Goal: Task Accomplishment & Management: Manage account settings

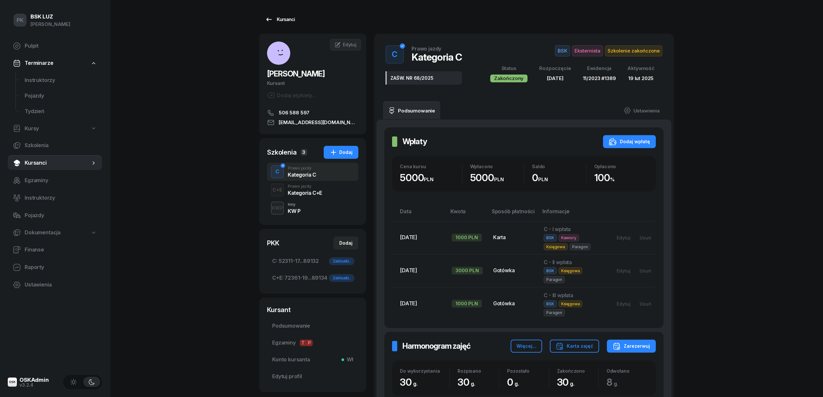
click at [278, 22] on div "Kursanci" at bounding box center [280, 20] width 30 height 8
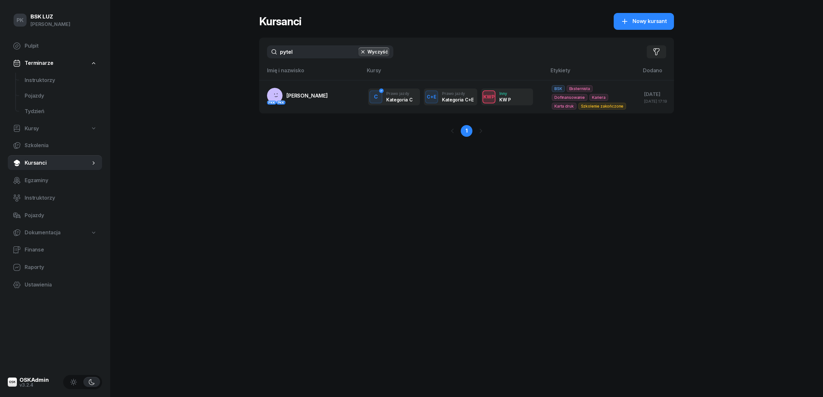
drag, startPoint x: 302, startPoint y: 55, endPoint x: 227, endPoint y: 54, distance: 74.6
click at [227, 54] on div "PK BSK LUZ Piotr Klimek Pulpit Terminarze Instruktorzy Pojazdy Tydzień Kursy Sz…" at bounding box center [411, 198] width 823 height 397
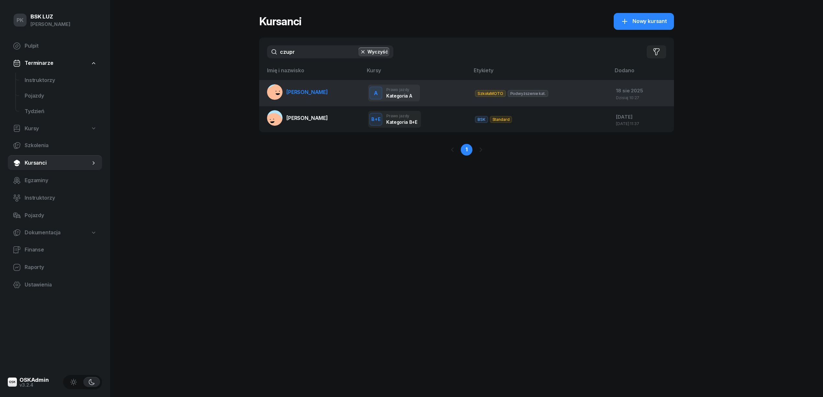
type input "czupr"
click at [301, 85] on link "CZUPRYNA BARTOSZ" at bounding box center [297, 92] width 61 height 16
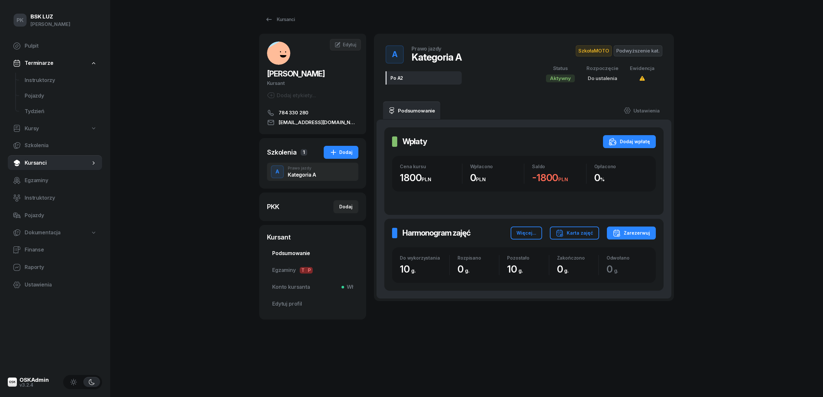
click at [284, 251] on span "Podsumowanie" at bounding box center [312, 253] width 81 height 8
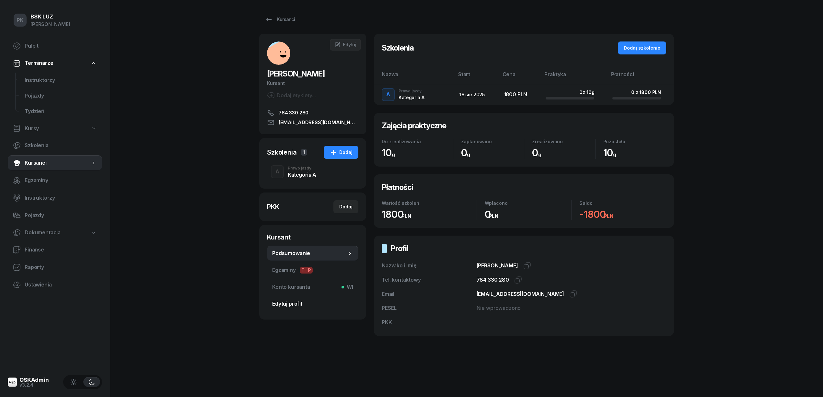
click at [284, 301] on span "Edytuj profil" at bounding box center [312, 304] width 81 height 8
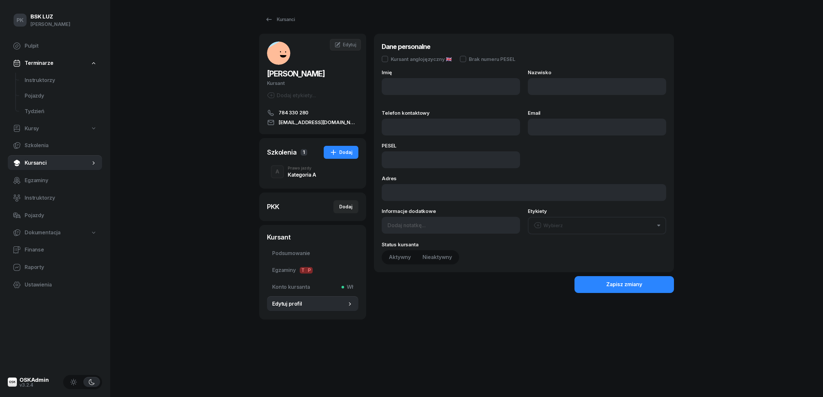
type input "BARTOSZ"
type input "CZUPRYNA"
type input "784330280"
type input "czupryna39@gmail.com"
type input "784 330 280"
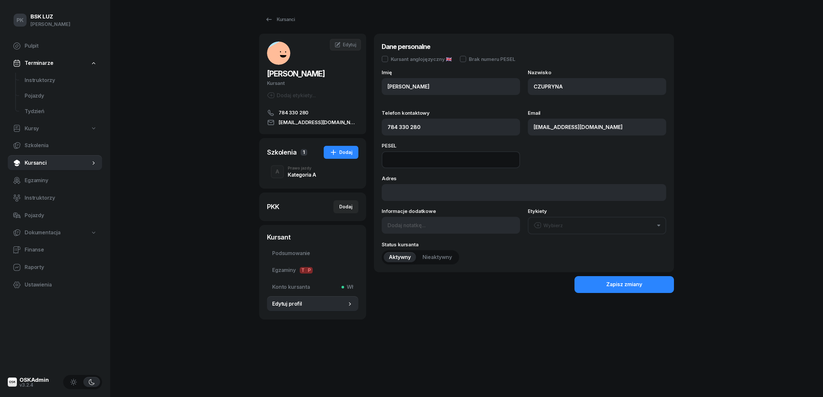
click at [413, 160] on input at bounding box center [451, 159] width 138 height 17
type input "99082711218"
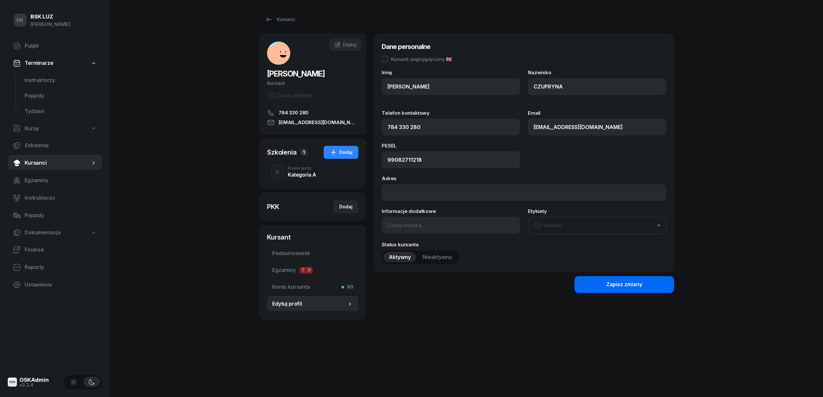
click at [633, 283] on div "Zapisz zmiany" at bounding box center [625, 284] width 36 height 8
click at [343, 204] on div "Dodaj" at bounding box center [345, 207] width 13 height 8
select select
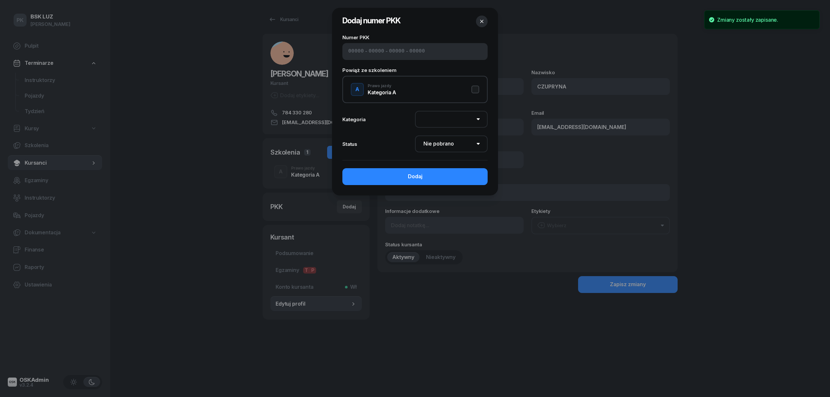
click at [389, 56] on div "- - -" at bounding box center [414, 51] width 145 height 17
click at [369, 52] on input at bounding box center [377, 51] width 16 height 8
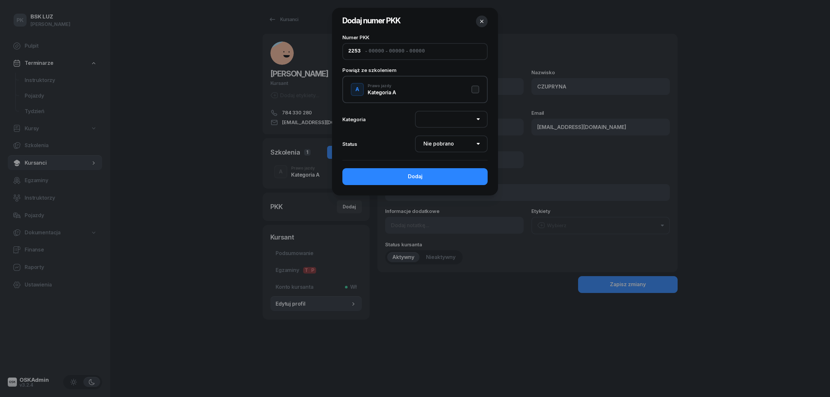
type input "22530"
type input "83187"
type input "17191"
type input "20114"
click at [475, 88] on button "A Prawo jazdy Kategoria A" at bounding box center [415, 89] width 128 height 13
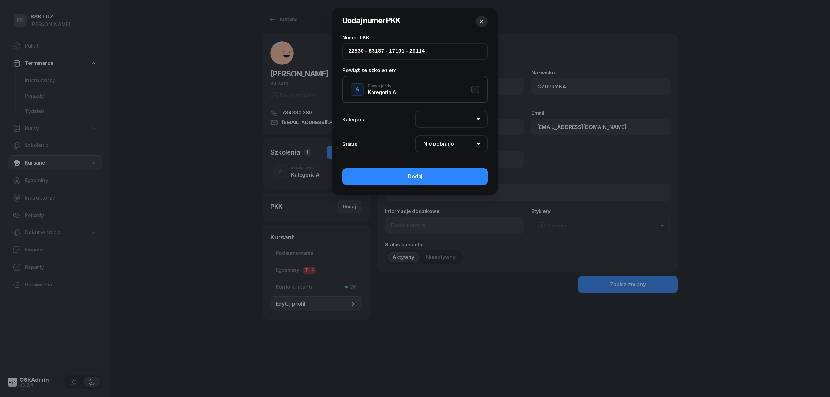
select select "A"
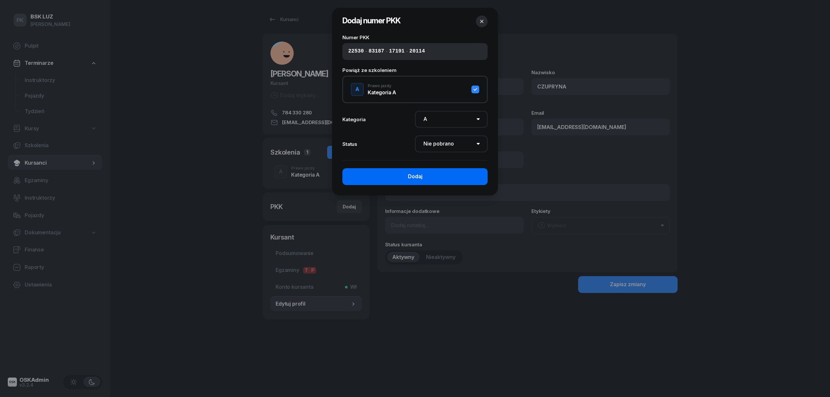
click at [445, 174] on button "Dodaj" at bounding box center [414, 176] width 145 height 17
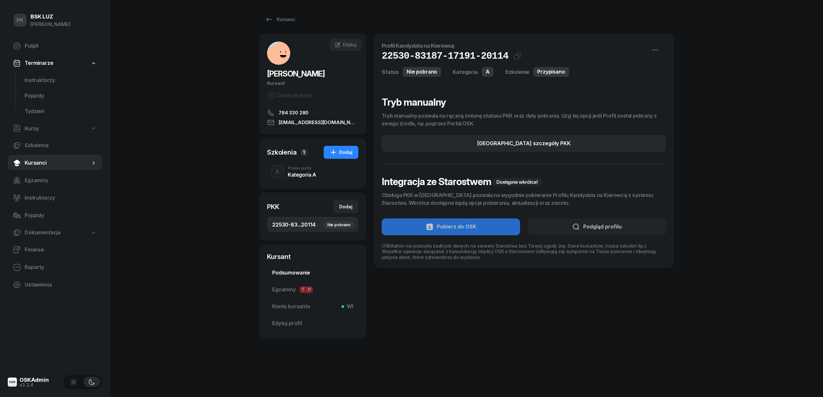
click at [301, 274] on span "Podsumowanie" at bounding box center [312, 273] width 81 height 8
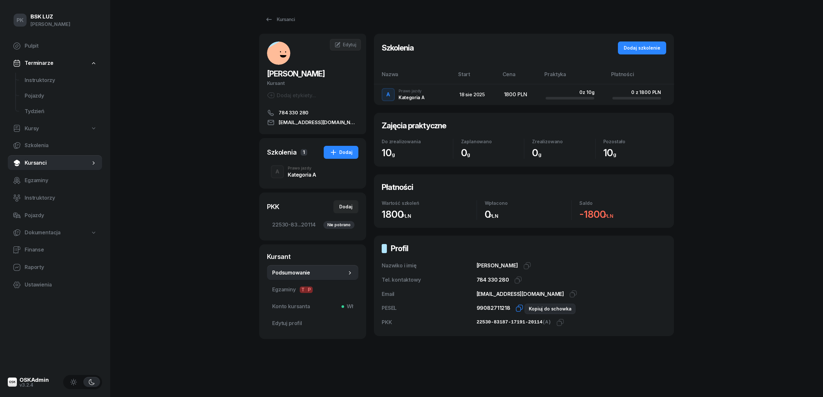
click at [516, 308] on icon "button" at bounding box center [520, 308] width 8 height 8
click at [557, 322] on icon "button" at bounding box center [561, 323] width 8 height 8
click at [322, 226] on div "Nie pobrano" at bounding box center [337, 225] width 35 height 8
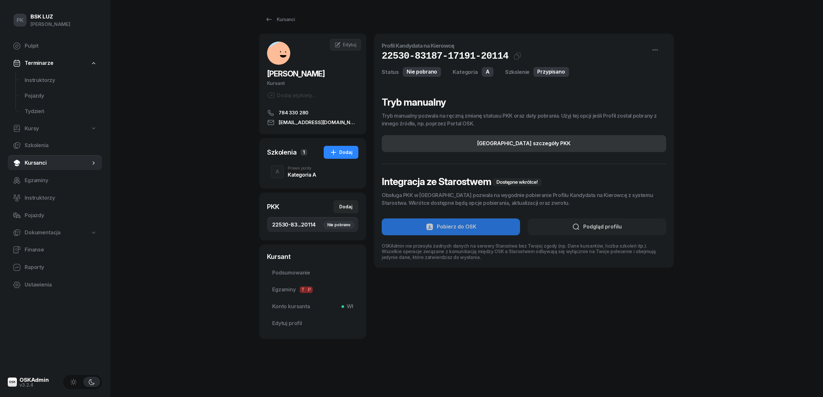
click at [547, 143] on div "Edytuj szczegóły PKK" at bounding box center [524, 143] width 93 height 8
select select "A"
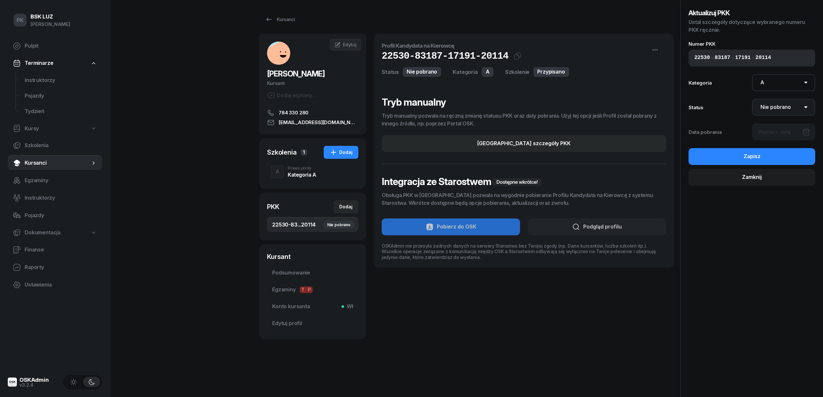
click at [777, 106] on select "Nie pobrano Pobrano Zwrócono Zaktualizowano" at bounding box center [784, 107] width 64 height 17
select select "Get"
click at [752, 99] on select "Nie pobrano Pobrano Zwrócono Zaktualizowano" at bounding box center [784, 107] width 64 height 17
click at [777, 130] on div at bounding box center [784, 132] width 64 height 17
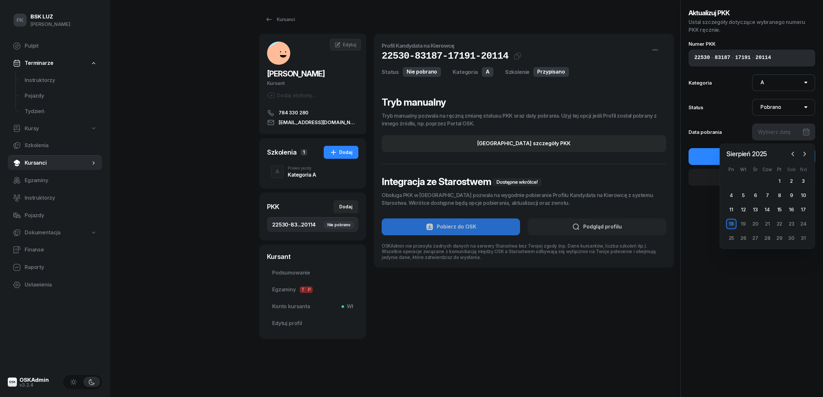
click at [733, 226] on div "18" at bounding box center [732, 224] width 10 height 10
type input "18/08/2025"
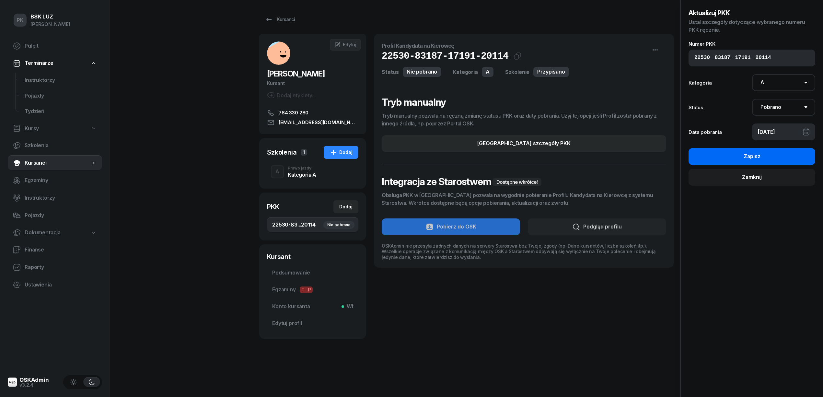
click at [744, 156] on div "Zapisz" at bounding box center [752, 156] width 17 height 8
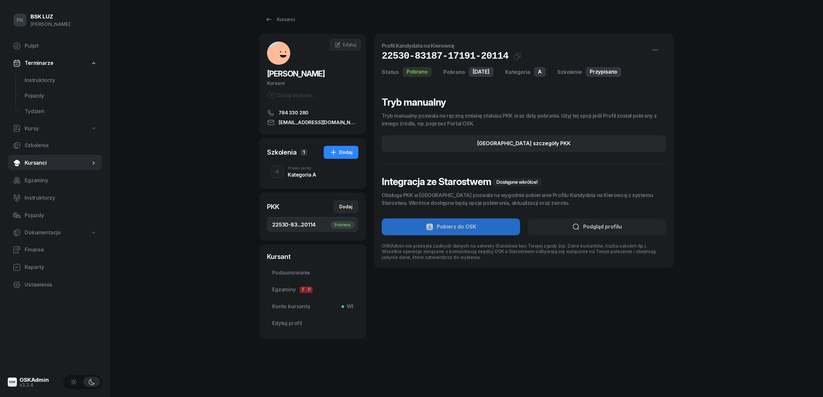
click at [749, 169] on div "PK BSK LUZ Piotr Klimek Pulpit Terminarze Instruktorzy Pojazdy Tydzień Kursy Sz…" at bounding box center [411, 198] width 823 height 397
click at [296, 171] on div "Kategoria A" at bounding box center [302, 173] width 29 height 7
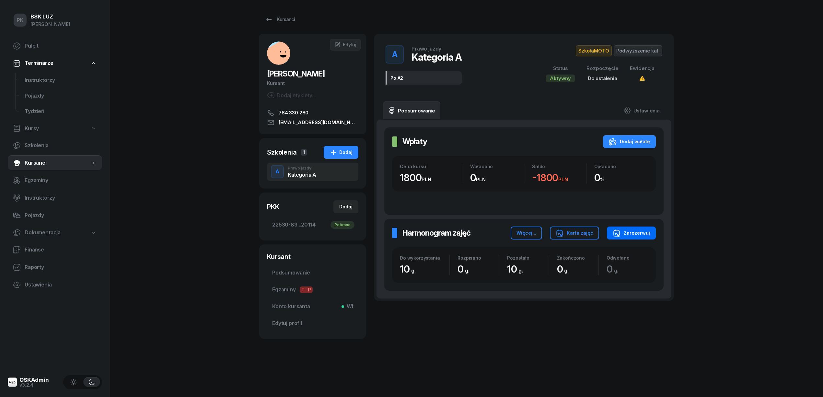
click at [636, 232] on div "Zarezerwuj" at bounding box center [631, 233] width 37 height 8
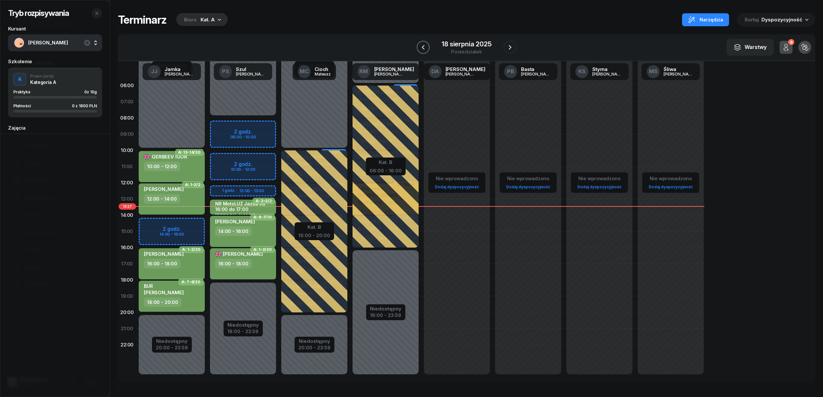
click at [422, 47] on icon "button" at bounding box center [423, 47] width 3 height 5
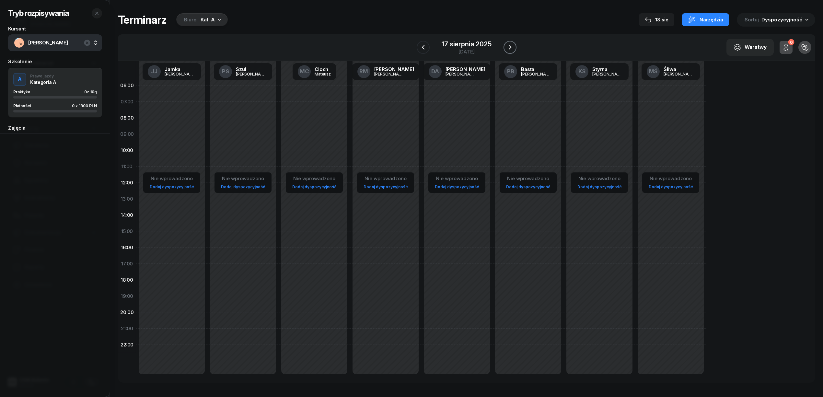
click at [510, 47] on icon "button" at bounding box center [510, 47] width 3 height 5
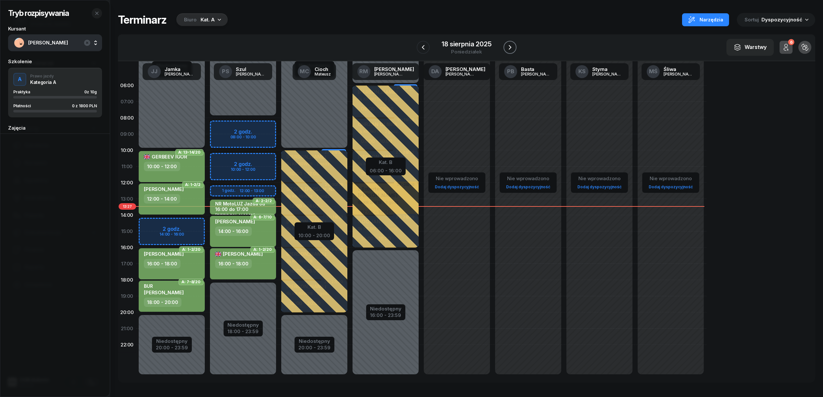
click at [510, 47] on icon "button" at bounding box center [510, 47] width 3 height 5
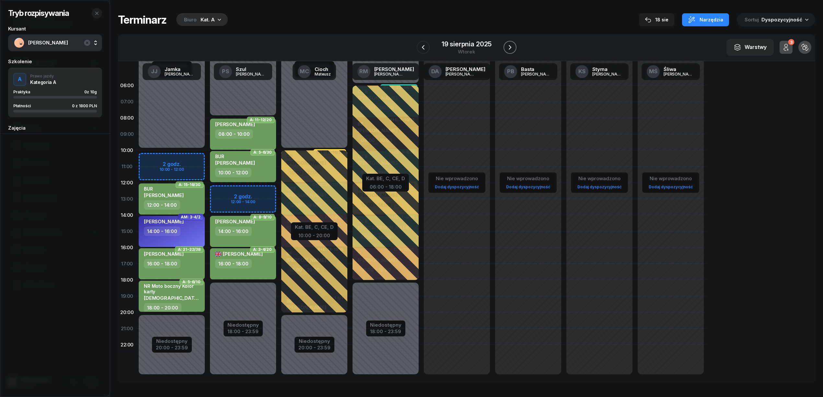
click at [512, 47] on icon "button" at bounding box center [510, 47] width 8 height 8
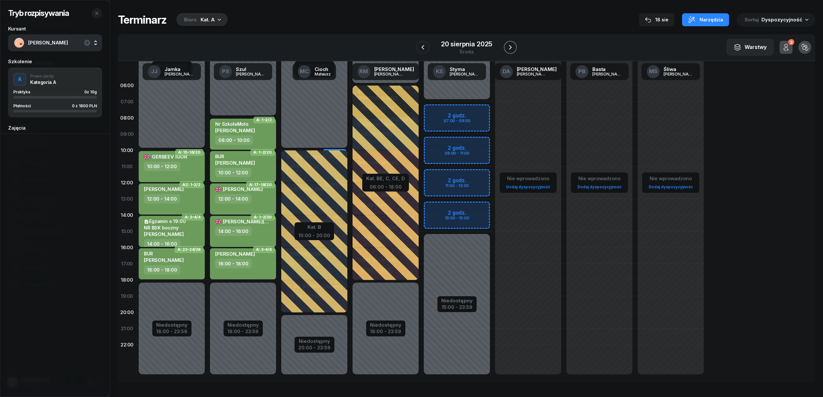
click at [512, 47] on icon "button" at bounding box center [511, 47] width 8 height 8
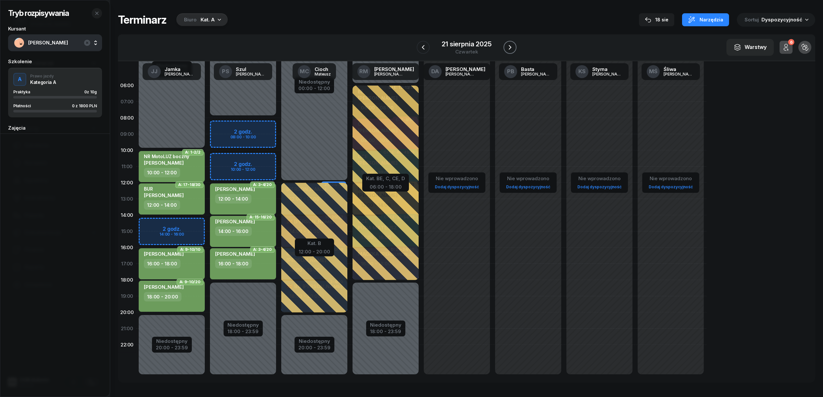
click at [511, 47] on icon "button" at bounding box center [510, 47] width 3 height 5
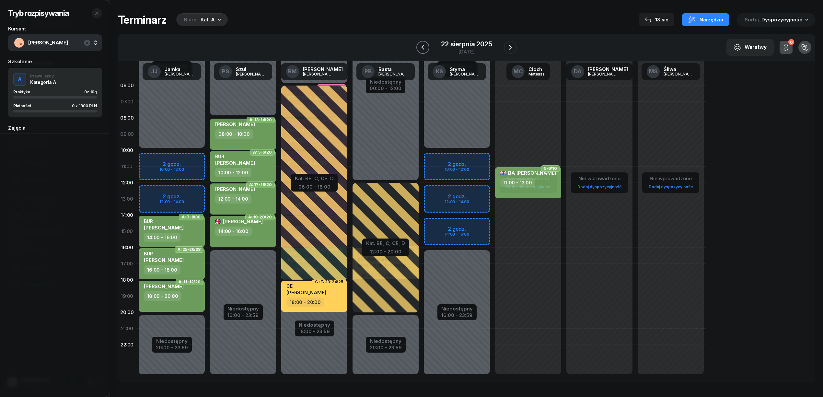
click at [426, 50] on icon "button" at bounding box center [423, 47] width 8 height 8
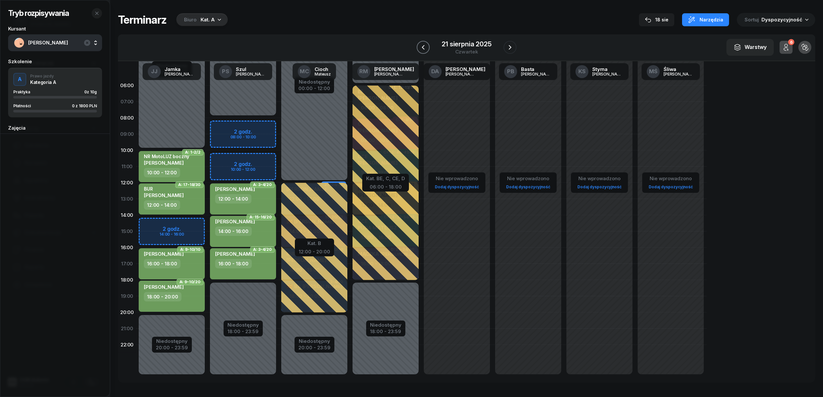
click at [426, 50] on icon "button" at bounding box center [424, 47] width 8 height 8
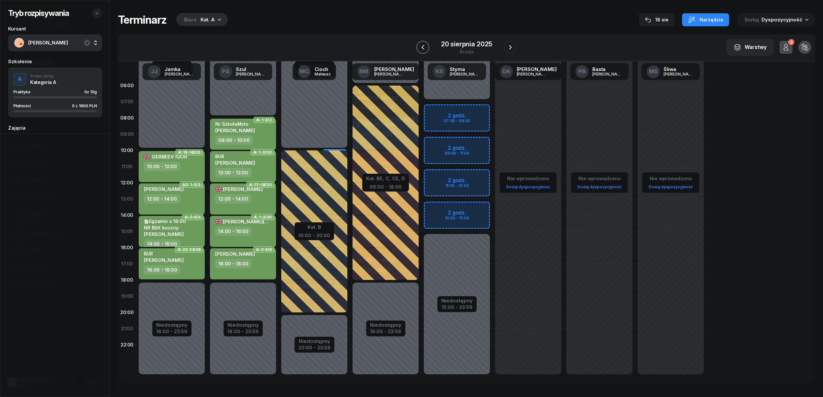
click at [426, 50] on icon "button" at bounding box center [423, 47] width 8 height 8
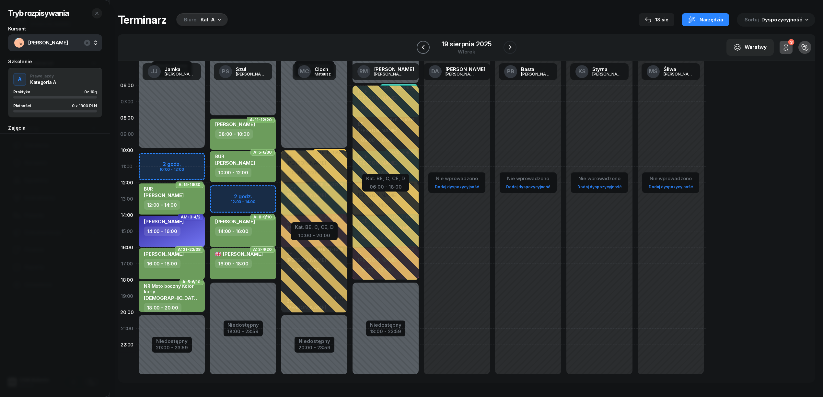
click at [426, 50] on icon "button" at bounding box center [424, 47] width 8 height 8
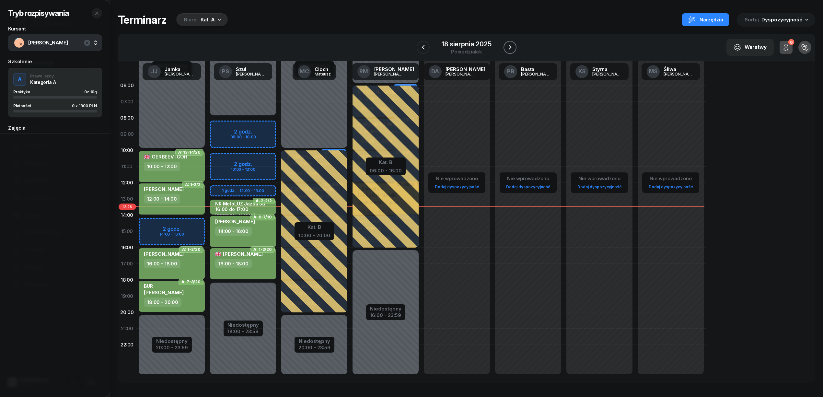
click at [510, 44] on icon "button" at bounding box center [510, 47] width 8 height 8
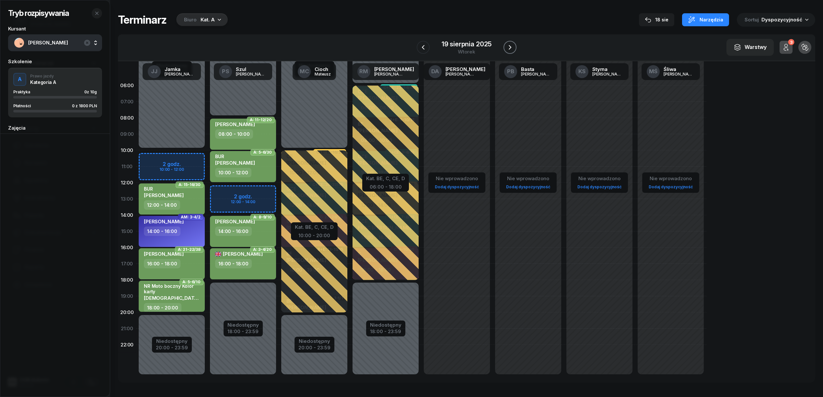
click at [511, 44] on icon "button" at bounding box center [510, 47] width 8 height 8
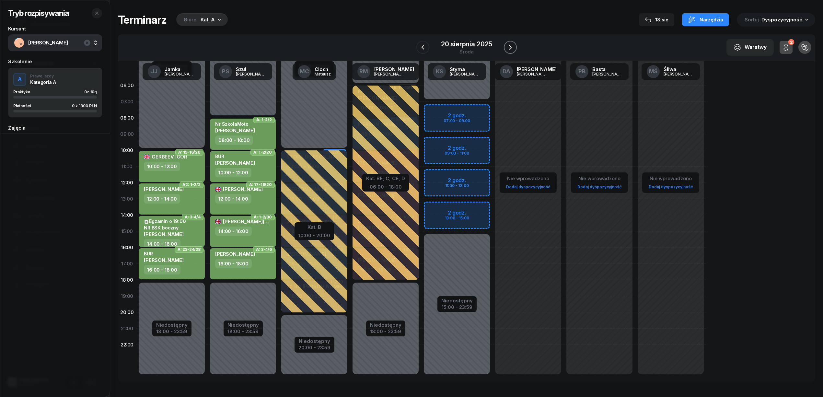
click at [511, 44] on icon "button" at bounding box center [511, 47] width 8 height 8
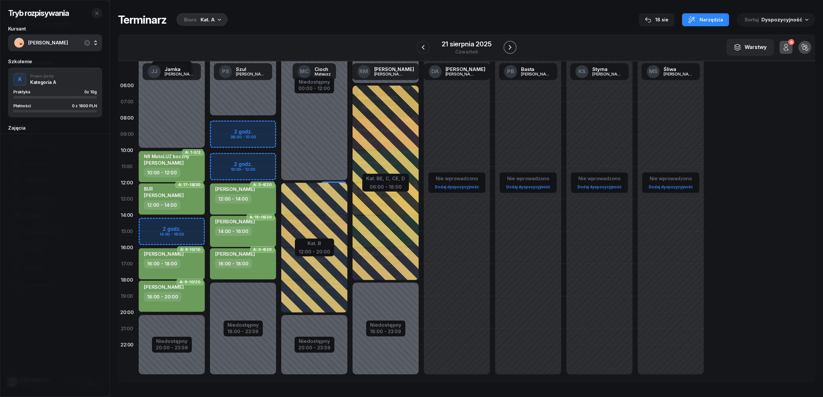
click at [511, 44] on icon "button" at bounding box center [510, 47] width 8 height 8
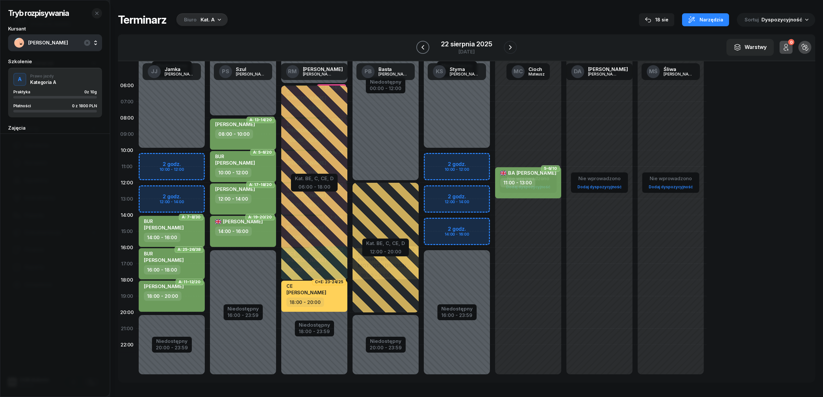
click at [428, 45] on button "button" at bounding box center [423, 47] width 13 height 13
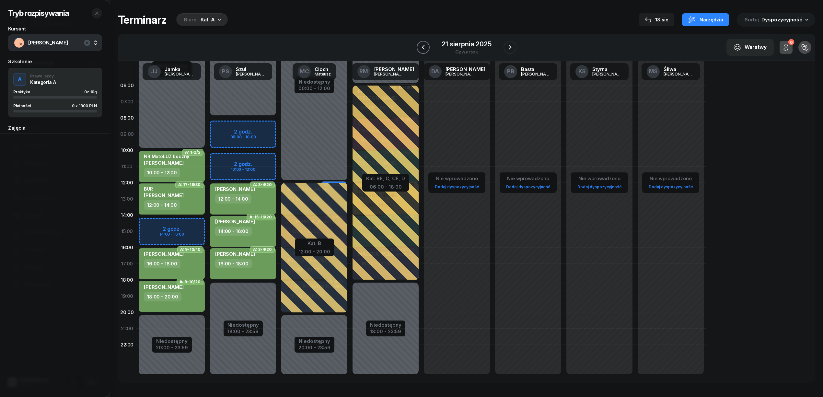
click at [425, 48] on icon "button" at bounding box center [424, 47] width 8 height 8
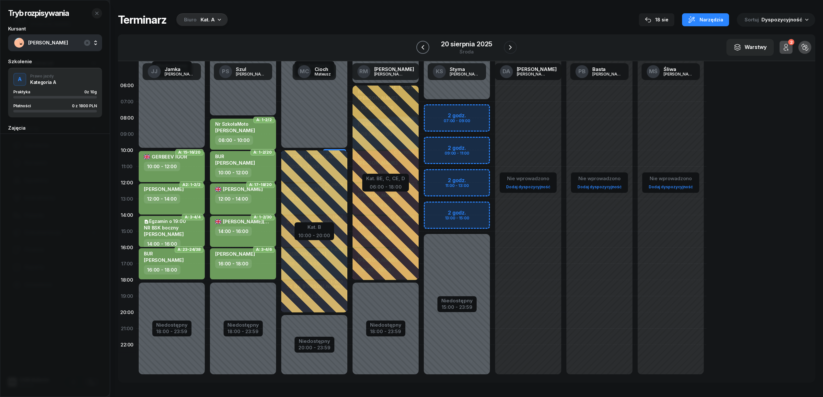
click at [425, 48] on icon "button" at bounding box center [423, 47] width 8 height 8
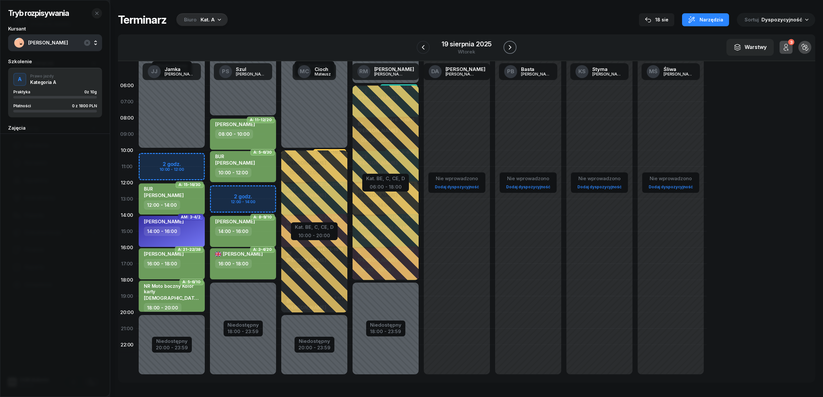
click at [511, 46] on icon "button" at bounding box center [510, 47] width 8 height 8
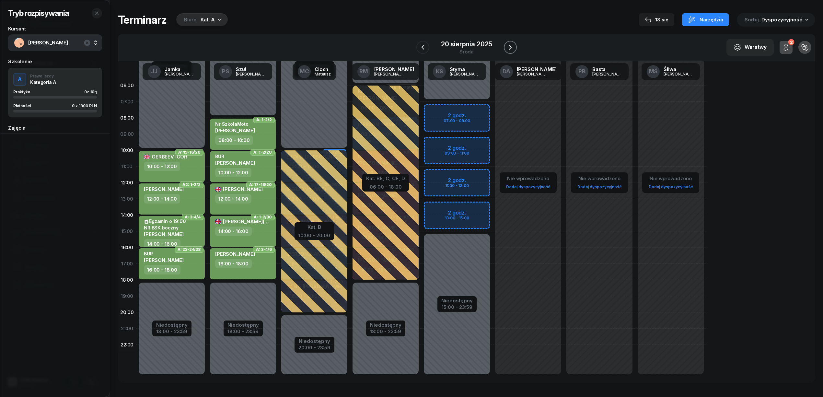
click at [511, 46] on icon "button" at bounding box center [511, 47] width 8 height 8
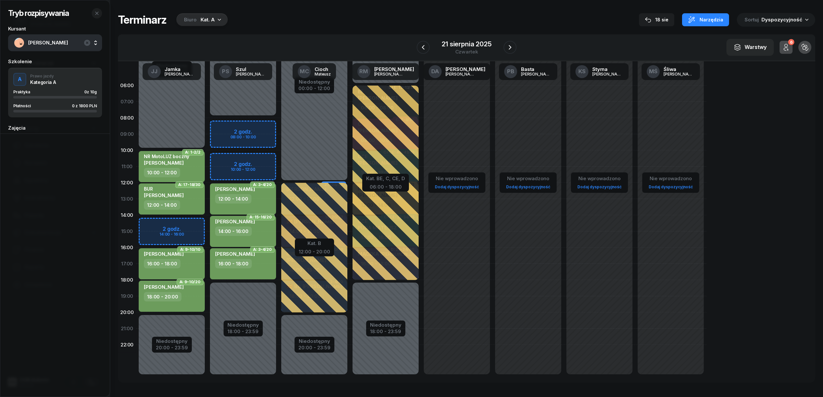
click at [279, 160] on div "Niedostępny 00:00 - 08:00 Niedostępny 18:00 - 23:59 2 godz. 08:00 - 10:00 2 god…" at bounding box center [314, 231] width 71 height 308
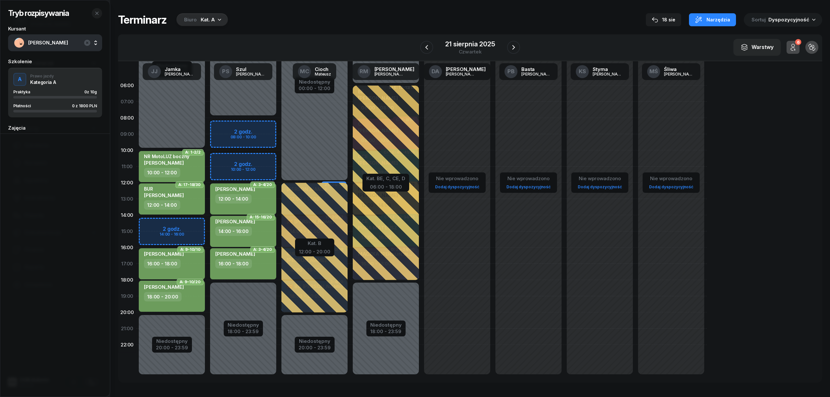
select select "10"
select select "12"
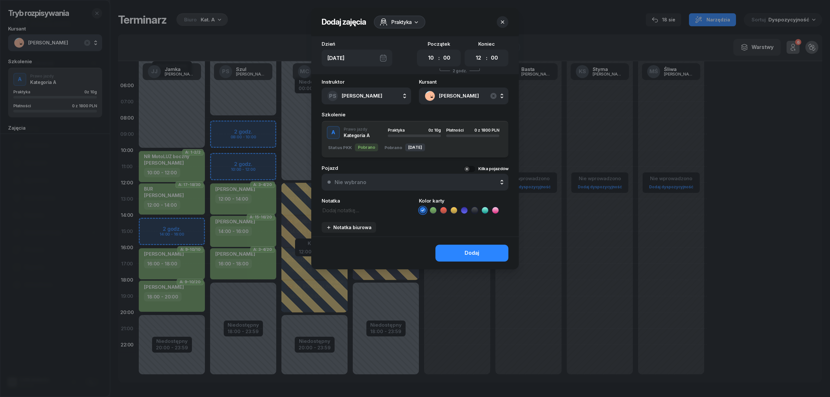
click at [434, 208] on icon at bounding box center [433, 210] width 6 height 6
click at [447, 250] on button "Dodaj" at bounding box center [471, 253] width 73 height 17
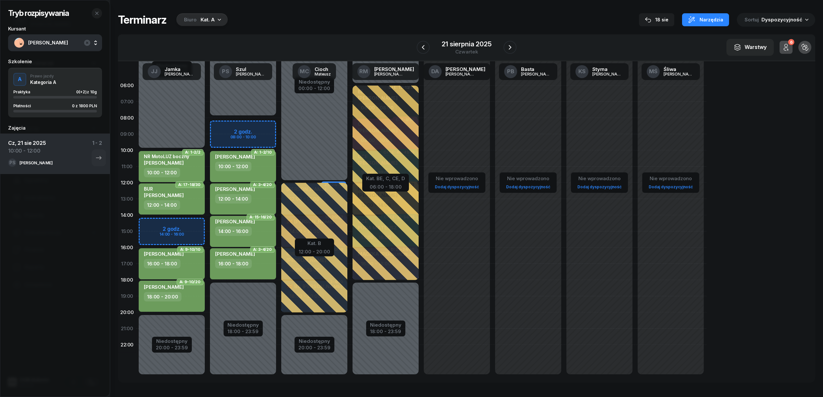
click at [261, 169] on div "10:00 - 12:00" at bounding box center [243, 166] width 57 height 9
select select "10"
select select "12"
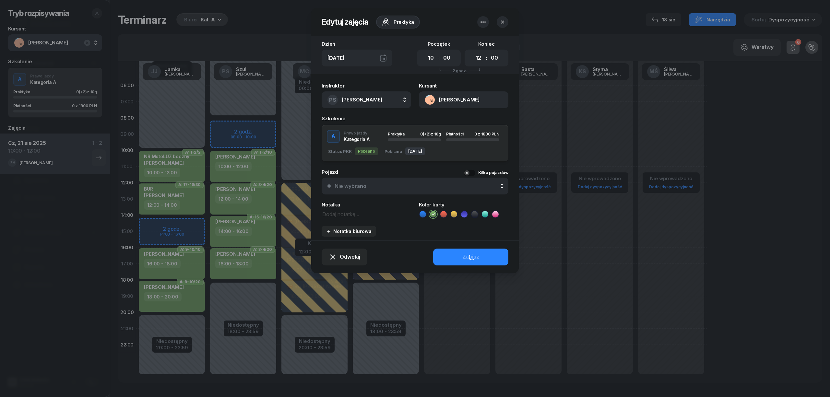
click at [353, 210] on textarea at bounding box center [366, 214] width 89 height 8
click at [500, 18] on button "button" at bounding box center [503, 22] width 12 height 12
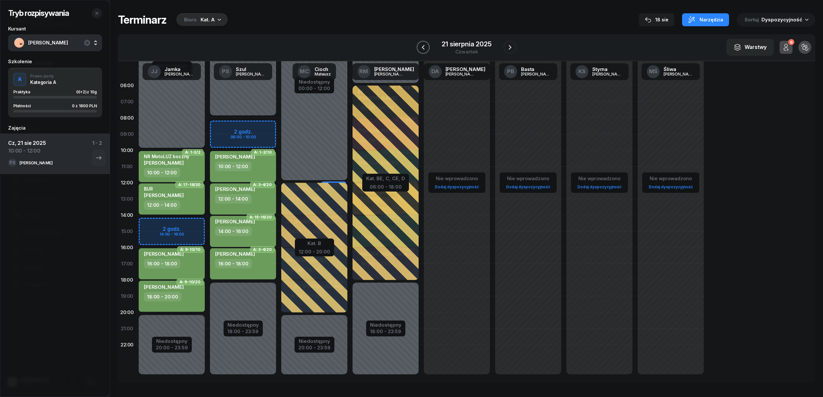
click at [422, 44] on icon "button" at bounding box center [424, 47] width 8 height 8
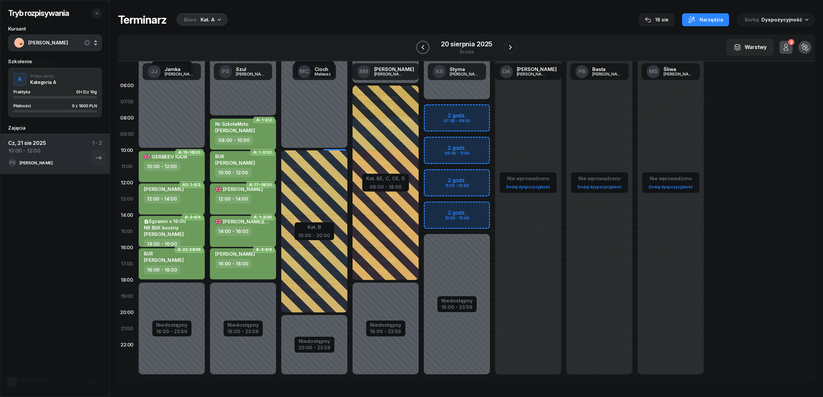
click at [422, 44] on icon "button" at bounding box center [423, 47] width 8 height 8
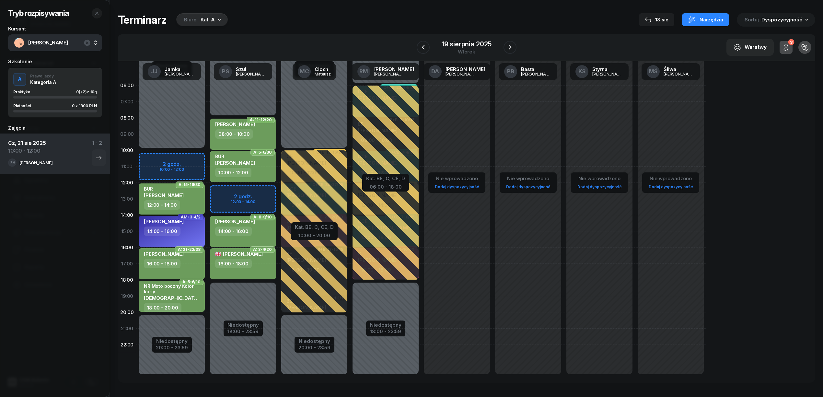
click at [207, 158] on div "Niedostępny 00:00 - 10:00 Niedostępny 20:00 - 23:59 2 godz. 10:00 - 12:00 A: 15…" at bounding box center [242, 231] width 71 height 308
select select "10"
select select "12"
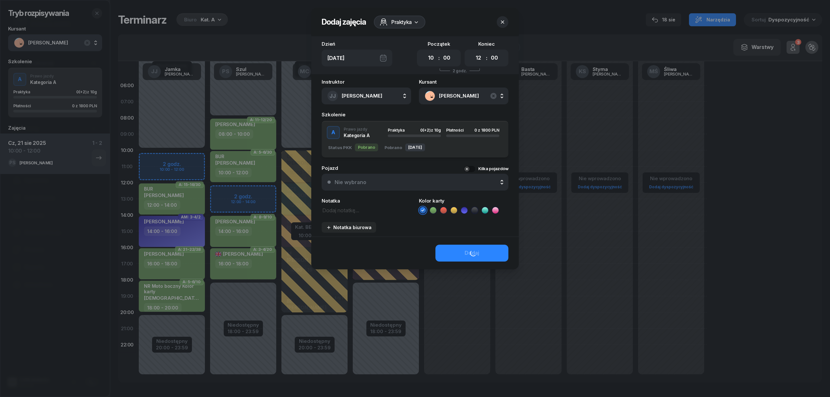
click at [430, 208] on icon at bounding box center [433, 210] width 6 height 6
click at [459, 252] on button "Dodaj" at bounding box center [471, 253] width 73 height 17
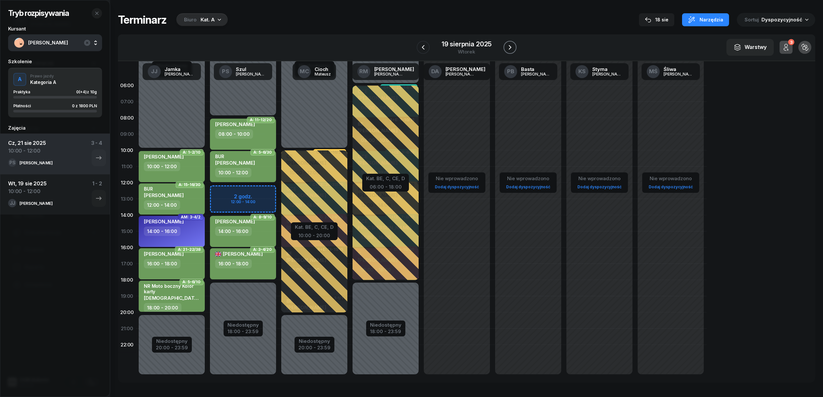
click at [510, 46] on icon "button" at bounding box center [510, 47] width 8 height 8
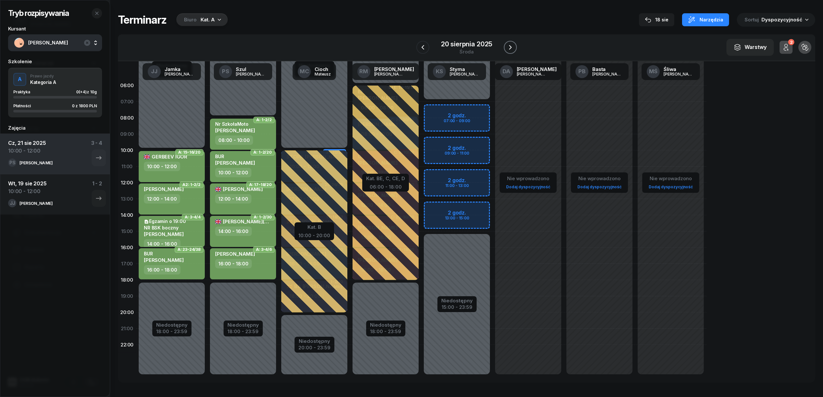
click at [510, 46] on icon "button" at bounding box center [511, 47] width 8 height 8
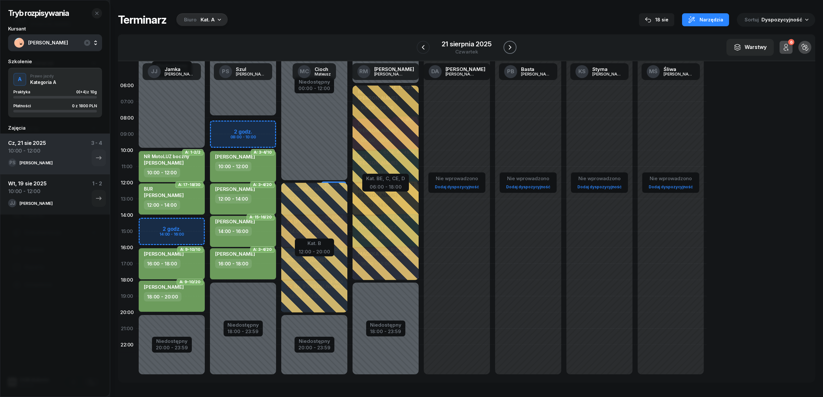
click at [510, 46] on icon "button" at bounding box center [510, 47] width 8 height 8
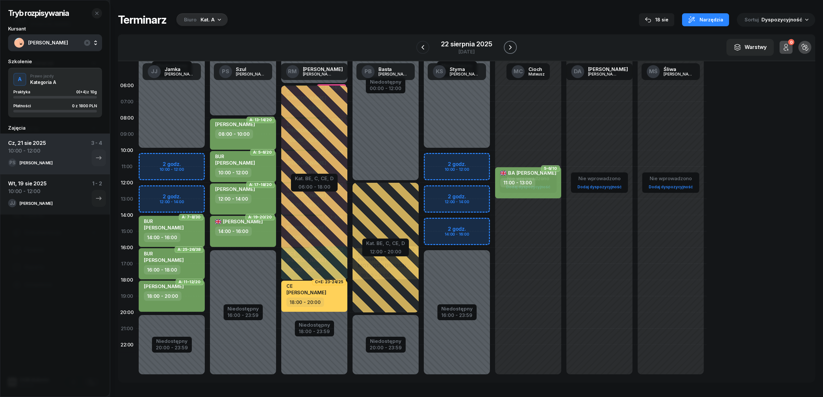
click at [510, 46] on icon "button" at bounding box center [511, 47] width 8 height 8
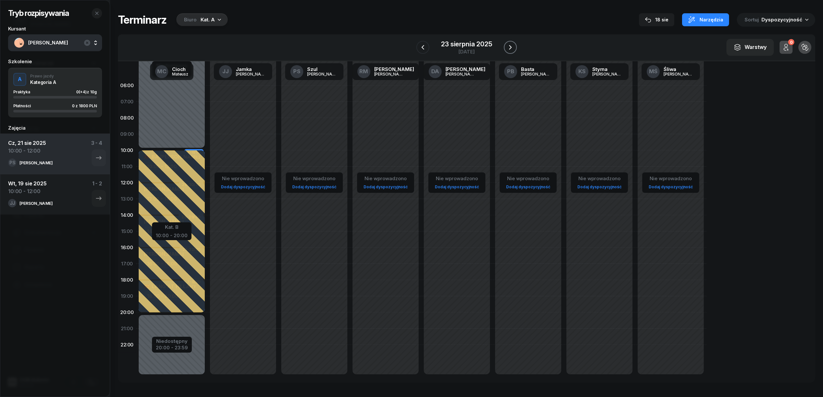
click at [510, 46] on icon "button" at bounding box center [511, 47] width 8 height 8
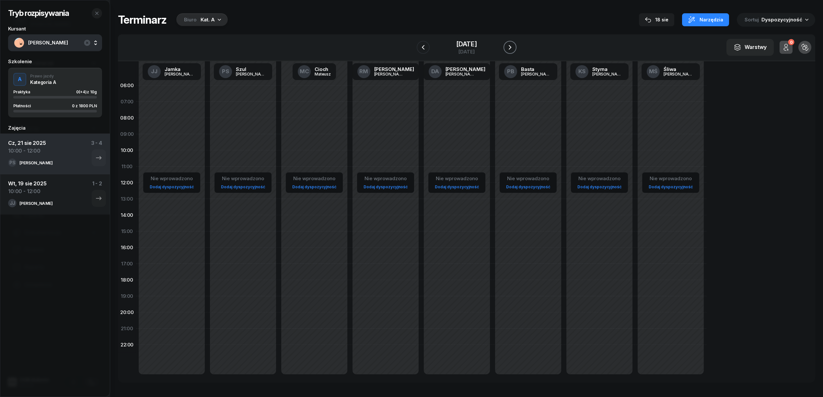
click at [510, 46] on icon "button" at bounding box center [510, 47] width 8 height 8
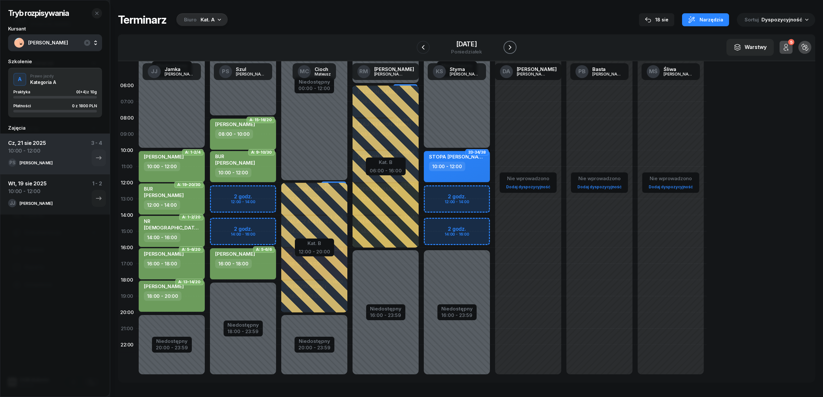
click at [511, 45] on icon "button" at bounding box center [510, 47] width 8 height 8
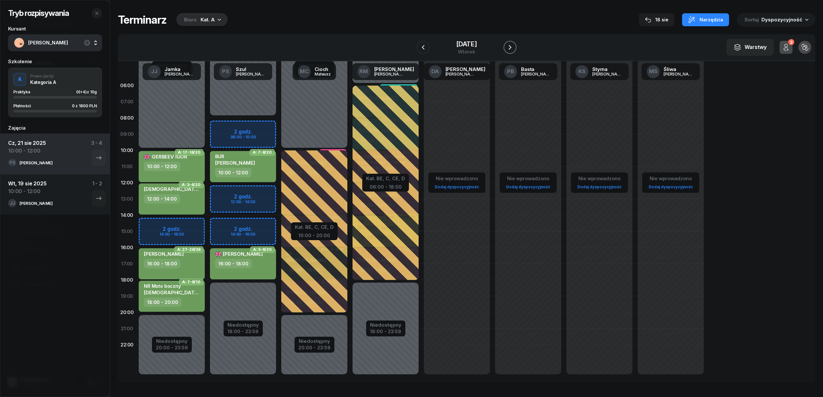
click at [512, 43] on icon "button" at bounding box center [510, 47] width 8 height 8
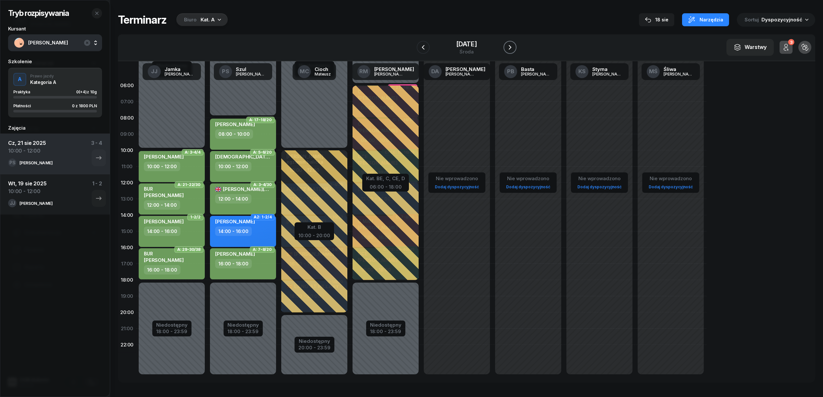
click at [511, 46] on icon "button" at bounding box center [510, 47] width 8 height 8
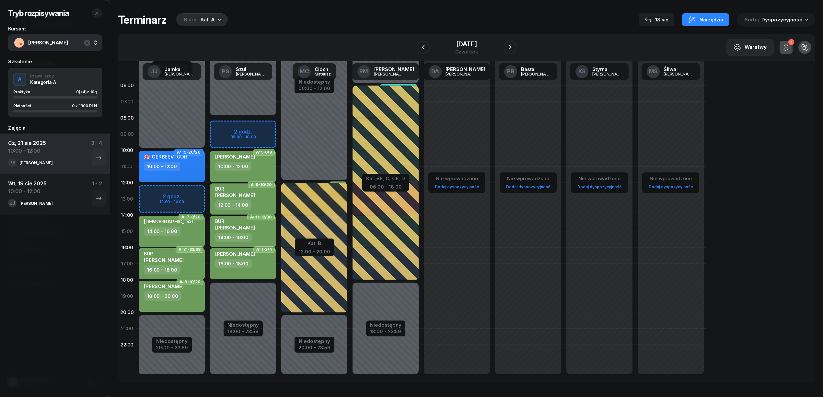
click at [279, 121] on div "Niedostępny 00:00 - 08:00 Niedostępny 18:00 - 23:59 2 godz. 08:00 - 10:00 A: 5-…" at bounding box center [314, 231] width 71 height 308
select select "08"
select select "10"
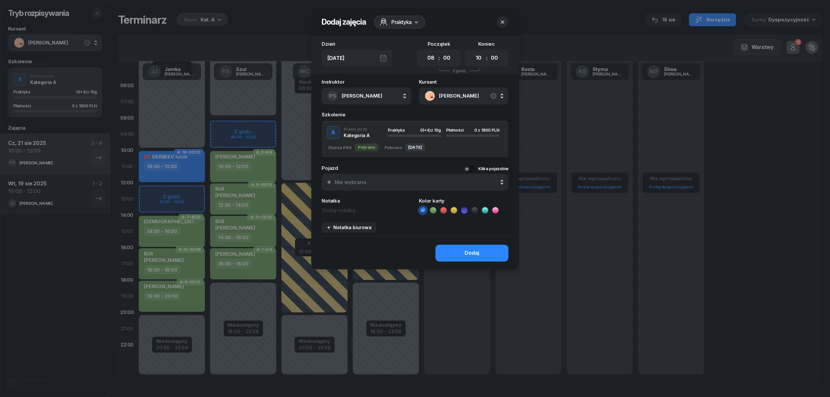
click at [431, 208] on icon at bounding box center [433, 210] width 6 height 6
click at [450, 252] on button "Dodaj" at bounding box center [471, 253] width 73 height 17
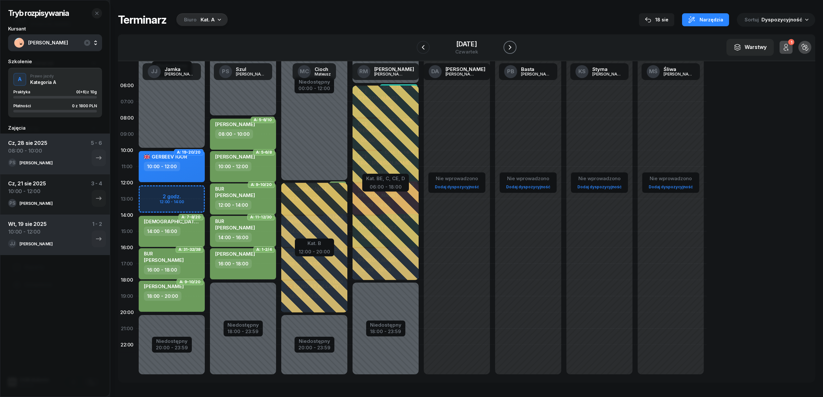
click at [508, 45] on icon "button" at bounding box center [510, 47] width 8 height 8
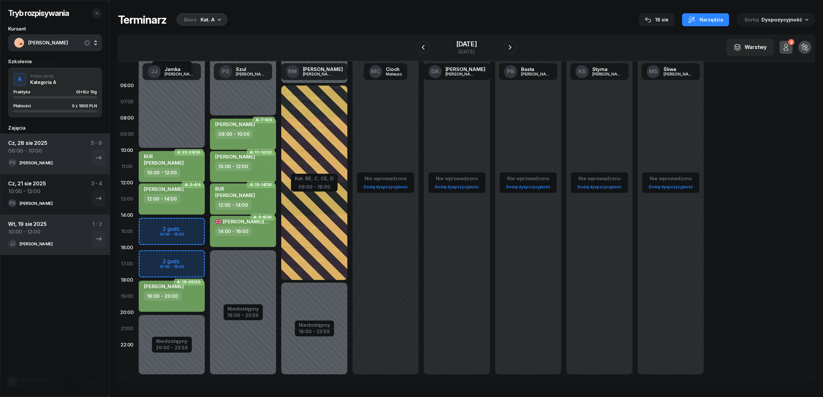
click at [207, 260] on div "Niedostępny 00:00 - 10:00 Niedostępny 20:00 - 23:59 2 godz. 14:00 - 16:00 2 god…" at bounding box center [242, 231] width 71 height 308
select select "16"
select select "18"
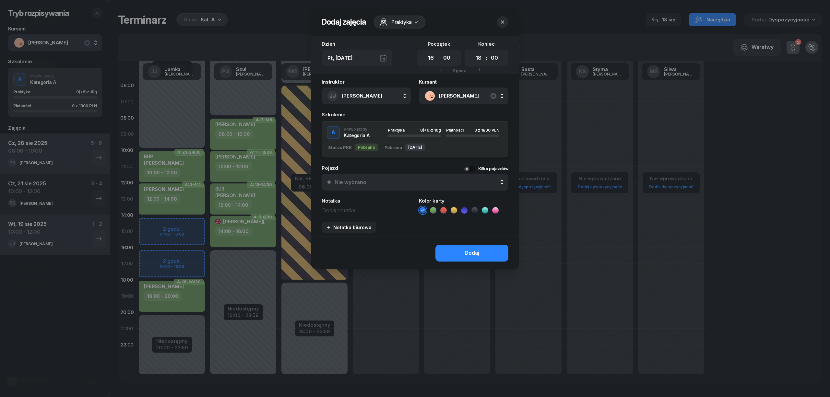
click at [431, 210] on icon at bounding box center [433, 210] width 6 height 6
click at [457, 247] on button "Dodaj" at bounding box center [471, 253] width 73 height 17
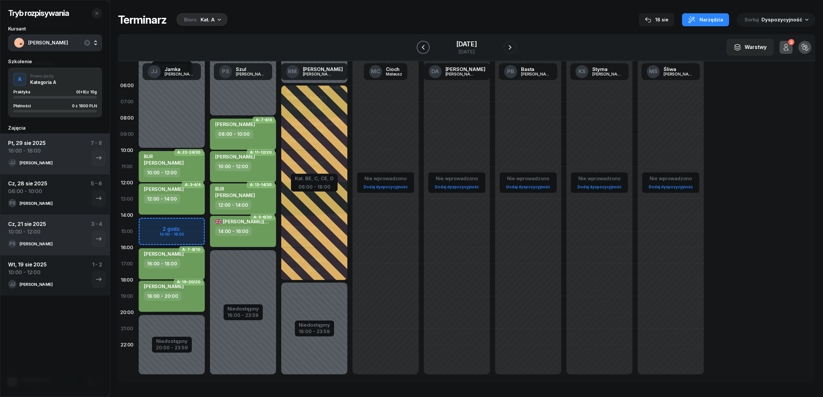
click at [422, 47] on icon "button" at bounding box center [423, 47] width 3 height 5
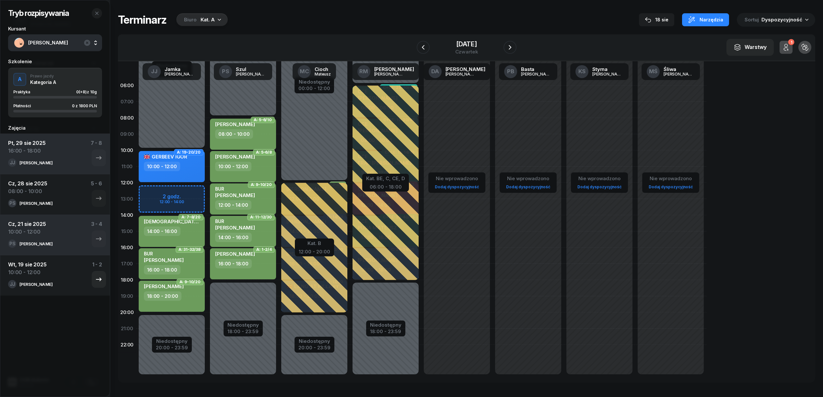
click at [73, 276] on div "Wt, 19 sie 2025 10:00 - 12:00 1 - 2" at bounding box center [55, 270] width 94 height 19
click at [95, 279] on icon "button" at bounding box center [99, 280] width 8 height 8
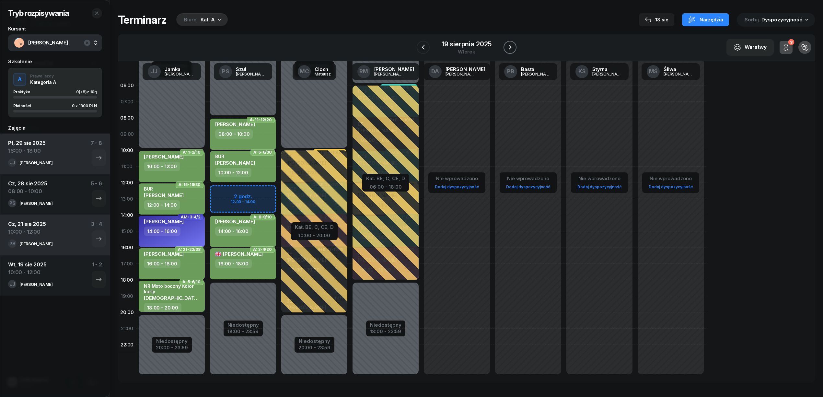
click at [512, 48] on icon "button" at bounding box center [510, 47] width 8 height 8
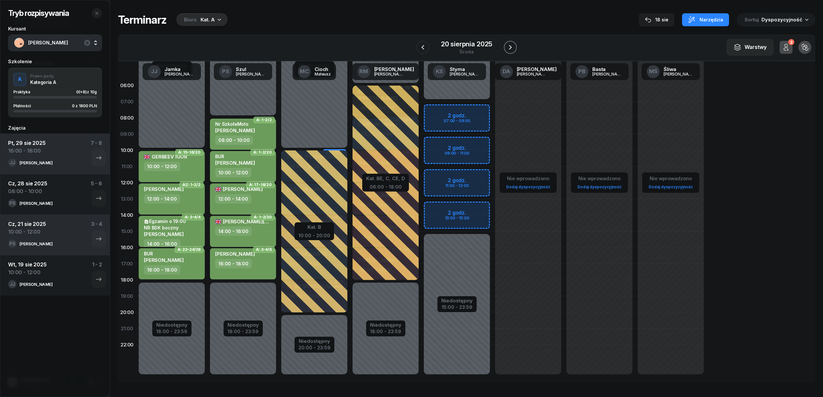
click at [510, 48] on icon "button" at bounding box center [511, 47] width 8 height 8
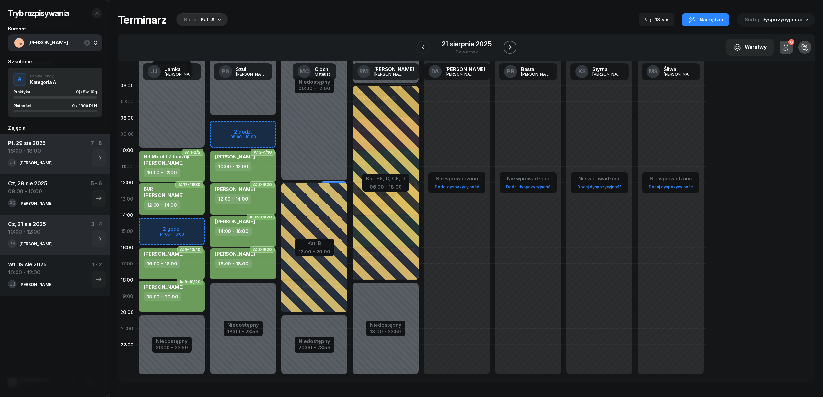
click at [512, 47] on icon "button" at bounding box center [510, 47] width 8 height 8
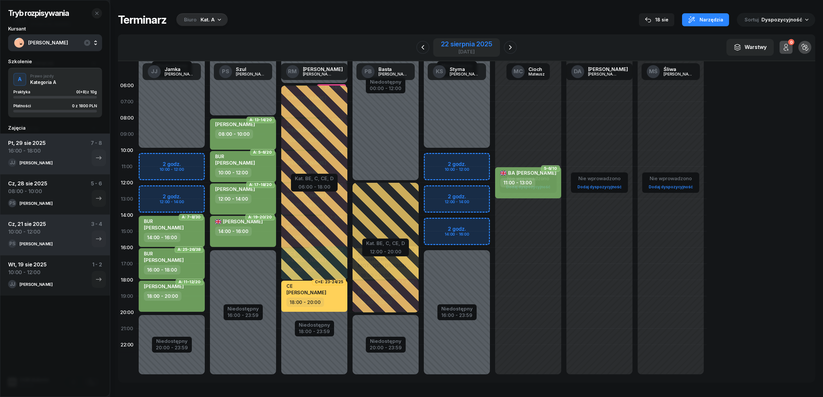
click at [482, 44] on div "22 sierpnia 2025" at bounding box center [466, 44] width 51 height 6
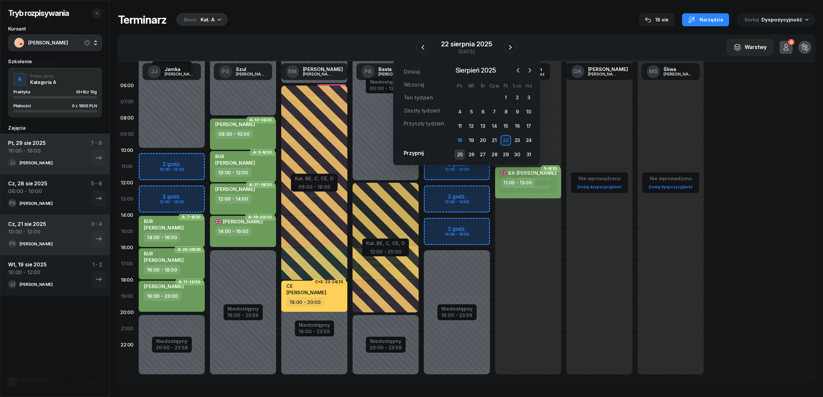
click at [461, 152] on div "25" at bounding box center [460, 154] width 10 height 10
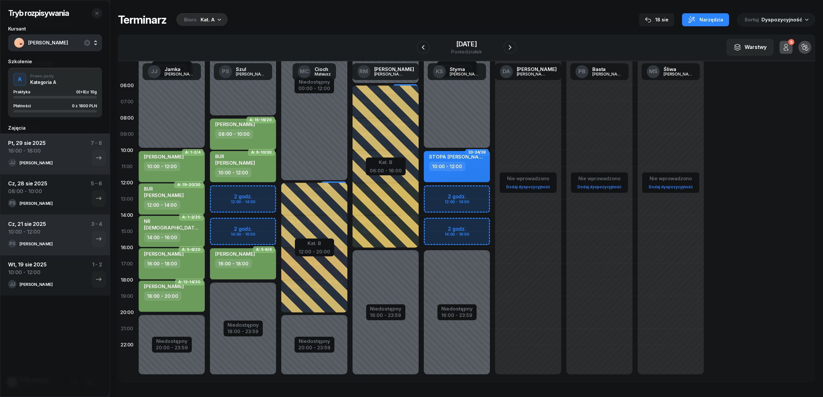
click at [279, 193] on div "Niedostępny 00:00 - 08:00 Niedostępny 18:00 - 23:59 2 godz. 12:00 - 14:00 2 god…" at bounding box center [314, 231] width 71 height 308
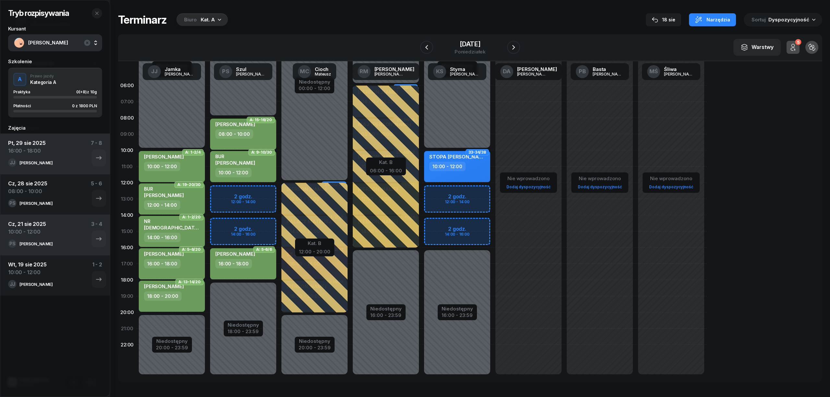
select select "12"
select select "14"
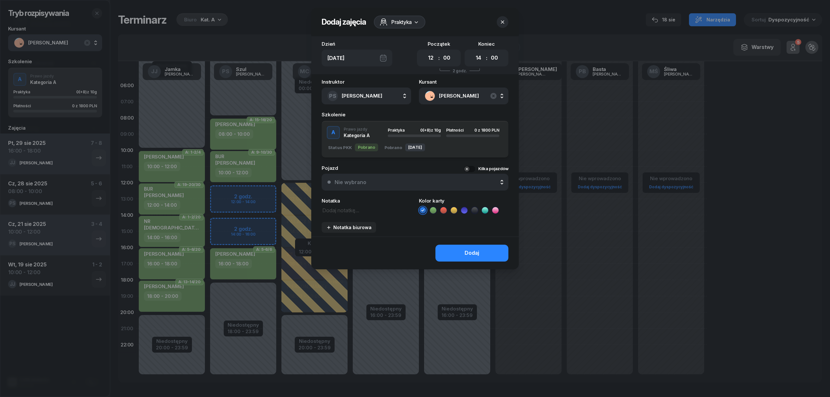
click at [430, 209] on icon at bounding box center [433, 210] width 6 height 6
click at [463, 255] on button "Dodaj" at bounding box center [471, 253] width 73 height 17
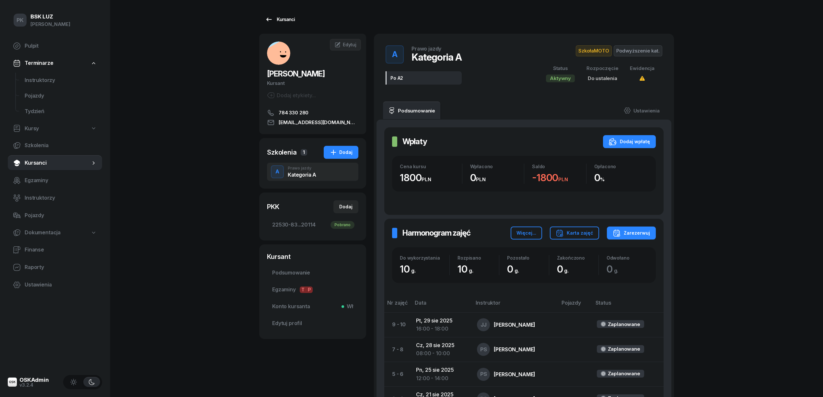
click at [285, 20] on div "Kursanci" at bounding box center [280, 20] width 30 height 8
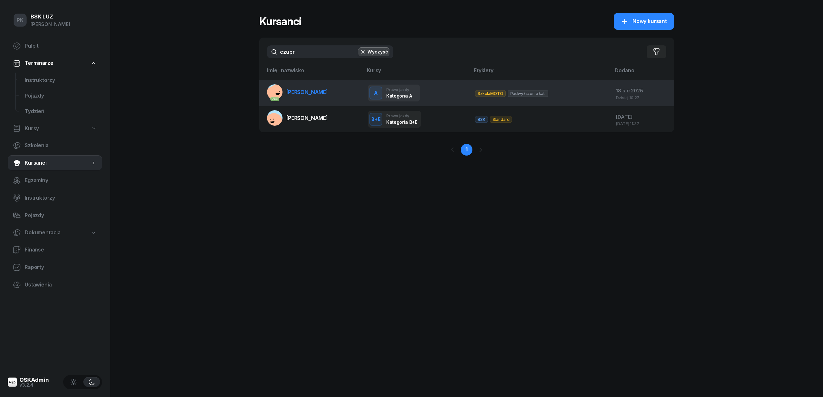
click at [307, 92] on span "CZUPRYNA BARTOSZ" at bounding box center [307, 92] width 41 height 6
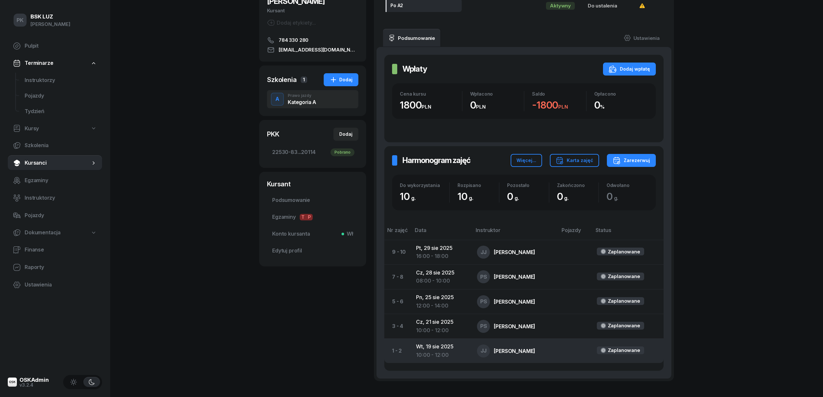
scroll to position [121, 0]
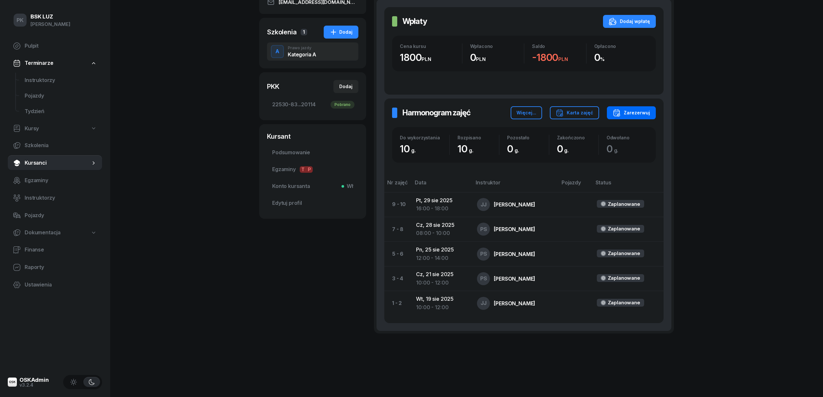
click at [640, 114] on div "Zarezerwuj" at bounding box center [631, 113] width 37 height 8
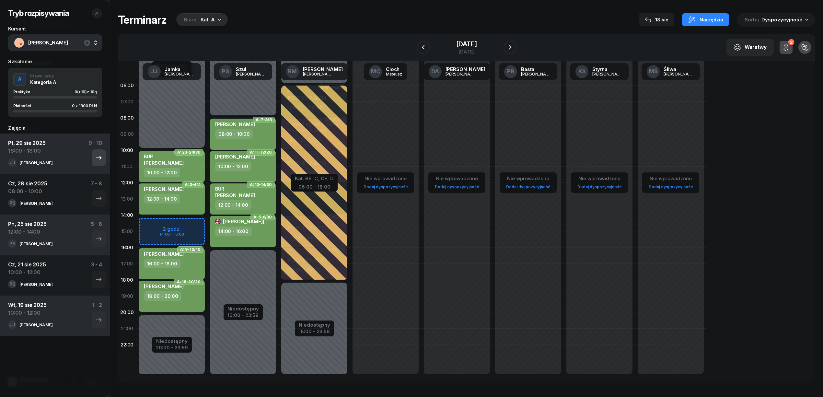
click at [95, 158] on icon "button" at bounding box center [99, 158] width 8 height 8
click at [95, 159] on icon "button" at bounding box center [99, 158] width 8 height 8
click at [190, 268] on div "CZUPRYNA BARTOSZ 16:00 - 18:00" at bounding box center [172, 263] width 66 height 31
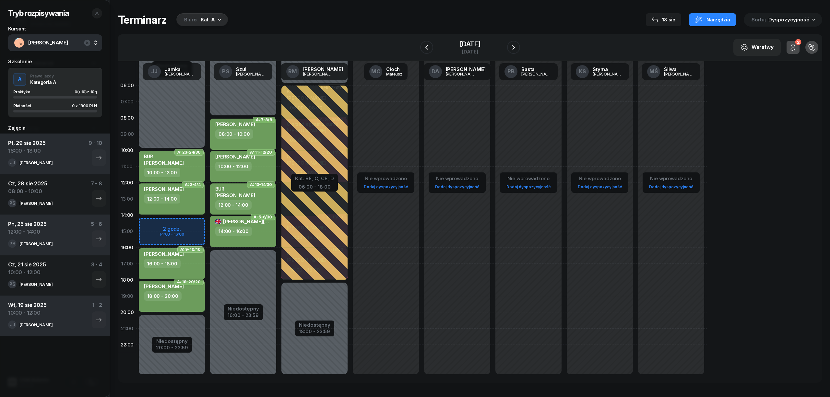
select select "16"
select select "18"
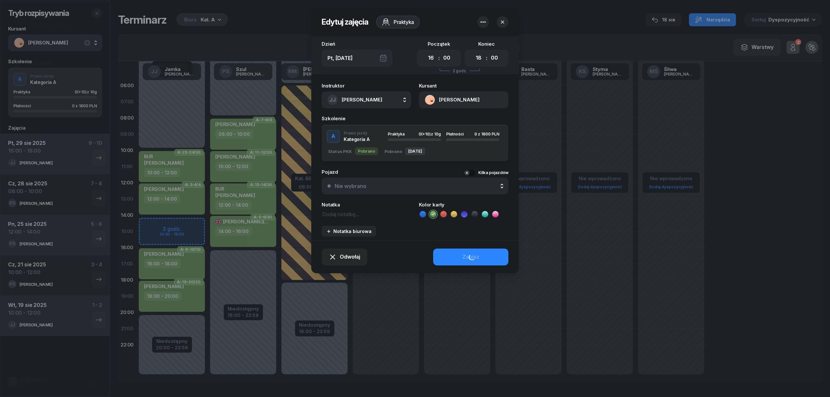
click at [480, 22] on icon "button" at bounding box center [483, 22] width 8 height 8
click at [471, 41] on link "Usuń" at bounding box center [479, 42] width 85 height 16
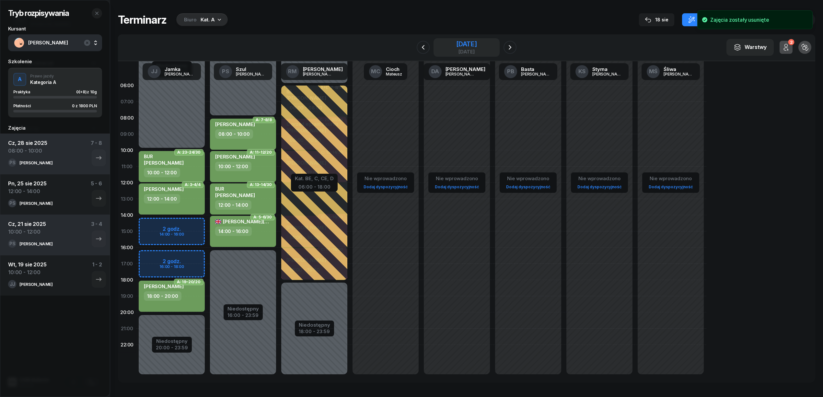
click at [461, 42] on div "29 sierpnia 2025" at bounding box center [466, 44] width 21 height 6
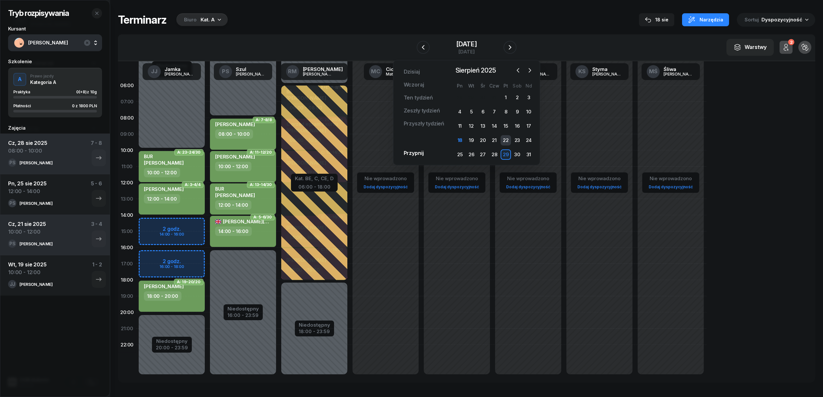
click at [506, 142] on div "22" at bounding box center [506, 140] width 10 height 10
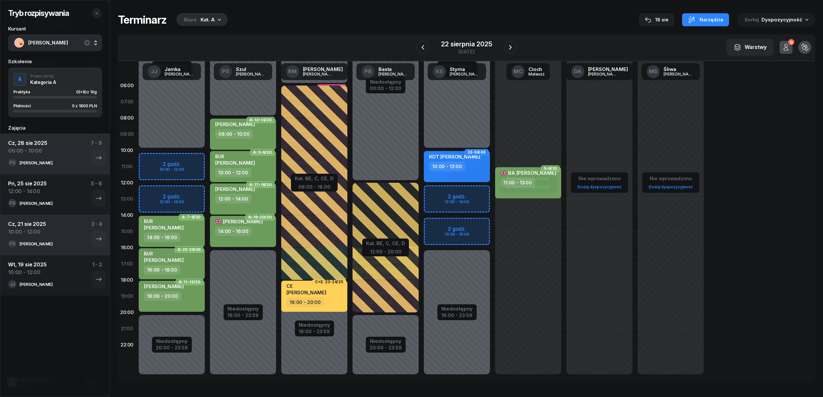
click at [207, 160] on div "Niedostępny 00:00 - 10:00 Niedostępny 20:00 - 23:59 2 godz. 10:00 - 12:00 2 god…" at bounding box center [242, 231] width 71 height 308
select select "10"
select select "12"
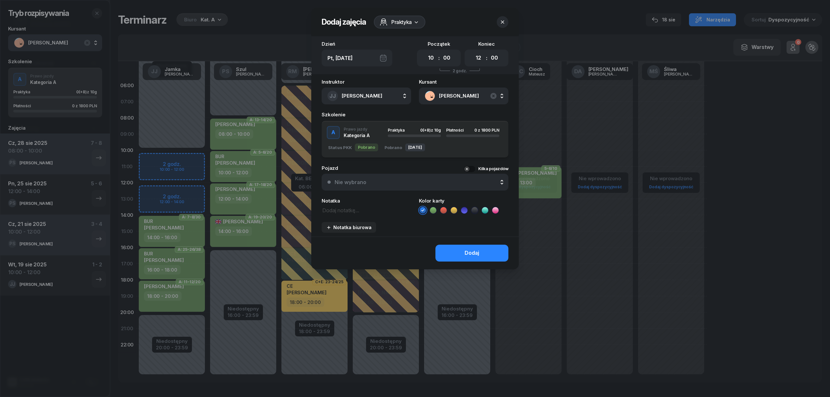
click at [434, 208] on icon at bounding box center [433, 210] width 6 height 6
click at [454, 259] on button "Dodaj" at bounding box center [471, 253] width 73 height 17
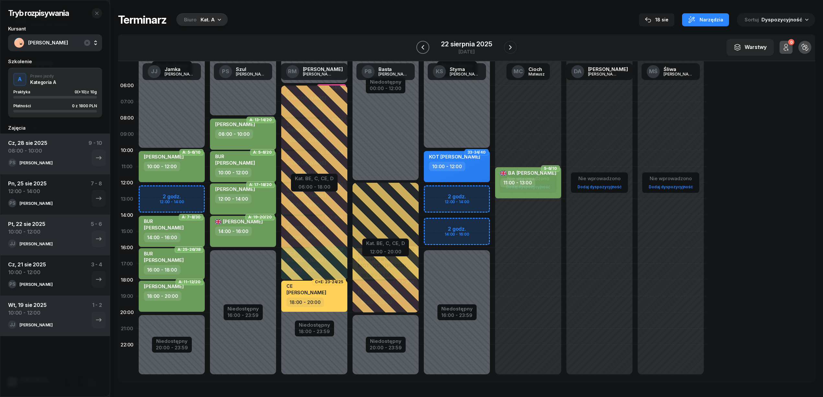
click at [422, 47] on icon "button" at bounding box center [423, 47] width 8 height 8
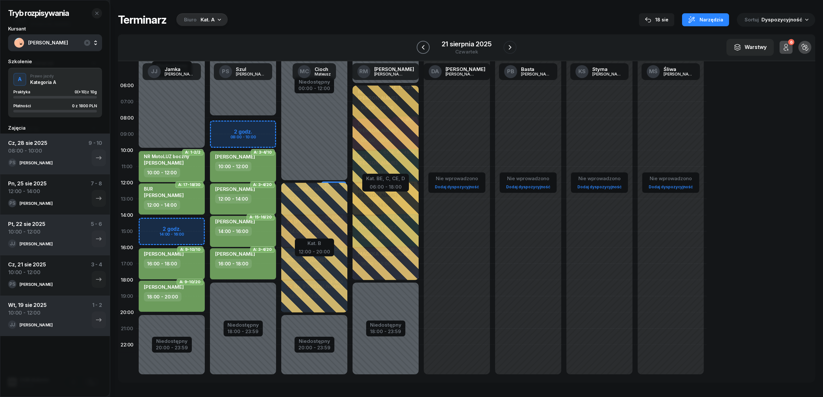
click at [422, 47] on icon "button" at bounding box center [423, 47] width 3 height 5
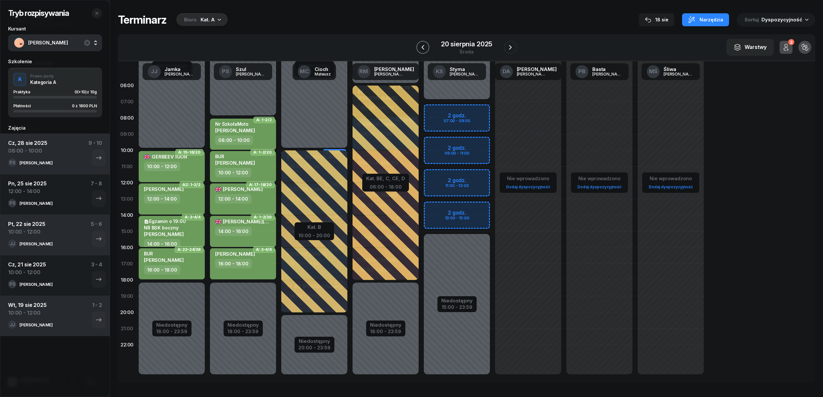
click at [422, 47] on icon "button" at bounding box center [423, 47] width 3 height 5
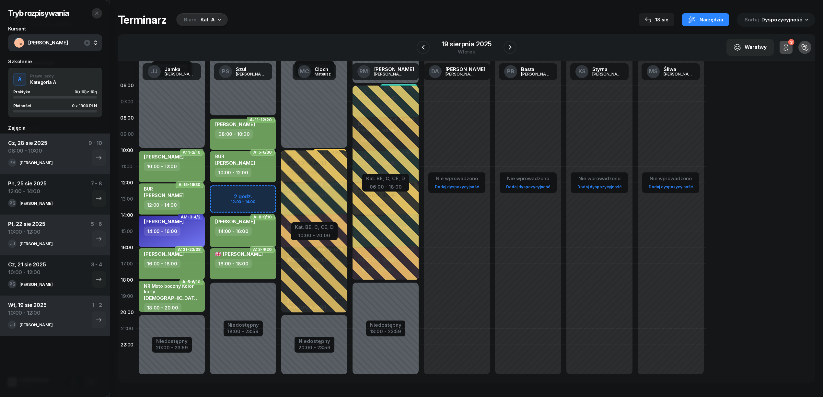
click at [95, 14] on icon "button" at bounding box center [96, 13] width 5 height 5
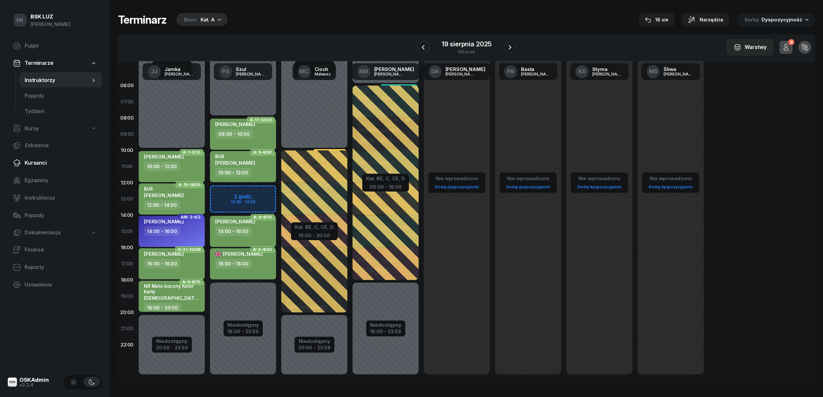
click at [41, 160] on span "Kursanci" at bounding box center [61, 163] width 72 height 8
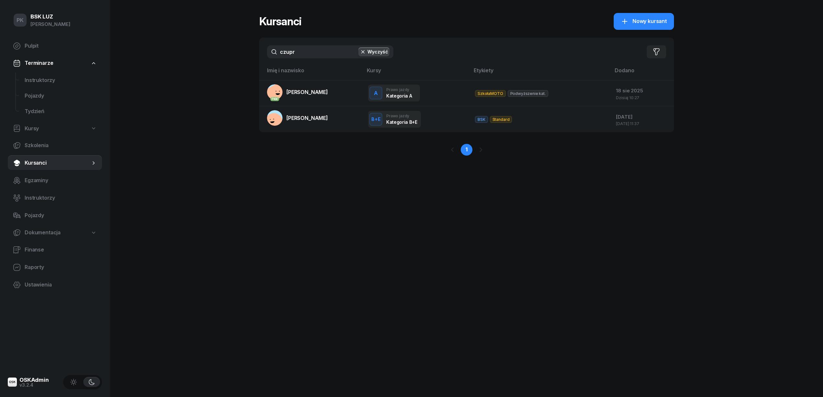
drag, startPoint x: 302, startPoint y: 51, endPoint x: 262, endPoint y: 53, distance: 39.3
click at [262, 53] on div "czupr Wyczyść Filtruj" at bounding box center [466, 52] width 415 height 29
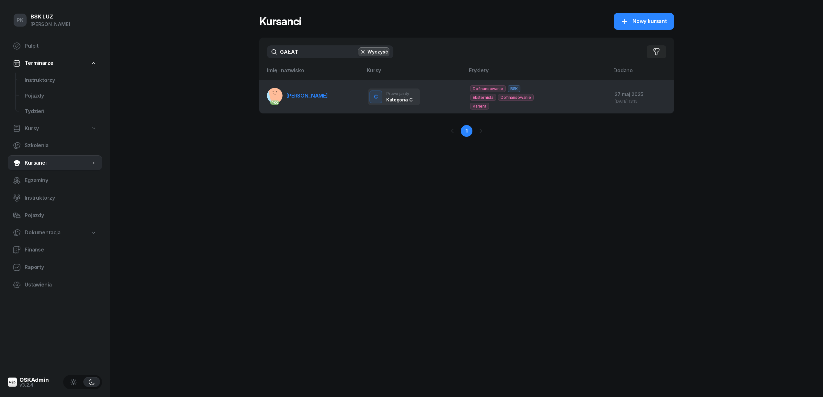
type input "GAŁAT"
click at [316, 99] on link "PKK GAŁAT KRZYSZTOF" at bounding box center [297, 96] width 61 height 16
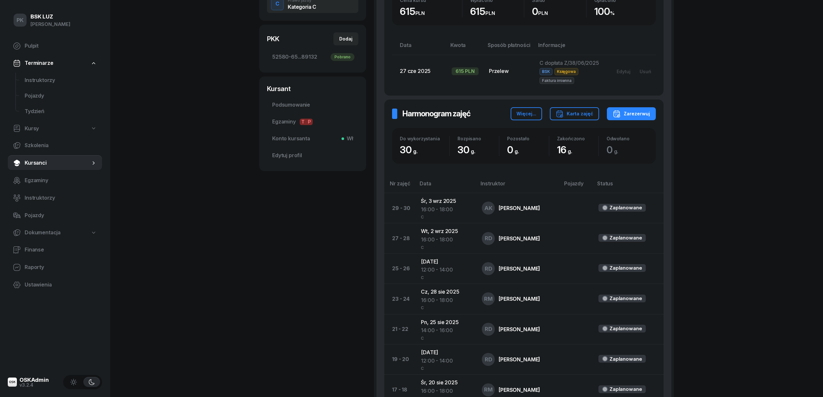
scroll to position [130, 0]
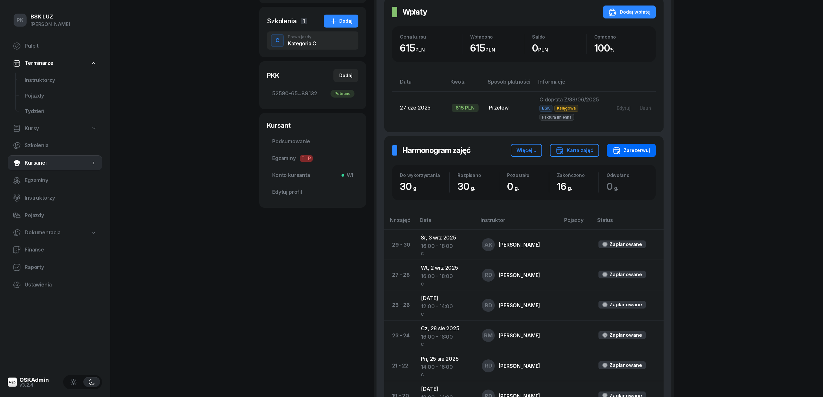
click at [632, 151] on div "Zarezerwuj" at bounding box center [631, 151] width 37 height 8
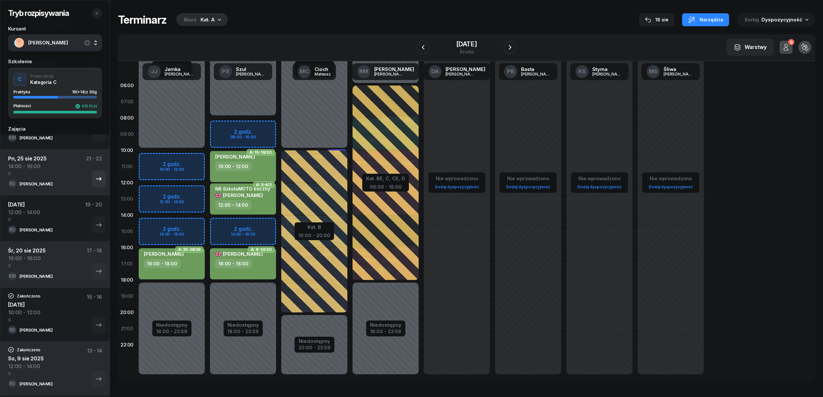
scroll to position [173, 0]
click at [95, 220] on icon "button" at bounding box center [99, 222] width 8 height 8
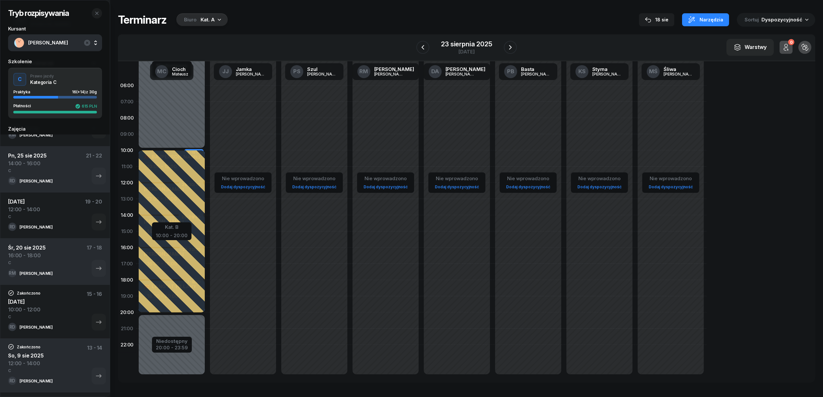
click at [218, 16] on icon "button" at bounding box center [219, 19] width 6 height 6
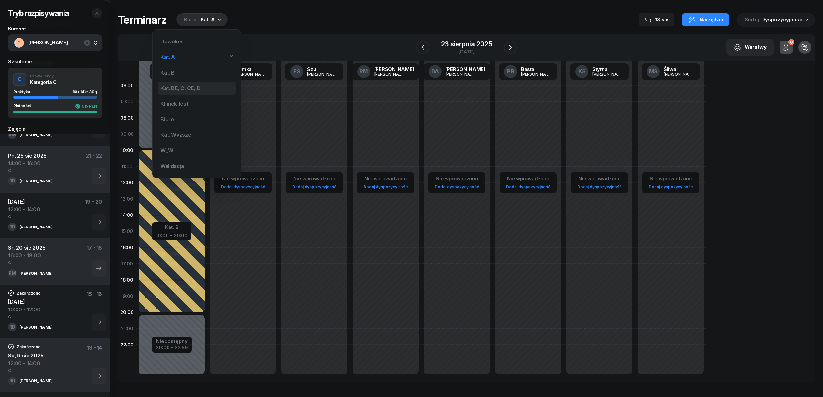
click at [191, 86] on div "Kat. BE, C, CE, D" at bounding box center [180, 88] width 40 height 5
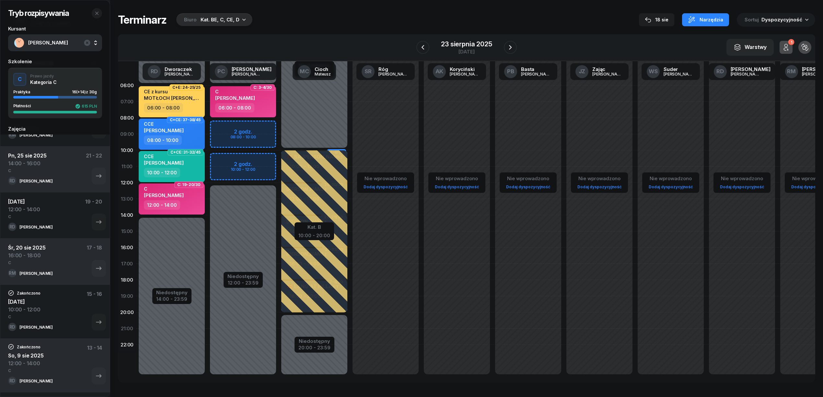
click at [192, 207] on div "12:00 - 14:00" at bounding box center [172, 204] width 57 height 9
select select "12"
select select "14"
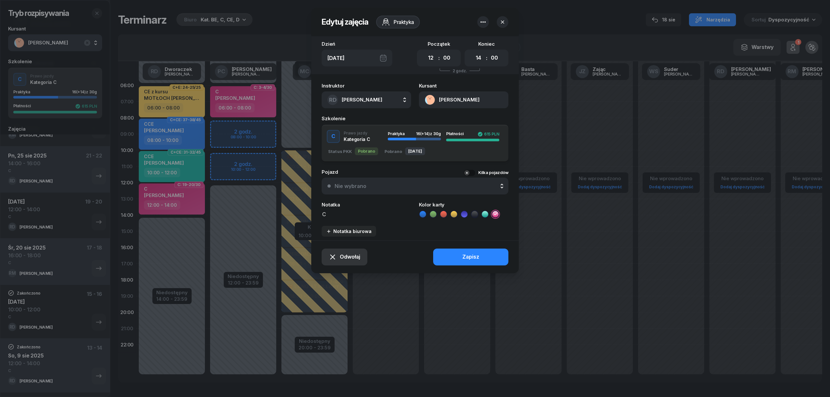
click at [340, 257] on span "Odwołaj" at bounding box center [350, 257] width 20 height 8
click at [332, 218] on div "Kursant odwołał" at bounding box center [333, 217] width 38 height 8
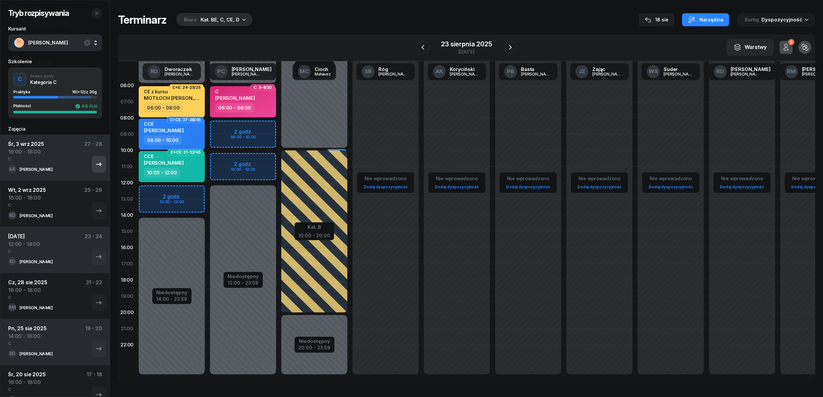
click at [95, 165] on icon "button" at bounding box center [99, 164] width 8 height 8
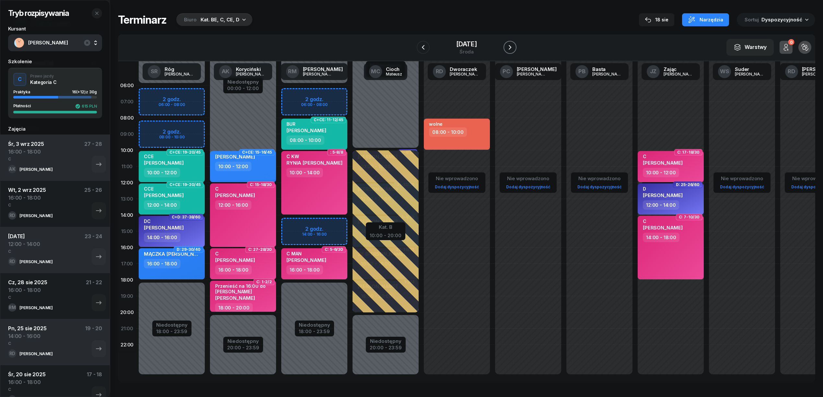
click at [509, 47] on icon "button" at bounding box center [510, 47] width 8 height 8
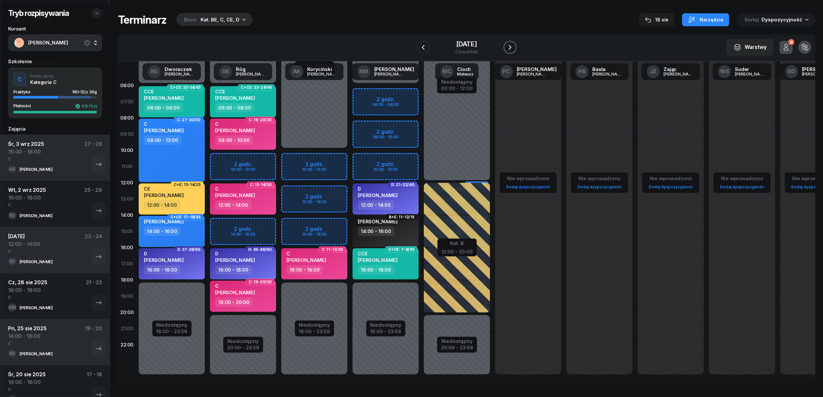
click at [510, 46] on icon "button" at bounding box center [510, 47] width 3 height 5
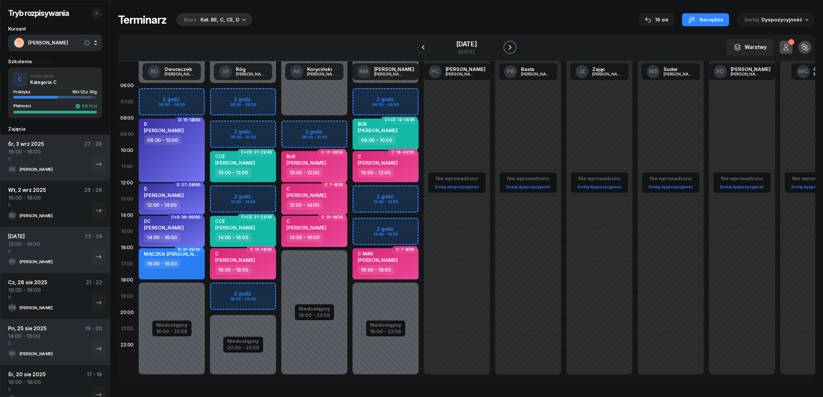
click at [510, 46] on icon "button" at bounding box center [510, 47] width 3 height 5
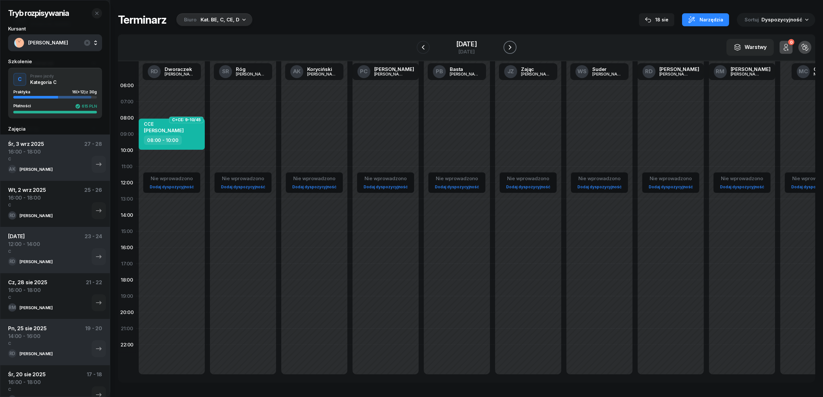
click at [510, 46] on icon "button" at bounding box center [510, 47] width 3 height 5
click at [424, 46] on icon "button" at bounding box center [423, 47] width 3 height 5
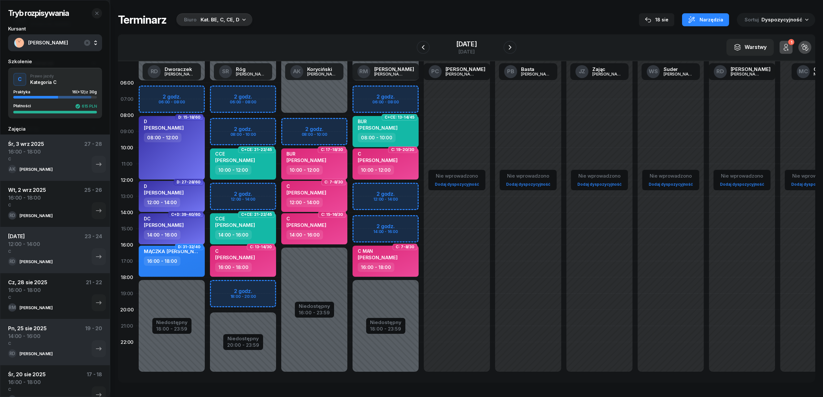
click at [279, 279] on div "Niedostępny 00:00 - 06:00 Niedostępny 20:00 - 23:59 2 godz. 06:00 - 08:00 2 god…" at bounding box center [314, 229] width 71 height 308
select select "18"
select select "20"
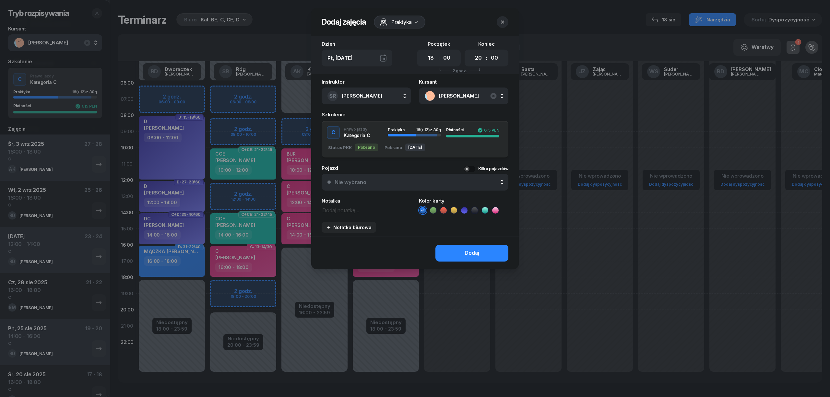
click at [496, 209] on icon at bounding box center [495, 210] width 3 height 2
click at [483, 252] on button "Dodaj" at bounding box center [471, 253] width 73 height 17
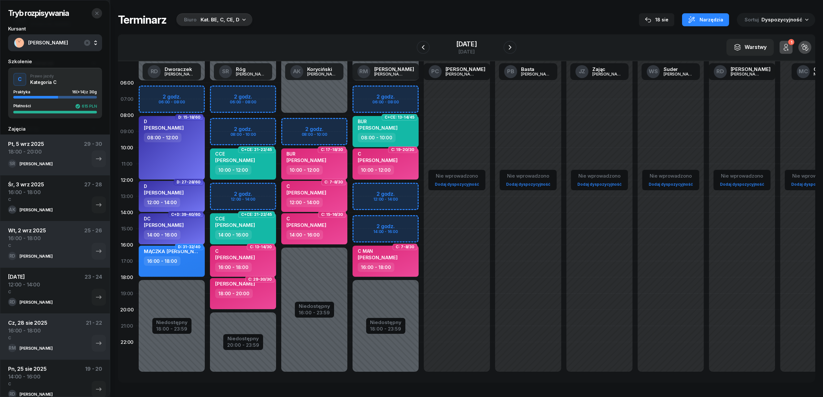
click at [94, 12] on icon "button" at bounding box center [96, 13] width 5 height 5
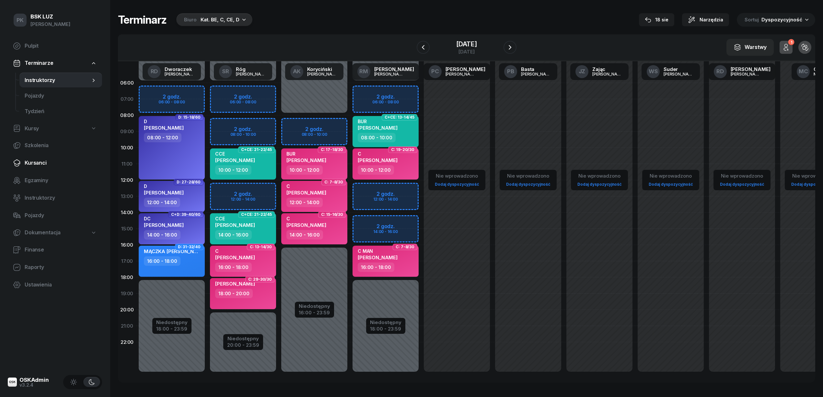
click at [41, 159] on span "Kursanci" at bounding box center [61, 163] width 72 height 8
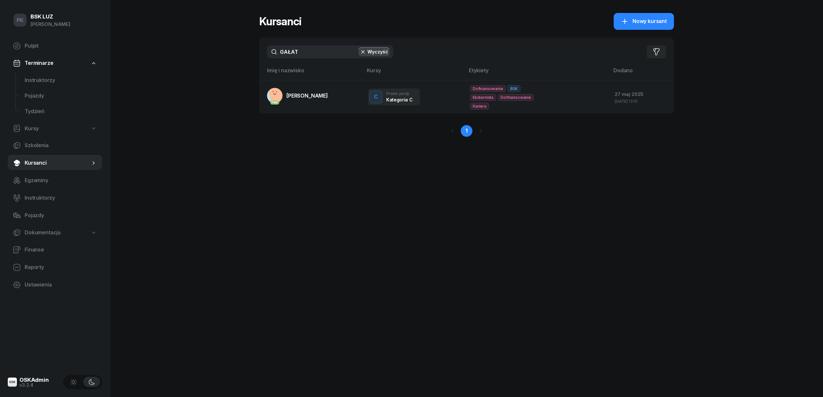
drag, startPoint x: 308, startPoint y: 52, endPoint x: 245, endPoint y: 50, distance: 62.9
click at [245, 50] on div "PK BSK LUZ Piotr Klimek Pulpit Terminarze Instruktorzy Pojazdy Tydzień Kursy Sz…" at bounding box center [411, 198] width 823 height 397
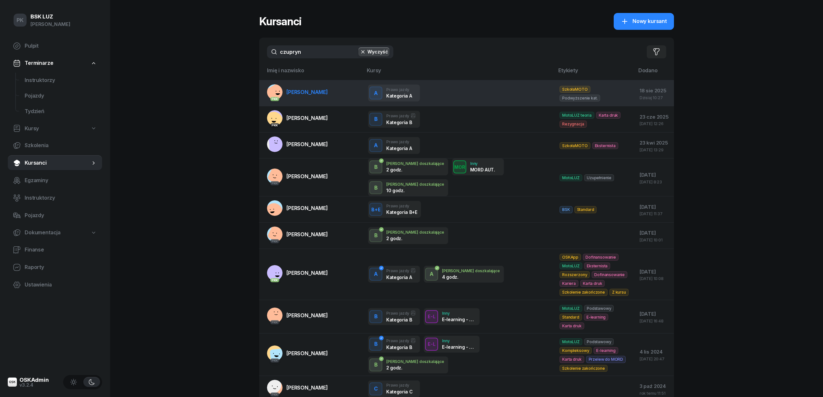
type input "czupryn"
click at [320, 96] on link "PKK CZUPRYNA BARTOSZ" at bounding box center [297, 92] width 61 height 16
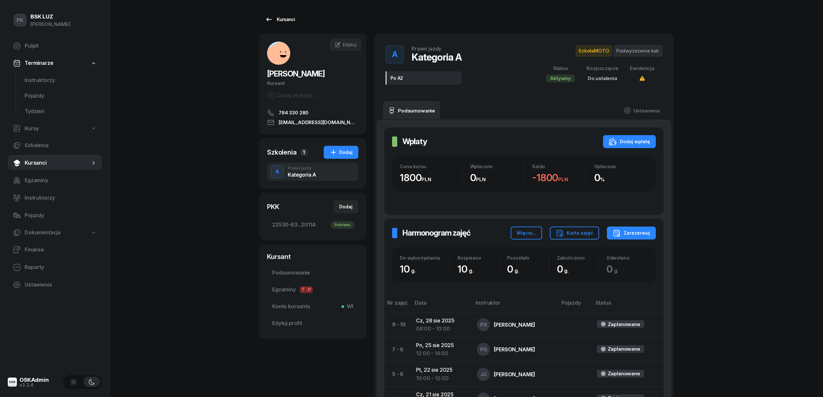
click at [287, 16] on div "Kursanci" at bounding box center [280, 20] width 30 height 8
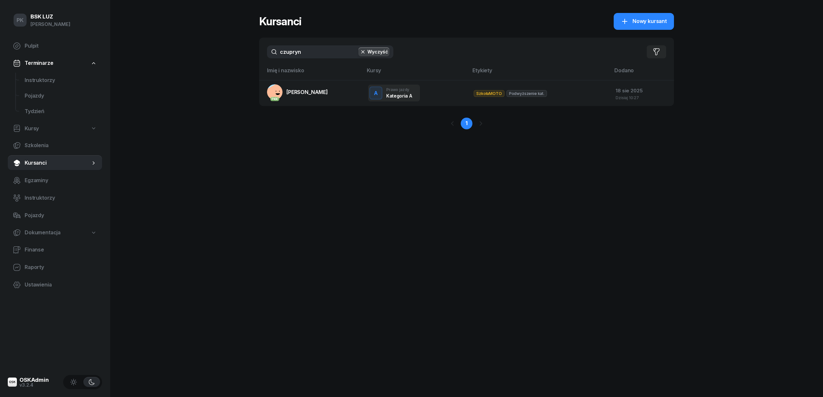
click at [248, 43] on div "PK BSK LUZ Piotr Klimek Pulpit Terminarze Instruktorzy Pojazdy Tydzień Kursy Sz…" at bounding box center [411, 198] width 823 height 397
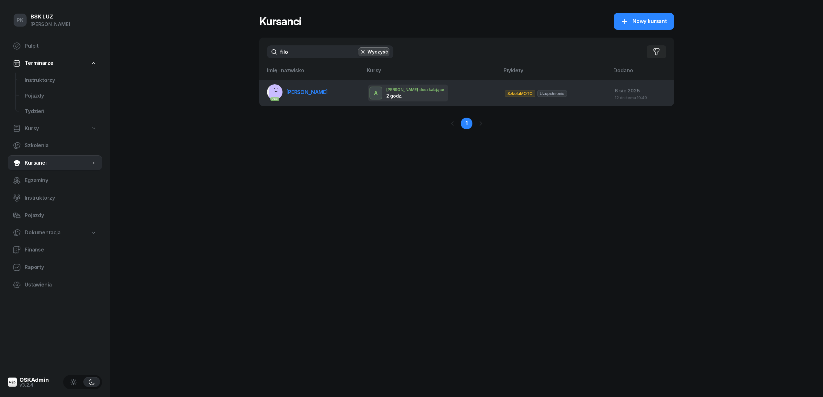
type input "filo"
click at [305, 96] on link "PKK FILO-TOMALSKA ANNA" at bounding box center [297, 92] width 61 height 16
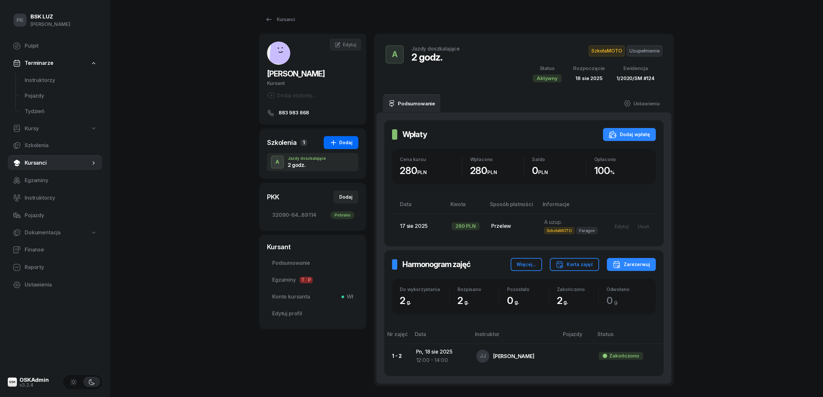
click at [344, 142] on div "Dodaj" at bounding box center [341, 143] width 23 height 8
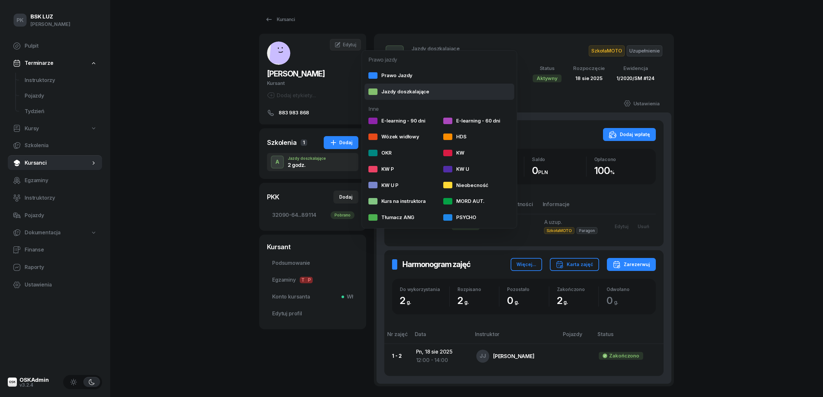
click at [390, 94] on div "Jazdy doszkalające" at bounding box center [399, 92] width 61 height 8
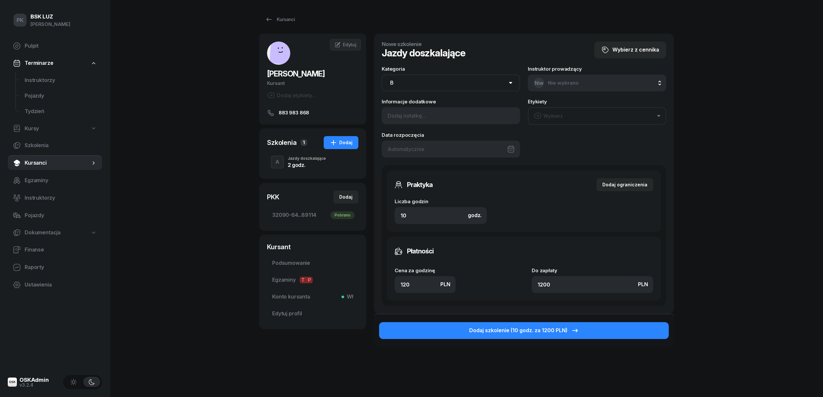
click at [424, 82] on select "AM A1 A2 A B1 B B+E C1 C1+E C C+E D1 D1+E D D+E T Tram C+CE C+D" at bounding box center [451, 83] width 138 height 17
select select "A"
click at [382, 75] on select "AM A1 A2 A B1 B B+E C1 C1+E C C+E D1 D1+E D D+E T Tram C+CE C+D" at bounding box center [451, 83] width 138 height 17
drag, startPoint x: 413, startPoint y: 217, endPoint x: 371, endPoint y: 216, distance: 42.2
click at [371, 216] on div "FILO-TOMALSKA ANNA Kursant Dodaj etykiety... 883 983 868 AF ANNA FILO-TOMALSKA …" at bounding box center [466, 208] width 415 height 348
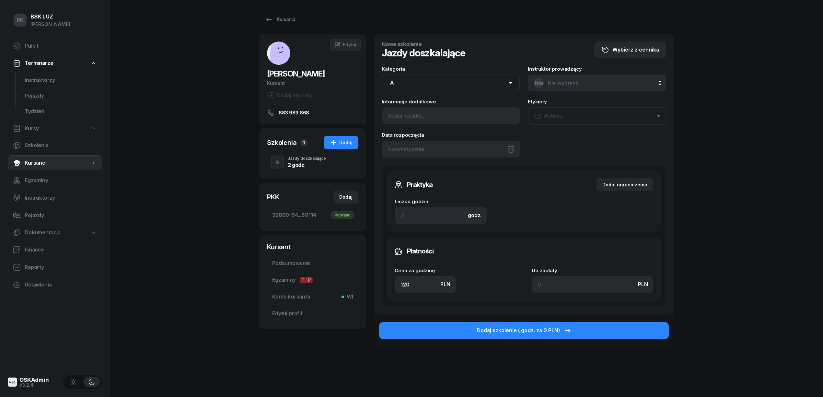
drag, startPoint x: 424, startPoint y: 284, endPoint x: 373, endPoint y: 282, distance: 50.9
click at [373, 282] on div "FILO-TOMALSKA ANNA Kursant Dodaj etykiety... 883 983 868 AF ANNA FILO-TOMALSKA …" at bounding box center [466, 208] width 415 height 348
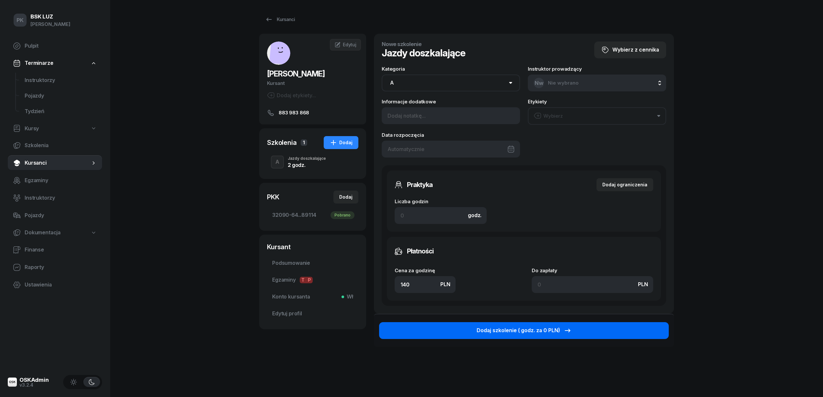
type input "140"
click at [509, 332] on div "Dodaj szkolenie ( godz. za 0 PLN)" at bounding box center [524, 330] width 95 height 8
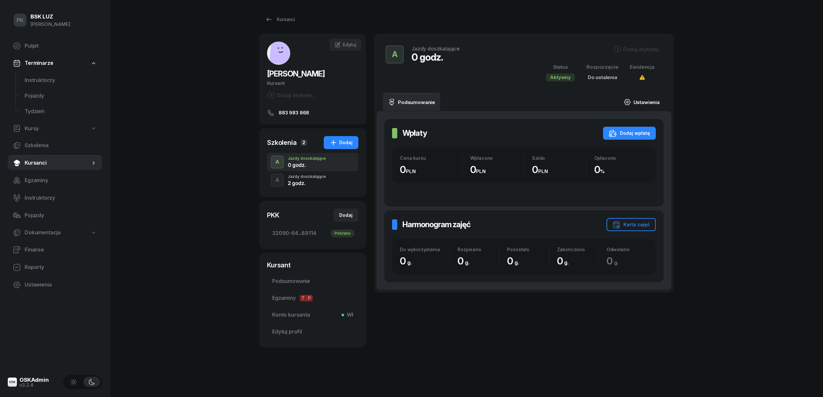
click at [635, 103] on link "Ustawienia" at bounding box center [642, 102] width 46 height 18
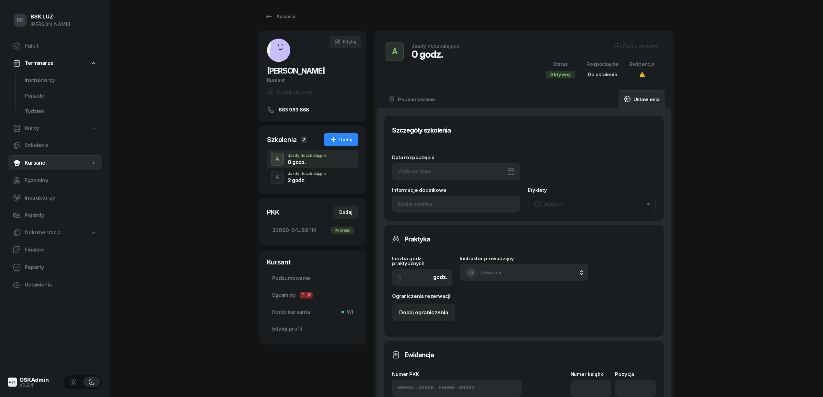
scroll to position [130, 0]
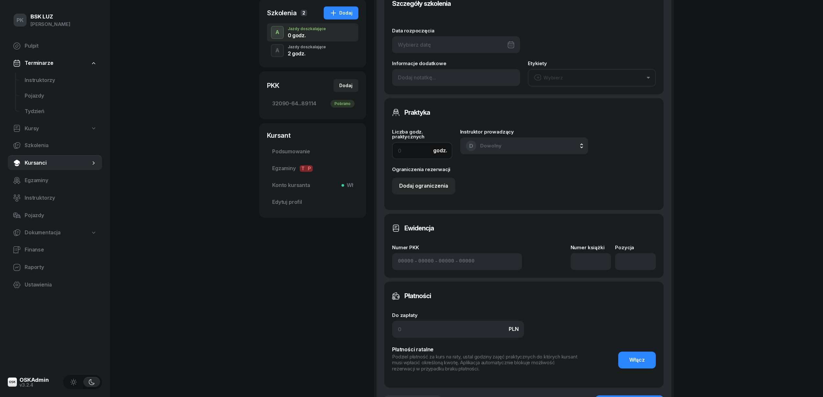
drag, startPoint x: 408, startPoint y: 151, endPoint x: 388, endPoint y: 149, distance: 19.2
click at [388, 149] on div "Praktyka Liczba godz. praktycznych godz. Instruktor prowadzący D Dowolny D Dowo…" at bounding box center [523, 154] width 279 height 112
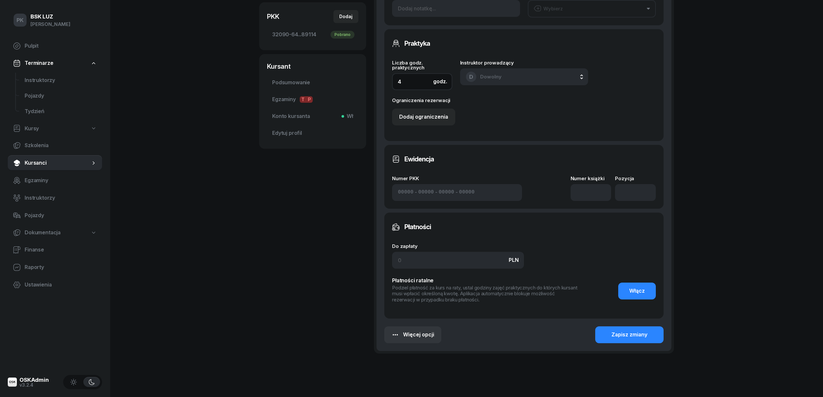
scroll to position [218, 0]
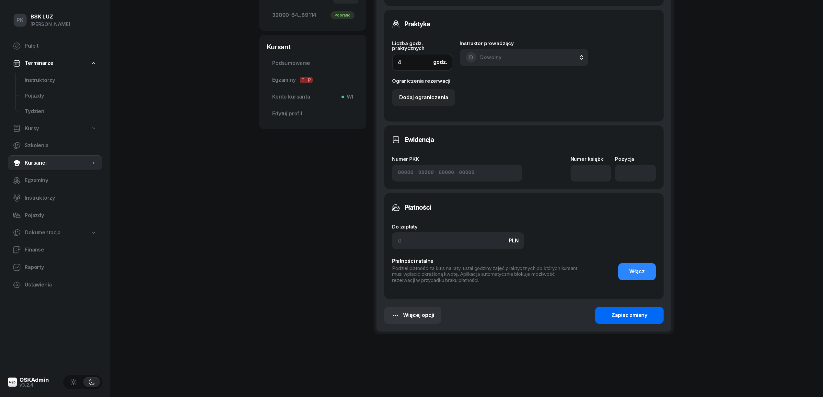
type input "4"
click at [624, 313] on div "Zapisz zmiany" at bounding box center [630, 315] width 36 height 8
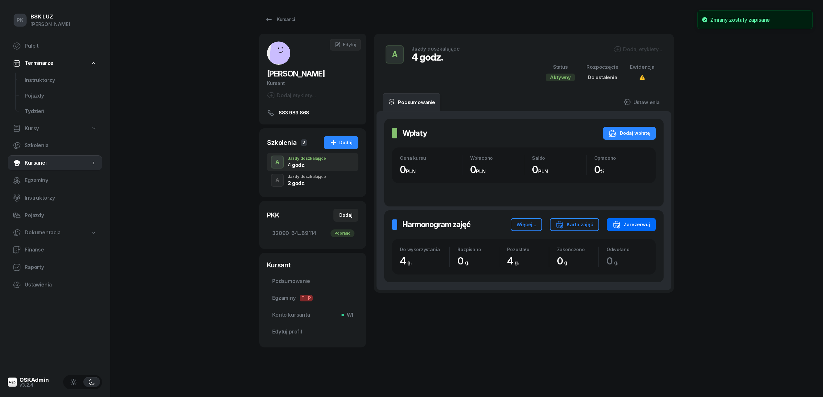
click at [635, 225] on div "Zarezerwuj" at bounding box center [631, 225] width 37 height 8
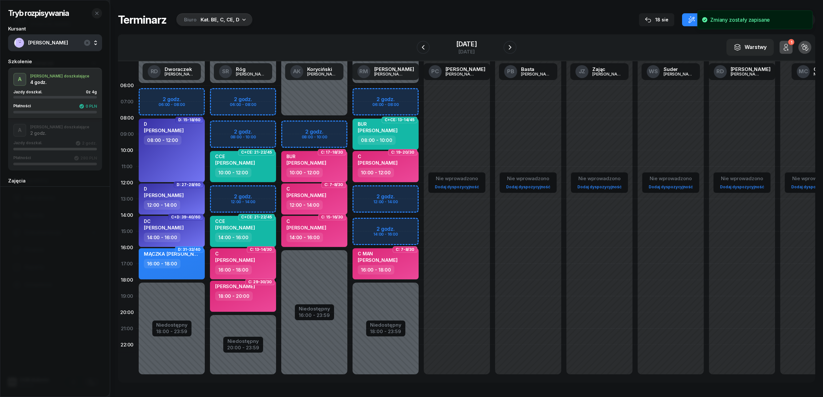
click at [222, 16] on div "Kat. BE, C, CE, D" at bounding box center [220, 20] width 39 height 8
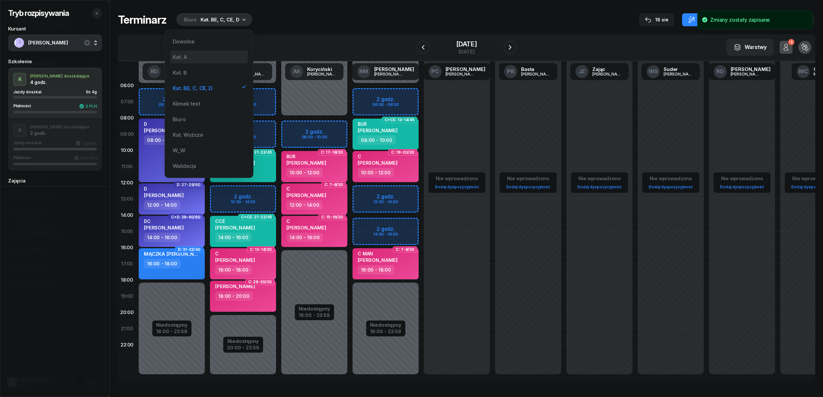
click at [185, 56] on div "Kat. A" at bounding box center [180, 56] width 15 height 5
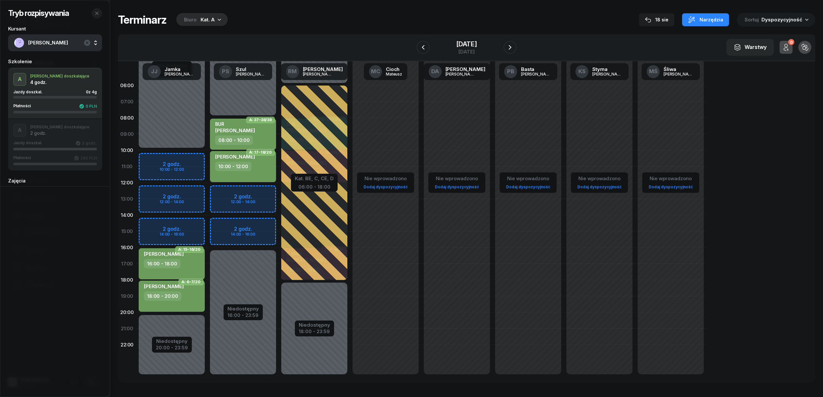
click at [664, 11] on div "Tryb rozpisywania Kursant FILO-TOMALSKA ANNA Szkolenie A J. doszkalające 4 godz…" at bounding box center [467, 198] width 698 height 396
click at [664, 17] on div "18 sie" at bounding box center [657, 20] width 24 height 8
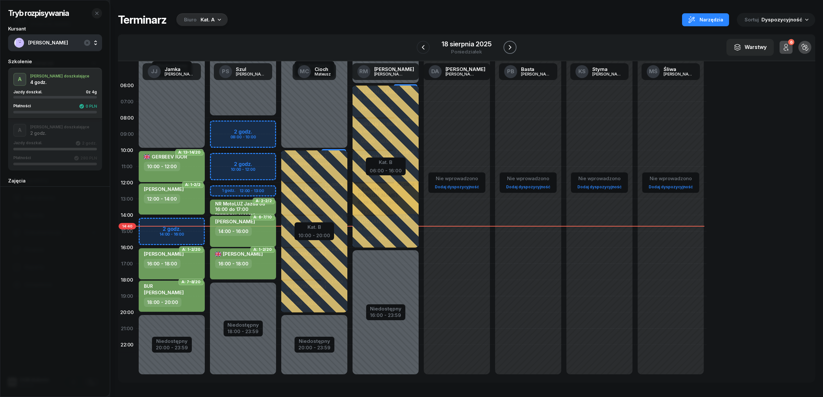
click at [509, 47] on icon "button" at bounding box center [510, 47] width 8 height 8
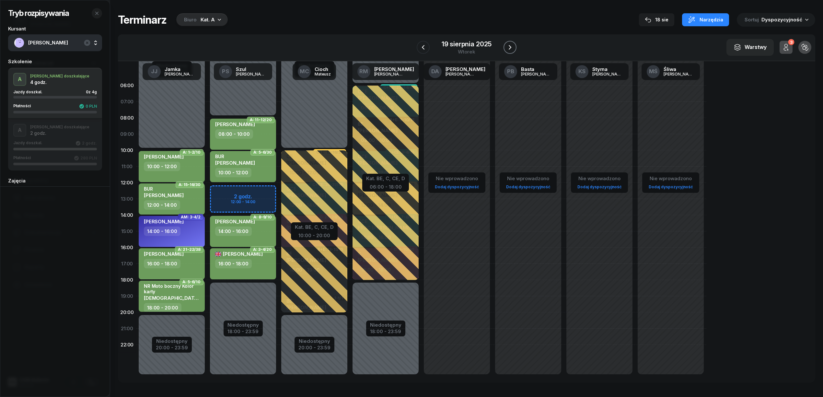
click at [510, 48] on icon "button" at bounding box center [510, 47] width 8 height 8
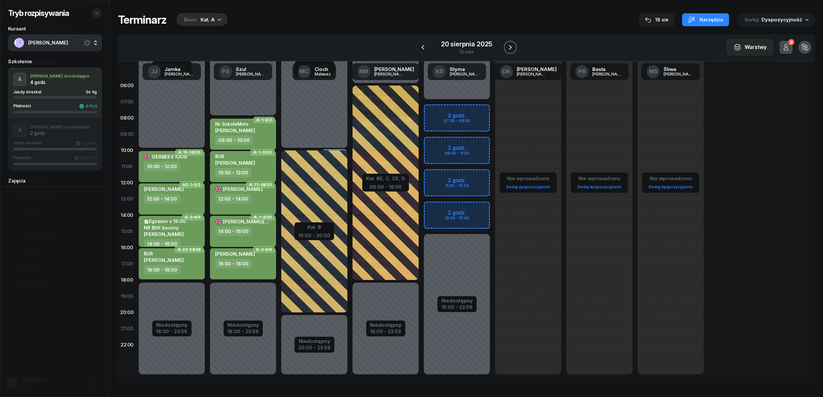
click at [510, 48] on icon "button" at bounding box center [511, 47] width 8 height 8
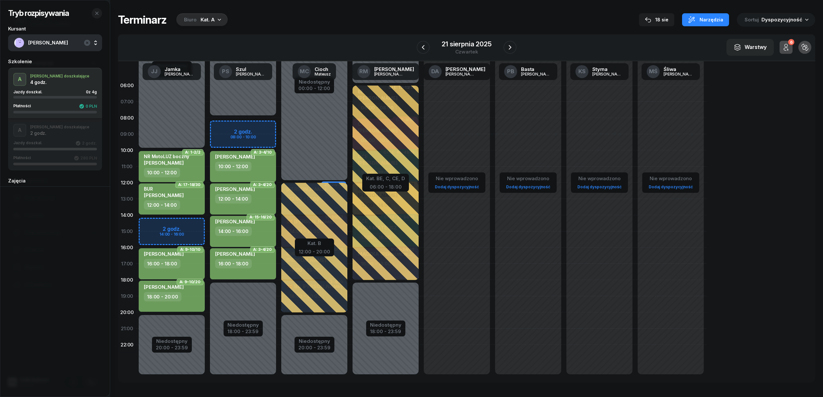
click at [207, 223] on div "Niedostępny 00:00 - 10:00 Niedostępny 20:00 - 23:59 2 godz. 14:00 - 16:00 A: 1-…" at bounding box center [242, 231] width 71 height 308
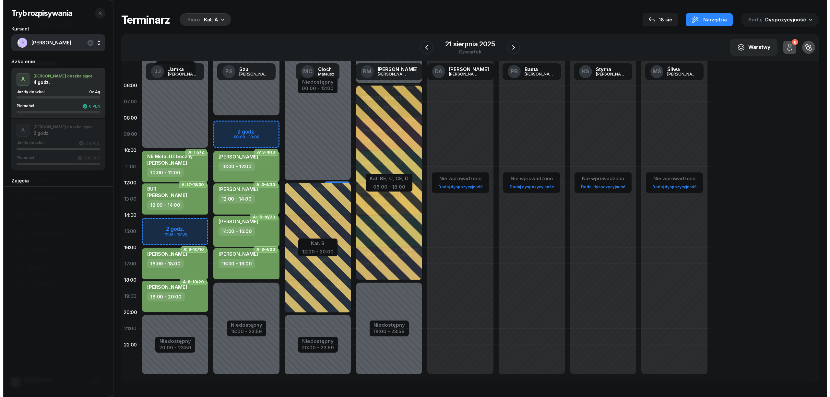
select select "14"
select select "16"
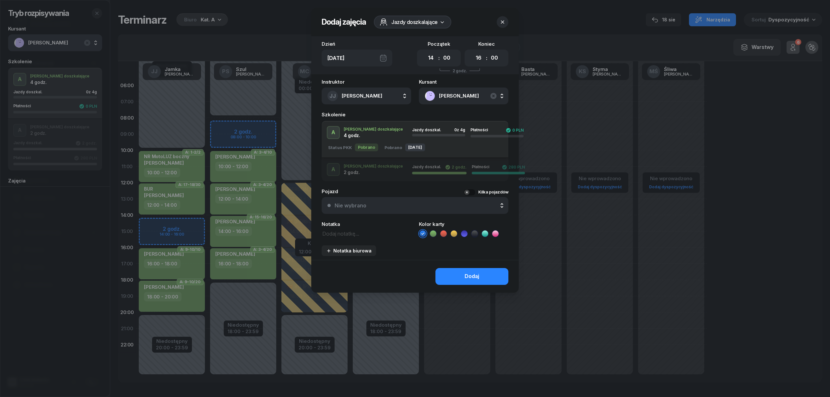
click at [431, 231] on icon at bounding box center [433, 234] width 6 height 6
click at [456, 274] on button "Dodaj" at bounding box center [471, 276] width 73 height 17
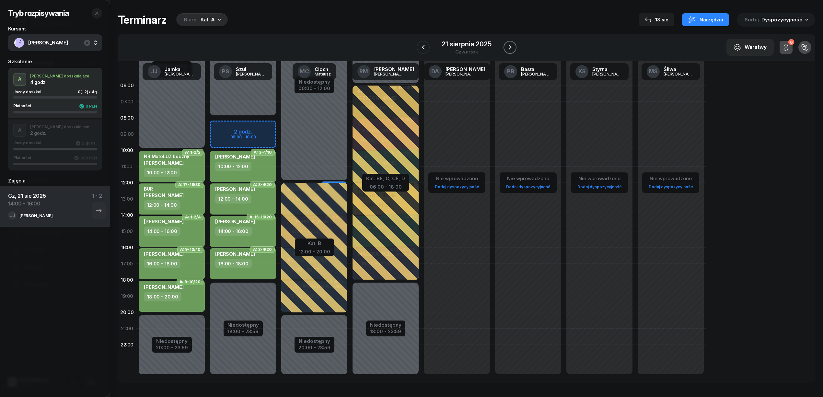
click at [506, 46] on icon "button" at bounding box center [510, 47] width 8 height 8
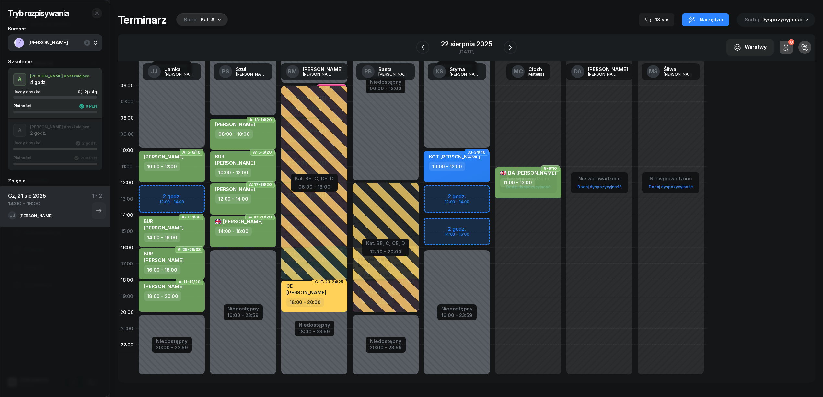
click at [207, 191] on div "Niedostępny 00:00 - 10:00 Niedostępny 20:00 - 23:59 2 godz. 12:00 - 14:00 A: 5-…" at bounding box center [242, 231] width 71 height 308
select select "12"
select select "14"
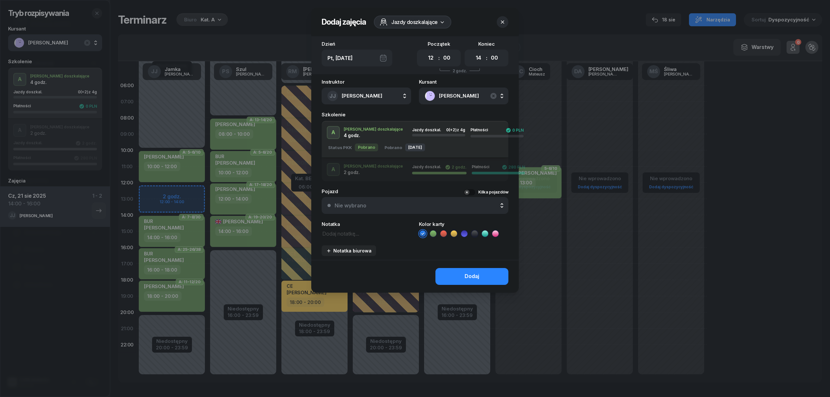
click at [433, 233] on icon at bounding box center [433, 233] width 3 height 2
click at [455, 277] on button "Dodaj" at bounding box center [471, 276] width 73 height 17
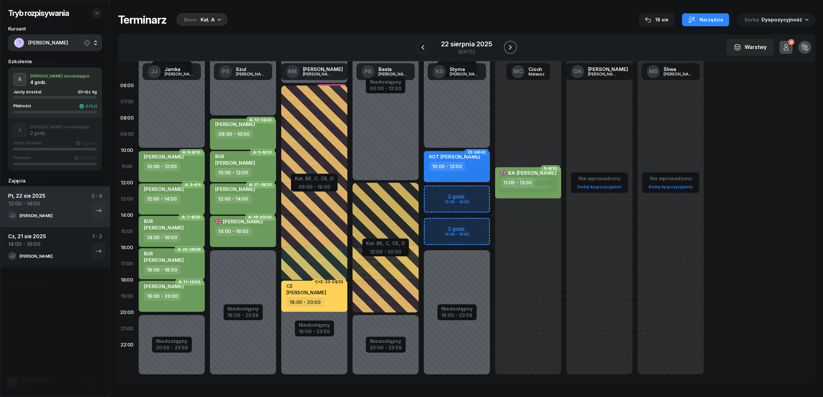
click at [513, 47] on icon "button" at bounding box center [511, 47] width 8 height 8
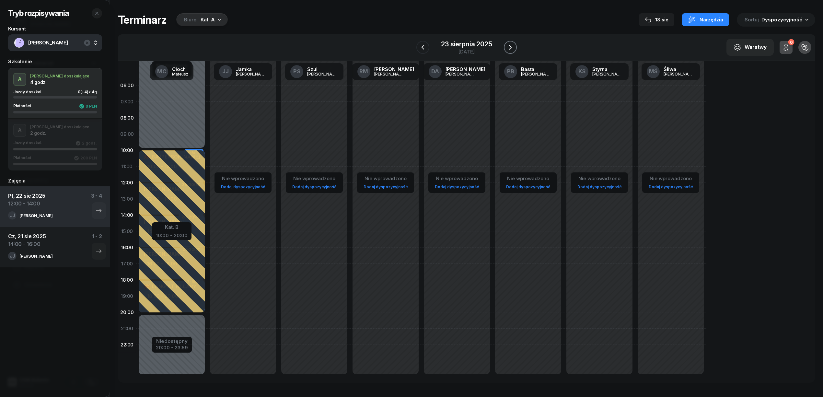
click at [513, 47] on icon "button" at bounding box center [511, 47] width 8 height 8
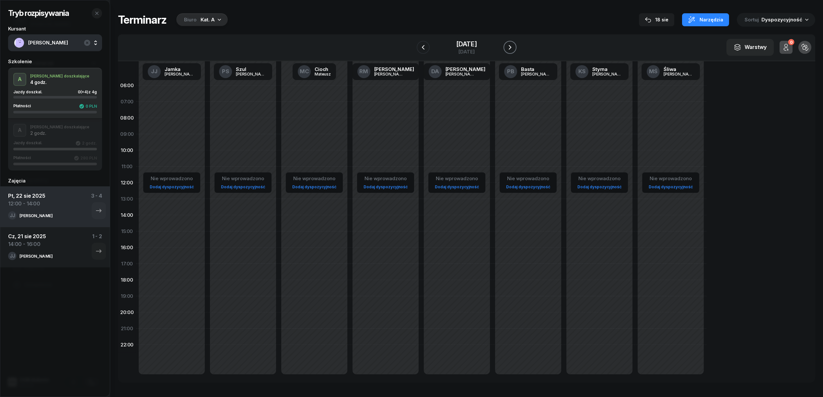
click at [513, 47] on icon "button" at bounding box center [510, 47] width 8 height 8
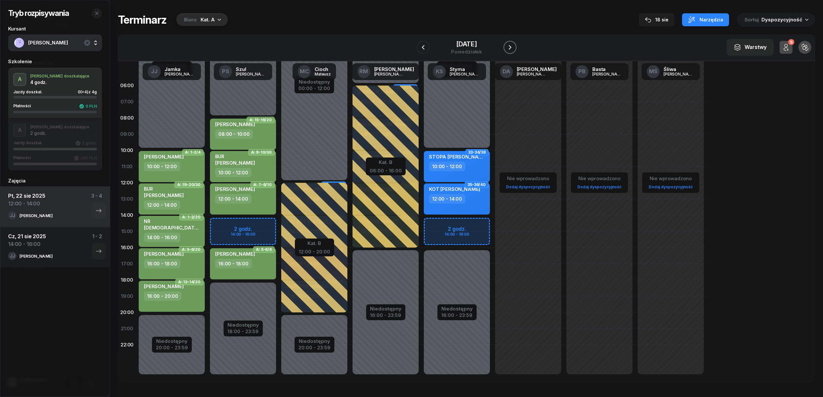
click at [510, 46] on icon "button" at bounding box center [510, 47] width 3 height 5
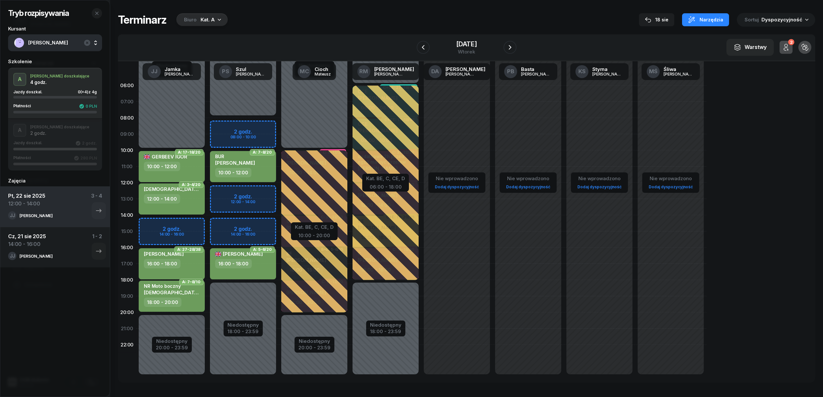
click at [195, 203] on div "12:00 - 14:00" at bounding box center [172, 198] width 57 height 9
select select "12"
select select "14"
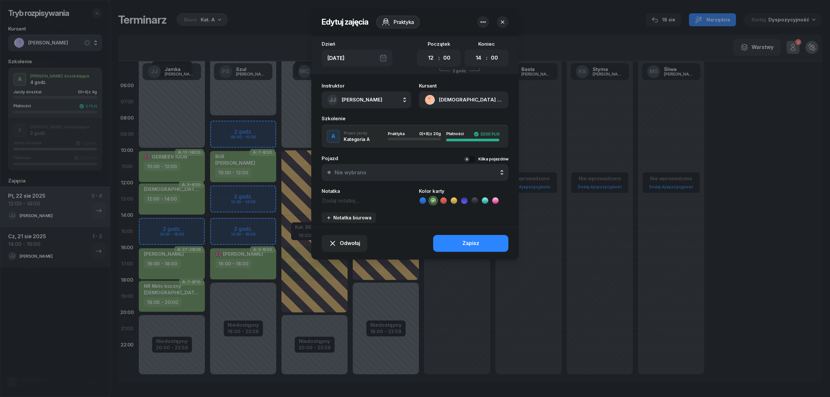
click at [387, 100] on button "JJ Jamka Janusz" at bounding box center [366, 99] width 89 height 17
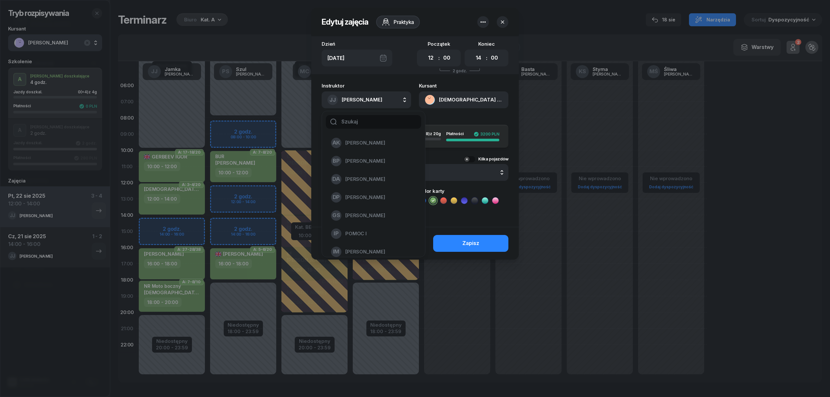
click at [379, 125] on input "text" at bounding box center [373, 122] width 95 height 14
type input "szul"
click at [372, 137] on li "PS Szul Piotr" at bounding box center [373, 143] width 93 height 18
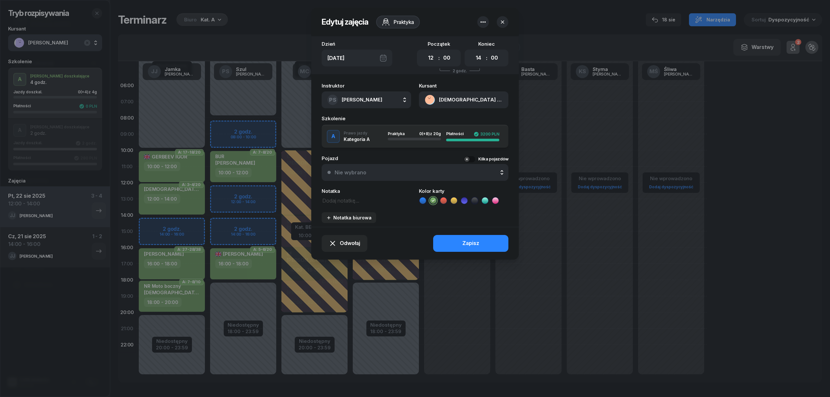
click at [455, 231] on div "Odwołaj Zapisz" at bounding box center [414, 243] width 207 height 33
click at [461, 246] on button "Zapisz" at bounding box center [470, 243] width 75 height 17
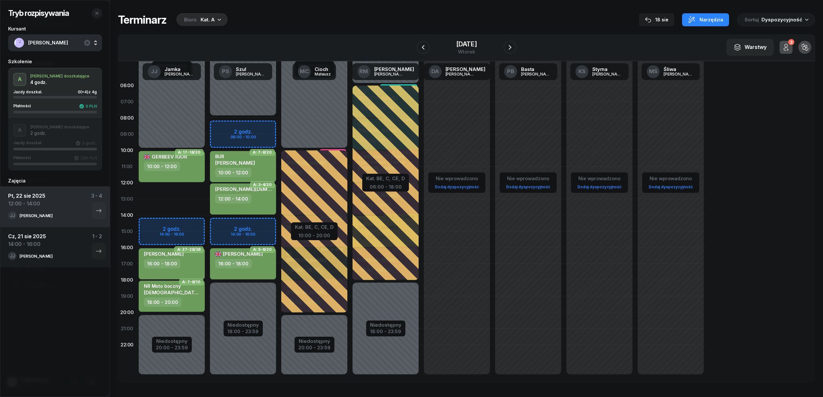
click at [207, 189] on div "Niedostępny 00:00 - 10:00 Niedostępny 20:00 - 23:59 2 godz. 14:00 - 16:00 A: 17…" at bounding box center [242, 231] width 71 height 308
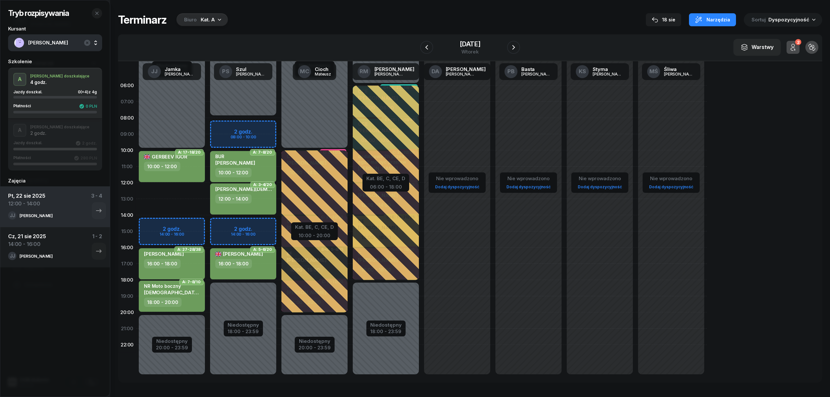
select select "12"
select select "14"
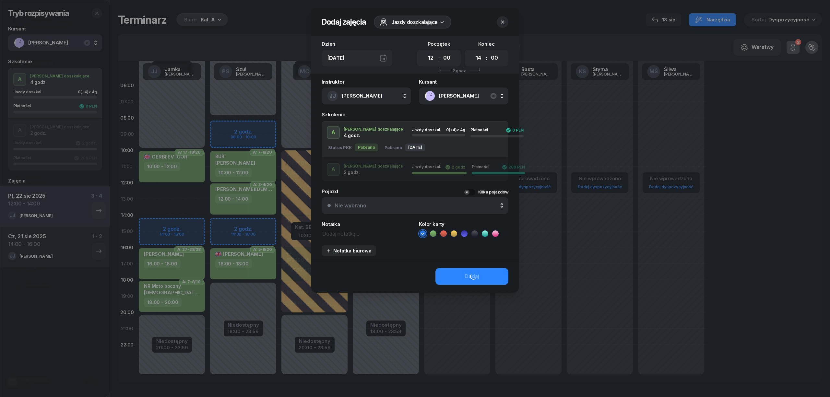
click at [433, 233] on icon at bounding box center [433, 233] width 3 height 2
click at [449, 272] on button "Dodaj" at bounding box center [471, 276] width 73 height 17
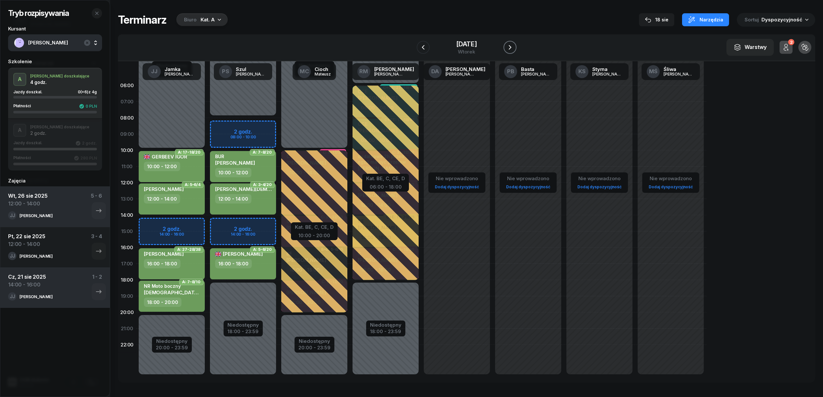
click at [512, 48] on icon "button" at bounding box center [510, 47] width 8 height 8
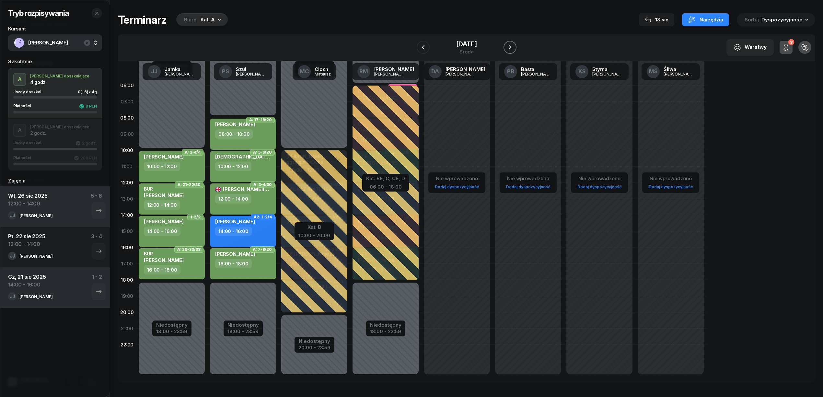
click at [512, 48] on icon "button" at bounding box center [510, 47] width 8 height 8
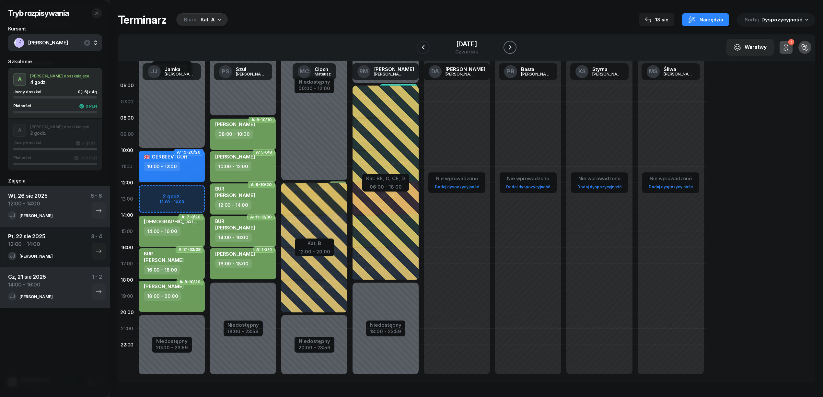
click at [512, 48] on icon "button" at bounding box center [510, 47] width 8 height 8
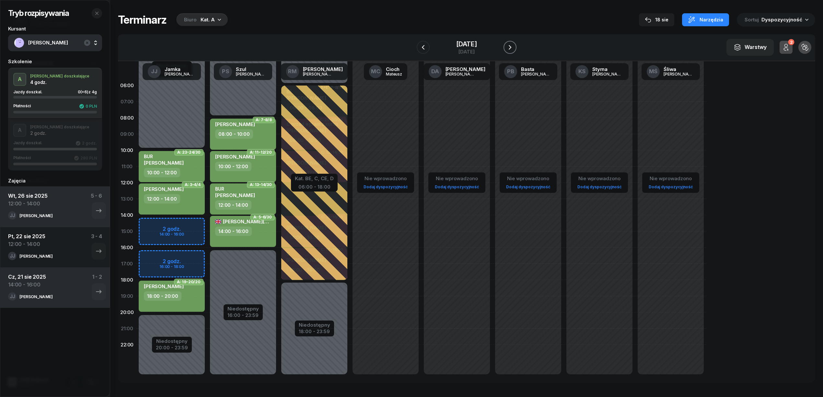
click at [512, 48] on icon "button" at bounding box center [510, 47] width 8 height 8
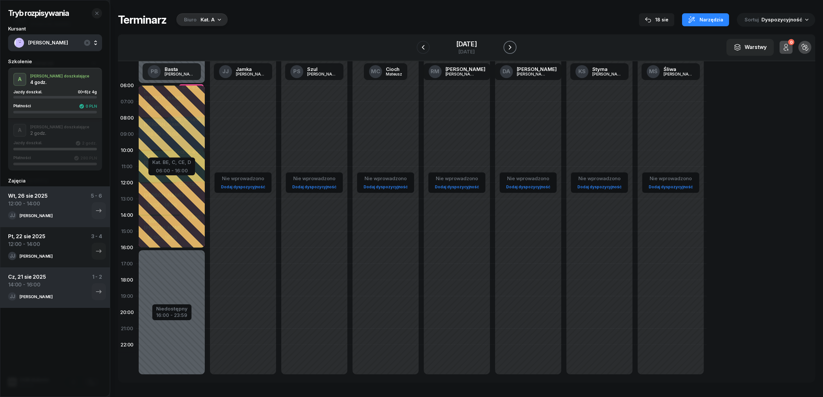
click at [512, 48] on icon "button" at bounding box center [510, 47] width 8 height 8
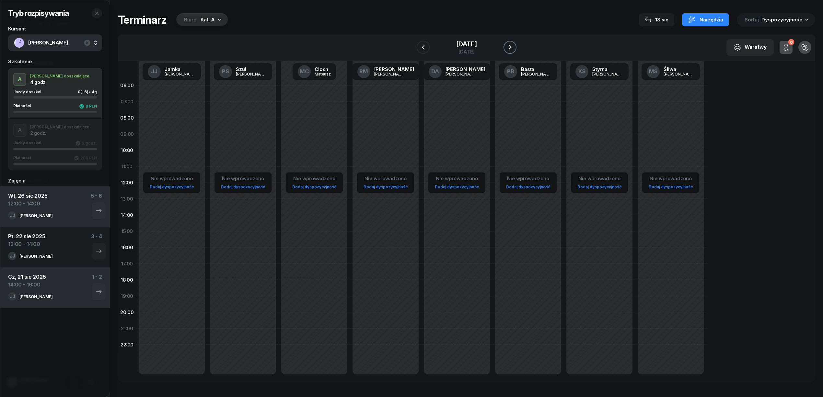
click at [512, 48] on icon "button" at bounding box center [510, 47] width 8 height 8
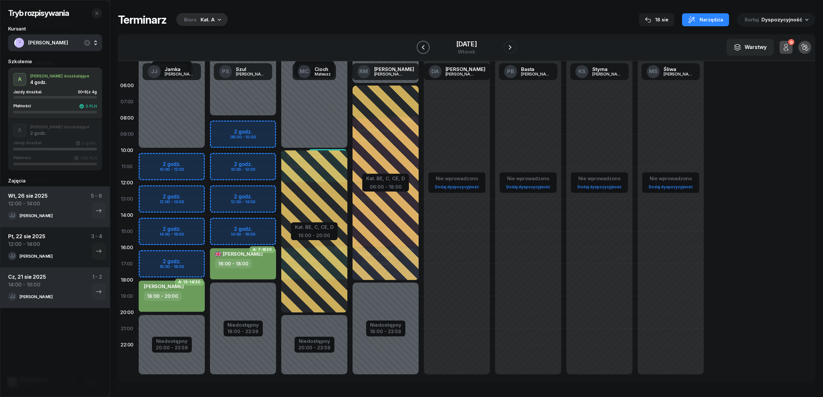
click at [423, 46] on icon "button" at bounding box center [423, 47] width 3 height 5
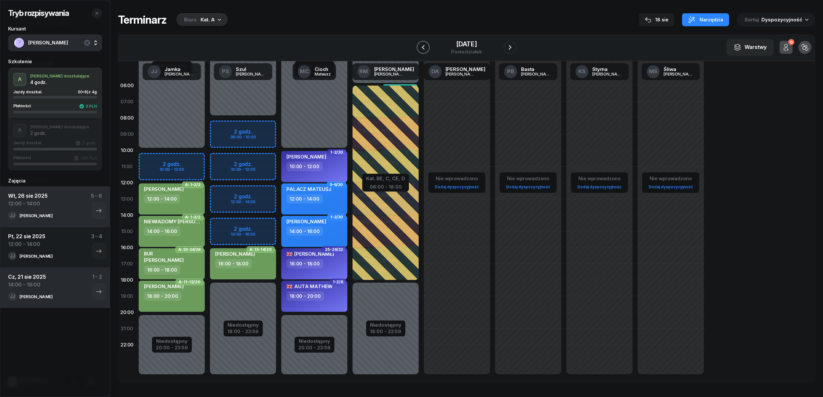
click at [425, 47] on icon "button" at bounding box center [424, 47] width 8 height 8
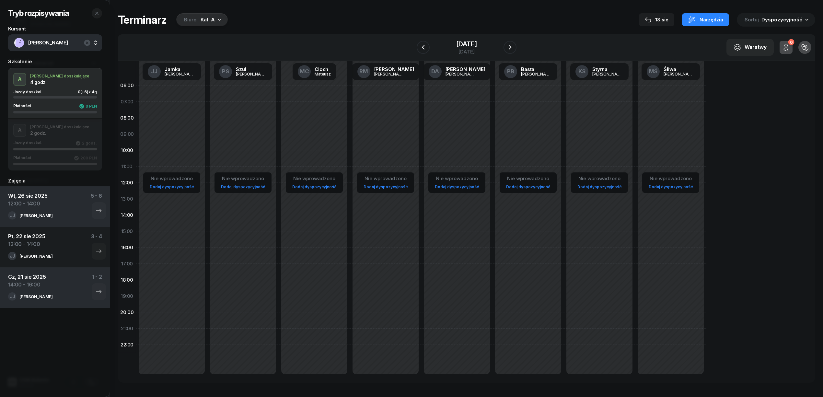
click at [504, 44] on div at bounding box center [510, 47] width 13 height 13
click at [506, 45] on icon "button" at bounding box center [510, 47] width 8 height 8
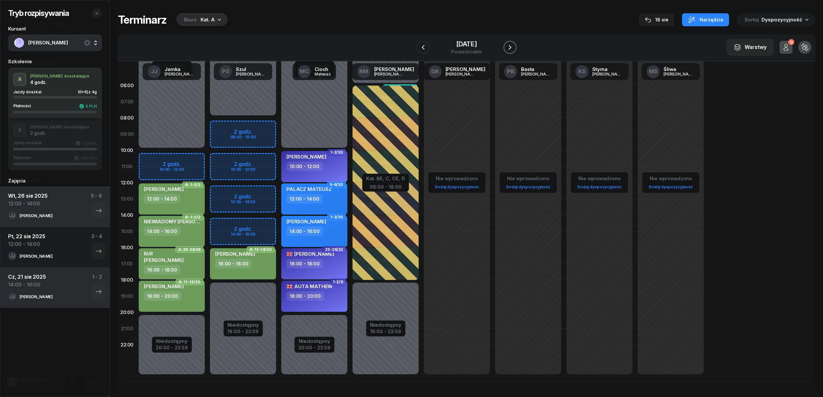
click at [506, 45] on icon "button" at bounding box center [510, 47] width 8 height 8
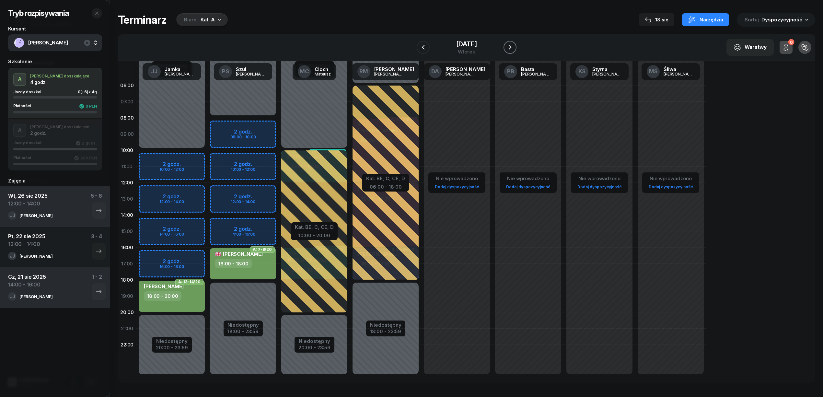
click at [506, 45] on icon "button" at bounding box center [510, 47] width 8 height 8
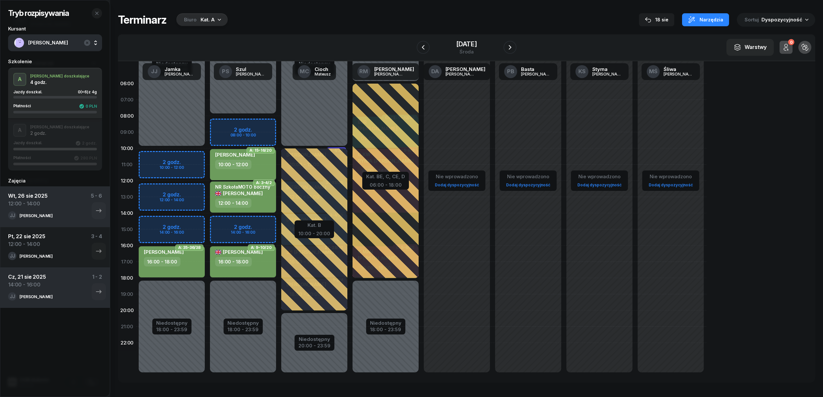
scroll to position [3, 0]
click at [207, 156] on div "Niedostępny 00:00 - 10:00 Niedostępny 18:00 - 23:59 2 godz. 10:00 - 12:00 2 god…" at bounding box center [242, 229] width 71 height 308
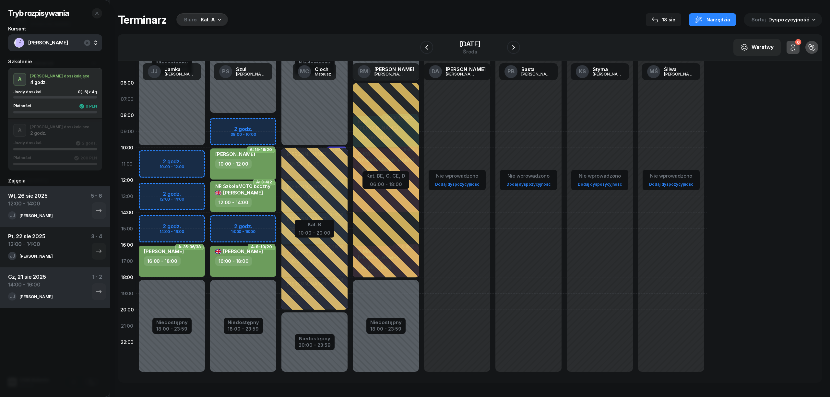
select select "10"
select select "12"
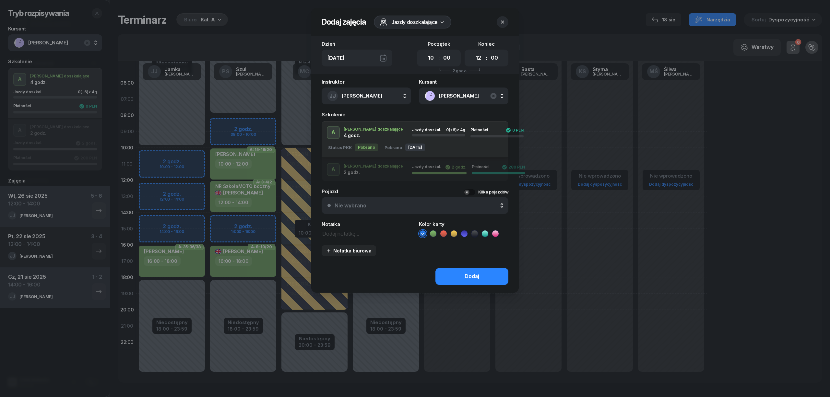
click at [432, 234] on icon at bounding box center [433, 234] width 6 height 6
click at [453, 274] on button "Dodaj" at bounding box center [471, 276] width 73 height 17
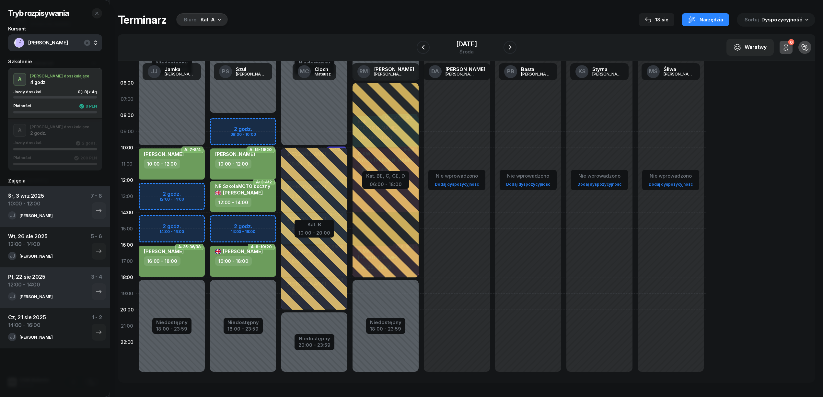
click at [517, 49] on div "W Wybierz AK Koryciński Artur BP Pająk Bogusław DA Arendarczyk Damian DP Pawłow…" at bounding box center [467, 47] width 698 height 27
click at [506, 46] on icon "button" at bounding box center [510, 47] width 8 height 8
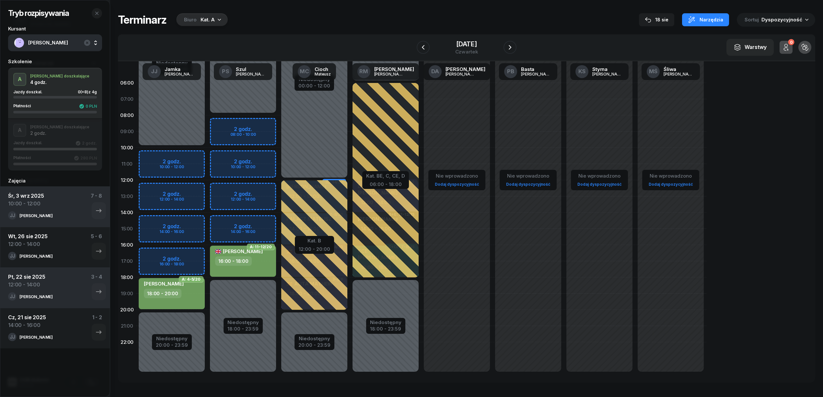
click at [207, 160] on div "Niedostępny 00:00 - 10:00 Niedostępny 20:00 - 23:59 2 godz. 10:00 - 12:00 2 god…" at bounding box center [242, 229] width 71 height 308
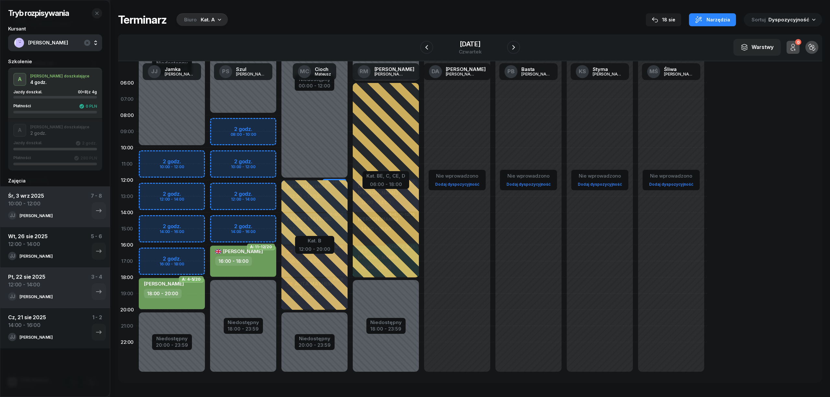
select select "10"
select select "12"
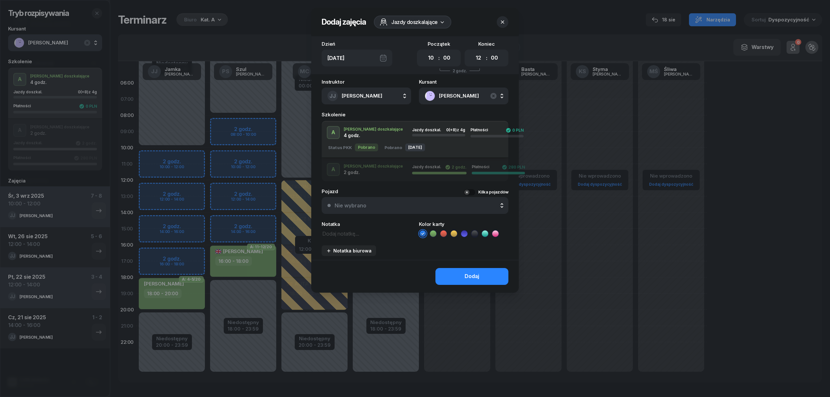
click at [431, 234] on icon at bounding box center [433, 234] width 6 height 6
click at [453, 278] on button "Dodaj" at bounding box center [471, 276] width 73 height 17
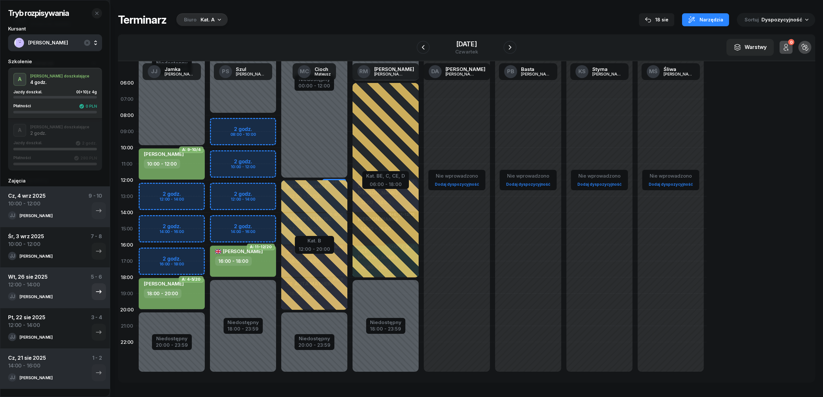
click at [49, 287] on div "Wt, 26 sie 2025 12:00 - 14:00 5 - 6" at bounding box center [55, 282] width 94 height 19
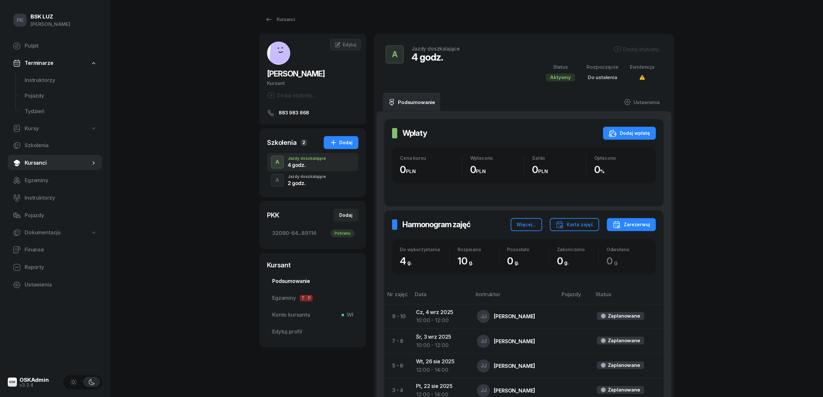
click at [305, 275] on link "Podsumowanie" at bounding box center [312, 282] width 91 height 16
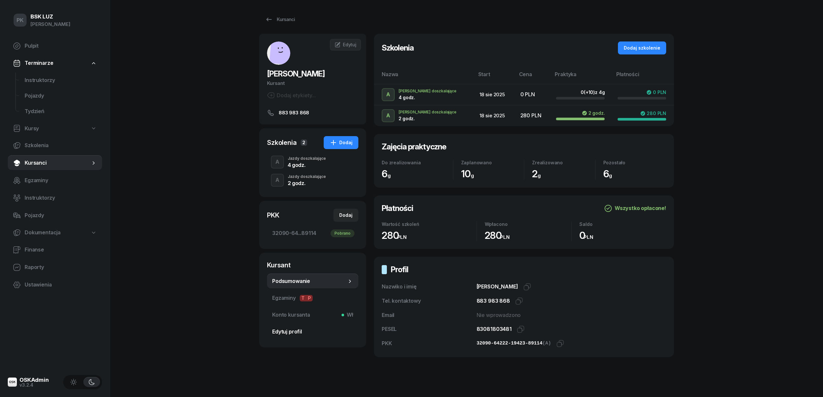
click at [290, 328] on span "Edytuj profil" at bounding box center [312, 332] width 81 height 8
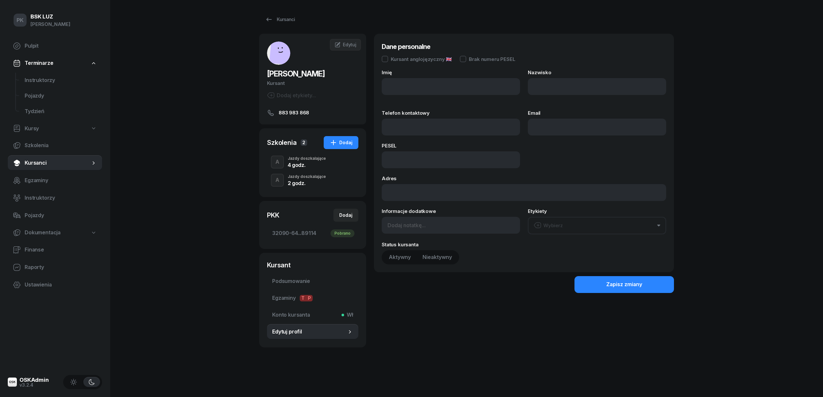
type input "ANNA"
type input "FILO-TOMALSKA"
type input "883983868"
type input "83081803481"
type input "883 983 868"
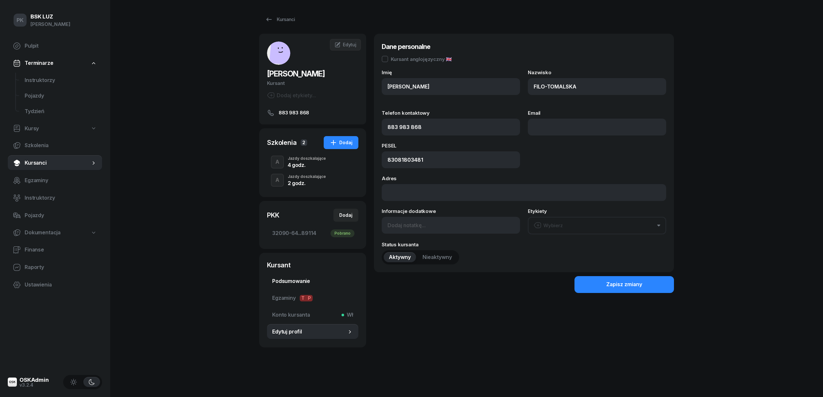
click at [292, 277] on span "Podsumowanie" at bounding box center [312, 281] width 81 height 8
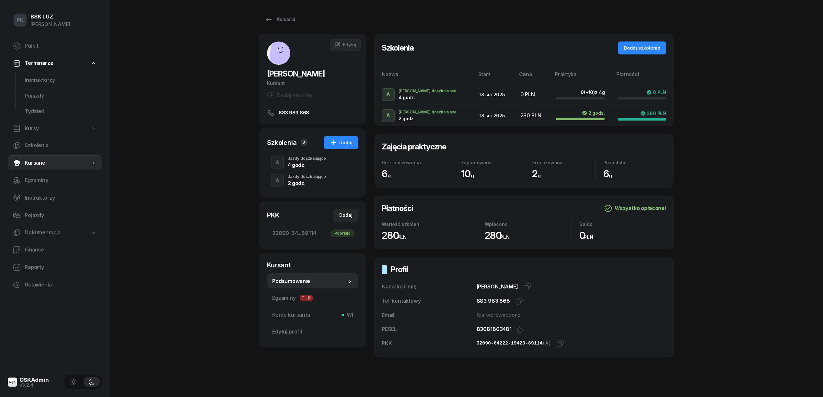
click at [302, 166] on div "4 godz." at bounding box center [307, 164] width 38 height 5
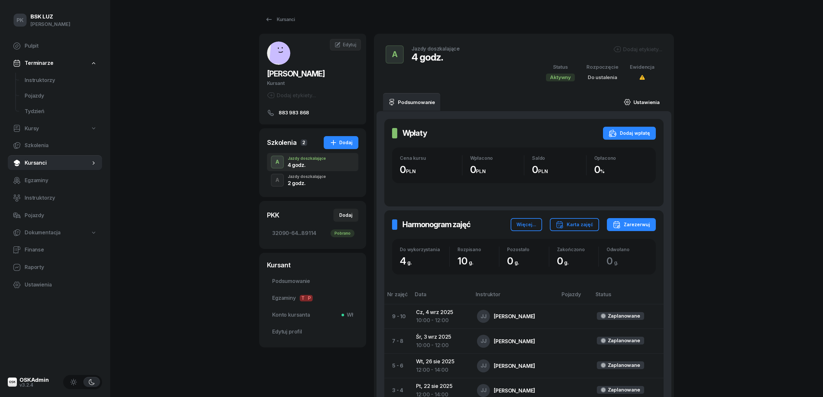
click at [643, 95] on link "Ustawienia" at bounding box center [642, 102] width 46 height 18
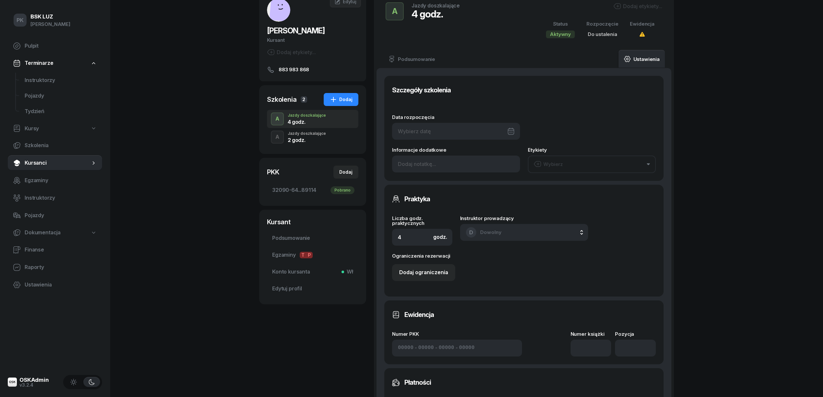
scroll to position [86, 0]
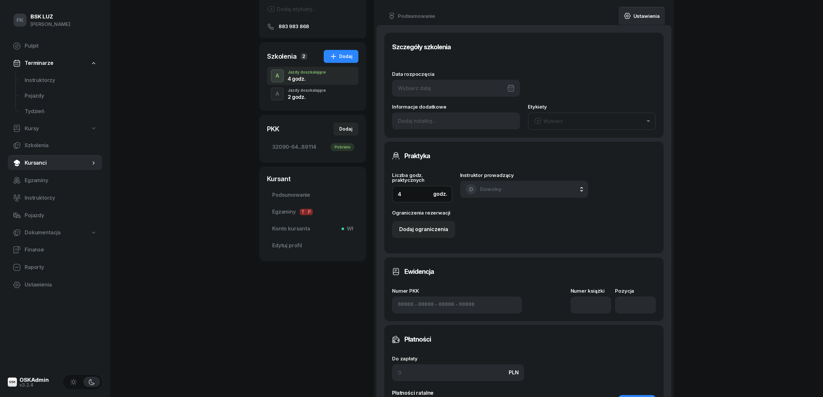
drag, startPoint x: 402, startPoint y: 191, endPoint x: 374, endPoint y: 190, distance: 27.9
click at [374, 190] on div "Podsumowanie Ustawienia Szczegóły szkolenia Data rozpoczęcia Informacje dodatko…" at bounding box center [524, 236] width 300 height 459
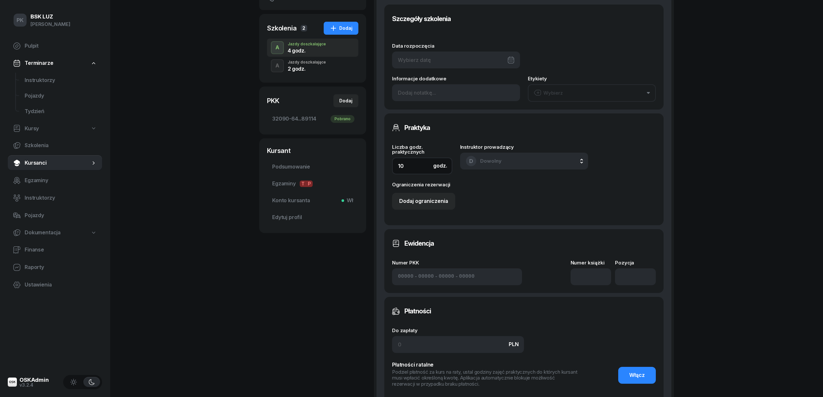
scroll to position [130, 0]
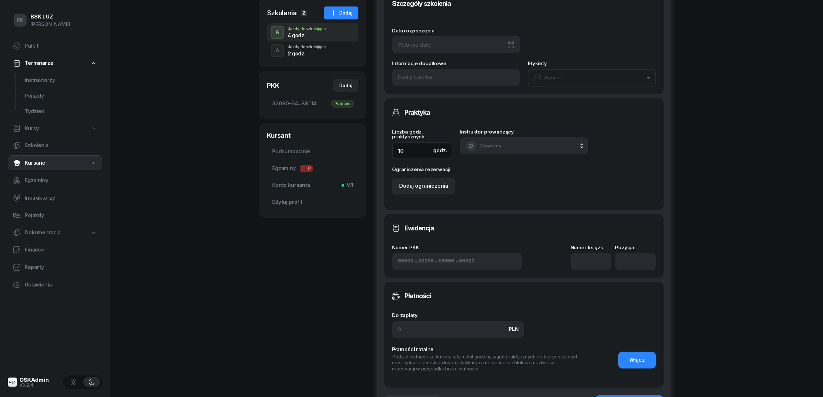
type input "10"
click at [320, 328] on div "FILO-TOMALSKA ANNA Kursant Dodaj etykiety... 883 983 868 AF ANNA FILO-TOMALSKA …" at bounding box center [466, 173] width 415 height 538
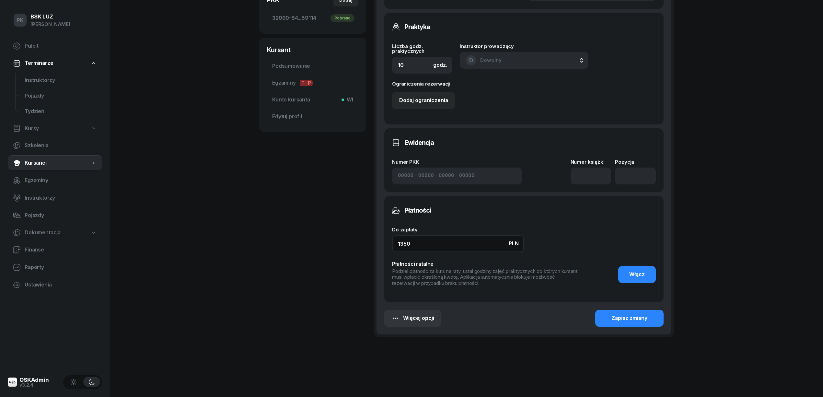
scroll to position [218, 0]
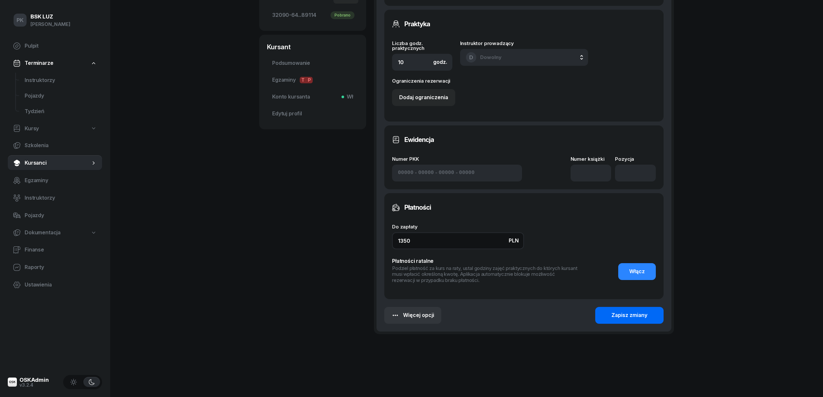
type input "1350"
click at [640, 316] on div "Zapisz zmiany" at bounding box center [630, 315] width 36 height 8
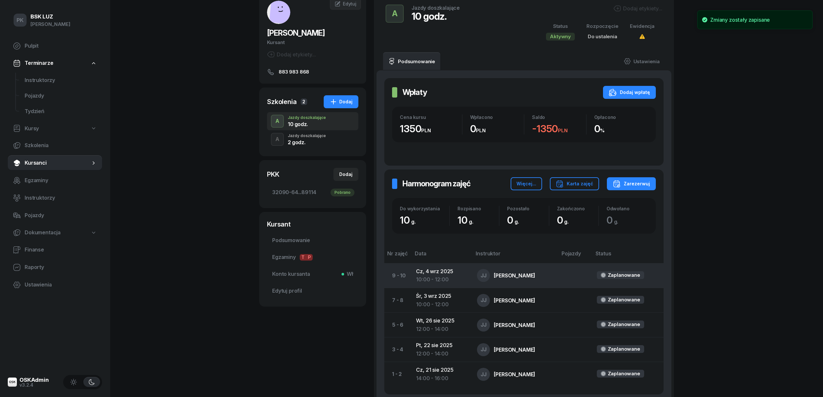
scroll to position [0, 0]
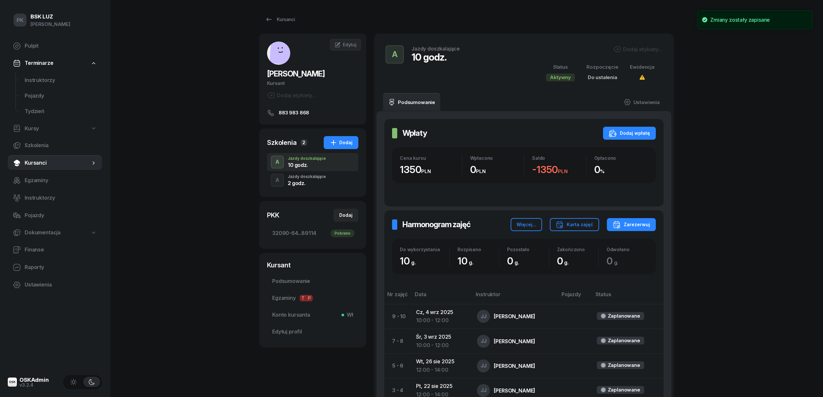
click at [634, 48] on div "Dodaj etykiety..." at bounding box center [638, 49] width 49 height 8
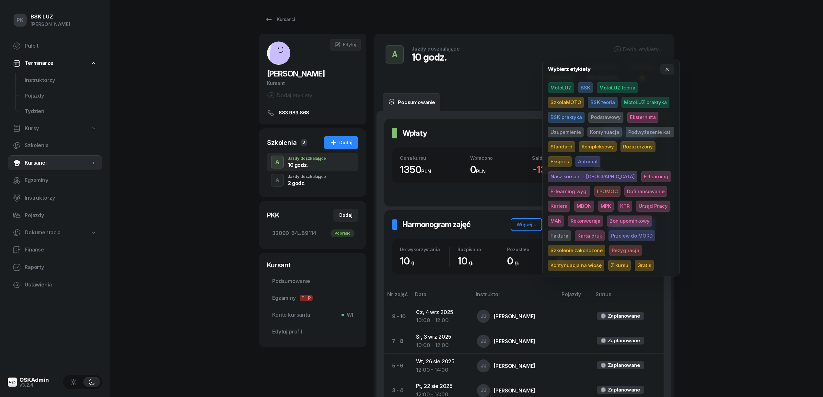
click at [578, 100] on span "SzkołaMOTO" at bounding box center [566, 102] width 36 height 11
click at [571, 133] on span "Uzupełnienie" at bounding box center [566, 133] width 36 height 11
click at [711, 111] on div "PK BSK LUZ Piotr Klimek Pulpit Terminarze Instruktorzy Pojazdy Tydzień Kursy Sz…" at bounding box center [411, 255] width 823 height 510
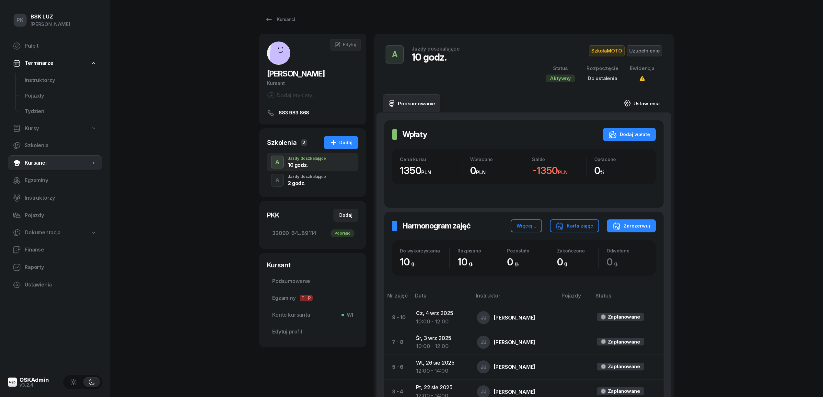
click at [645, 100] on link "Ustawienia" at bounding box center [642, 103] width 46 height 18
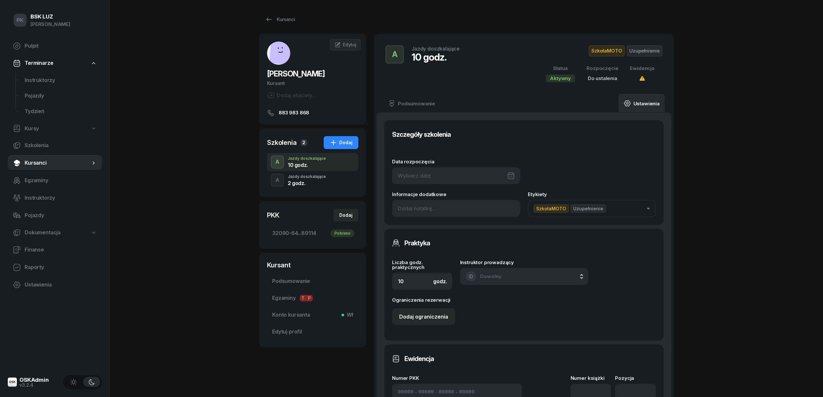
click at [603, 79] on span "Do ustalenia" at bounding box center [603, 78] width 30 height 6
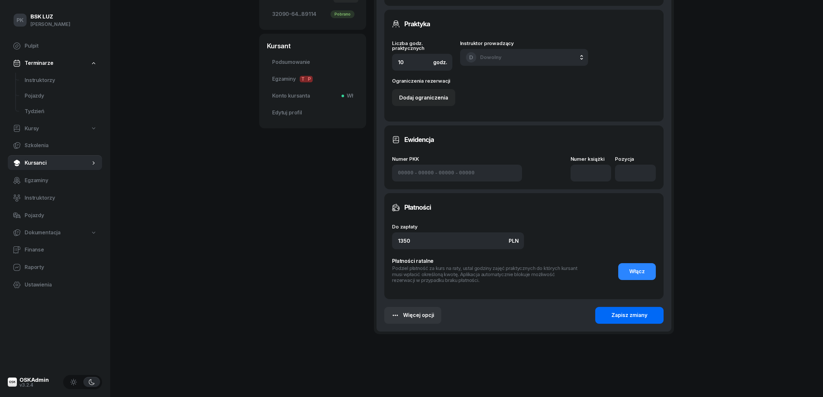
click at [658, 318] on button "Zapisz zmiany" at bounding box center [630, 315] width 68 height 17
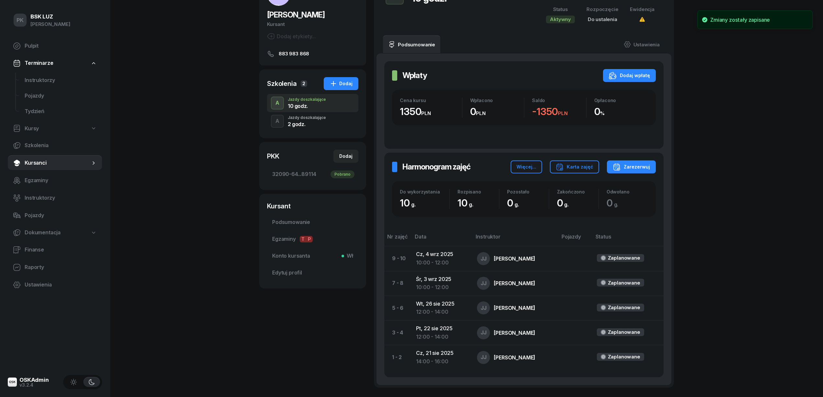
scroll to position [27, 0]
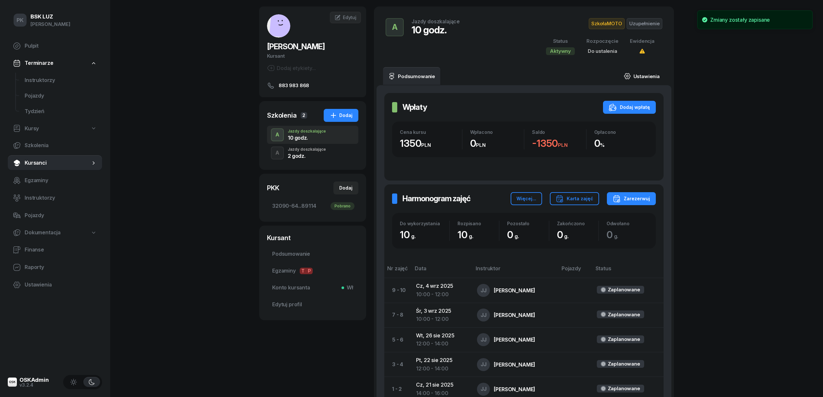
click at [636, 74] on link "Ustawienia" at bounding box center [642, 76] width 46 height 18
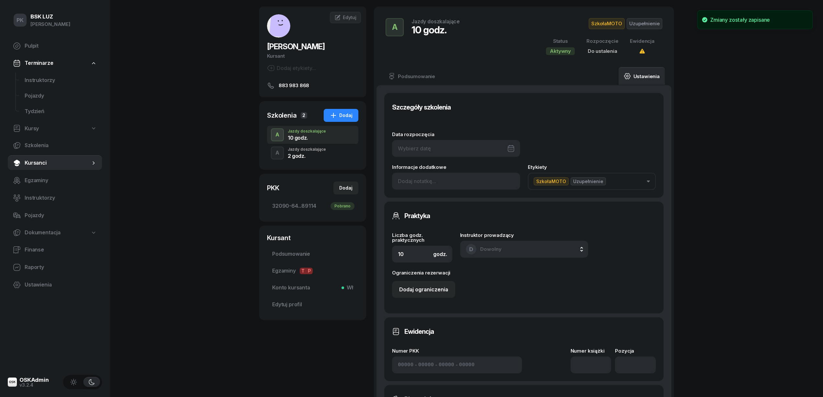
click at [422, 139] on div "Data rozpoczęcia" at bounding box center [456, 144] width 128 height 25
click at [424, 143] on div at bounding box center [456, 148] width 128 height 17
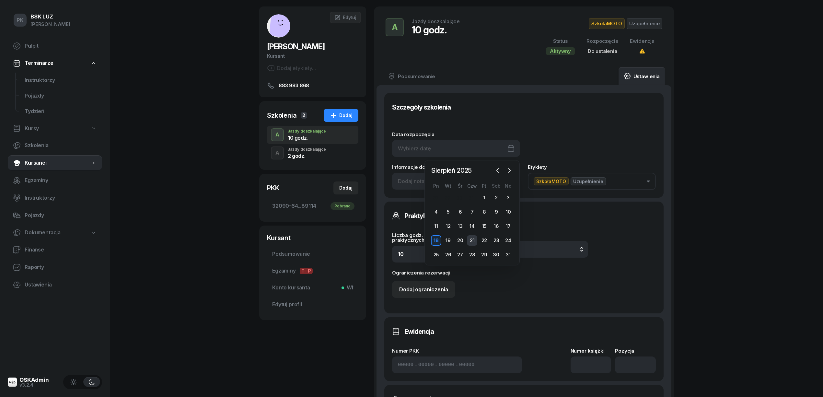
click at [470, 240] on div "21" at bounding box center [472, 240] width 10 height 10
type input "21/08/2025"
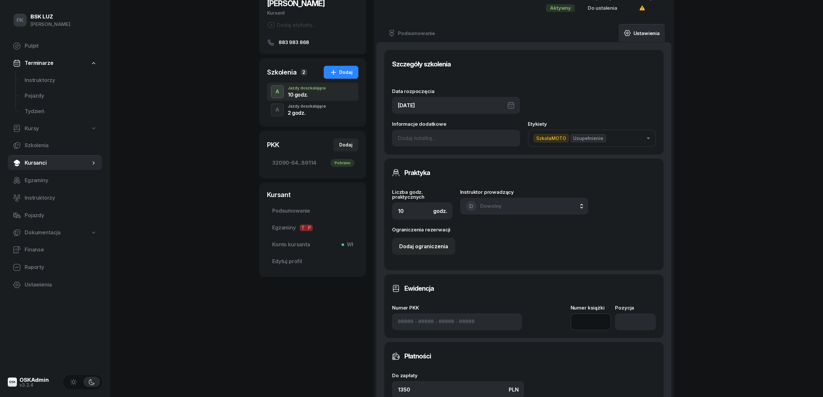
click at [591, 321] on input at bounding box center [591, 321] width 41 height 17
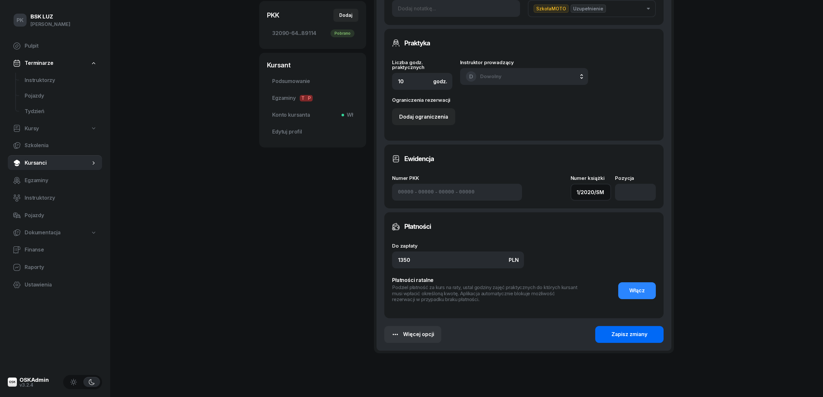
type input "1/2020/SM"
click at [630, 329] on button "Zapisz zmiany" at bounding box center [630, 334] width 68 height 17
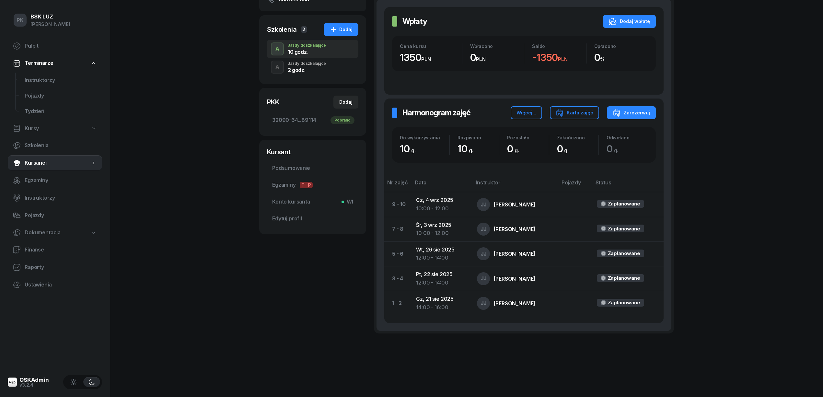
scroll to position [0, 0]
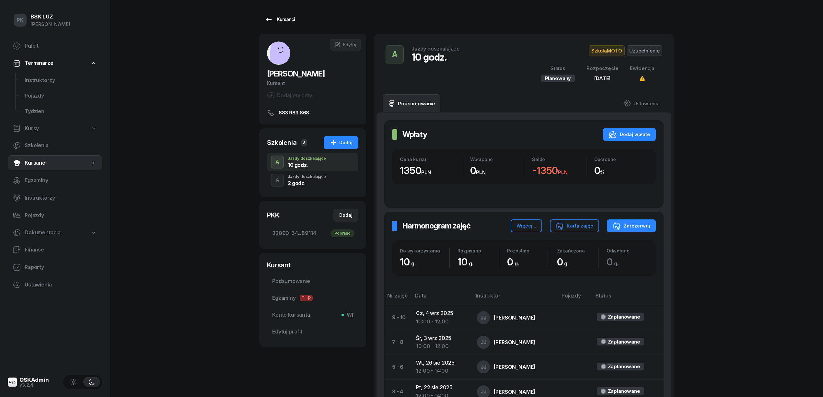
click at [286, 19] on div "Kursanci" at bounding box center [280, 20] width 30 height 8
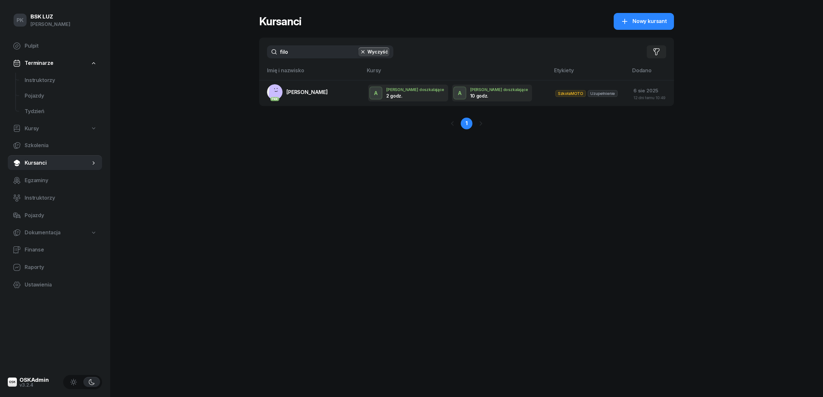
drag, startPoint x: 304, startPoint y: 53, endPoint x: 246, endPoint y: 53, distance: 57.4
click at [246, 53] on div "PK BSK LUZ Piotr Klimek Pulpit Terminarze Instruktorzy Pojazdy Tydzień Kursy Sz…" at bounding box center [411, 198] width 823 height 397
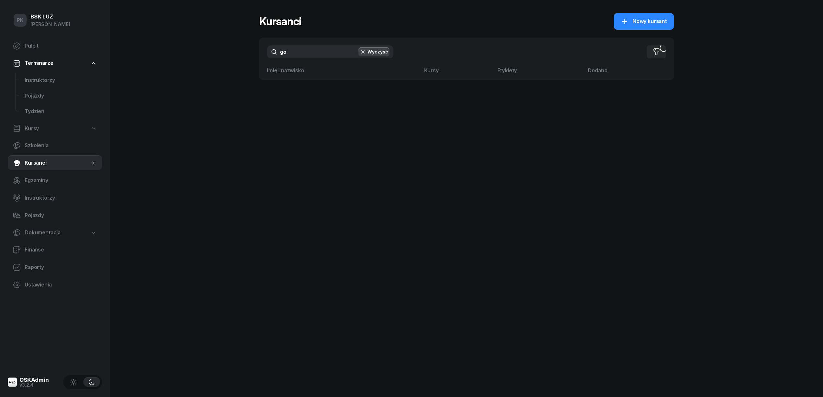
type input "g"
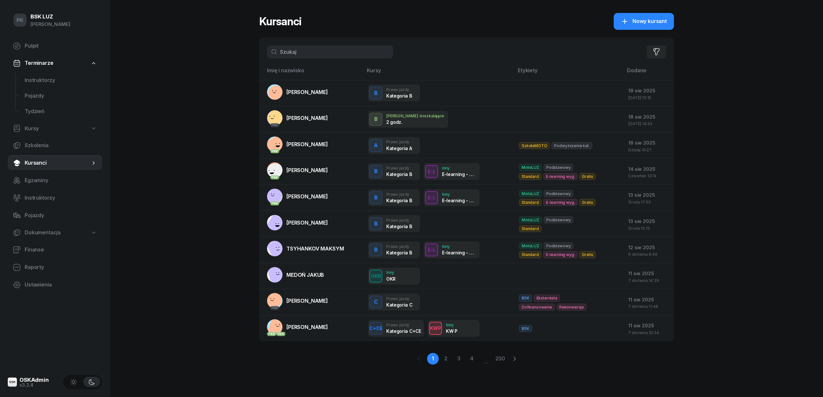
click at [325, 57] on input "text" at bounding box center [330, 51] width 126 height 13
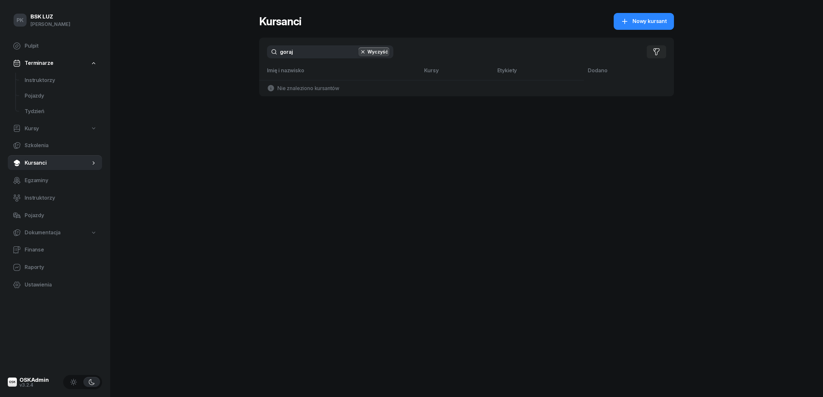
drag, startPoint x: 274, startPoint y: 51, endPoint x: 257, endPoint y: 51, distance: 16.9
click at [257, 51] on div "PK BSK LUZ Piotr Klimek Pulpit Terminarze Instruktorzy Pojazdy Tydzień Kursy Sz…" at bounding box center [411, 198] width 823 height 397
click at [301, 54] on input "goraj" at bounding box center [330, 51] width 126 height 13
type input "g"
click at [515, 204] on div "Kursanci Nowy kursant gora Wyczyść Filtruj Imię i nazwisko Kursy Etykiety Dodan…" at bounding box center [466, 198] width 415 height 397
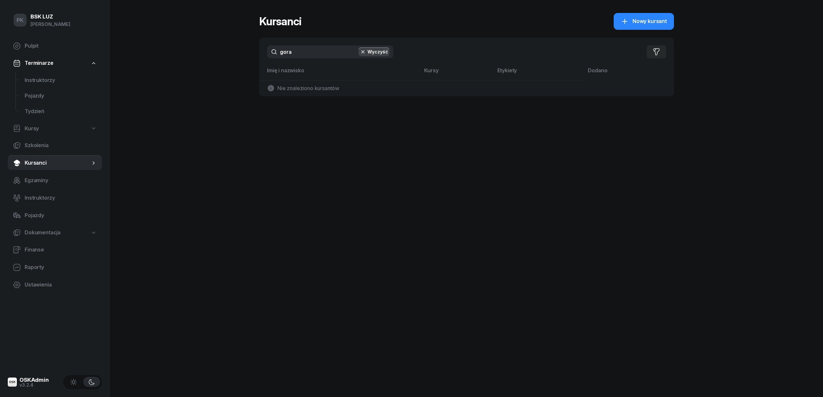
drag, startPoint x: 302, startPoint y: 54, endPoint x: 232, endPoint y: 50, distance: 69.5
click at [232, 50] on div "PK BSK LUZ Piotr Klimek Pulpit Terminarze Instruktorzy Pojazdy Tydzień Kursy Sz…" at bounding box center [411, 198] width 823 height 397
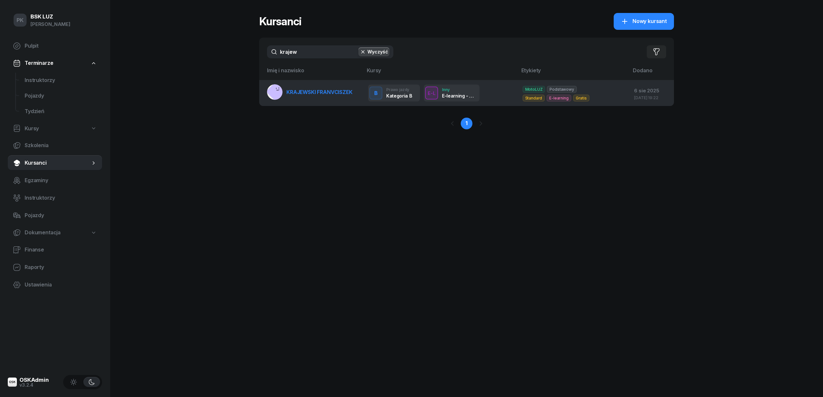
type input "krajew"
click at [336, 94] on span "KRAJEWSKI FRANVCISZEK" at bounding box center [320, 92] width 66 height 6
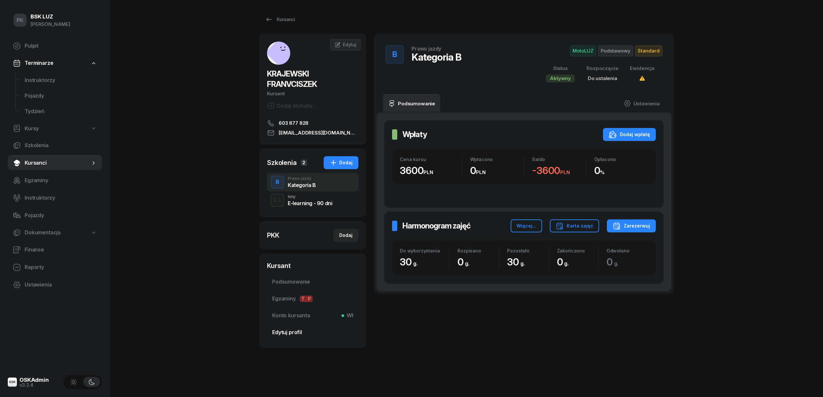
click at [296, 333] on span "Edytuj profil" at bounding box center [312, 332] width 81 height 8
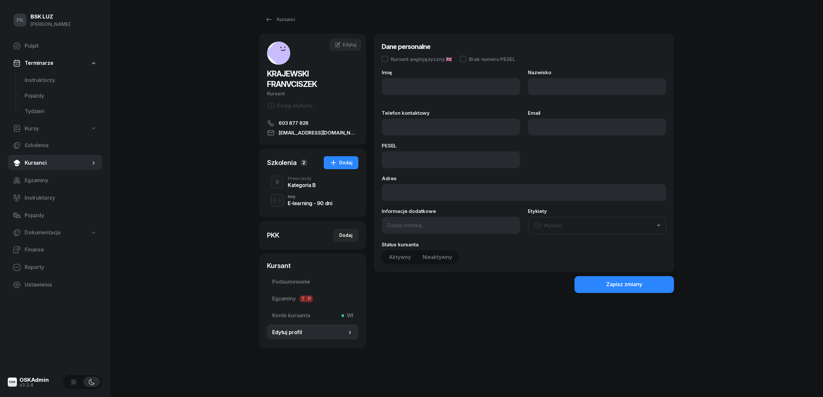
type input "FRANVCISZEK"
type input "KRAJEWSKI"
type input "603877828"
type input "KRajewski703@gmail.com"
type input "06251509716"
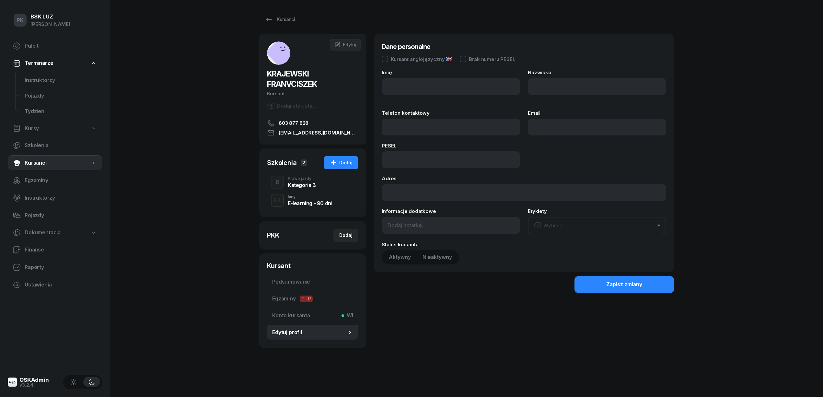
type input "32-048 Jerzmanowice, ul. Zachodnia 230"
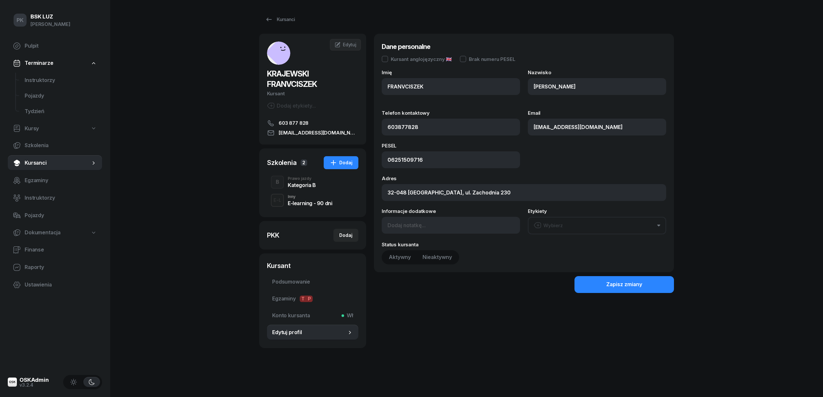
type input "603 877 828"
click at [408, 87] on input "FRANVCISZEK" at bounding box center [451, 86] width 138 height 17
type input "FRANCISZEK"
drag, startPoint x: 539, startPoint y: 126, endPoint x: 532, endPoint y: 128, distance: 7.2
click at [532, 127] on input "KRajewski703@gmail.com" at bounding box center [597, 127] width 138 height 17
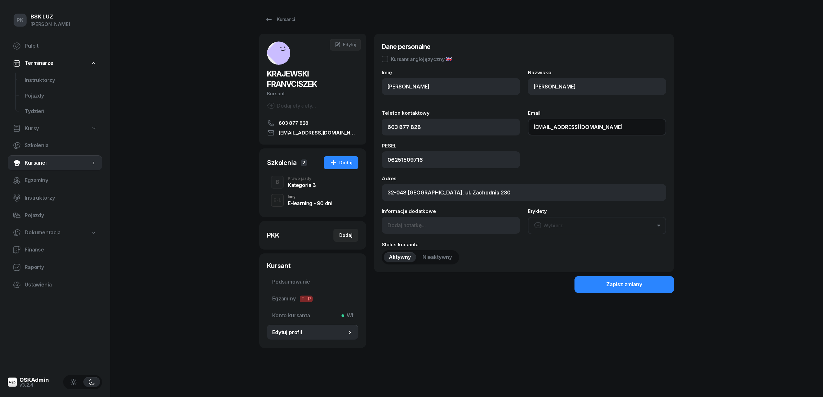
click at [539, 126] on input "KRajewski703@gmail.com" at bounding box center [597, 127] width 138 height 17
type input "krajewski703@gmail.com"
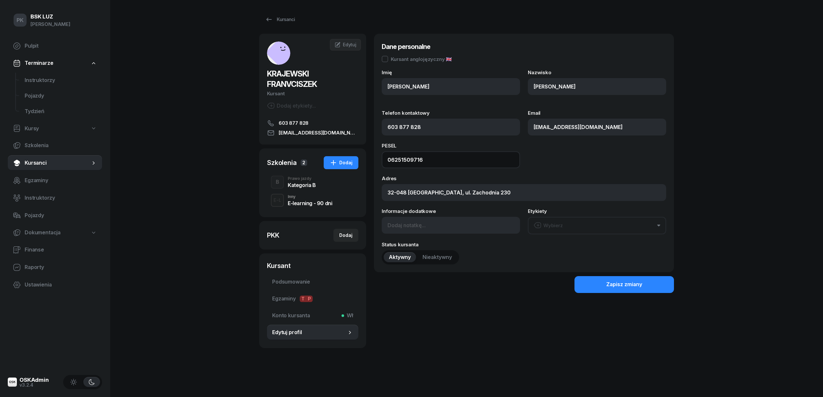
click at [426, 167] on input "06251509716" at bounding box center [451, 159] width 138 height 17
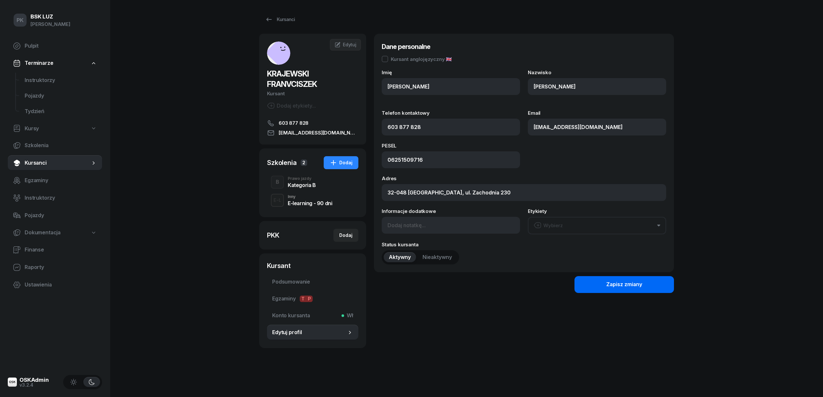
click at [616, 286] on div "Zapisz zmiany" at bounding box center [625, 284] width 36 height 8
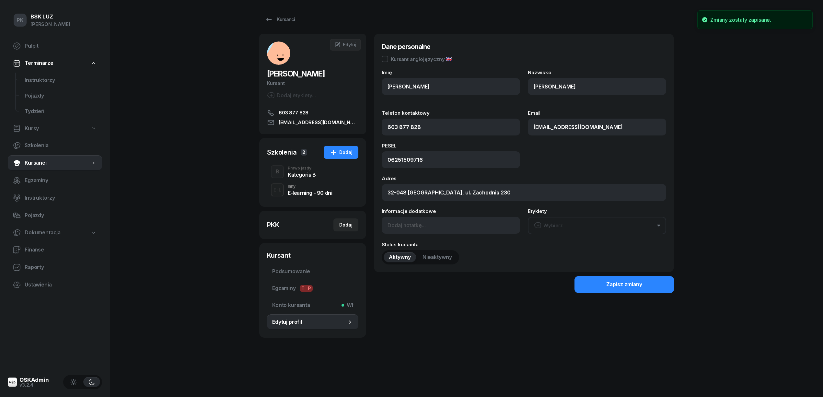
click at [301, 175] on div "Kategoria B" at bounding box center [302, 174] width 28 height 5
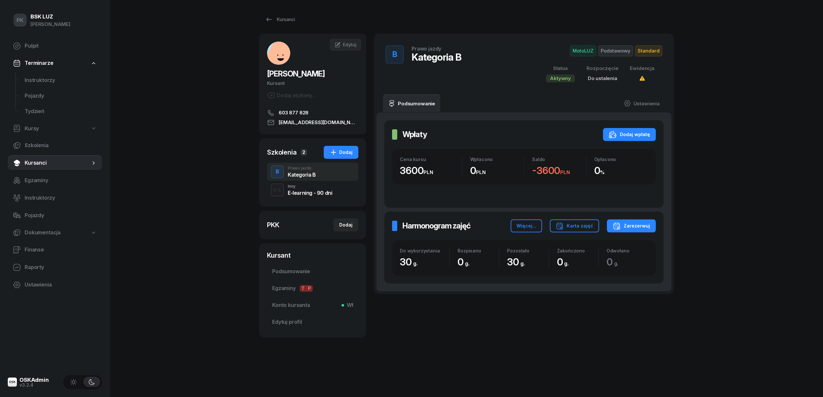
click at [276, 228] on div "PKK" at bounding box center [273, 224] width 12 height 9
click at [352, 225] on div "Dodaj" at bounding box center [345, 225] width 13 height 8
select select
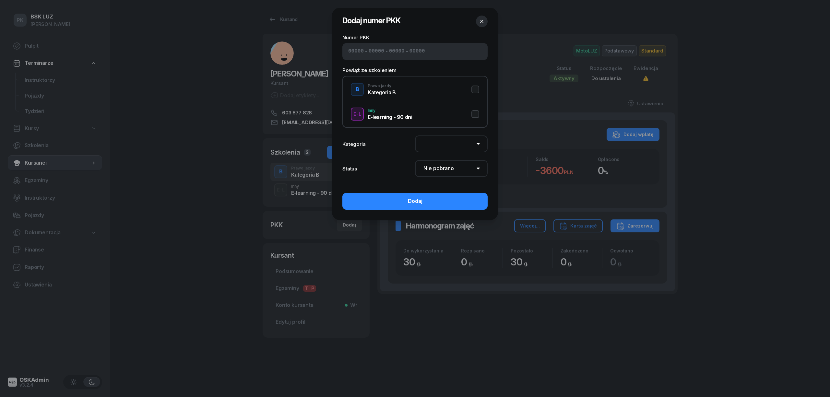
click at [369, 53] on input at bounding box center [377, 51] width 16 height 8
type input "32570"
type input "86125"
type input "00063"
type input "79122"
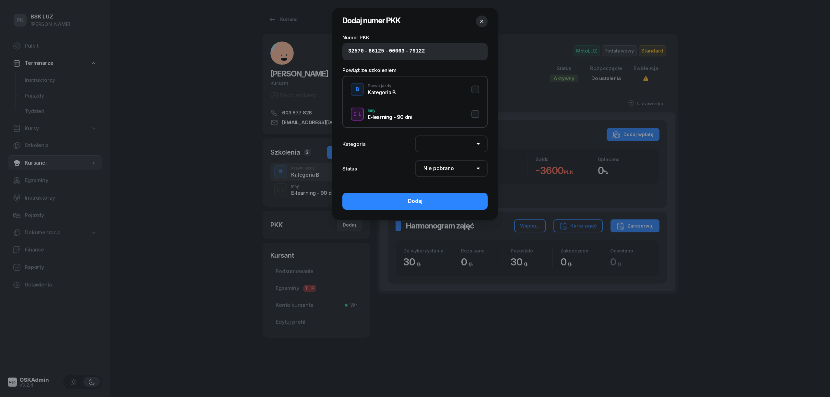
click at [479, 88] on button "B Prawo jazdy Kategoria B" at bounding box center [415, 89] width 128 height 13
select select "B"
click at [466, 201] on button "Dodaj" at bounding box center [414, 201] width 145 height 17
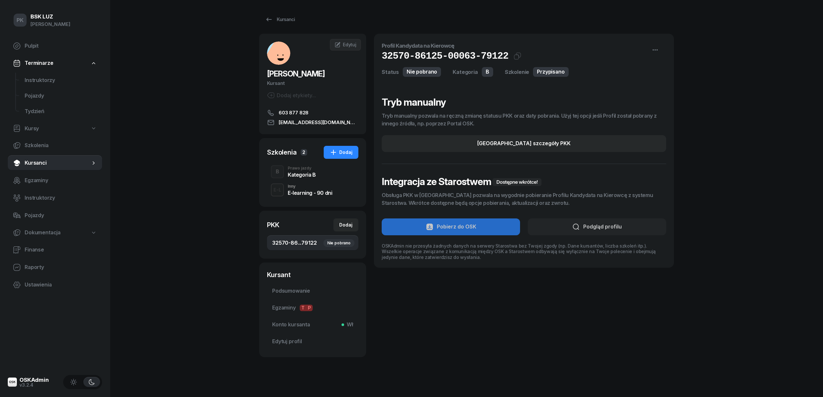
click at [300, 239] on link "32570-86...79122 Nie pobrano" at bounding box center [312, 243] width 91 height 16
click at [290, 16] on div "Kursanci" at bounding box center [280, 20] width 30 height 8
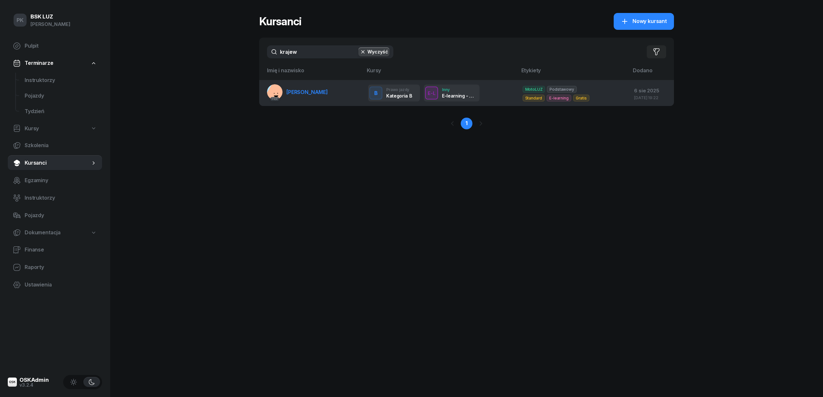
click at [328, 98] on link "PKK KRAJEWSKI FRANCISZEK" at bounding box center [297, 92] width 61 height 16
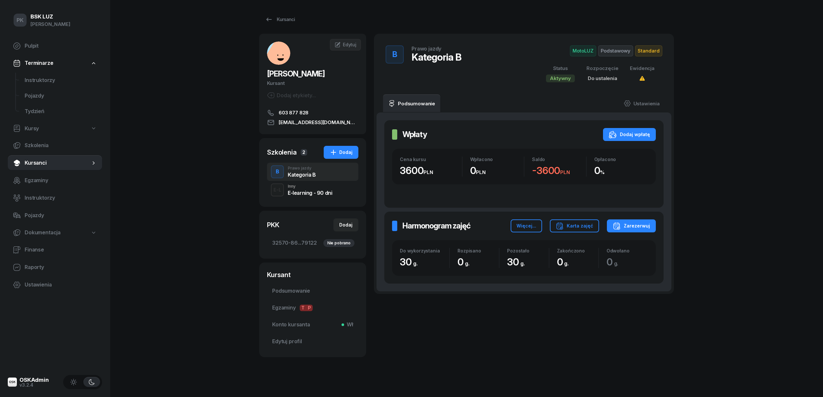
click at [309, 194] on div "E-learning - 90 dni" at bounding box center [310, 192] width 44 height 5
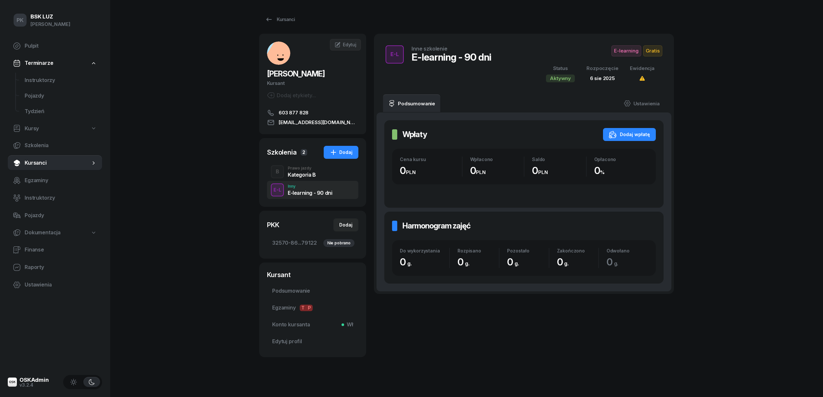
click at [300, 170] on div "Prawo jazdy" at bounding box center [302, 168] width 28 height 4
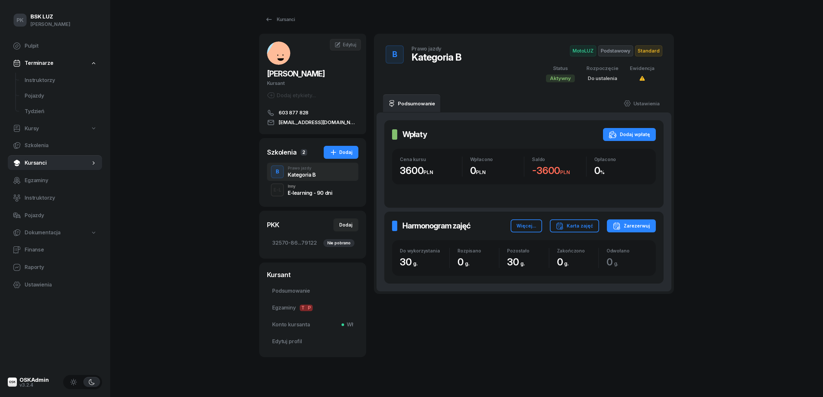
click at [302, 190] on div "E-learning - 90 dni" at bounding box center [310, 192] width 44 height 5
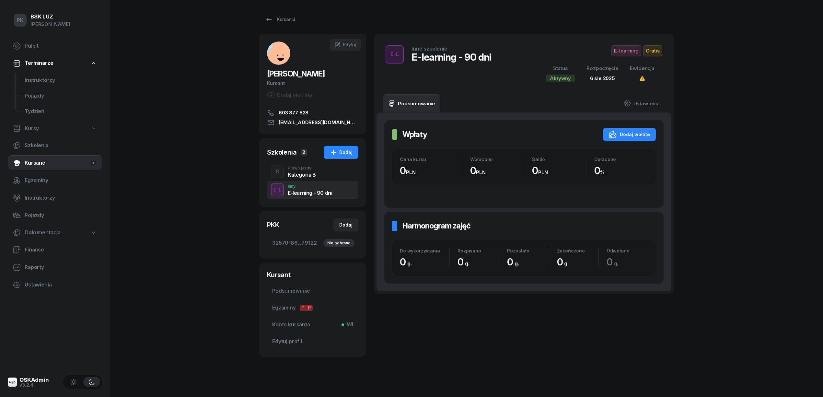
click at [287, 172] on div "B Prawo jazdy Kategoria B" at bounding box center [312, 172] width 91 height 18
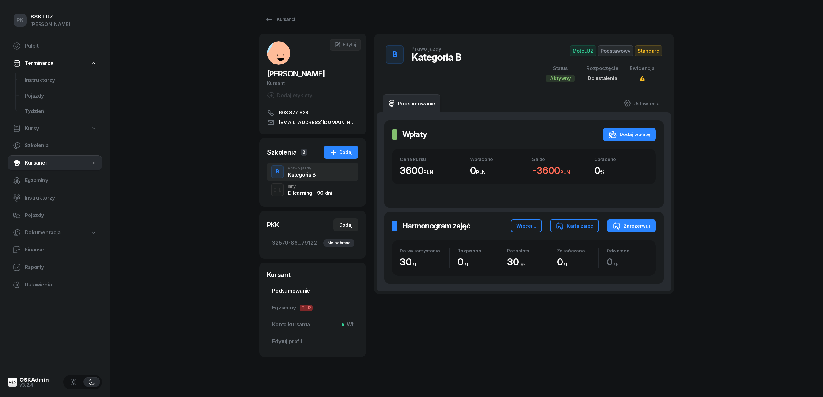
click at [300, 290] on span "Podsumowanie" at bounding box center [312, 291] width 81 height 8
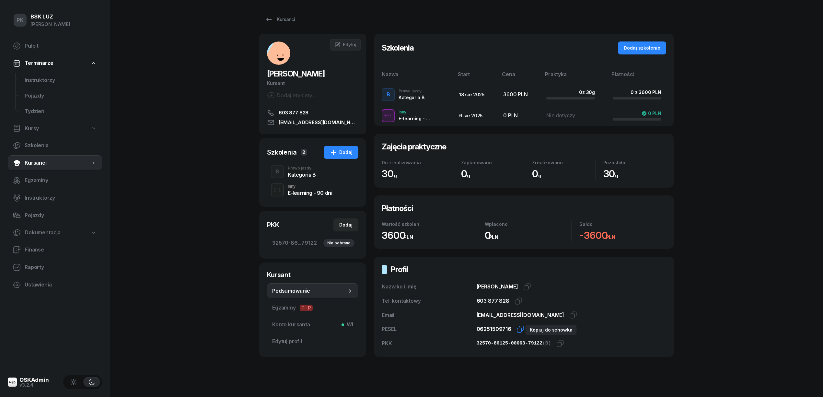
click at [519, 329] on icon "button" at bounding box center [521, 329] width 8 height 8
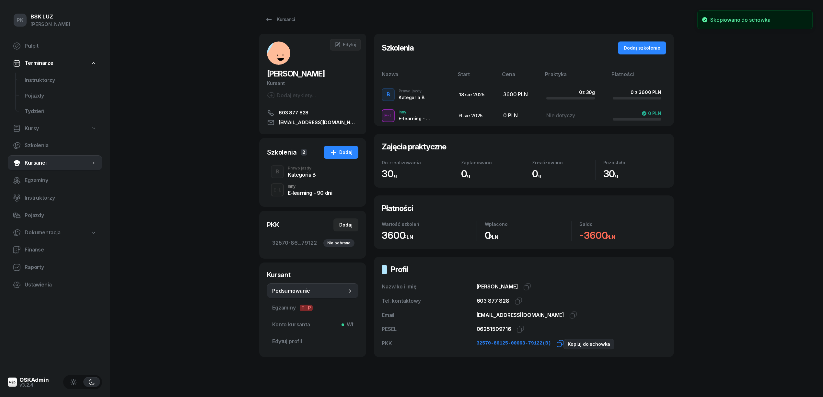
click at [557, 345] on icon "button" at bounding box center [561, 344] width 8 height 8
click at [221, 345] on div "PK BSK LUZ Piotr Klimek Pulpit Terminarze Instruktorzy Pojazdy Tydzień Kursy Sz…" at bounding box center [411, 208] width 823 height 417
click at [274, 18] on div "Kursanci" at bounding box center [280, 20] width 30 height 8
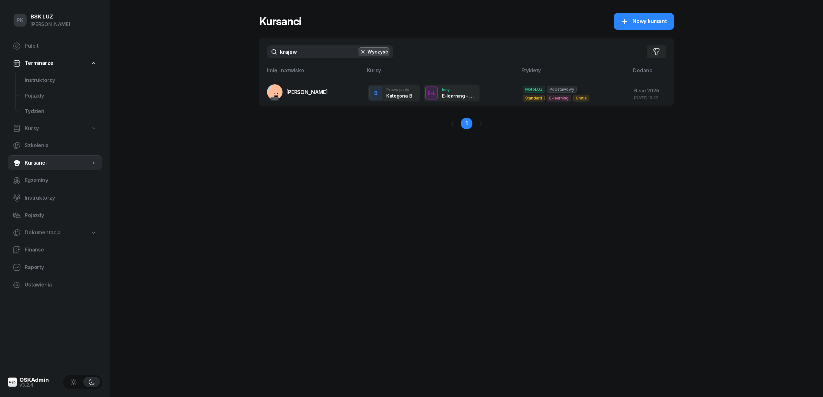
drag, startPoint x: 308, startPoint y: 56, endPoint x: 211, endPoint y: 54, distance: 97.0
click at [211, 54] on div "PK BSK LUZ Piotr Klimek Pulpit Terminarze Instruktorzy Pojazdy Tydzień Kursy Sz…" at bounding box center [411, 198] width 823 height 397
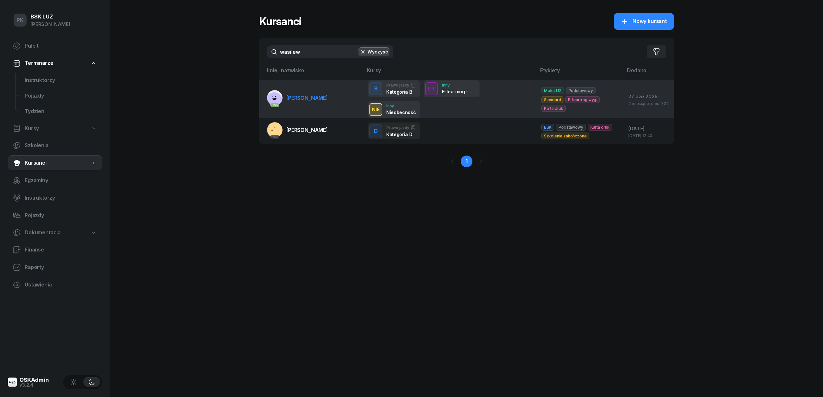
type input "wasilew"
click at [290, 97] on span "WASILEWSKI SZYMON" at bounding box center [307, 98] width 41 height 6
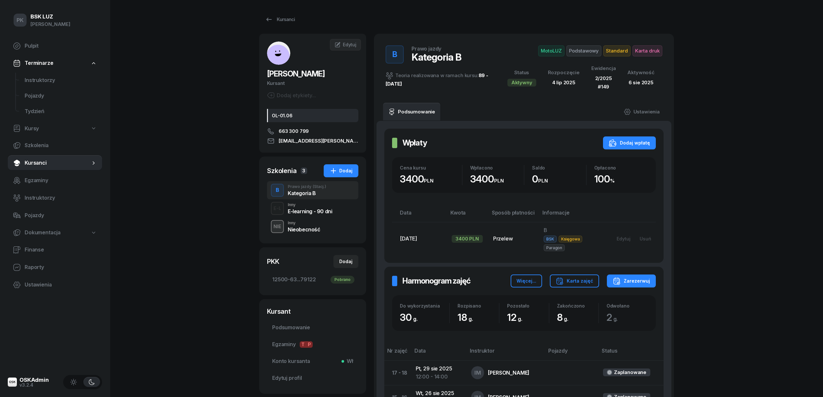
click at [295, 230] on div "Nieobecność" at bounding box center [304, 229] width 33 height 5
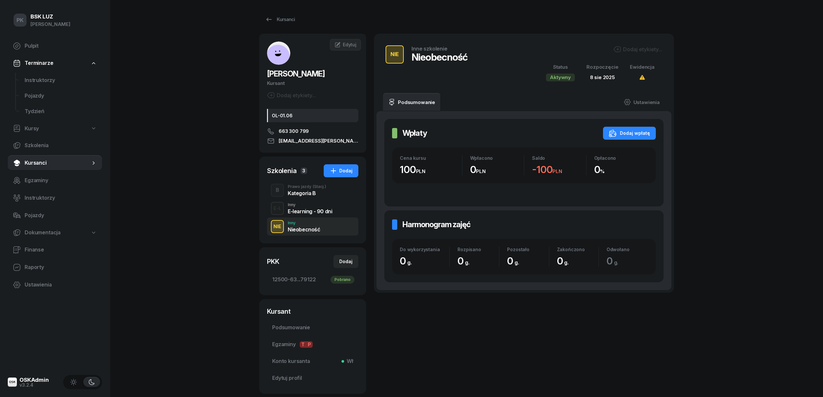
drag, startPoint x: 631, startPoint y: 41, endPoint x: 637, endPoint y: 47, distance: 8.5
click at [633, 43] on div "NIE Inne szkolenie Nieobecność Dodaj etykiety... Status Aktywny Rozpoczęcie 8 s…" at bounding box center [524, 63] width 300 height 59
click at [637, 48] on div "Dodaj etykiety..." at bounding box center [638, 49] width 49 height 8
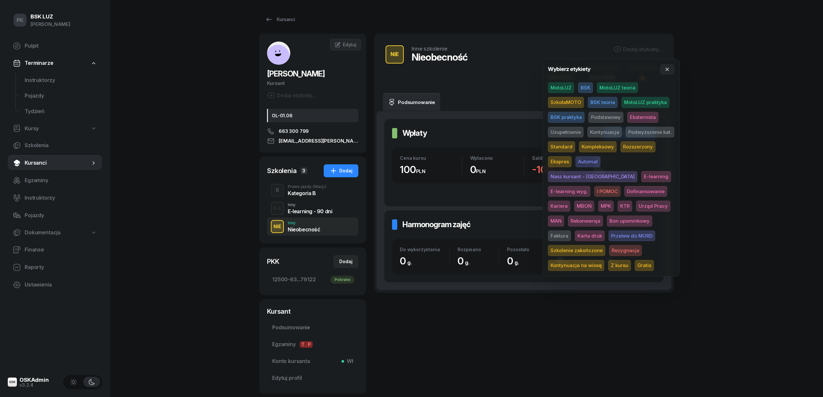
click at [565, 89] on span "MotoLUZ" at bounding box center [561, 87] width 26 height 11
click at [729, 80] on div "PK BSK LUZ Piotr Klimek Pulpit Terminarze Instruktorzy Pojazdy Tydzień Kursy Sz…" at bounding box center [411, 219] width 823 height 438
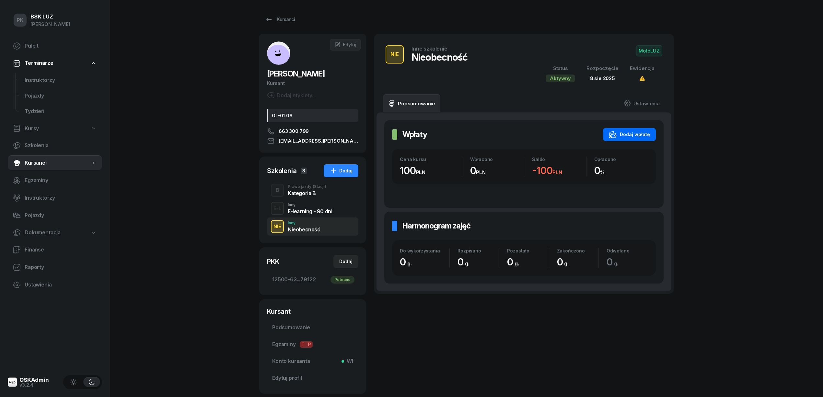
click at [628, 136] on div "Dodaj wpłatę" at bounding box center [629, 135] width 41 height 8
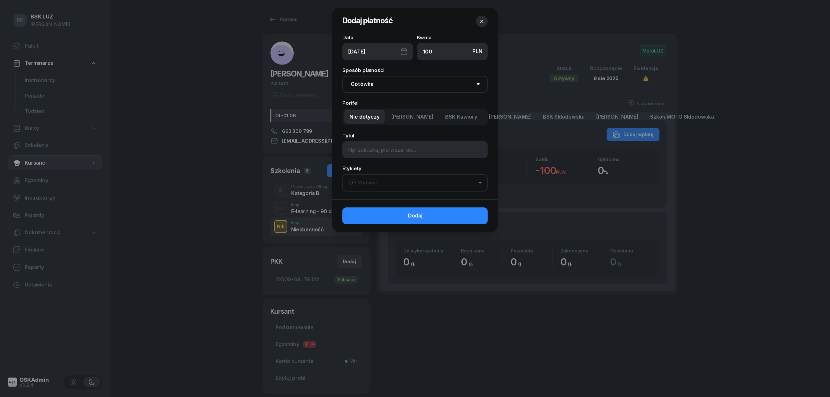
type input "100"
click at [392, 148] on input at bounding box center [414, 149] width 145 height 17
click at [386, 186] on button "Wybierz" at bounding box center [414, 183] width 145 height 18
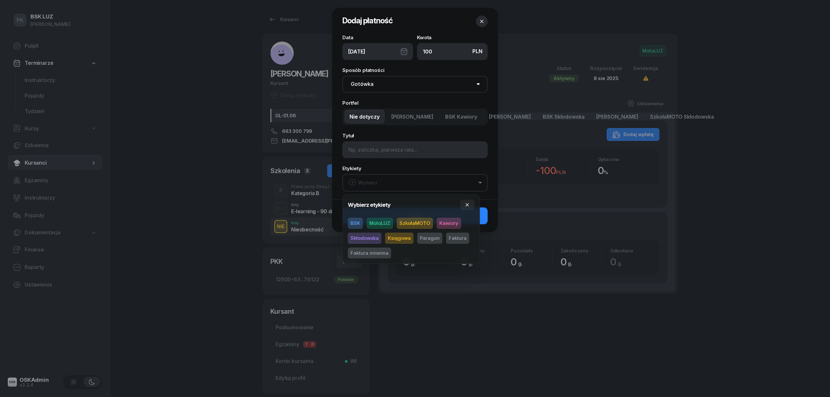
click at [377, 220] on span "MotoLUZ" at bounding box center [380, 223] width 26 height 11
click at [437, 224] on span "Kawiory" at bounding box center [449, 223] width 24 height 11
click at [435, 234] on span "Paragon" at bounding box center [429, 238] width 25 height 11
click at [467, 203] on icon "button" at bounding box center [467, 204] width 5 height 5
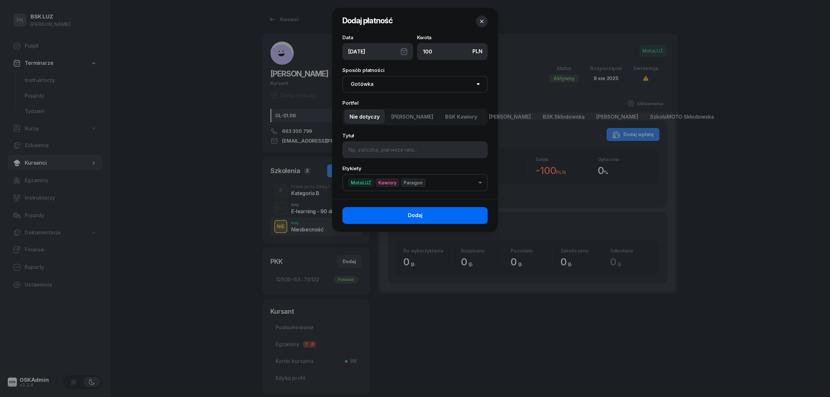
click at [467, 214] on button "Dodaj" at bounding box center [414, 215] width 145 height 17
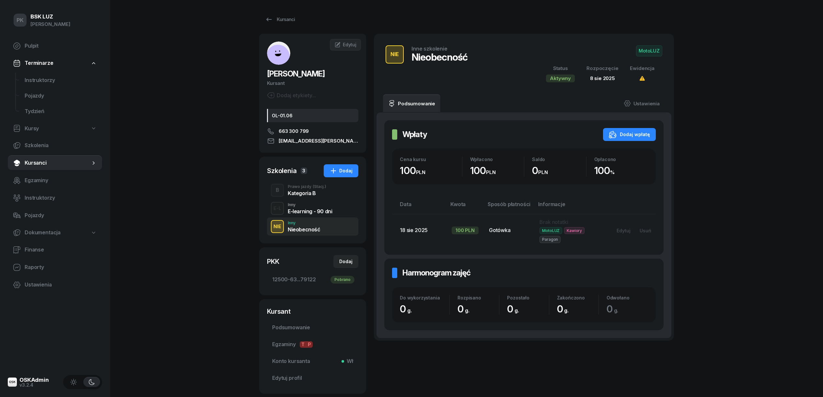
click at [309, 194] on div "Kategoria B" at bounding box center [307, 193] width 39 height 5
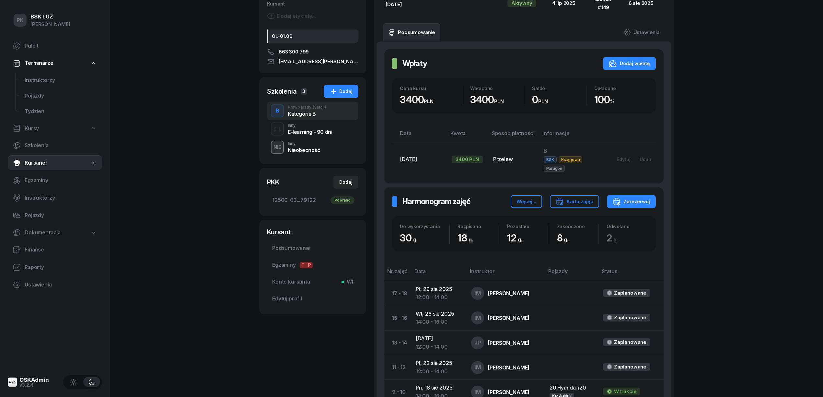
scroll to position [43, 0]
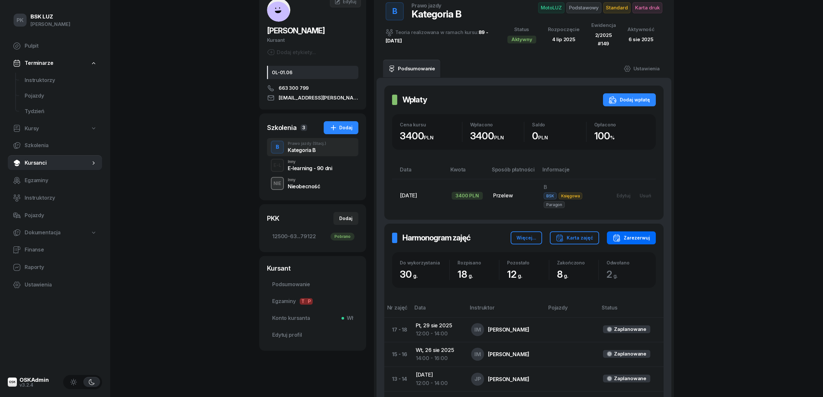
click at [649, 234] on div "Zarezerwuj" at bounding box center [631, 238] width 37 height 8
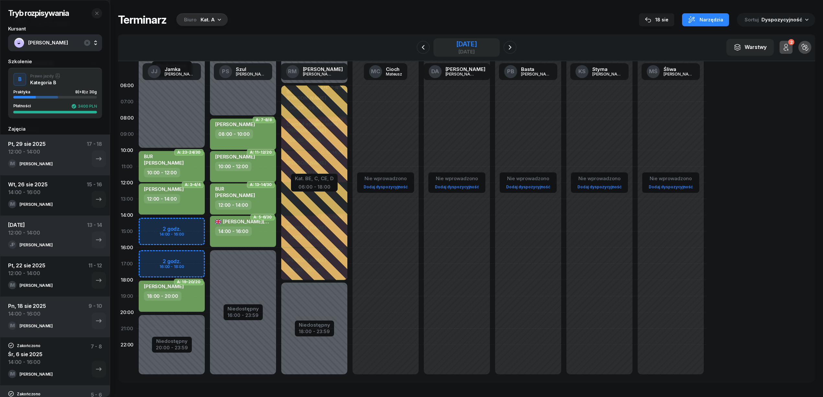
click at [456, 41] on div "29 sierpnia 2025" at bounding box center [466, 44] width 21 height 6
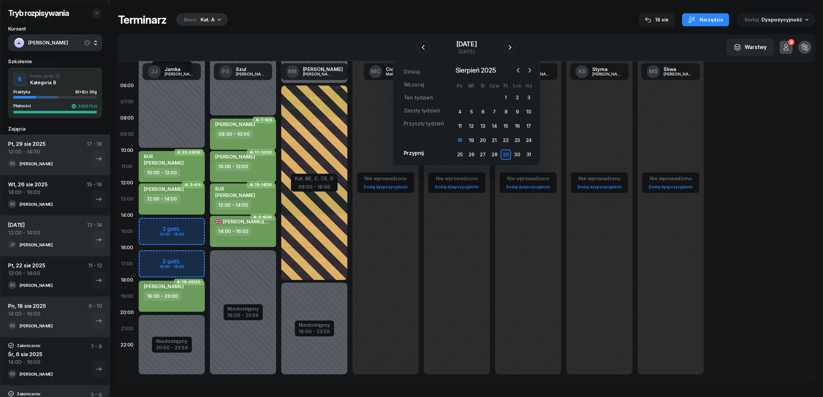
click at [518, 11] on div "Tryb rozpisywania Kursant WASILEWSKI SZYMON Szkolenie B Prawo jazdy Kategoria B…" at bounding box center [467, 198] width 698 height 396
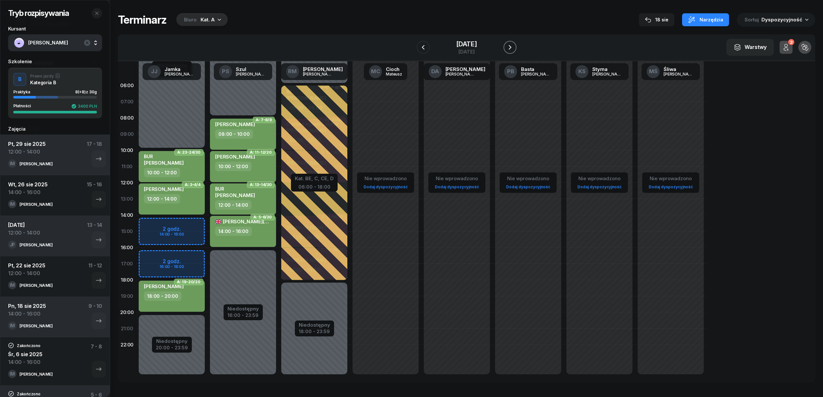
click at [509, 47] on icon "button" at bounding box center [510, 47] width 8 height 8
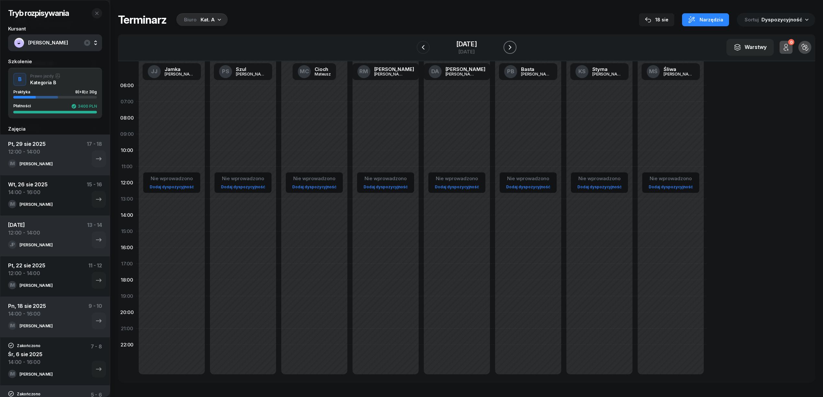
click at [509, 47] on icon "button" at bounding box center [510, 47] width 8 height 8
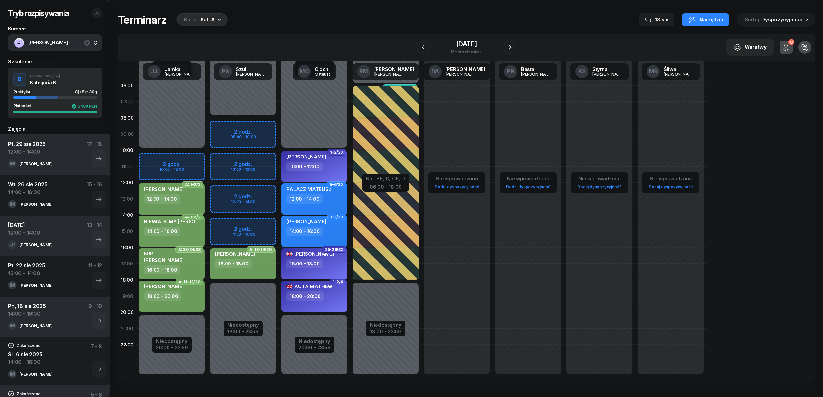
click at [180, 16] on div "Biuro Kat. A" at bounding box center [202, 19] width 52 height 13
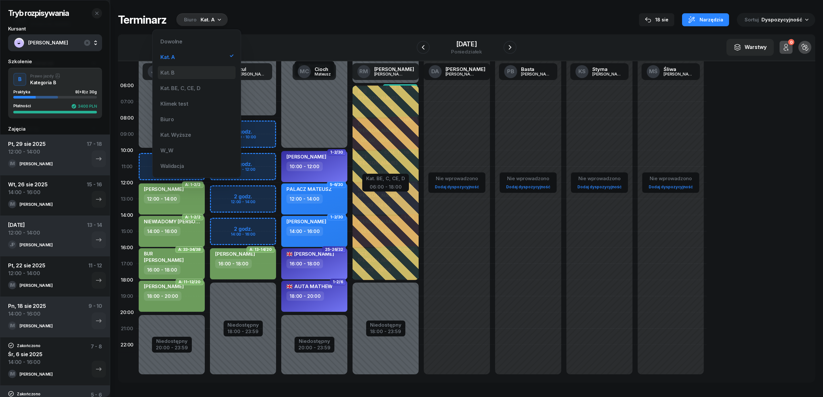
click at [184, 72] on div "Kat. B" at bounding box center [197, 72] width 78 height 13
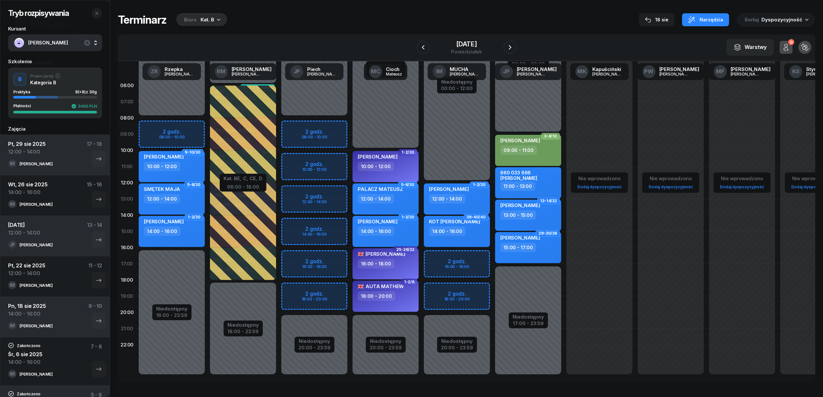
click at [493, 256] on div "Niedostępny 00:00 - 12:00 Niedostępny 20:00 - 23:59 2 godz. 16:00 - 18:00 2 god…" at bounding box center [528, 231] width 71 height 308
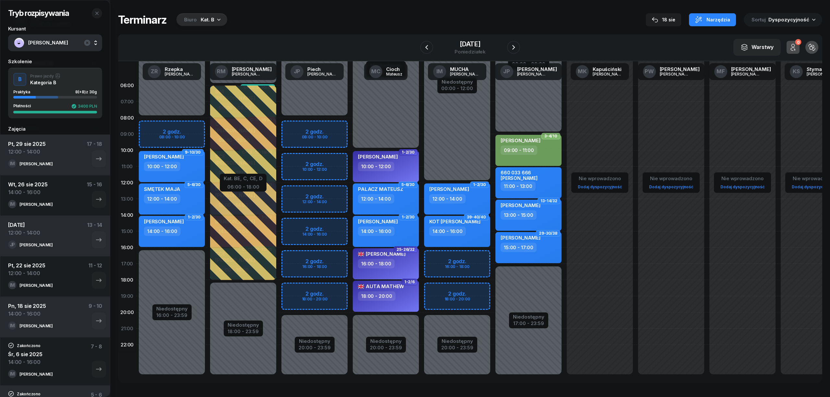
select select "16"
select select "18"
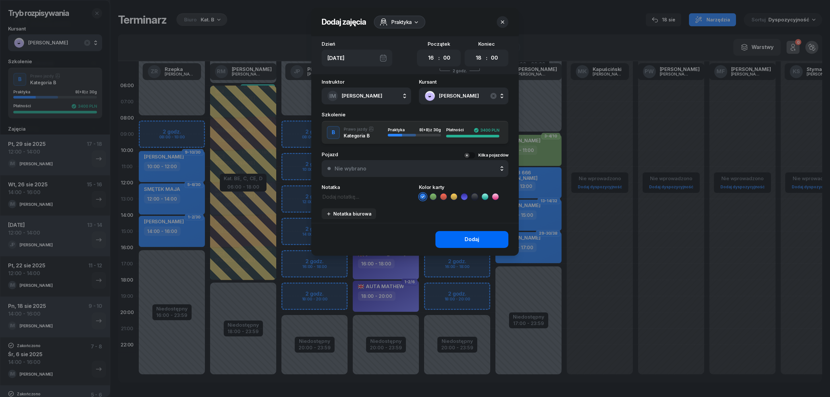
click at [444, 239] on button "Dodaj" at bounding box center [471, 239] width 73 height 17
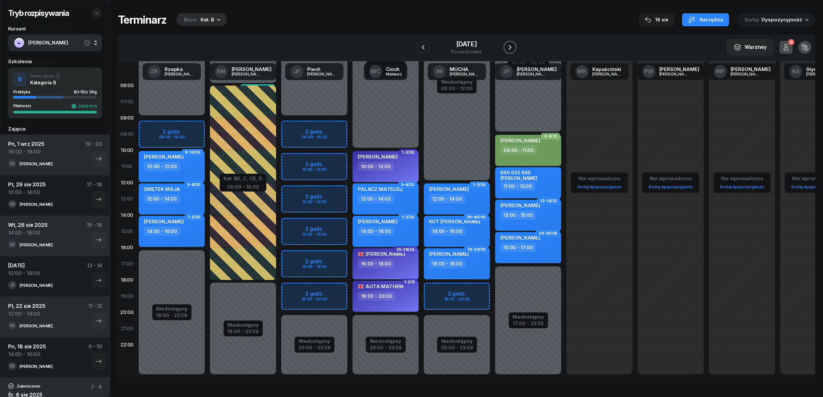
click at [509, 46] on icon "button" at bounding box center [510, 47] width 8 height 8
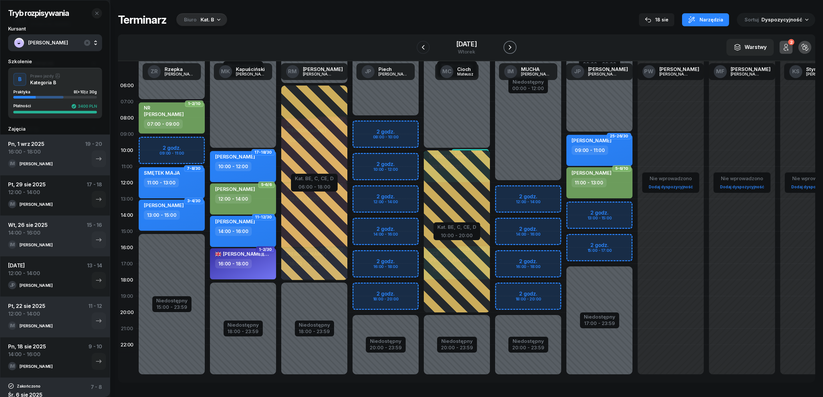
click at [509, 46] on icon "button" at bounding box center [510, 47] width 8 height 8
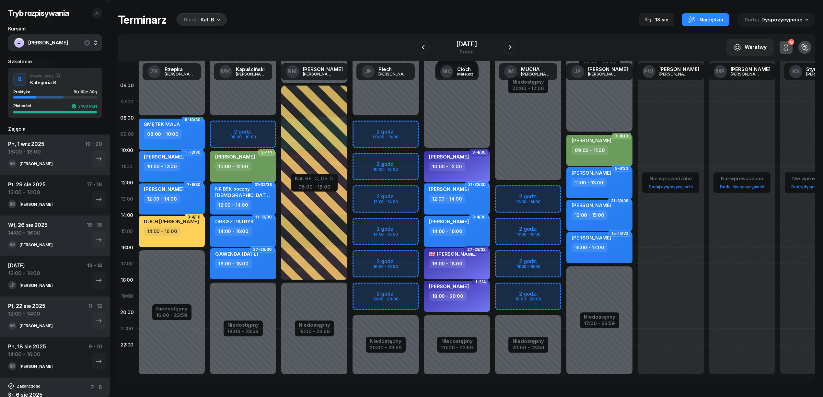
click at [564, 187] on div "Niedostępny 00:00 - 12:00 Niedostępny 20:00 - 23:59 2 godz. 12:00 - 14:00 2 god…" at bounding box center [599, 231] width 71 height 308
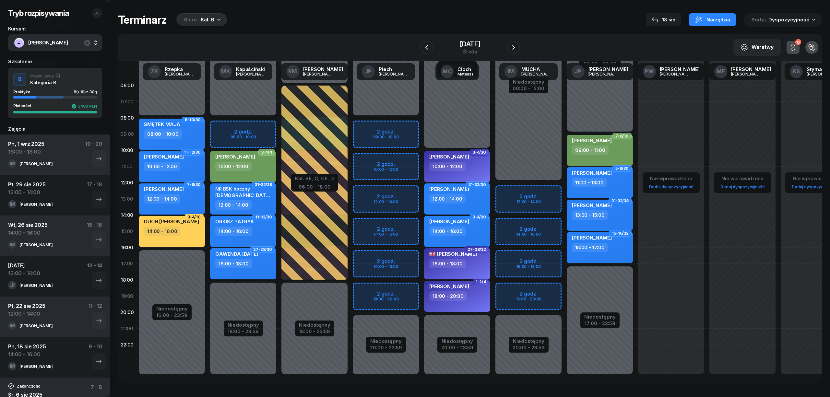
select select "12"
select select "14"
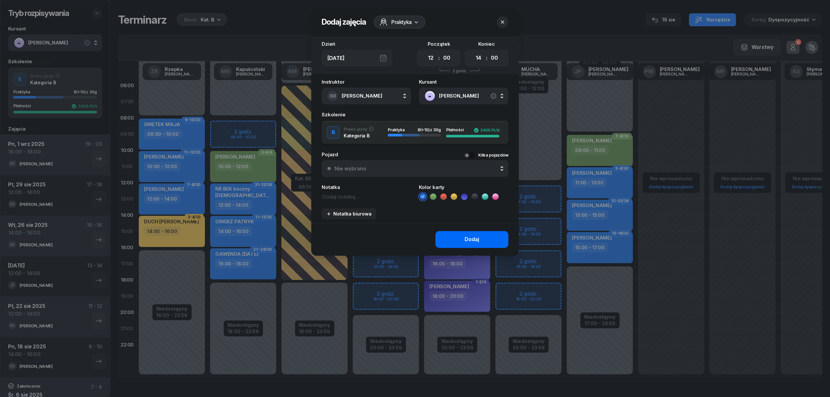
click at [458, 238] on button "Dodaj" at bounding box center [471, 239] width 73 height 17
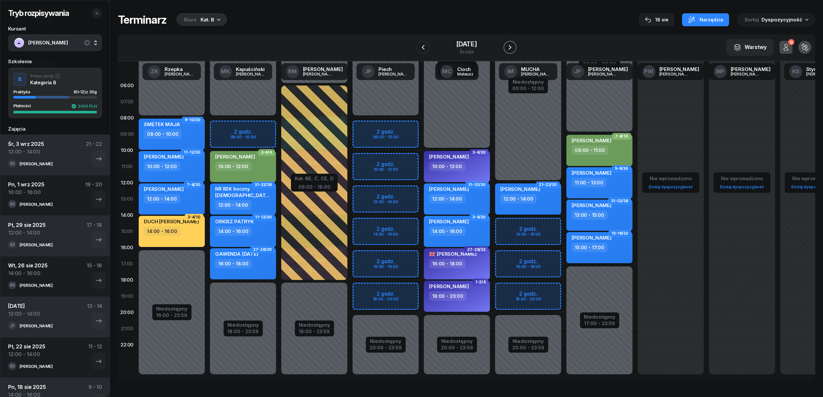
click at [510, 47] on icon "button" at bounding box center [510, 47] width 8 height 8
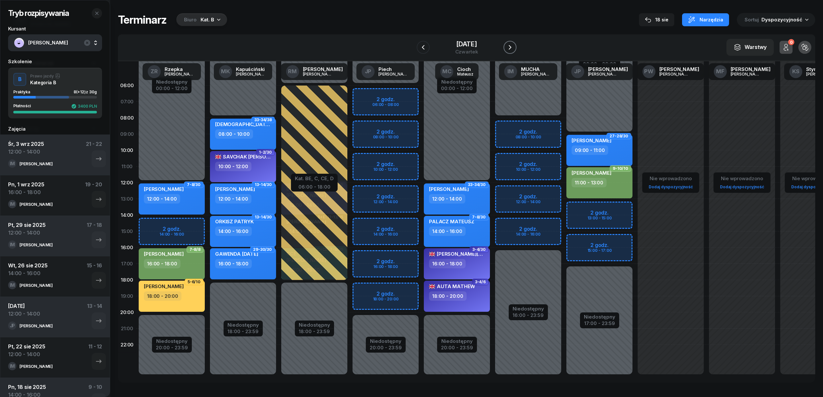
click at [510, 47] on icon "button" at bounding box center [510, 47] width 8 height 8
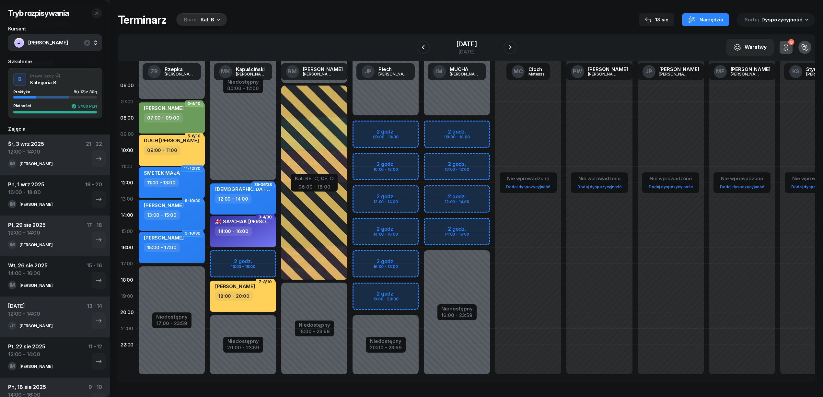
click at [493, 191] on div "Niedostępny 00:00 - 08:00 Niedostępny 16:00 - 23:59 2 godz. 08:00 - 10:00 2 god…" at bounding box center [528, 231] width 71 height 308
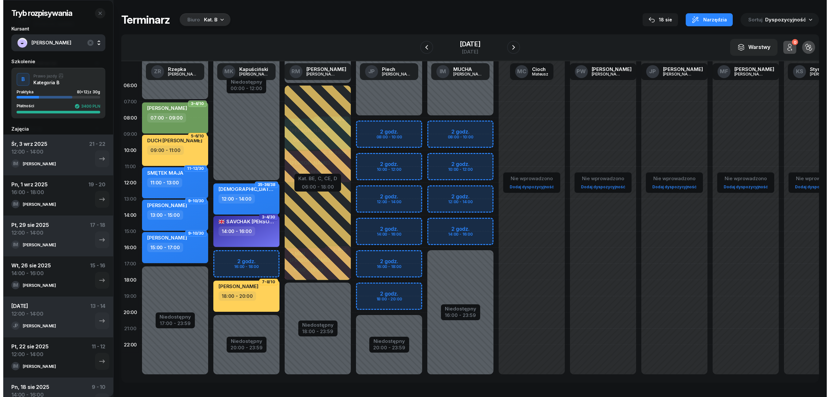
select select "12"
select select "14"
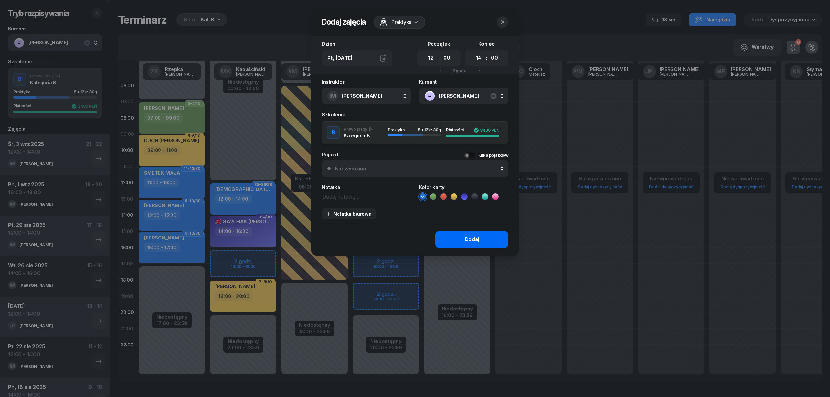
click at [469, 237] on div "Dodaj" at bounding box center [472, 239] width 15 height 8
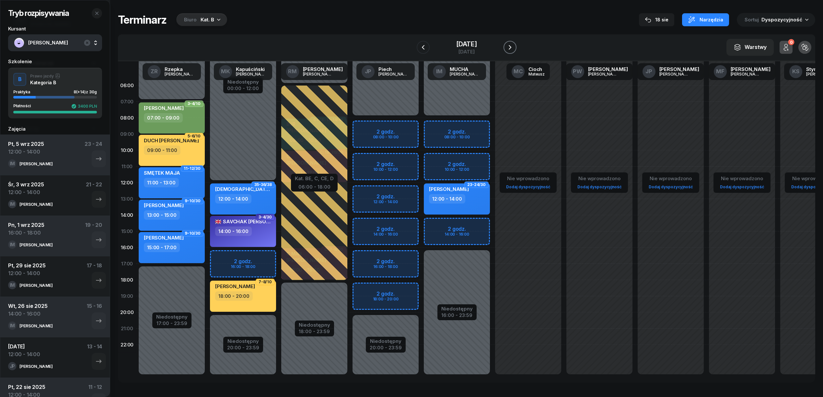
click at [512, 48] on icon "button" at bounding box center [510, 47] width 8 height 8
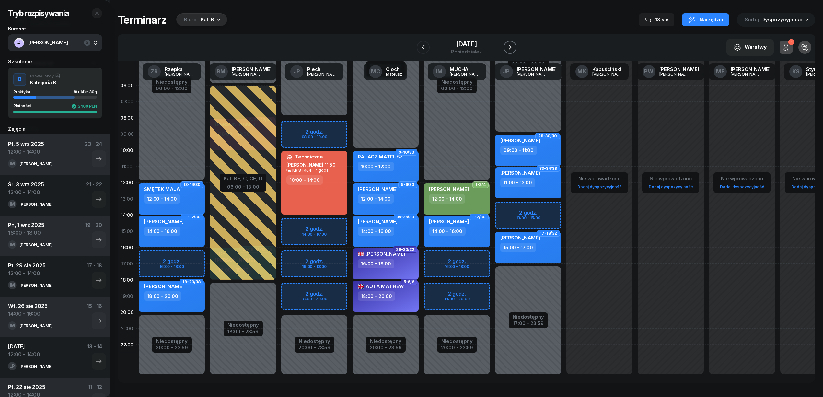
click at [512, 43] on button "button" at bounding box center [510, 47] width 13 height 13
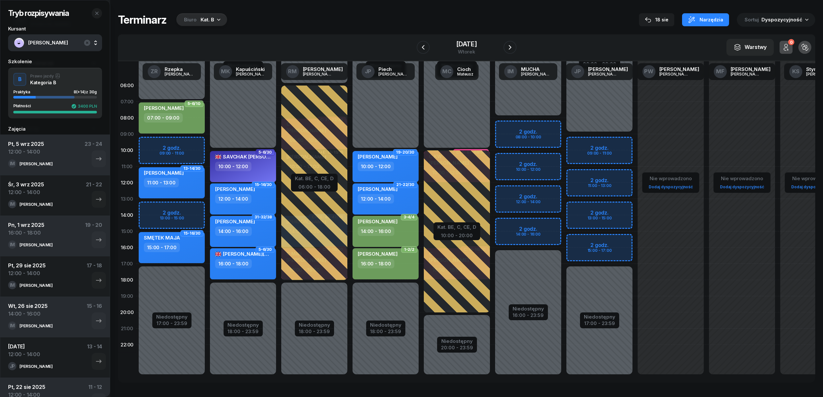
click at [564, 196] on div "Niedostępny 00:00 - 08:00 Niedostępny 16:00 - 23:59 2 godz. 08:00 - 10:00 2 god…" at bounding box center [599, 231] width 71 height 308
select select "12"
select select "14"
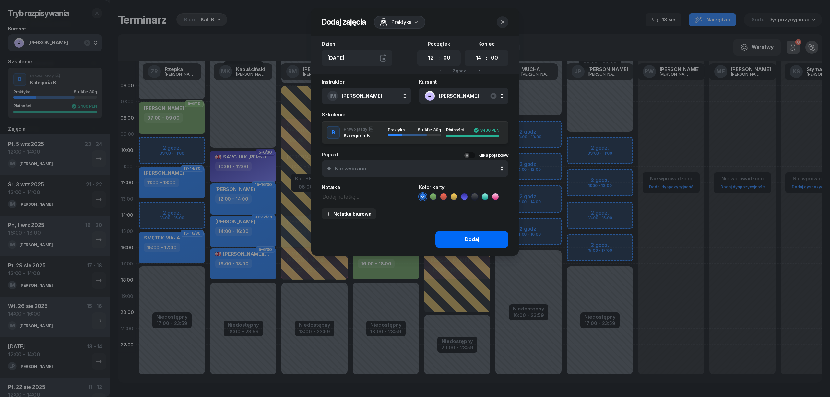
click at [455, 234] on button "Dodaj" at bounding box center [471, 239] width 73 height 17
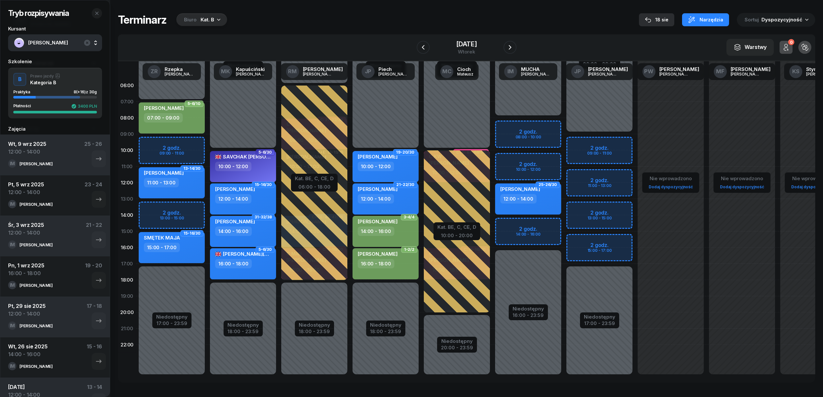
click at [669, 21] on div "18 sie" at bounding box center [657, 20] width 24 height 8
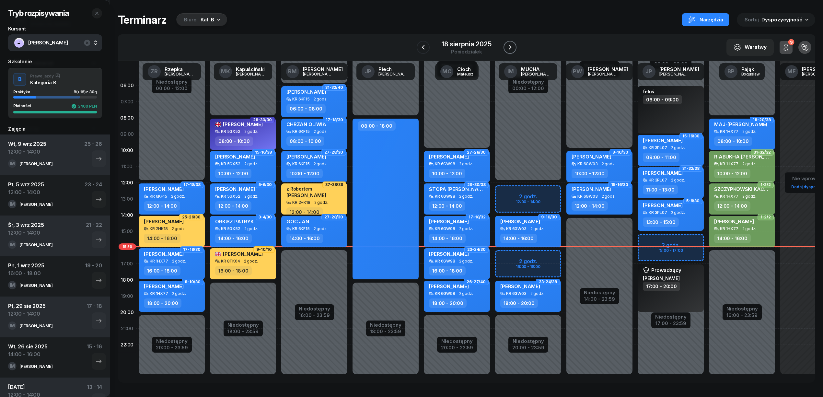
click at [506, 48] on icon "button" at bounding box center [510, 47] width 8 height 8
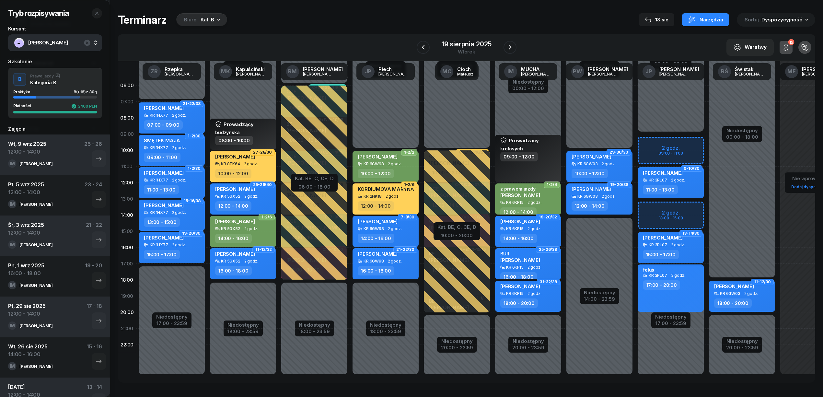
click at [707, 208] on div "Niedostępny 00:00 - 09:00 Niedostępny 17:00 - 23:59 2 godz. 09:00 - 11:00 2 god…" at bounding box center [742, 231] width 71 height 308
select select "13"
select select "15"
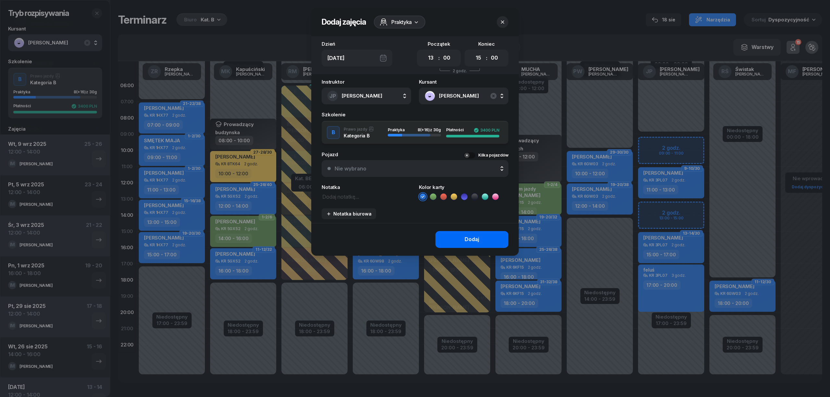
click at [462, 234] on button "Dodaj" at bounding box center [471, 239] width 73 height 17
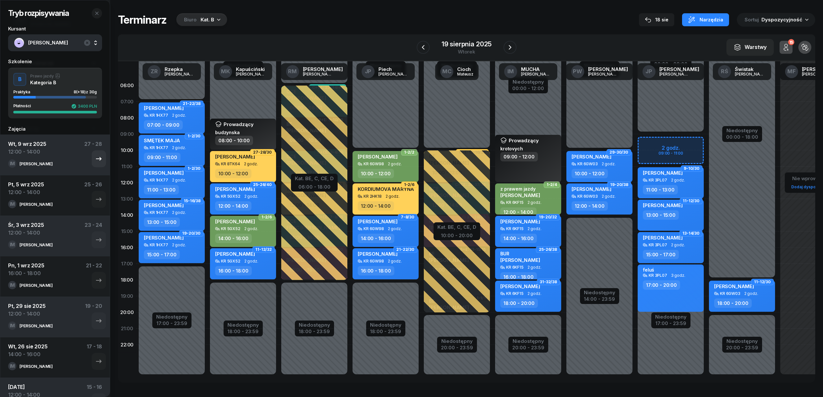
click at [101, 175] on div "Wt, 9 wrz 2025 12:00 - 14:00 27 - 28 IM IWONA MUCHA" at bounding box center [55, 195] width 110 height 41
click at [95, 160] on icon "button" at bounding box center [99, 159] width 8 height 8
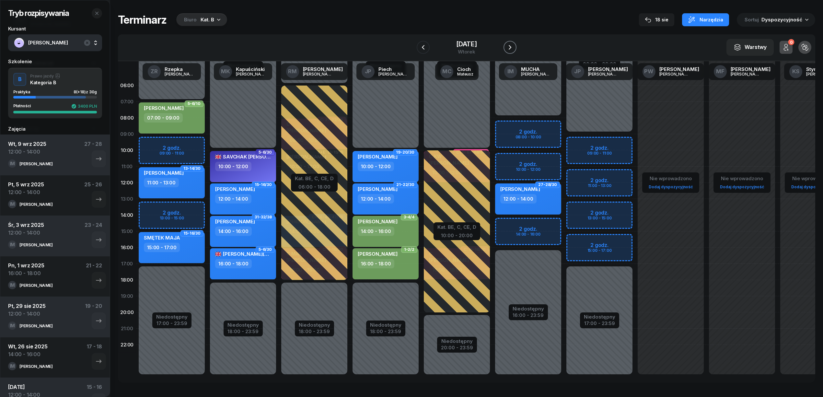
click at [514, 47] on icon "button" at bounding box center [510, 47] width 8 height 8
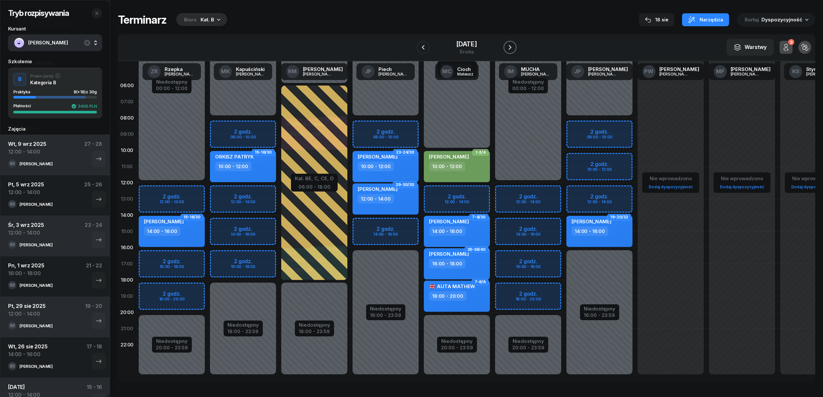
click at [514, 47] on icon "button" at bounding box center [510, 47] width 8 height 8
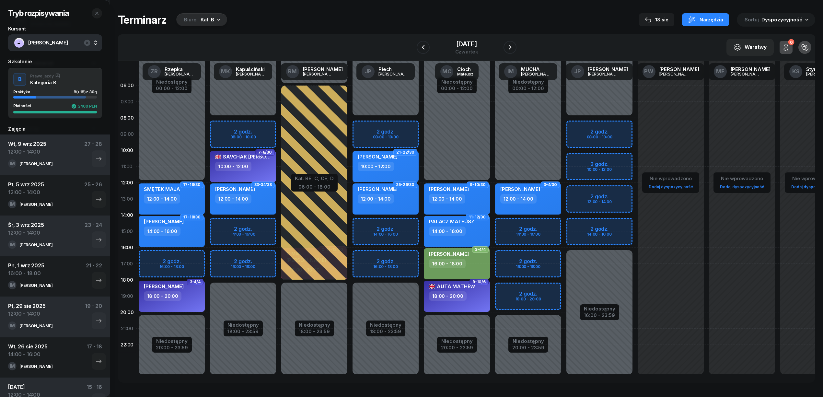
click at [564, 226] on div "Niedostępny 00:00 - 12:00 Niedostępny 20:00 - 23:59 2 godz. 14:00 - 16:00 2 god…" at bounding box center [599, 231] width 71 height 308
select select "14"
select select "16"
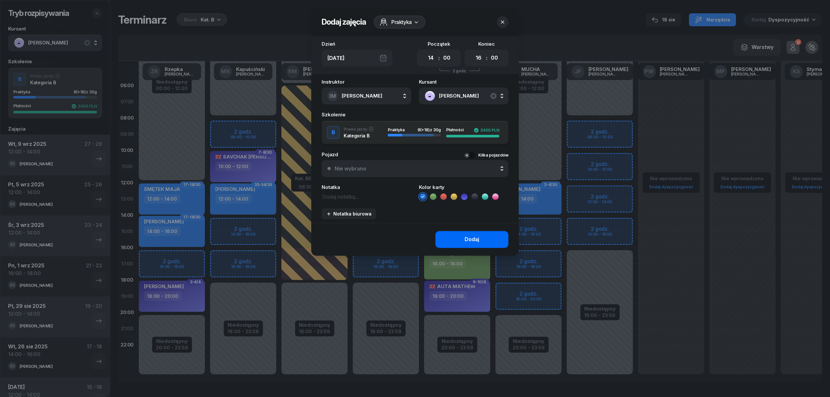
click at [453, 242] on button "Dodaj" at bounding box center [471, 239] width 73 height 17
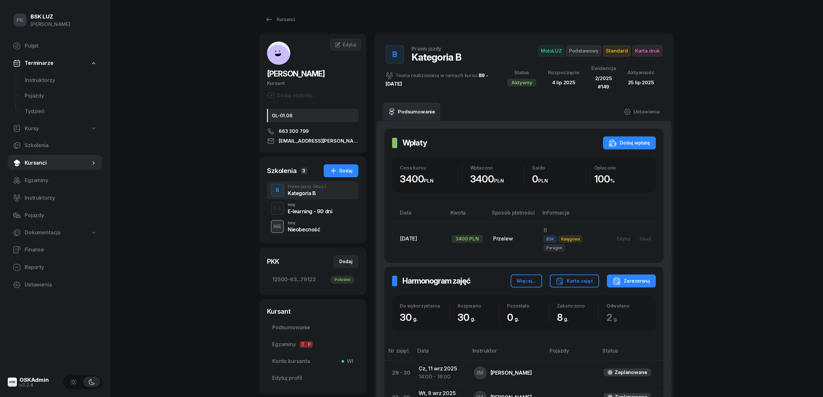
click at [317, 225] on div "Nieobecność" at bounding box center [304, 228] width 33 height 7
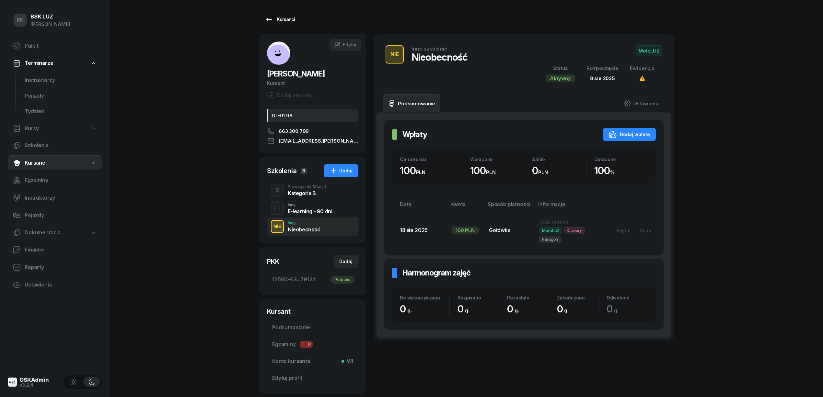
click at [271, 19] on icon at bounding box center [269, 20] width 6 height 4
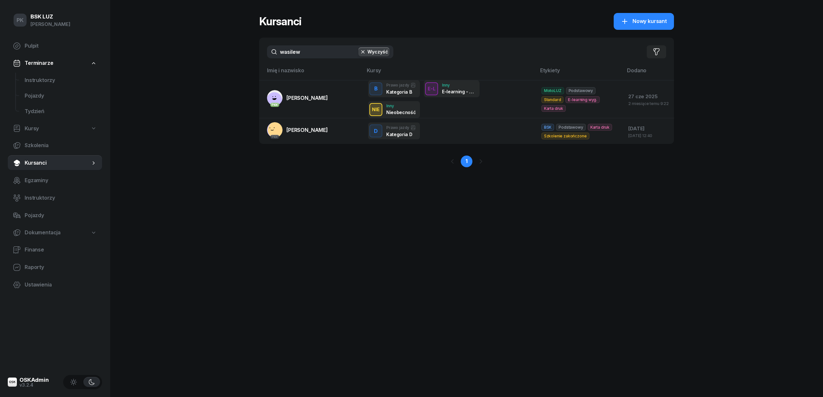
click at [409, 255] on div "Kursanci Nowy kursant wasilew Wyczyść Filtruj Imię i nazwisko Kursy Etykiety Do…" at bounding box center [466, 198] width 415 height 397
click at [340, 212] on div "Kursanci Nowy kursant wasilew Wyczyść Filtruj Imię i nazwisko Kursy Etykiety Do…" at bounding box center [466, 198] width 415 height 397
drag, startPoint x: 305, startPoint y: 51, endPoint x: 216, endPoint y: 44, distance: 90.1
click at [216, 44] on div "PK BSK LUZ Piotr Klimek Pulpit Terminarze Instruktorzy Pojazdy Tydzień Kursy Sz…" at bounding box center [411, 198] width 823 height 397
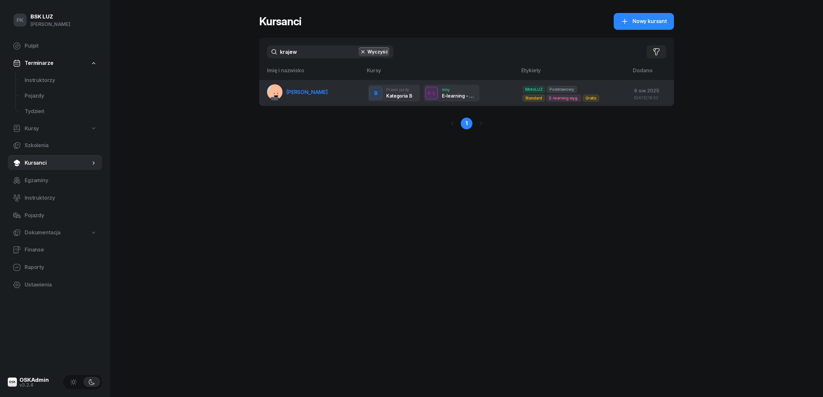
type input "krajew"
click at [292, 93] on span "KRAJEWSKI FRANCISZEK" at bounding box center [307, 92] width 41 height 6
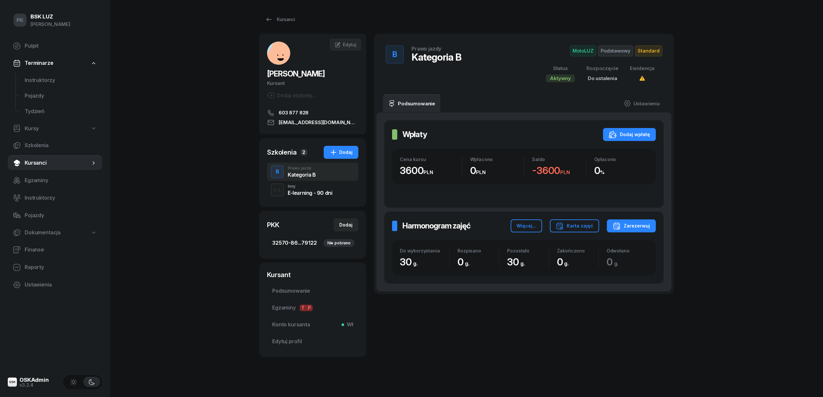
click at [313, 241] on span "32570-86...79122 Nie pobrano" at bounding box center [312, 243] width 81 height 8
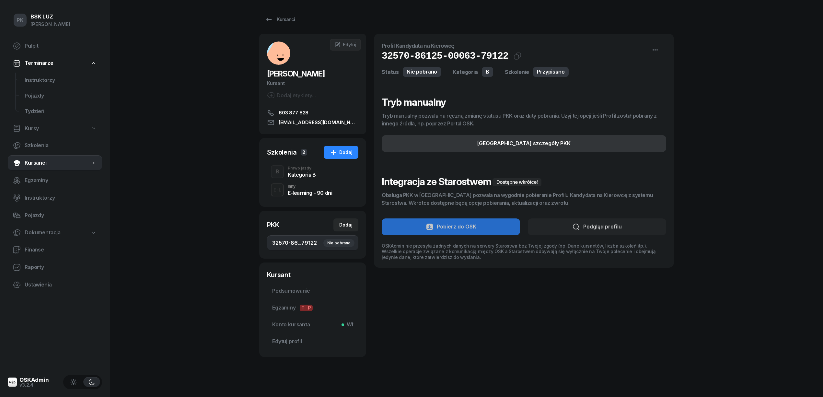
click at [604, 146] on button "Edytuj szczegóły PKK" at bounding box center [524, 143] width 285 height 17
select select "B"
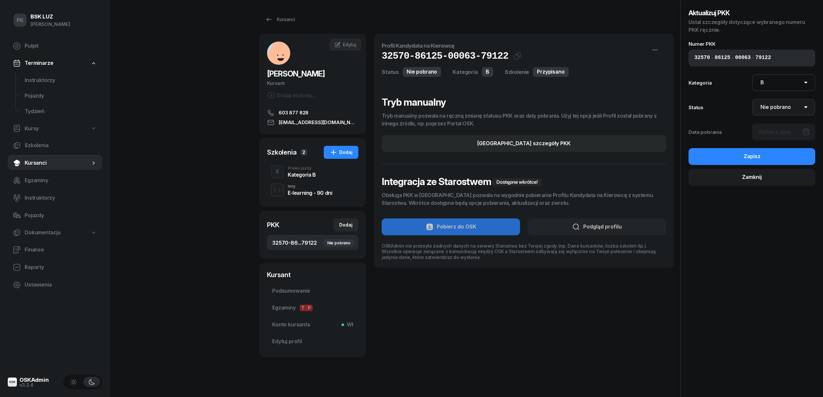
drag, startPoint x: 776, startPoint y: 107, endPoint x: 778, endPoint y: 113, distance: 6.6
click at [776, 107] on select "Nie pobrano Pobrano Zwrócono Zaktualizowano" at bounding box center [784, 107] width 64 height 17
select select "Get"
click at [752, 99] on select "Nie pobrano Pobrano Zwrócono Zaktualizowano" at bounding box center [784, 107] width 64 height 17
click at [783, 134] on div at bounding box center [784, 132] width 64 height 17
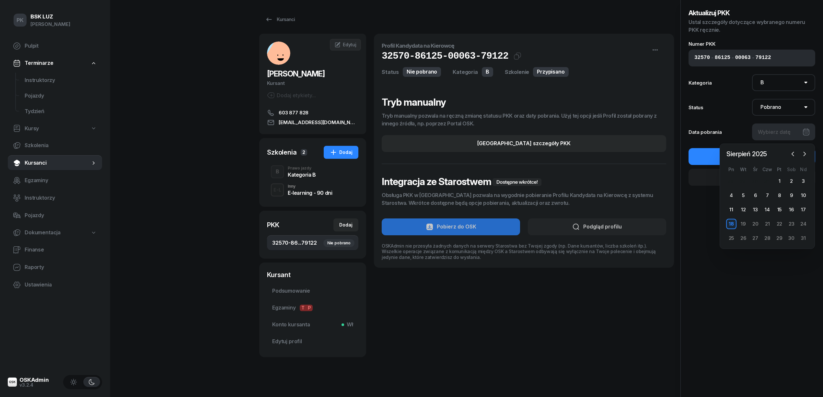
click at [737, 221] on div "18" at bounding box center [732, 224] width 10 height 10
type input "18/08/2025"
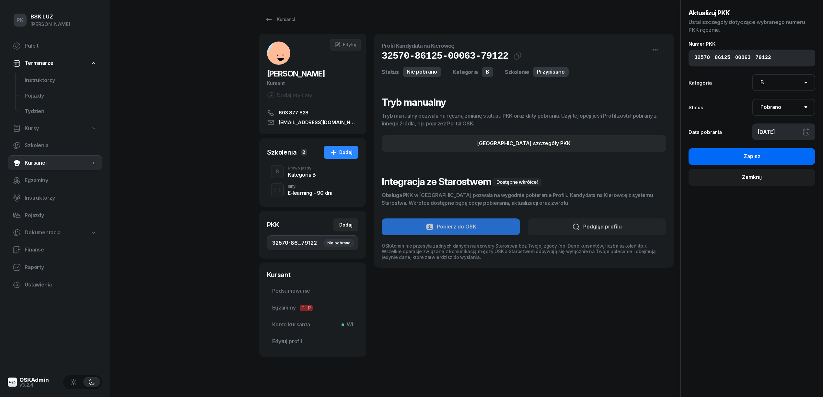
click at [748, 157] on div "Zapisz" at bounding box center [752, 156] width 17 height 8
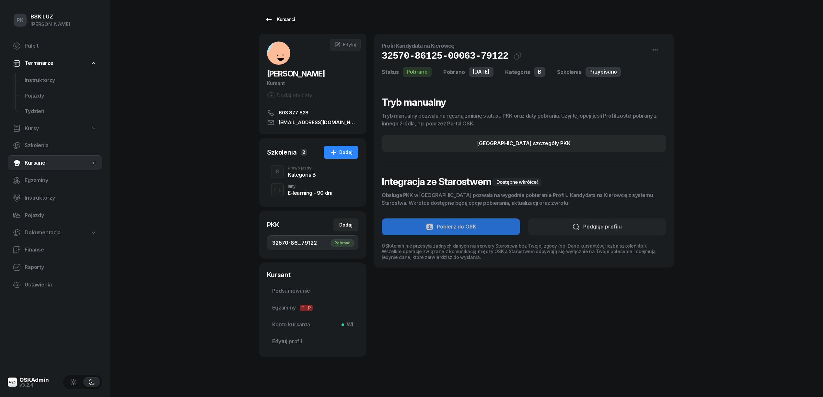
click at [281, 20] on div "Kursanci" at bounding box center [280, 20] width 30 height 8
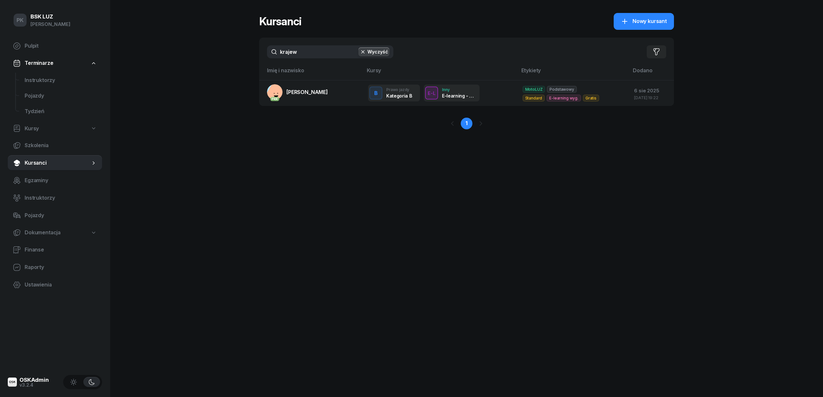
drag, startPoint x: 322, startPoint y: 55, endPoint x: 194, endPoint y: 55, distance: 128.1
click at [194, 55] on div "PK BSK LUZ Piotr Klimek Pulpit Terminarze Instruktorzy Pojazdy Tydzień Kursy Sz…" at bounding box center [411, 198] width 823 height 397
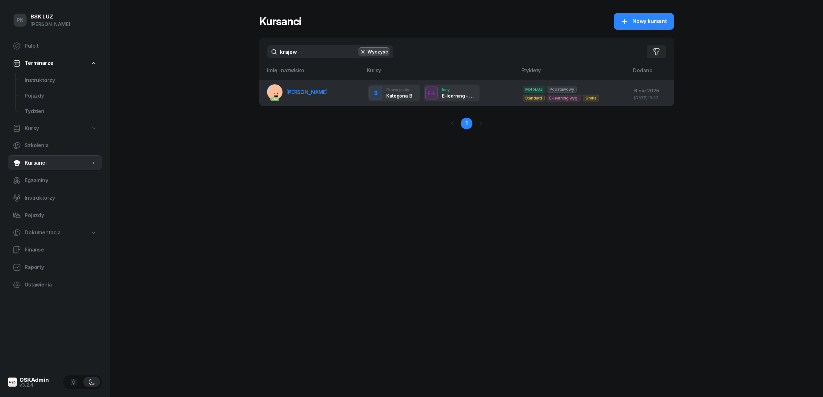
click at [292, 93] on span "KRAJEWSKI FRANCISZEK" at bounding box center [307, 92] width 41 height 6
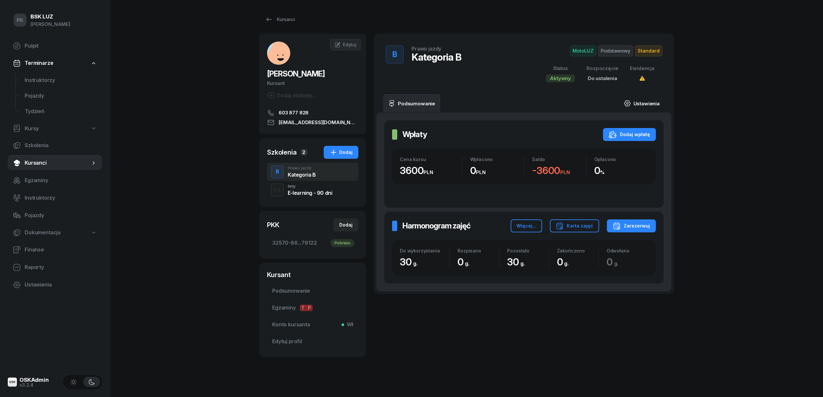
click at [641, 99] on link "Ustawienia" at bounding box center [642, 103] width 46 height 18
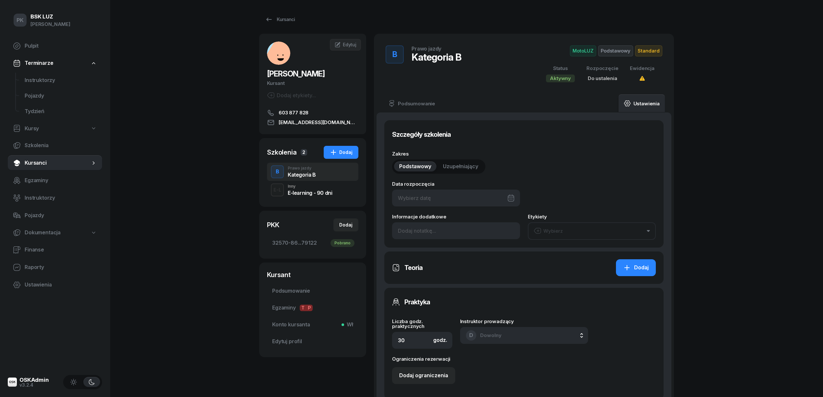
type input "32570"
type input "86125"
type input "00063"
type input "79122"
click at [419, 228] on input at bounding box center [456, 230] width 128 height 17
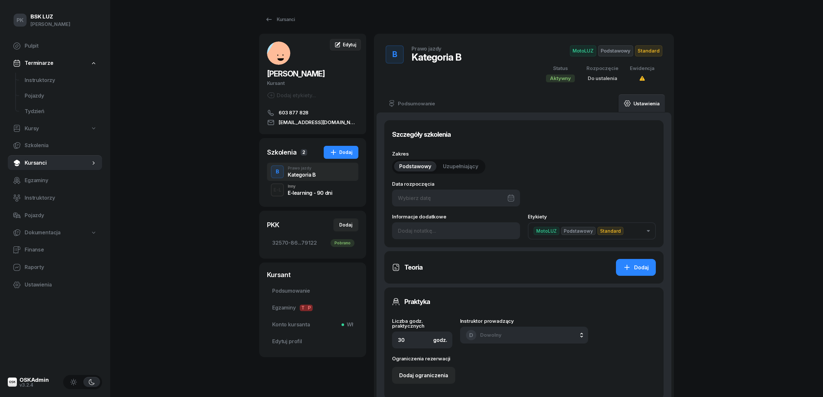
click at [346, 45] on span "Edytuj" at bounding box center [350, 45] width 14 height 6
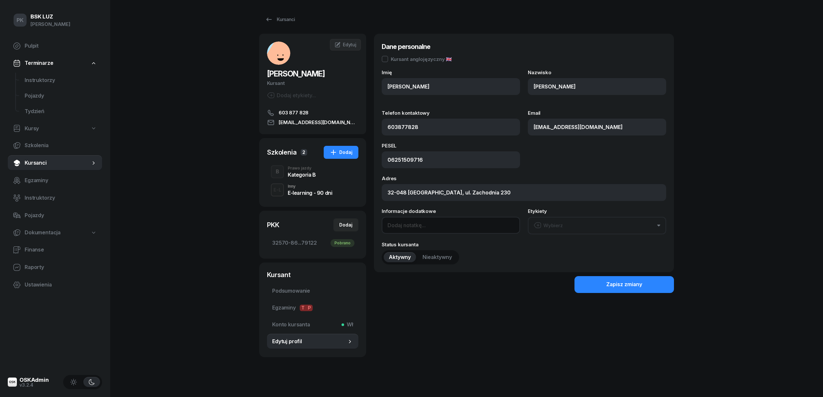
click at [425, 223] on input at bounding box center [451, 225] width 138 height 17
type input "OL-brak"
click at [596, 281] on button "Zapisz zmiany" at bounding box center [625, 284] width 100 height 17
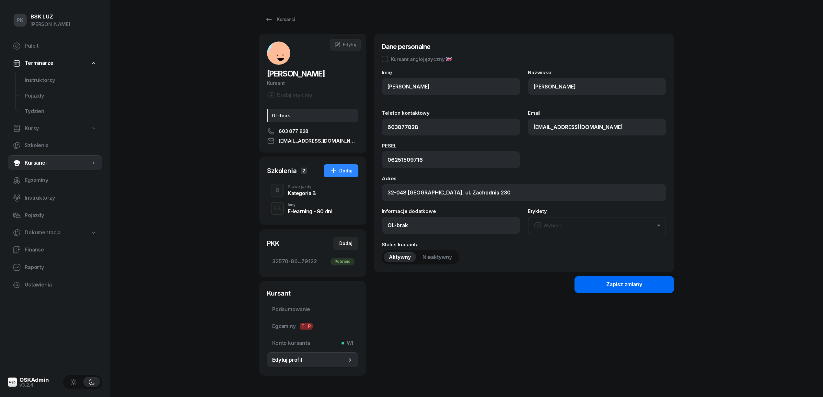
click at [595, 285] on button "Zapisz zmiany" at bounding box center [625, 284] width 100 height 17
click at [604, 286] on button "Zapisz zmiany" at bounding box center [625, 284] width 100 height 17
click at [274, 20] on div "Kursanci" at bounding box center [280, 20] width 30 height 8
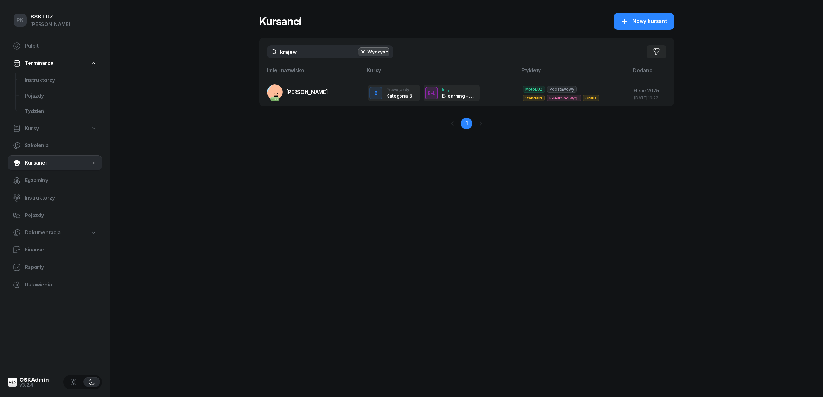
click at [220, 62] on div "PK BSK LUZ Piotr Klimek Pulpit Terminarze Instruktorzy Pojazdy Tydzień Kursy Sz…" at bounding box center [411, 198] width 823 height 397
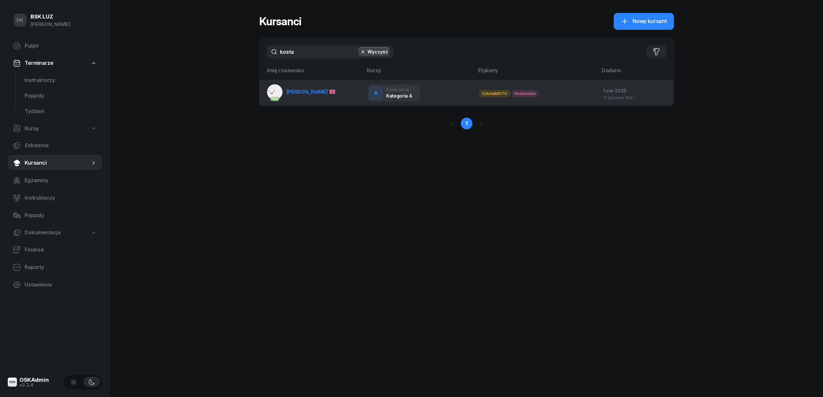
type input "kosta"
click at [334, 85] on link "PKK KOSTADINOV VASIL" at bounding box center [301, 92] width 68 height 16
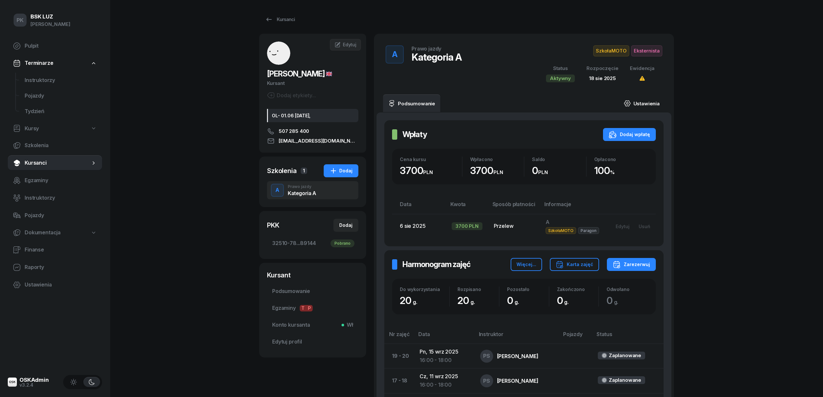
click at [650, 100] on link "Ustawienia" at bounding box center [642, 103] width 46 height 18
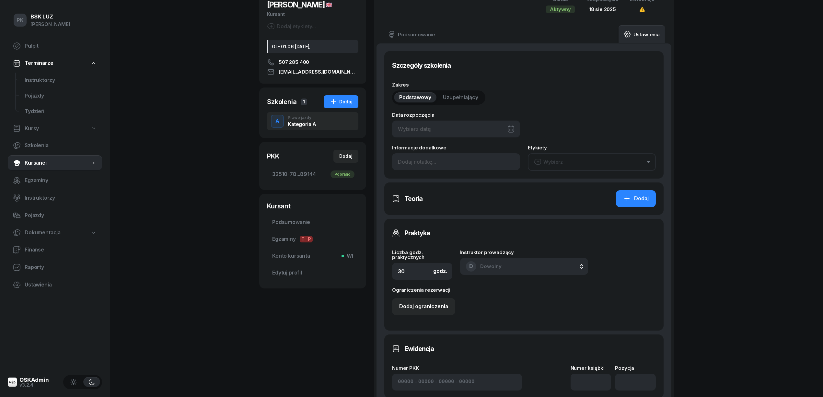
type input "18/08/2025"
type input "20"
type input "32510"
type input "78022"
type input "69513"
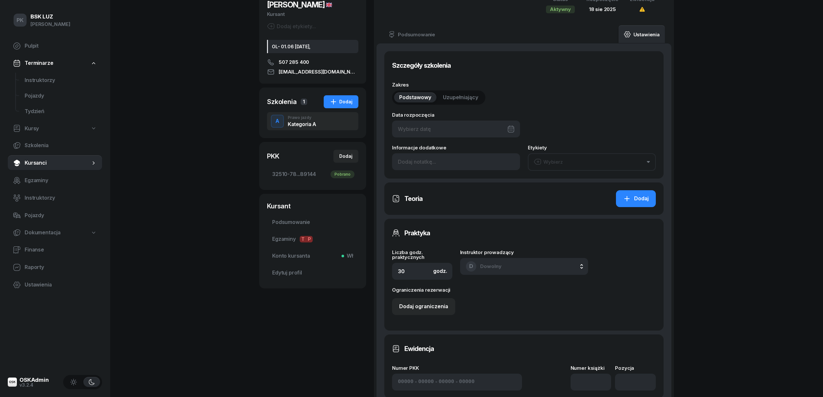
type input "89144"
type input "1/2020/SM"
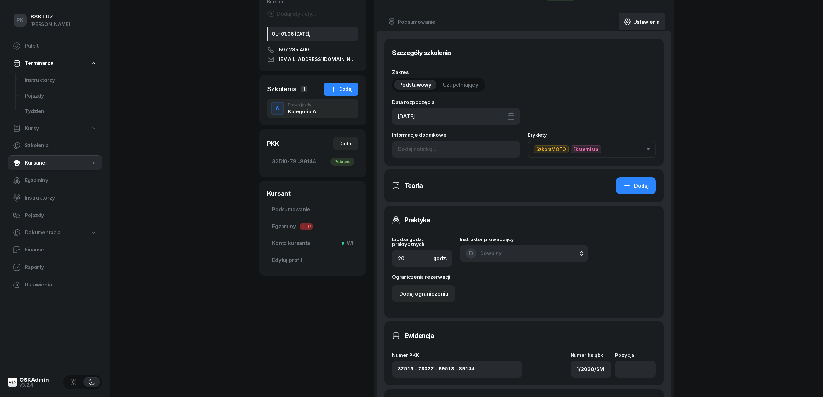
scroll to position [168, 0]
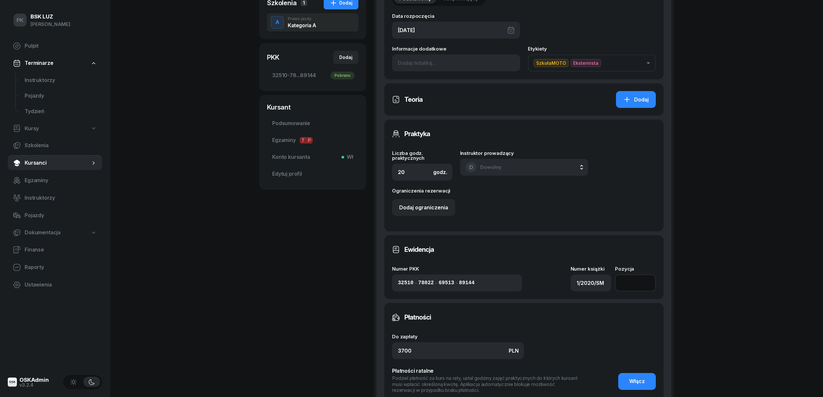
click at [626, 282] on input "number" at bounding box center [635, 283] width 41 height 17
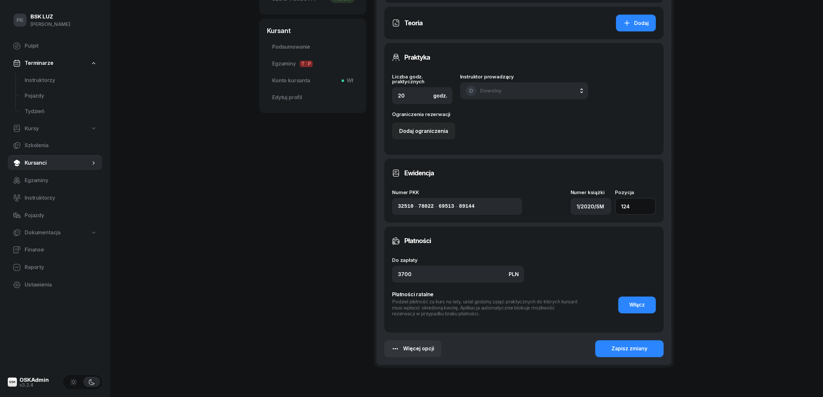
scroll to position [278, 0]
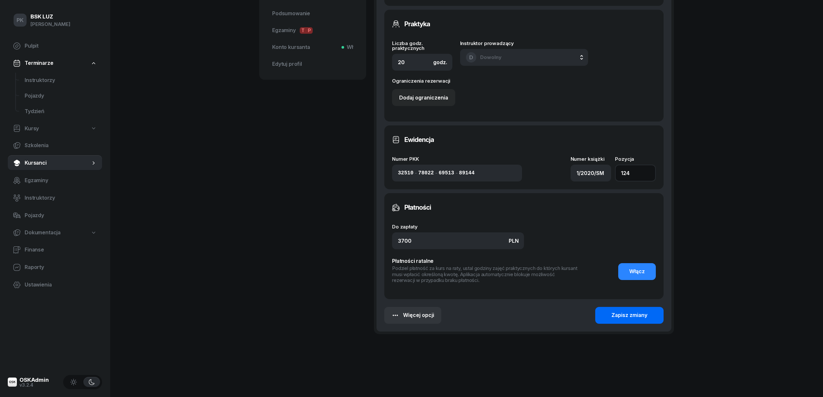
type input "124"
click at [637, 320] on button "Zapisz zmiany" at bounding box center [630, 315] width 68 height 17
click at [645, 313] on div "Zapisz zmiany" at bounding box center [630, 315] width 36 height 8
drag, startPoint x: 252, startPoint y: 209, endPoint x: 252, endPoint y: 213, distance: 3.9
click at [252, 210] on div "PK BSK LUZ Piotr Klimek Pulpit Terminarze Instruktorzy Pojazdy Tydzień Kursy Sz…" at bounding box center [411, 60] width 823 height 676
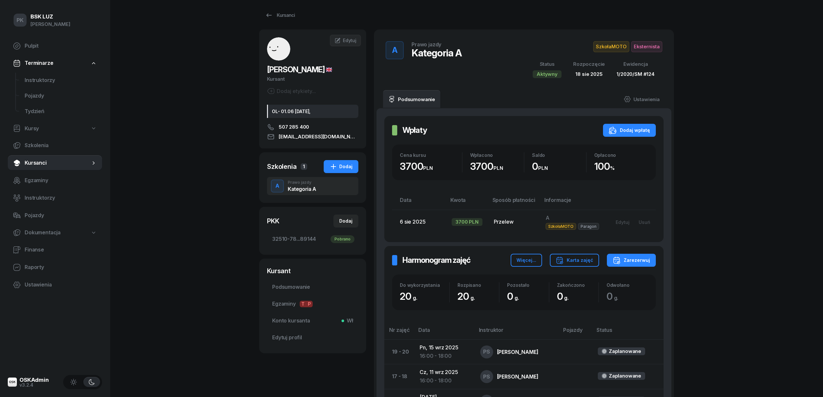
scroll to position [0, 0]
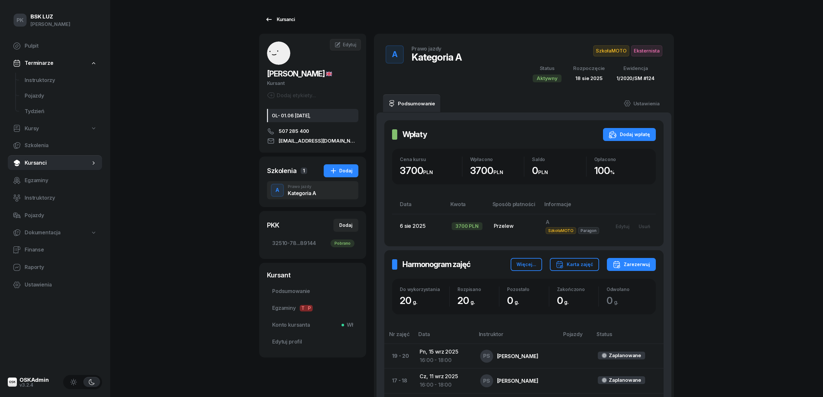
click at [284, 19] on div "Kursanci" at bounding box center [280, 20] width 30 height 8
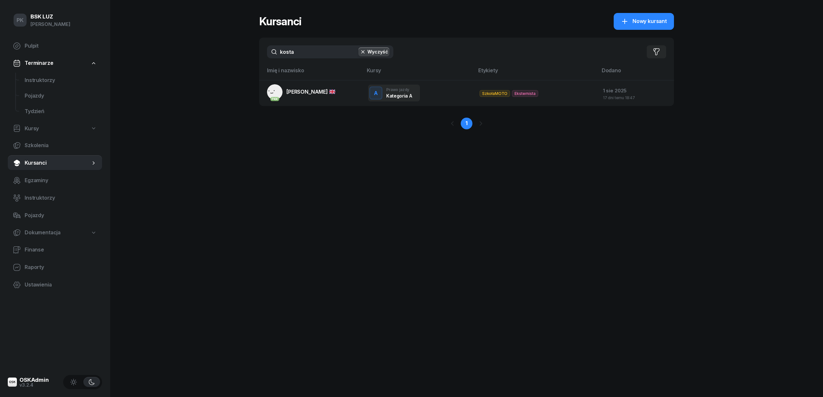
drag, startPoint x: 294, startPoint y: 55, endPoint x: 217, endPoint y: 59, distance: 76.9
click at [217, 59] on div "PK BSK LUZ Piotr Klimek Pulpit Terminarze Instruktorzy Pojazdy Tydzień Kursy Sz…" at bounding box center [411, 198] width 823 height 397
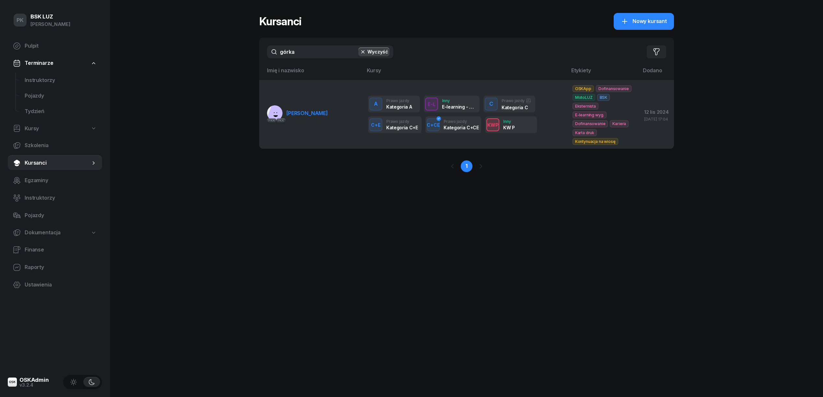
type input "górka"
click at [301, 116] on span "GÓRKA TOMASZ" at bounding box center [307, 113] width 41 height 6
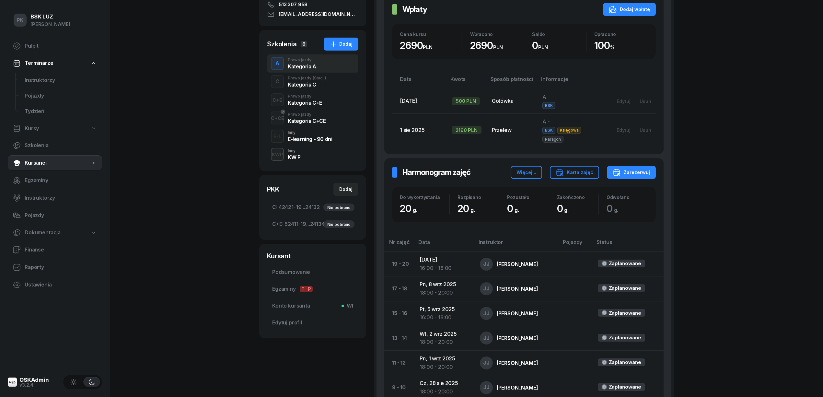
scroll to position [130, 0]
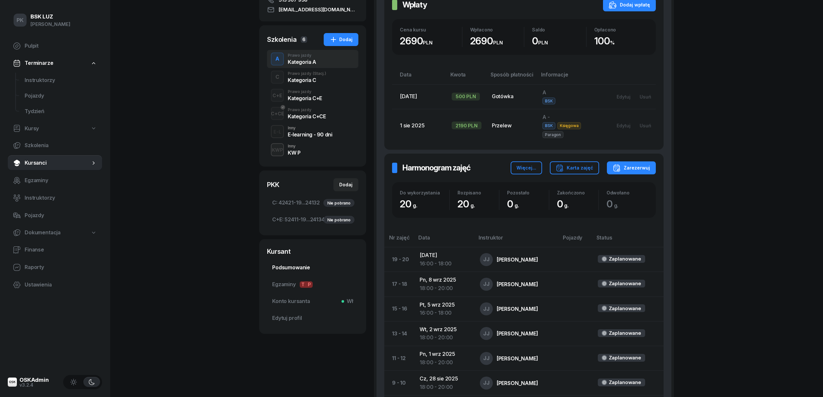
click at [310, 264] on link "Podsumowanie" at bounding box center [312, 268] width 91 height 16
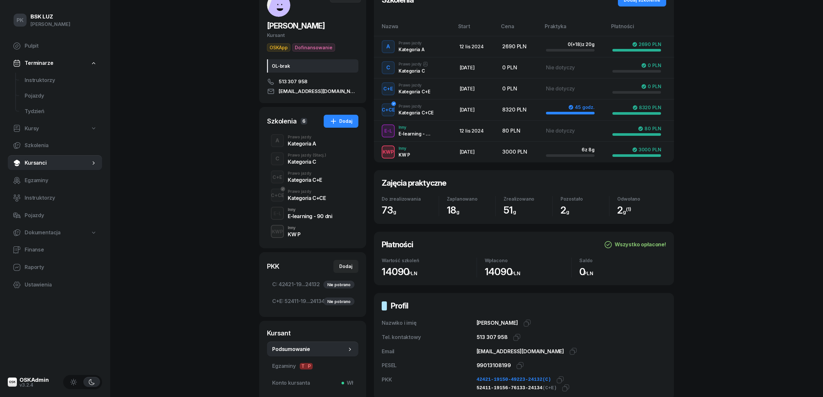
scroll to position [112, 0]
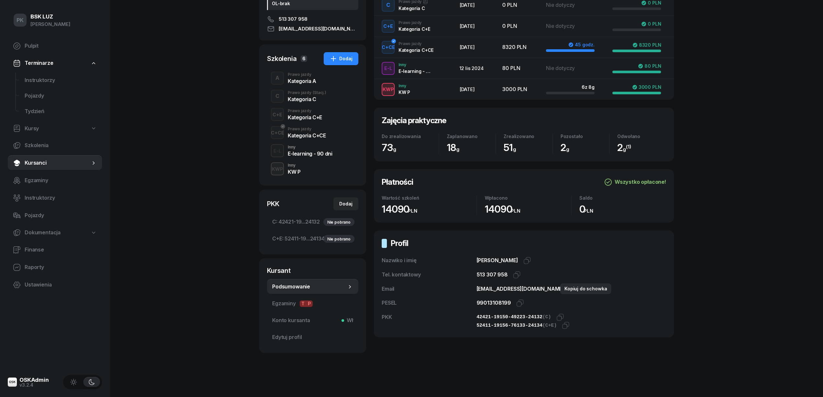
click at [570, 289] on icon "button" at bounding box center [574, 289] width 8 height 8
click at [344, 201] on div "Dodaj" at bounding box center [345, 204] width 13 height 8
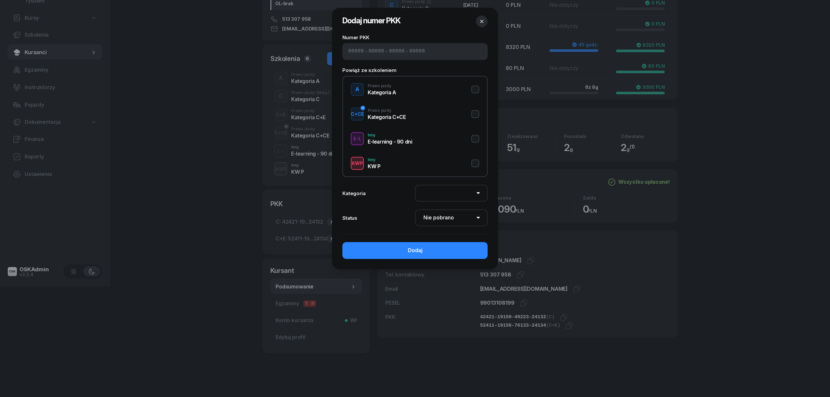
click at [380, 93] on div "Kategoria A" at bounding box center [382, 92] width 29 height 5
select select "A"
click at [409, 49] on input at bounding box center [417, 51] width 16 height 8
click at [369, 51] on input at bounding box center [377, 51] width 16 height 8
paste input "62401"
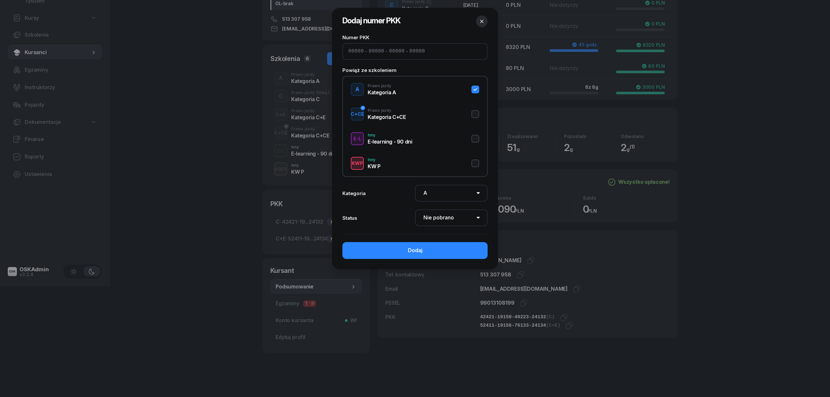
type input "62401"
type input "14156"
type input "19243"
type input "24114"
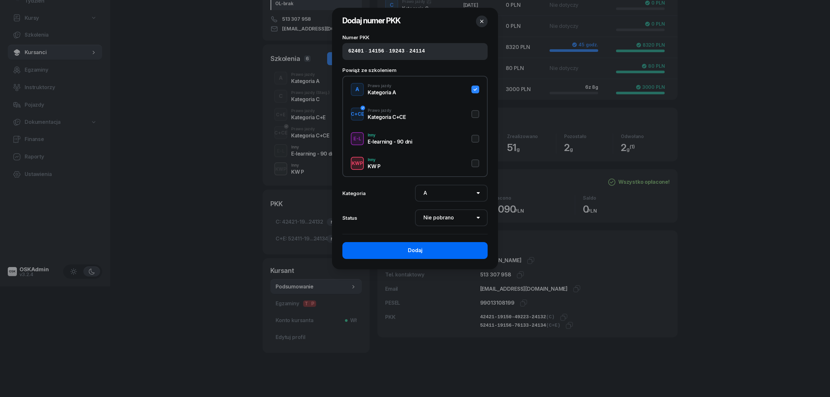
click at [456, 249] on button "Dodaj" at bounding box center [414, 250] width 145 height 17
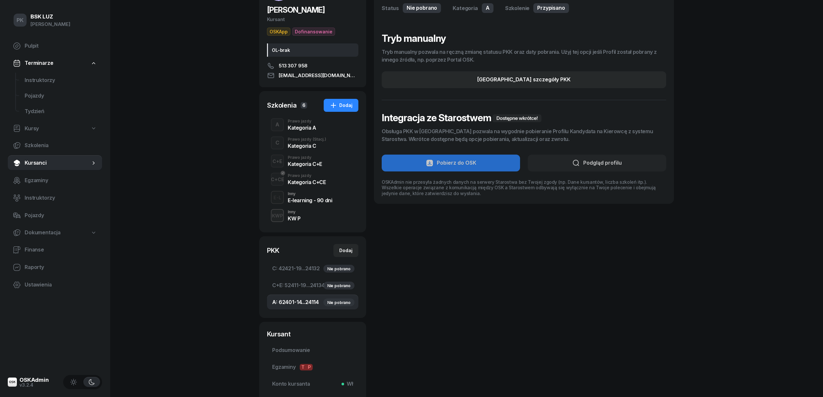
scroll to position [128, 0]
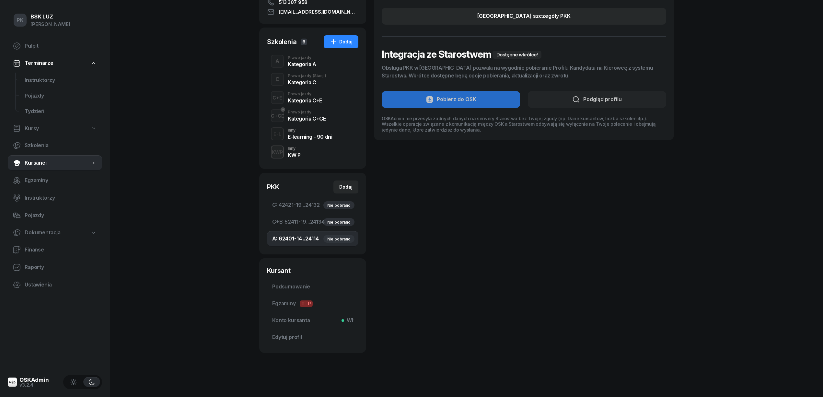
click at [293, 291] on span "Podsumowanie" at bounding box center [312, 287] width 81 height 8
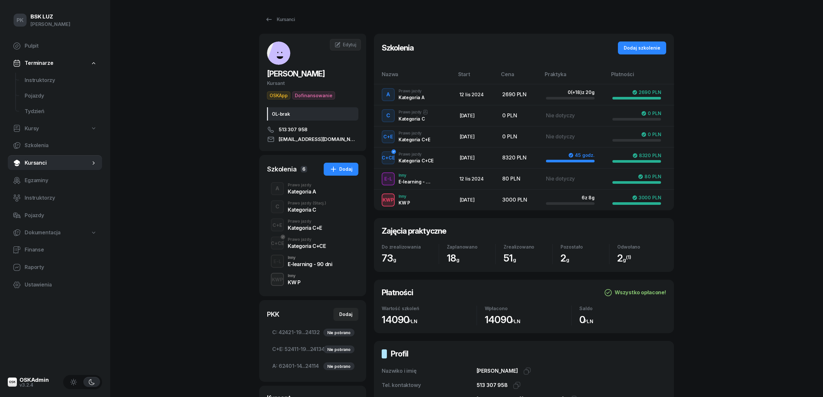
scroll to position [128, 0]
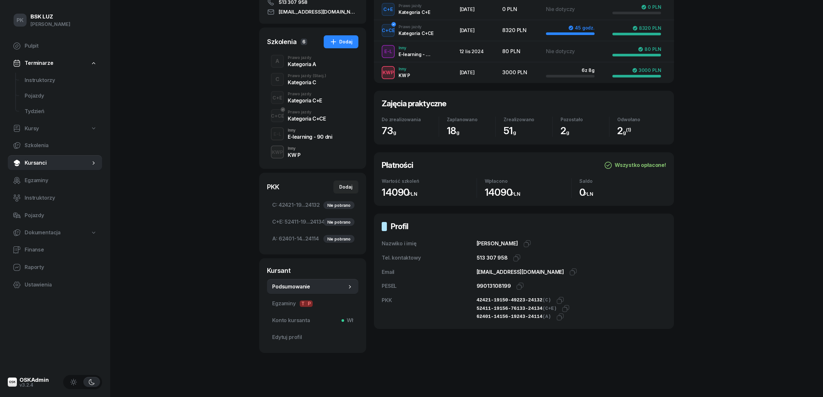
click at [514, 288] on div "99013108199 Kopiuj do schowka" at bounding box center [572, 286] width 190 height 8
click at [557, 318] on icon "button" at bounding box center [561, 317] width 8 height 8
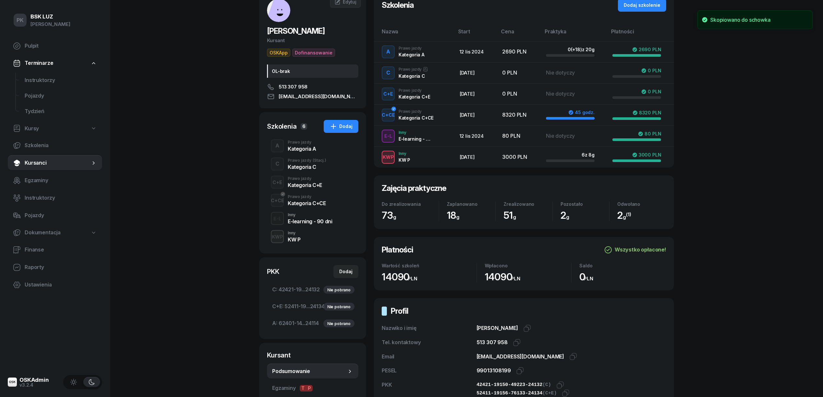
scroll to position [0, 0]
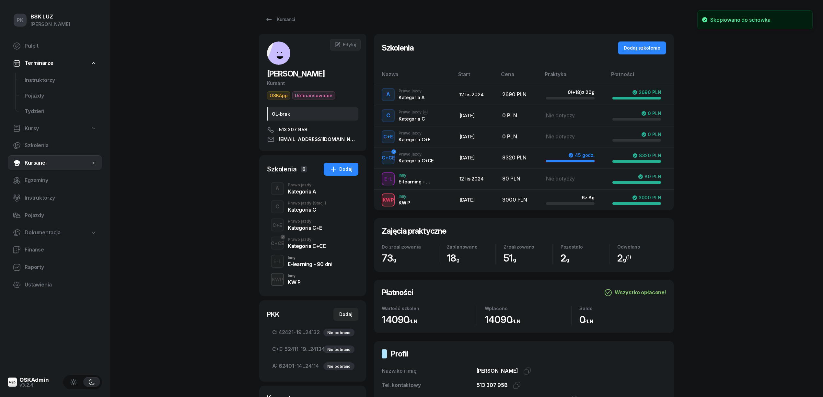
click at [295, 191] on div "Kategoria A" at bounding box center [302, 191] width 29 height 5
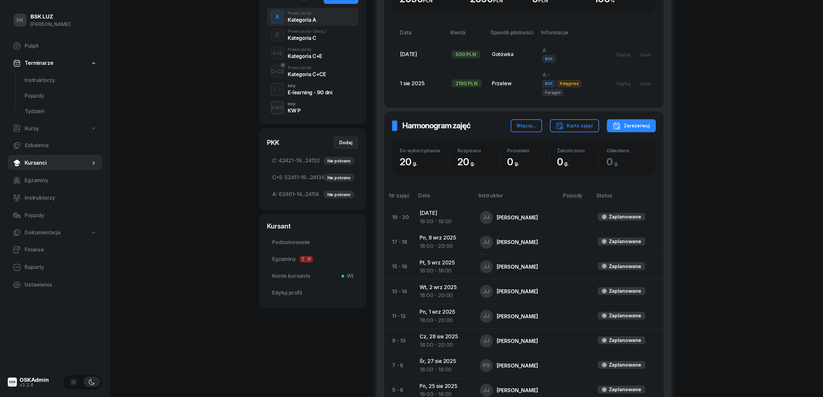
scroll to position [173, 0]
click at [292, 240] on span "Podsumowanie" at bounding box center [312, 241] width 81 height 8
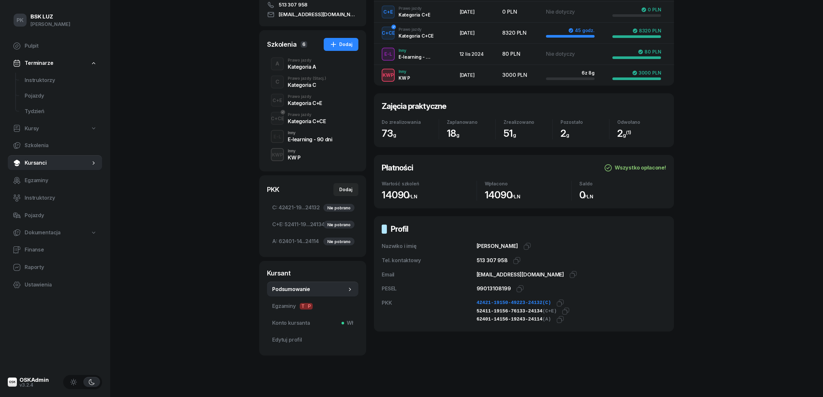
scroll to position [128, 0]
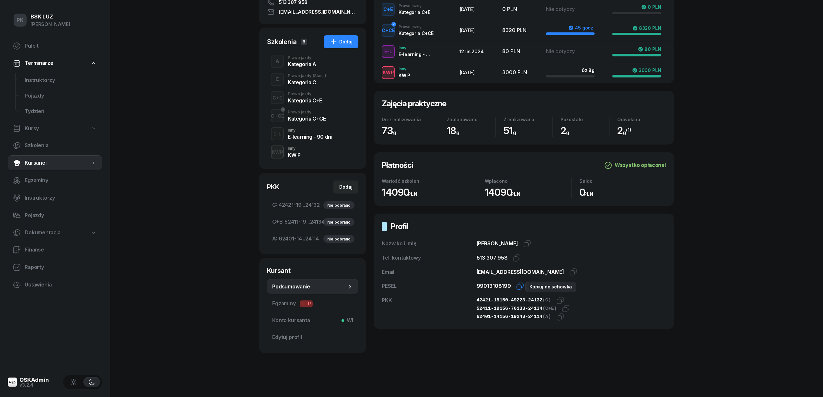
click at [516, 284] on icon "button" at bounding box center [520, 286] width 8 height 8
click at [558, 316] on icon "button" at bounding box center [561, 317] width 8 height 8
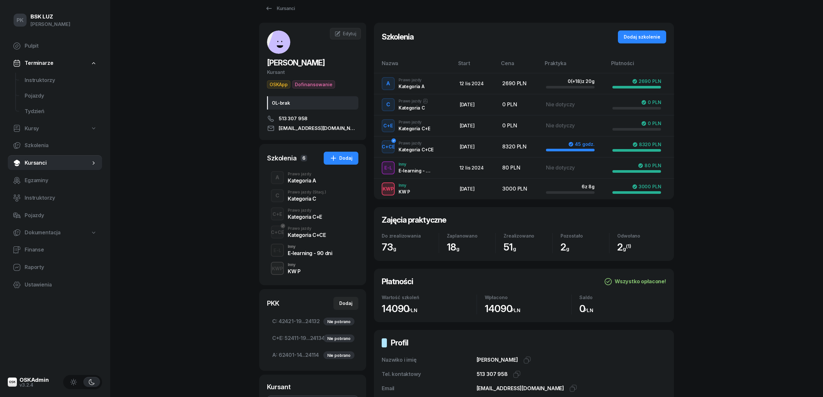
scroll to position [0, 0]
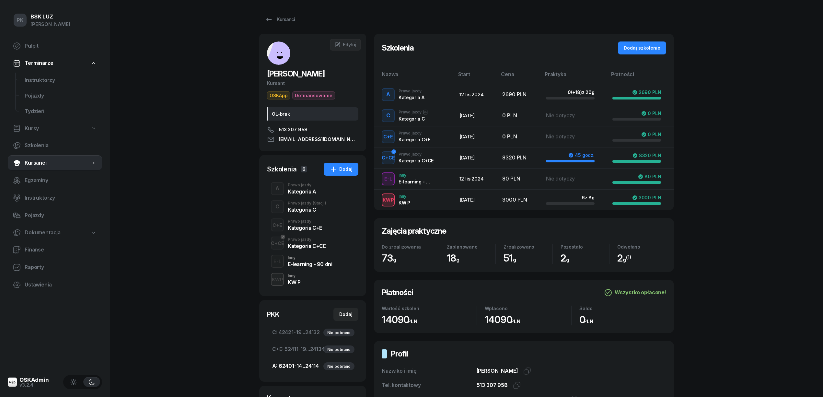
click at [310, 366] on span "A: 62401-14...24114 Nie pobrano" at bounding box center [312, 366] width 81 height 8
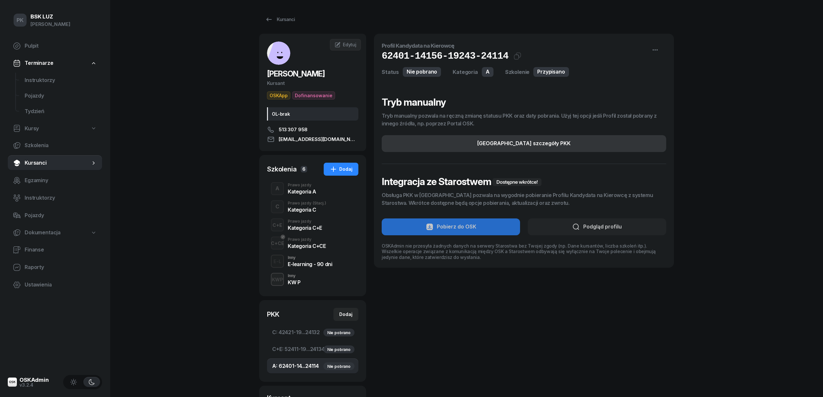
click at [516, 145] on div "Edytuj szczegóły PKK" at bounding box center [524, 143] width 93 height 8
select select "A"
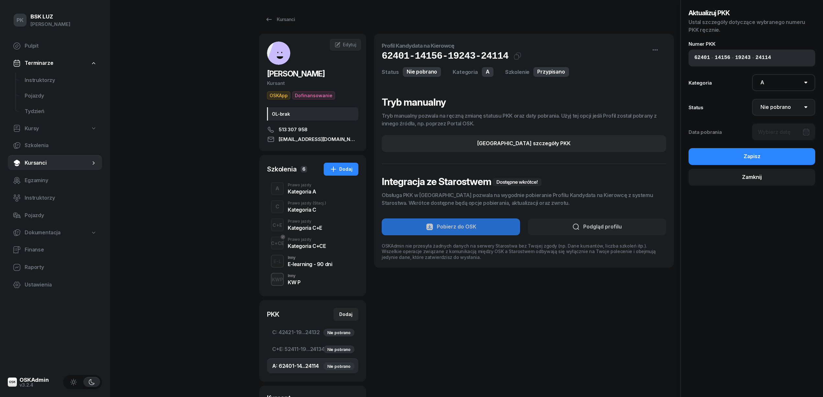
drag, startPoint x: 782, startPoint y: 108, endPoint x: 777, endPoint y: 112, distance: 6.0
click at [782, 108] on select "Nie pobrano Pobrano Zwrócono Zaktualizowano" at bounding box center [784, 107] width 64 height 17
select select "Get"
click at [752, 99] on select "Nie pobrano Pobrano Zwrócono Zaktualizowano" at bounding box center [784, 107] width 64 height 17
click at [777, 134] on div at bounding box center [784, 132] width 64 height 17
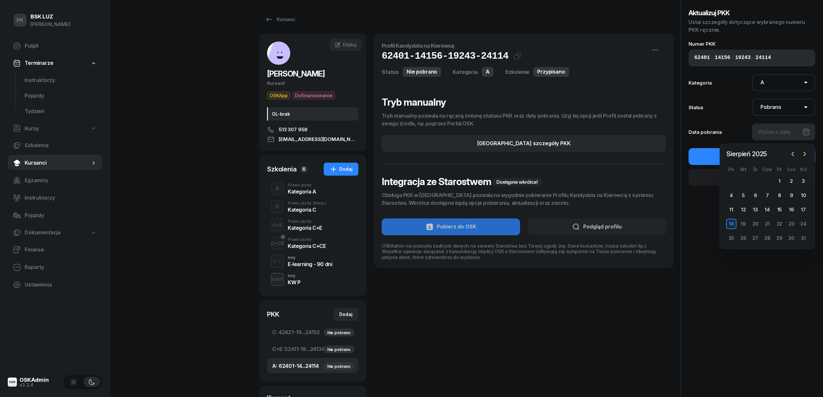
click at [730, 224] on div "18" at bounding box center [732, 224] width 10 height 10
type input "18/08/2025"
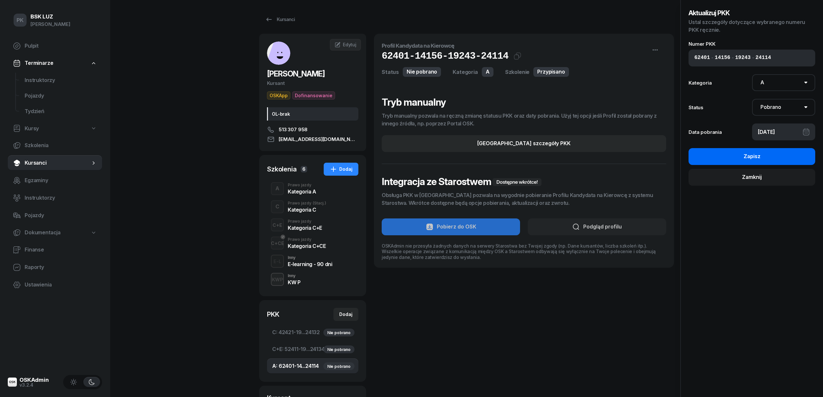
click at [756, 157] on div "Zapisz" at bounding box center [752, 156] width 17 height 8
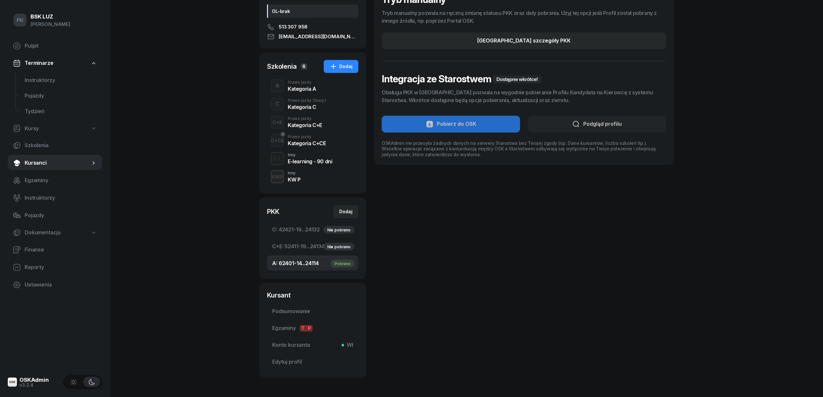
scroll to position [128, 0]
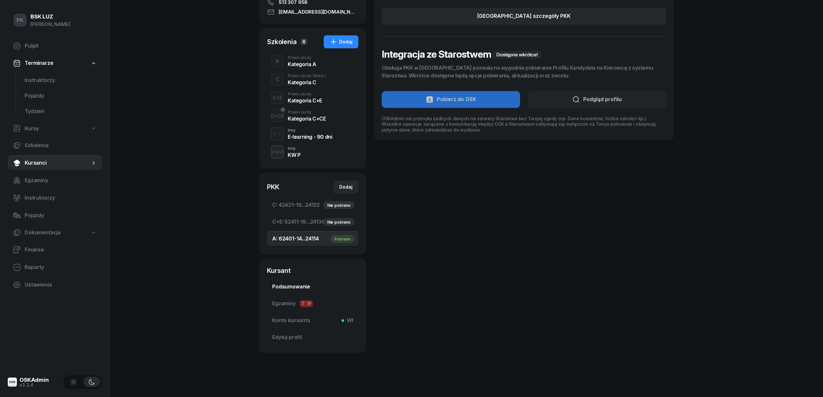
click at [300, 285] on span "Podsumowanie" at bounding box center [312, 287] width 81 height 8
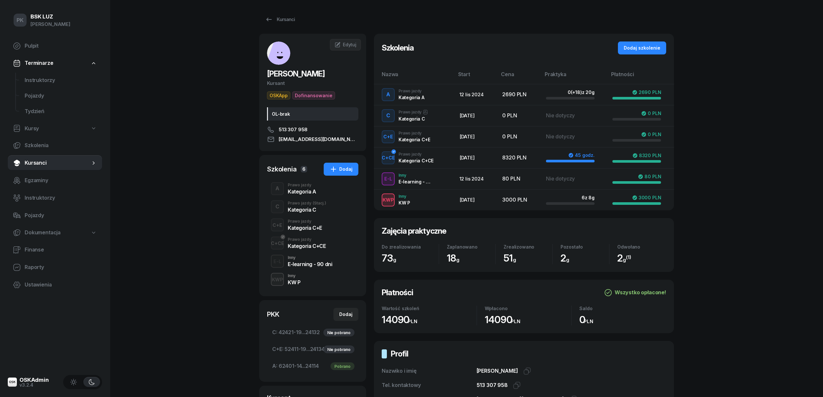
click at [292, 197] on div "A Prawo jazdy Kategoria A" at bounding box center [312, 189] width 91 height 18
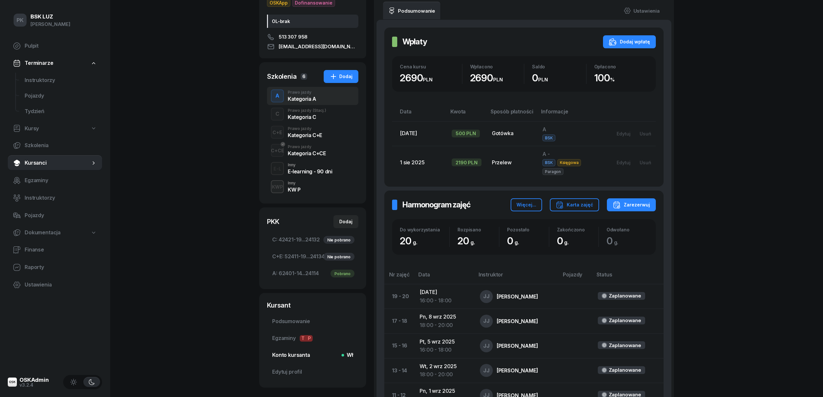
scroll to position [130, 0]
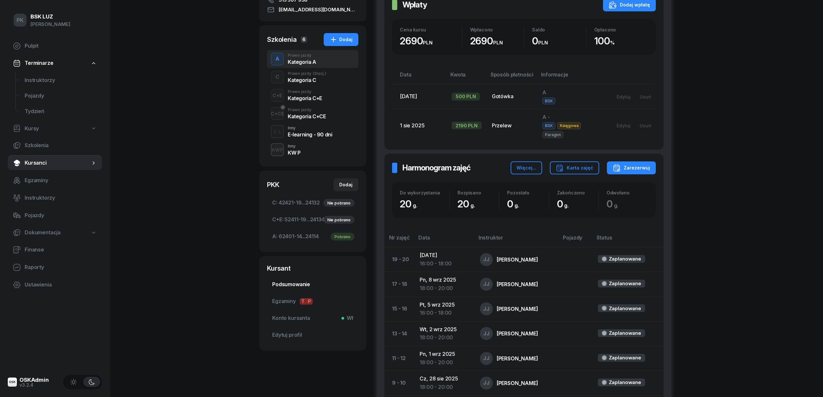
click at [294, 284] on span "Podsumowanie" at bounding box center [312, 284] width 81 height 8
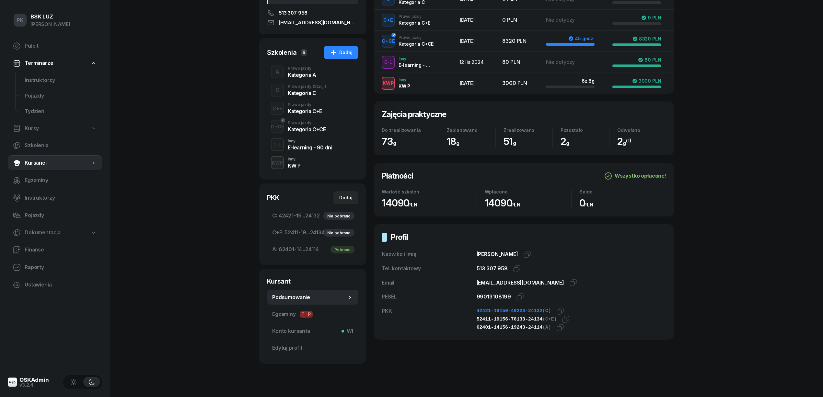
scroll to position [128, 0]
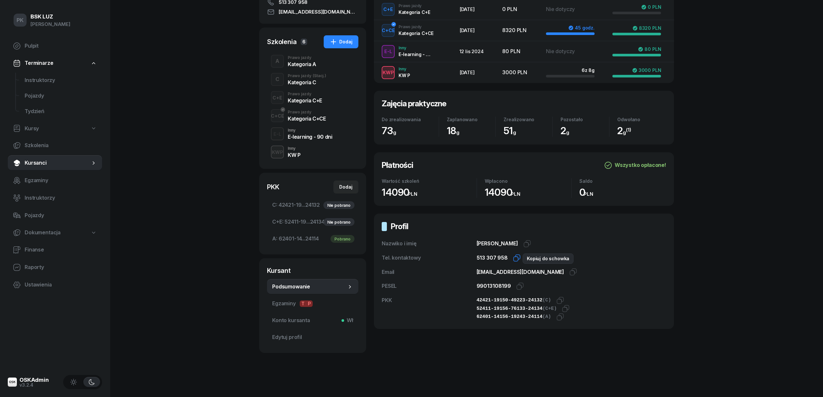
click at [513, 259] on icon "button" at bounding box center [517, 258] width 8 height 8
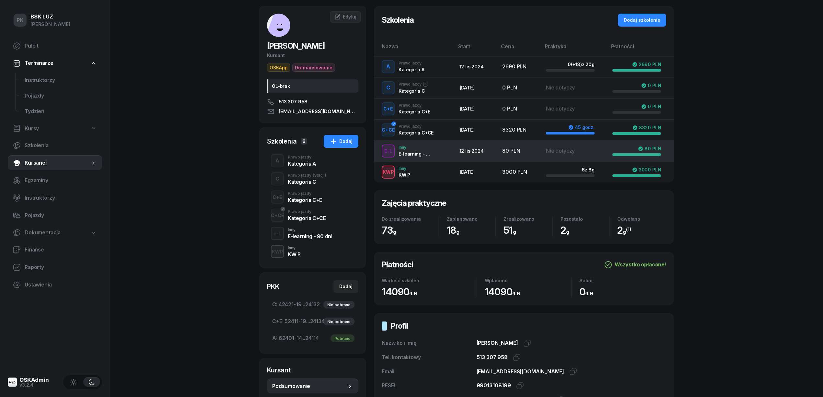
scroll to position [0, 0]
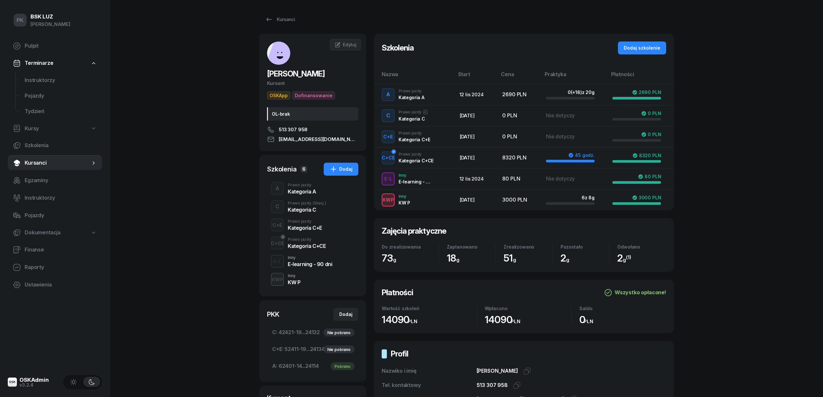
click at [300, 186] on div "Prawo jazdy" at bounding box center [302, 185] width 29 height 4
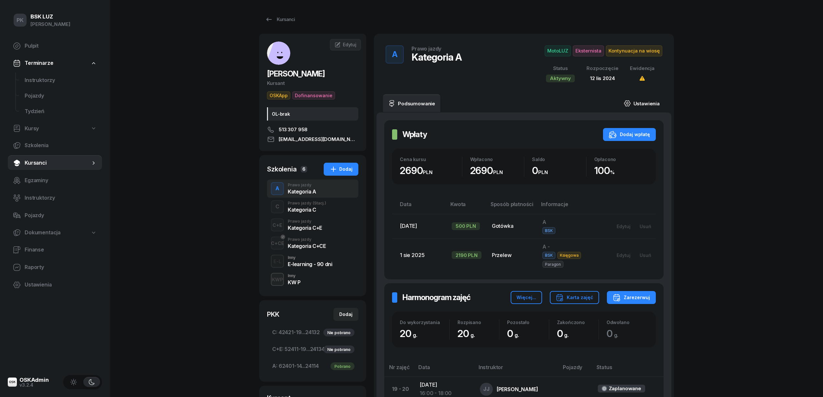
click at [645, 100] on link "Ustawienia" at bounding box center [642, 103] width 46 height 18
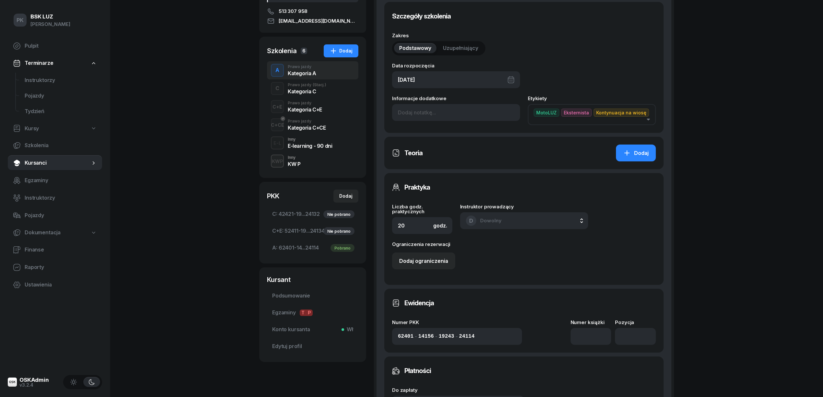
scroll to position [173, 0]
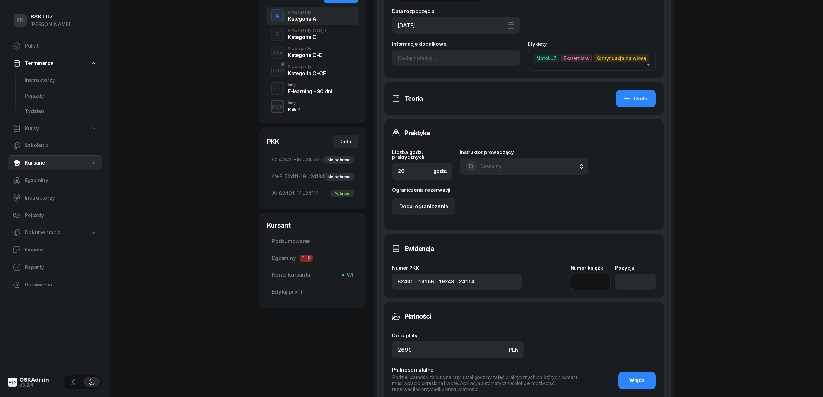
click at [598, 274] on input at bounding box center [591, 282] width 41 height 17
type input "12/2025"
click at [623, 274] on input "number" at bounding box center [635, 282] width 41 height 17
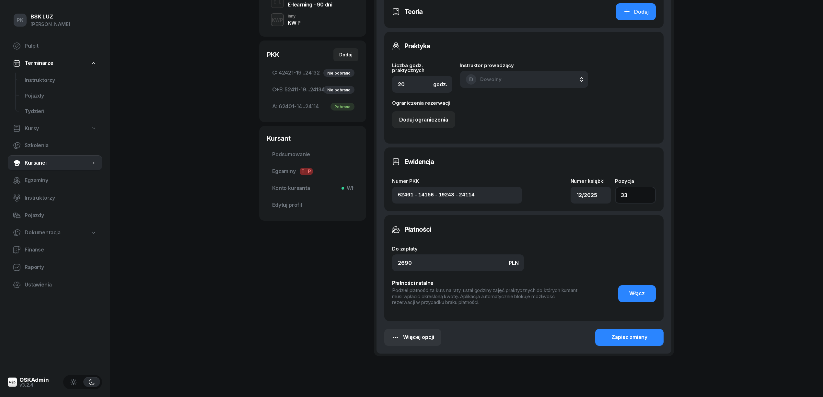
scroll to position [278, 0]
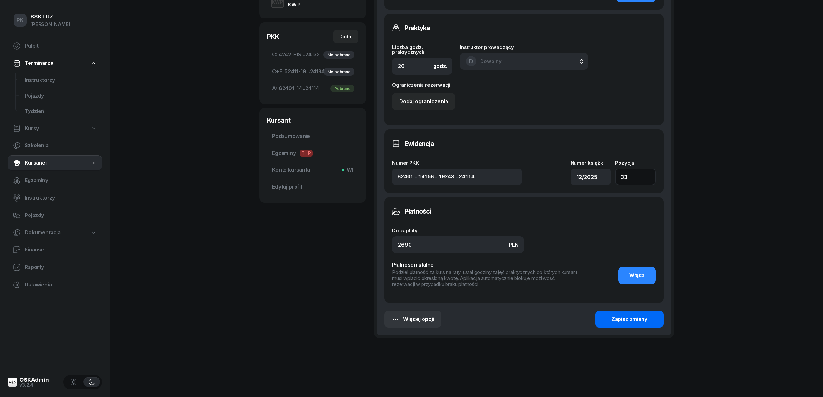
type input "33"
click at [637, 318] on div "Zapisz zmiany" at bounding box center [630, 319] width 36 height 8
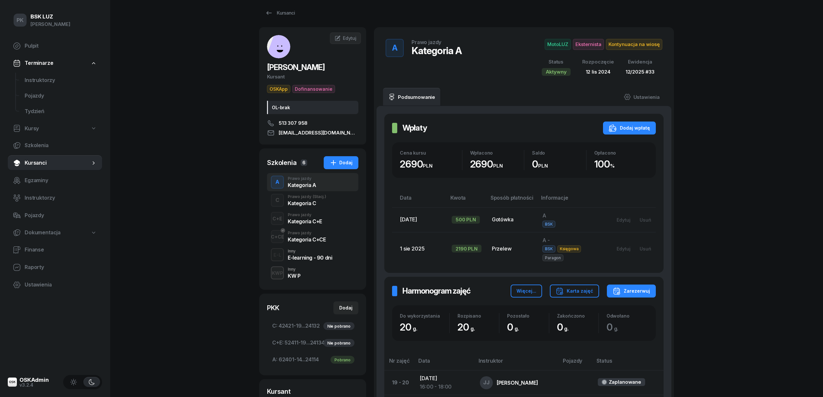
scroll to position [0, 0]
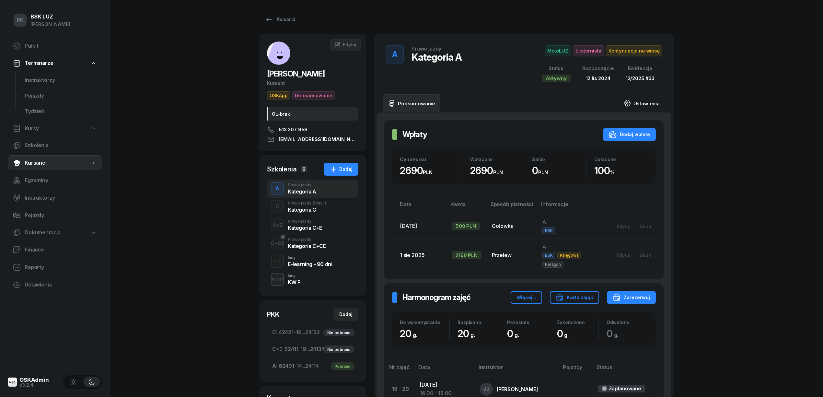
click at [649, 102] on link "Ustawienia" at bounding box center [642, 103] width 46 height 18
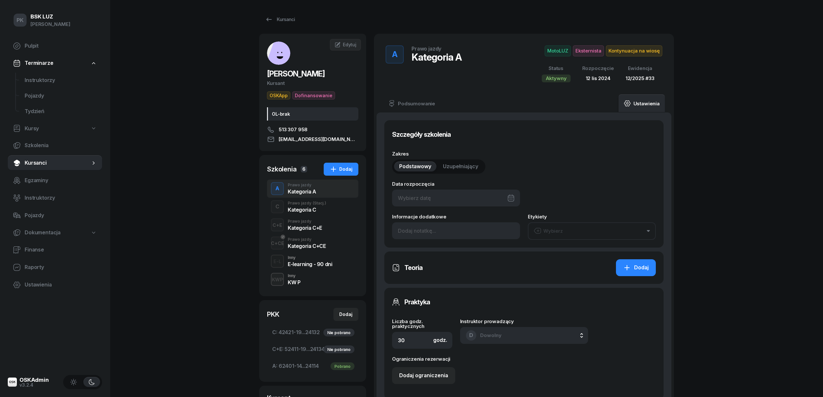
type input "12/11/2024"
type input "20"
type input "62401"
type input "14156"
type input "19243"
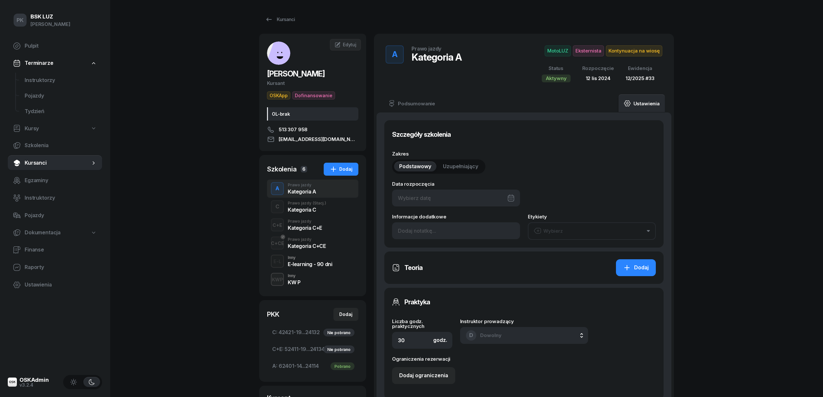
type input "24114"
type input "12/2025"
type input "33"
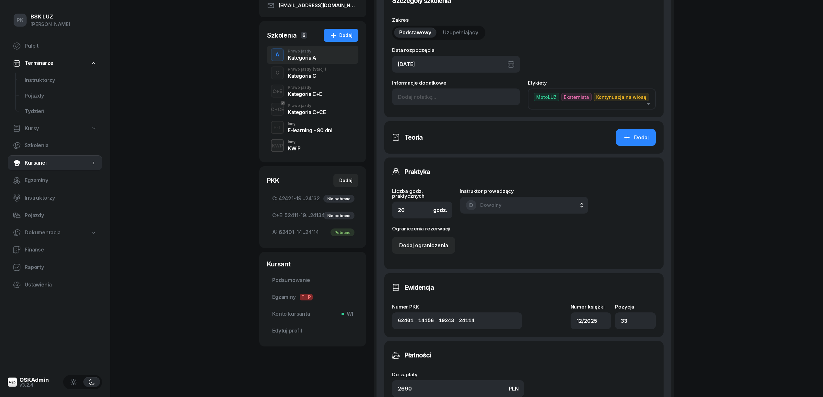
scroll to position [43, 0]
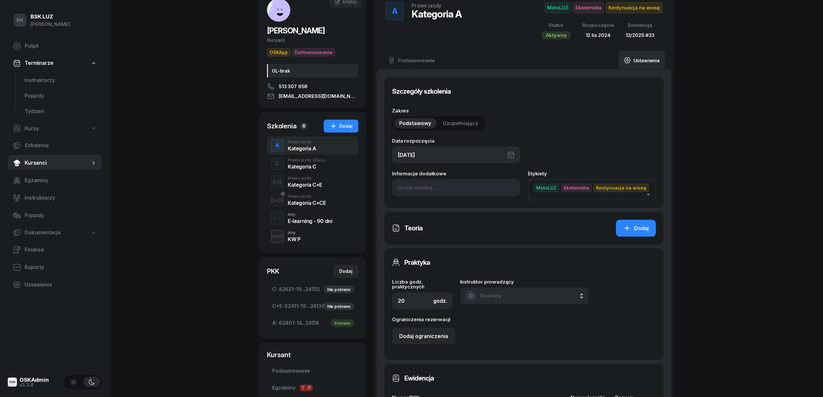
click at [457, 156] on div "12/11/2024" at bounding box center [456, 155] width 128 height 17
click at [506, 177] on icon "button" at bounding box center [509, 177] width 6 height 6
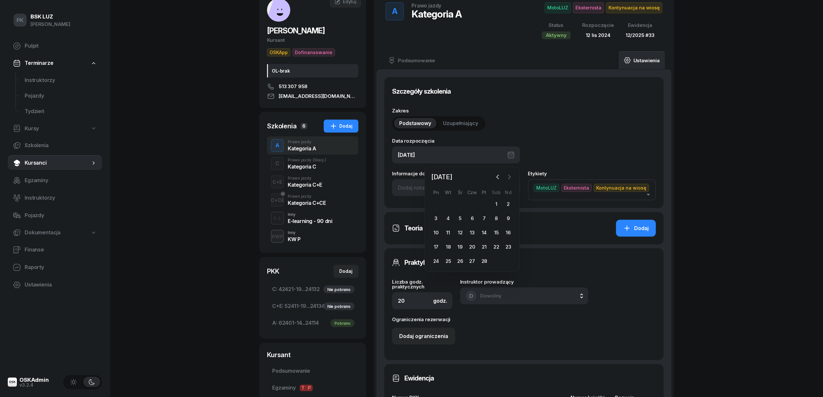
click at [506, 177] on icon "button" at bounding box center [509, 177] width 6 height 6
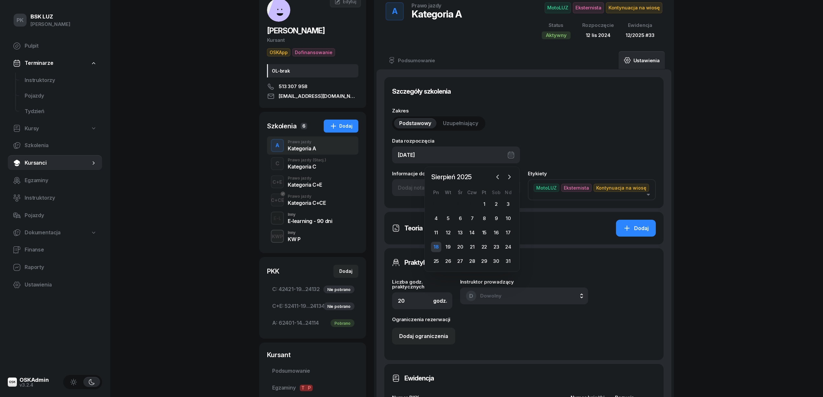
click at [437, 246] on div "18" at bounding box center [436, 247] width 10 height 10
type input "18/08/2025"
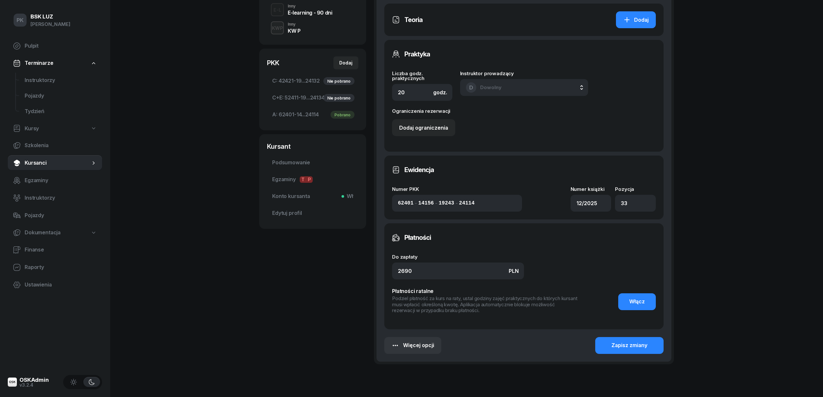
scroll to position [278, 0]
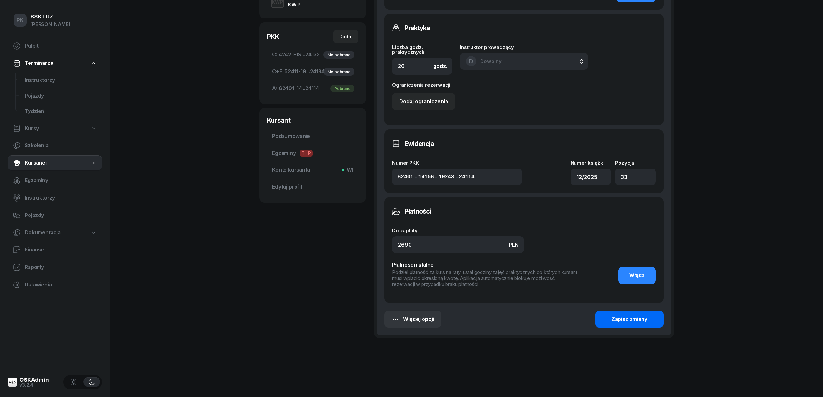
click at [616, 318] on div "Zapisz zmiany" at bounding box center [630, 319] width 36 height 8
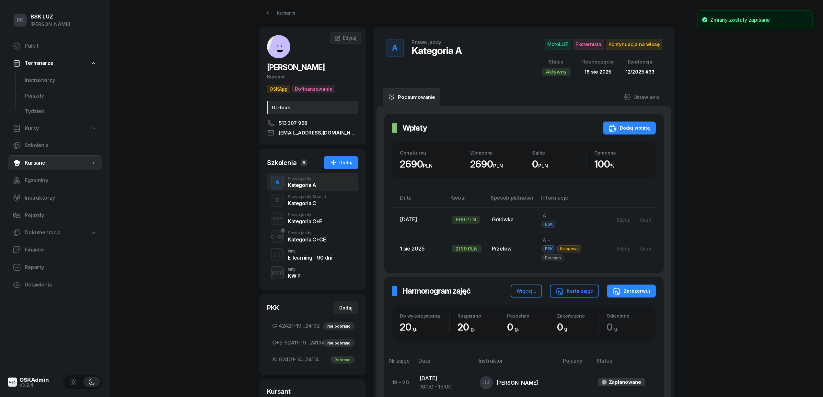
scroll to position [0, 0]
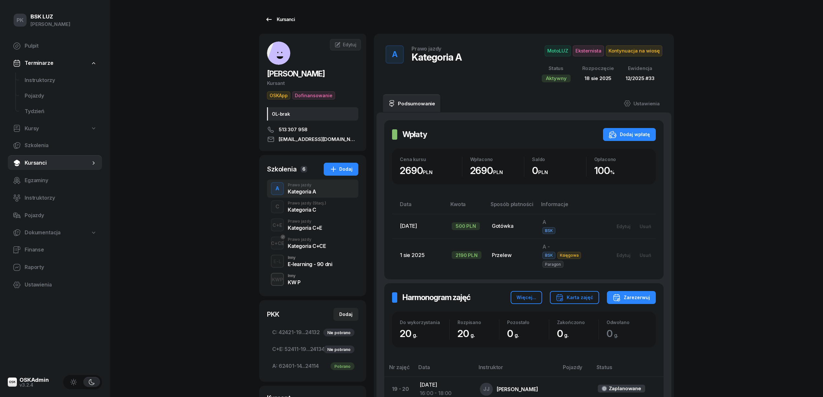
click at [266, 16] on icon at bounding box center [269, 20] width 8 height 8
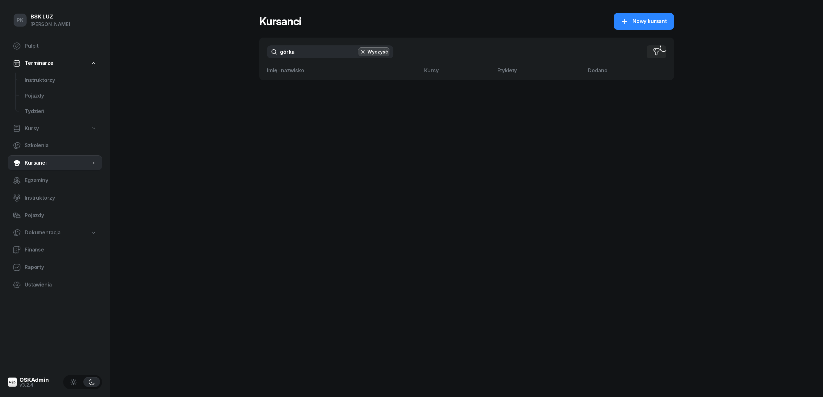
drag, startPoint x: 251, startPoint y: 65, endPoint x: 247, endPoint y: 65, distance: 3.6
click at [247, 65] on div "PK BSK LUZ Piotr Klimek Pulpit Terminarze Instruktorzy Pojazdy Tydzień Kursy Sz…" at bounding box center [411, 198] width 823 height 397
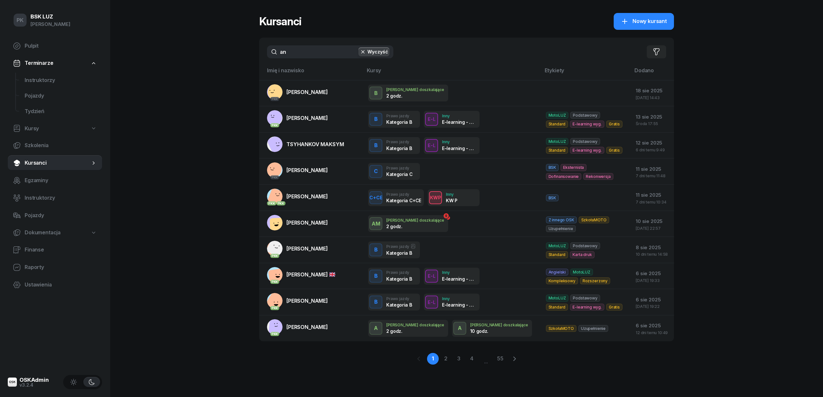
drag, startPoint x: 218, startPoint y: 56, endPoint x: 208, endPoint y: 56, distance: 9.7
click at [208, 56] on div "PK BSK LUZ Piotr Klimek Pulpit Terminarze Instruktorzy Pojazdy Tydzień Kursy Sz…" at bounding box center [411, 198] width 823 height 397
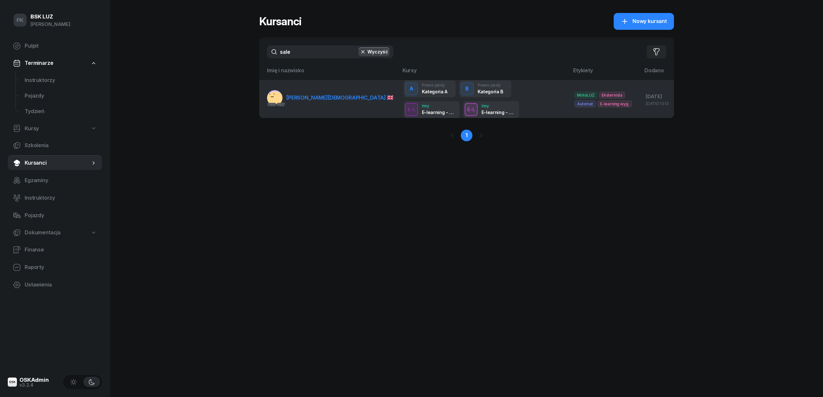
type input "sale"
click at [312, 99] on span "SALEET MUHAMMAD" at bounding box center [340, 97] width 107 height 6
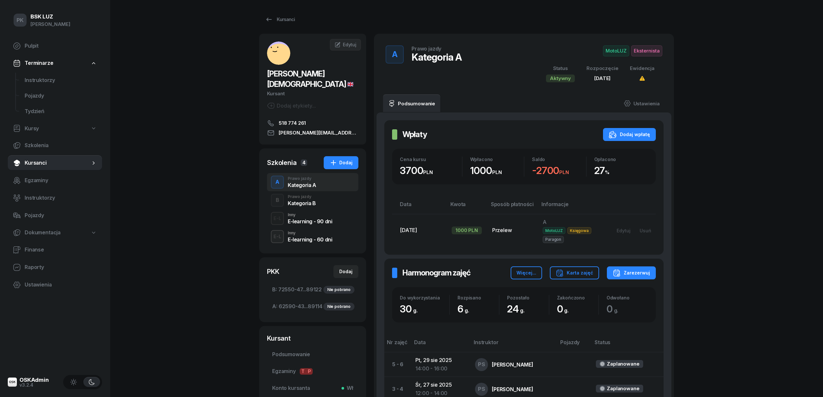
click at [612, 51] on span "MotoLUZ" at bounding box center [616, 50] width 26 height 11
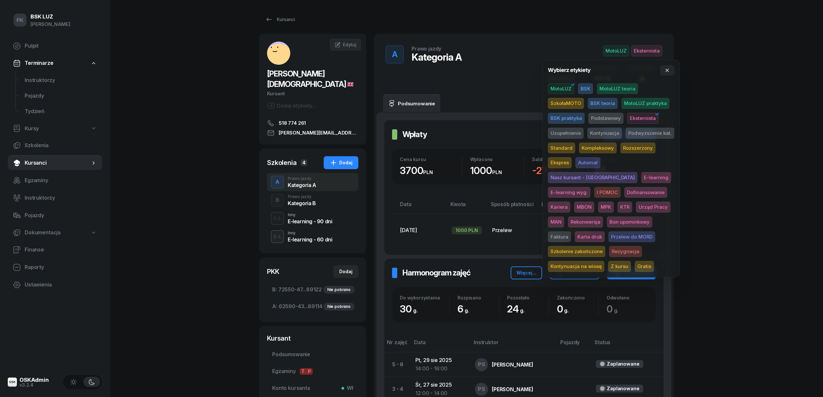
click at [569, 103] on span "SzkołaMOTO" at bounding box center [566, 103] width 36 height 11
click at [570, 86] on icon "button" at bounding box center [573, 85] width 8 height 8
click at [783, 85] on div "PK BSK LUZ Piotr Klimek Pulpit Terminarze Instruktorzy Pojazdy Tydzień Kursy Sz…" at bounding box center [411, 254] width 823 height 508
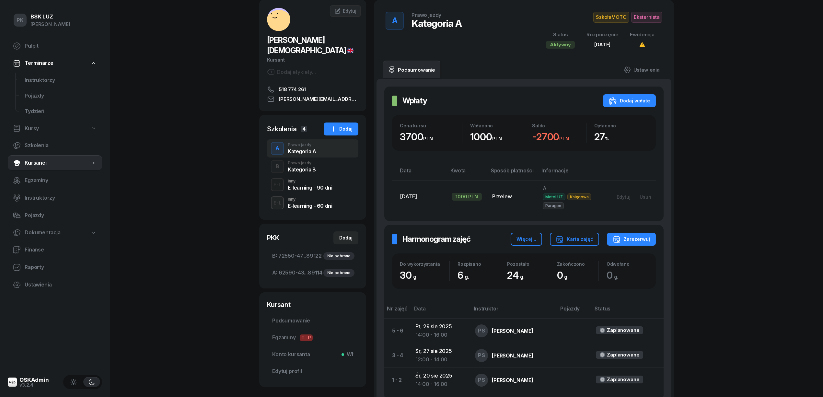
scroll to position [112, 0]
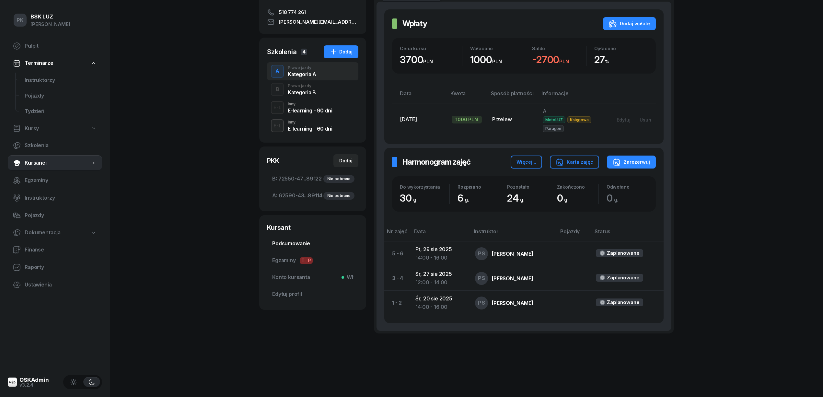
click at [303, 240] on span "Podsumowanie" at bounding box center [312, 244] width 81 height 8
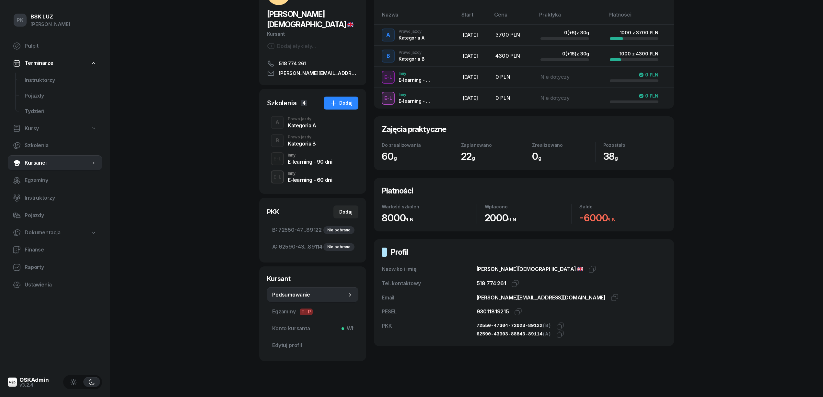
scroll to position [69, 0]
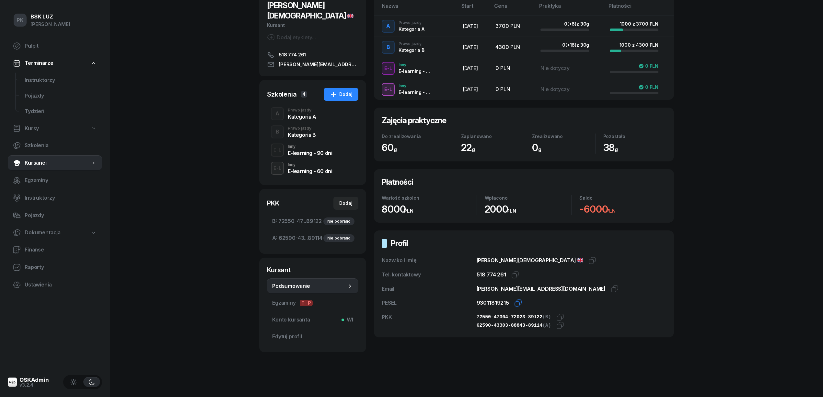
click at [518, 300] on icon "button" at bounding box center [519, 303] width 8 height 8
click at [557, 323] on icon "button" at bounding box center [561, 326] width 8 height 8
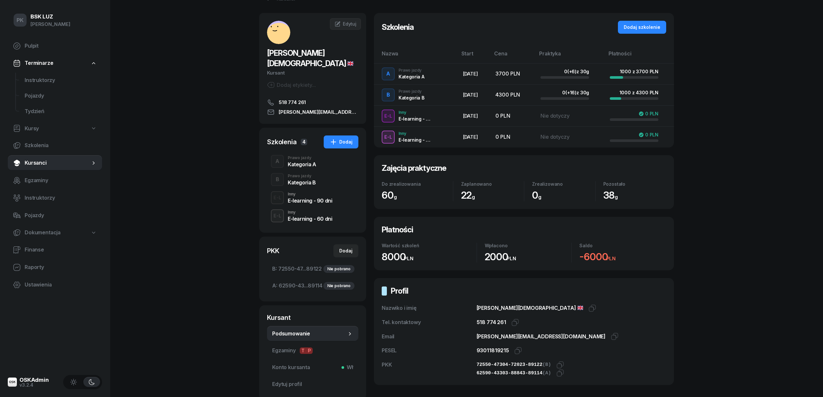
scroll to position [0, 0]
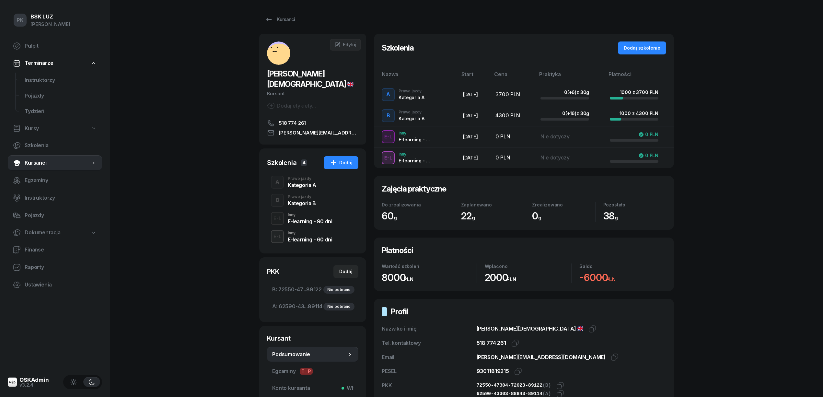
click at [308, 177] on div "Prawo jazdy" at bounding box center [302, 179] width 29 height 4
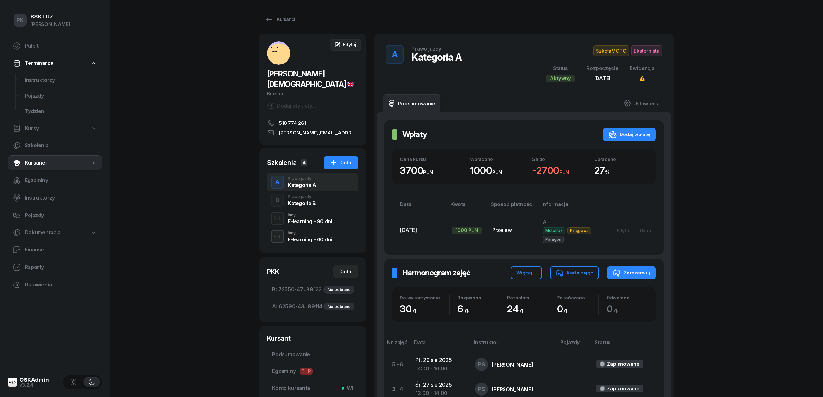
click at [348, 47] on span "Edytuj" at bounding box center [350, 45] width 14 height 6
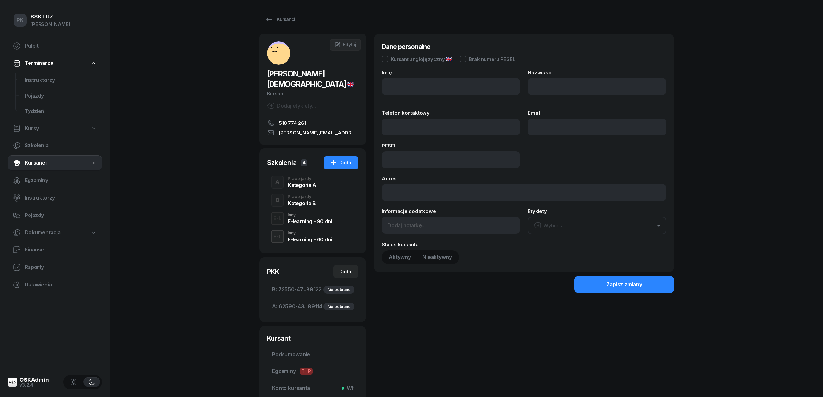
type input "MUHAMMAD"
type input "SALEET"
type input "518774261"
type input "MUHAMMAD.J.SALEET@GMAIL.COM"
type input "93011819215"
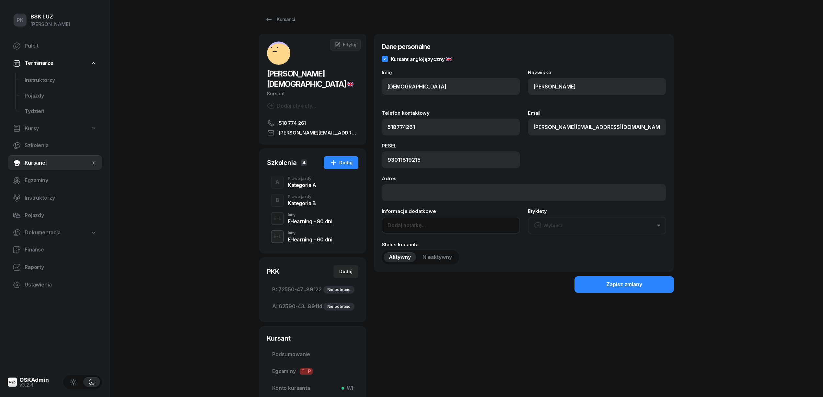
click at [409, 226] on input at bounding box center [451, 225] width 138 height 17
paste input "2040-04-18"
type input "OL-brak 2040-04-18"
click at [602, 287] on button "Zapisz zmiany" at bounding box center [625, 284] width 100 height 17
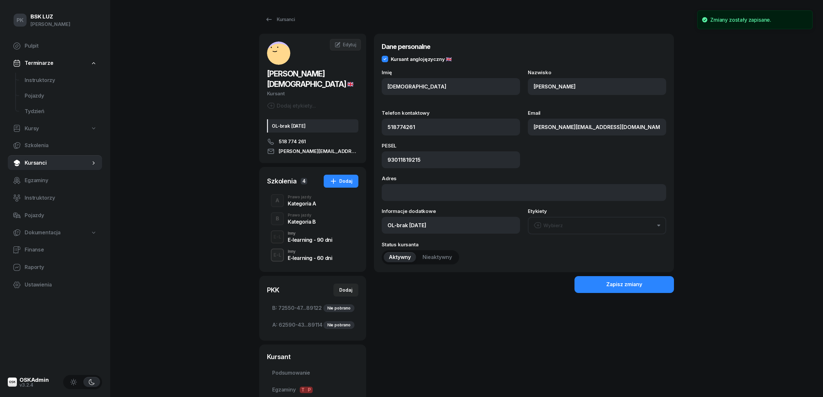
scroll to position [76, 0]
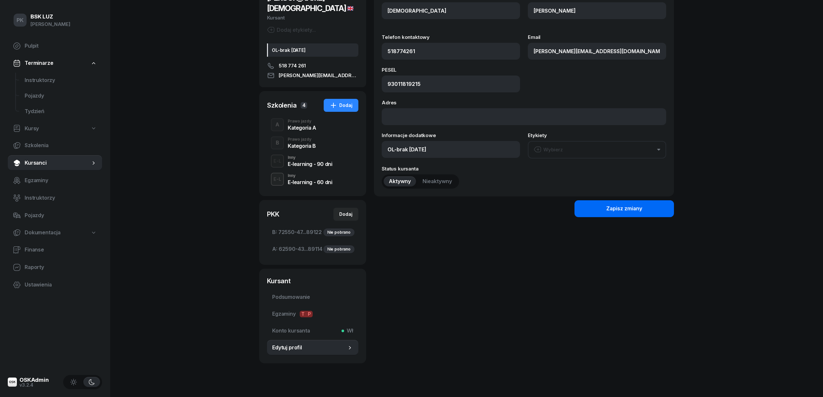
click at [625, 207] on div "Zapisz zmiany" at bounding box center [625, 209] width 36 height 8
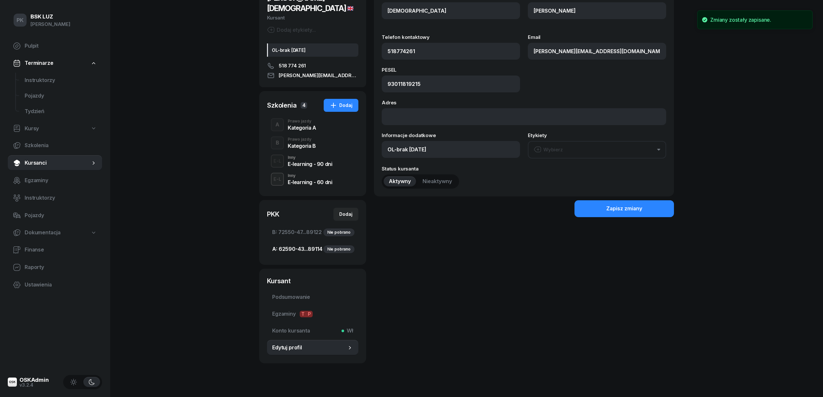
click at [307, 245] on span "A: 62590-43...89114 Nie pobrano" at bounding box center [312, 249] width 81 height 8
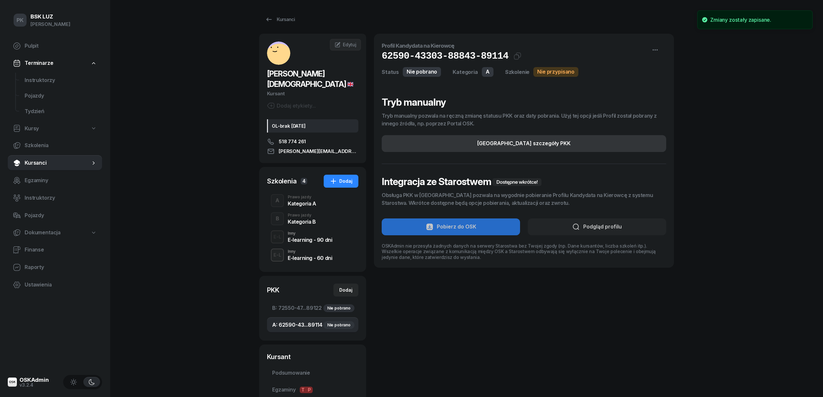
click at [562, 141] on button "Edytuj szczegóły PKK" at bounding box center [524, 143] width 285 height 17
select select "A"
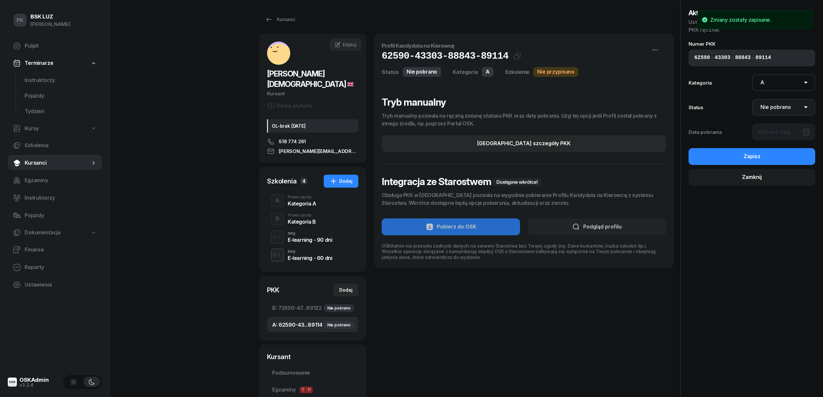
click at [777, 105] on select "Nie pobrano Pobrano Zwrócono Zaktualizowano" at bounding box center [784, 107] width 64 height 17
select select "Get"
click at [752, 99] on select "Nie pobrano Pobrano Zwrócono Zaktualizowano" at bounding box center [784, 107] width 64 height 17
click at [777, 122] on div "Aktualizuj PKK Ustal szczegóły dotyczące wybranego numeru PKK ręcznie. Numer PK…" at bounding box center [752, 97] width 127 height 178
click at [780, 131] on div at bounding box center [784, 132] width 64 height 17
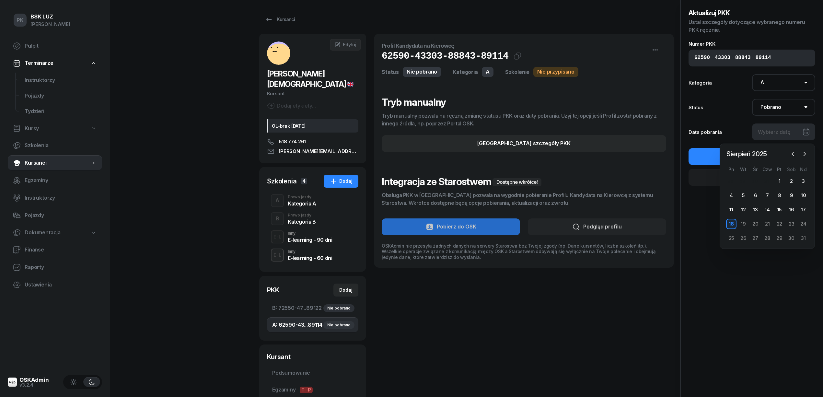
click at [735, 220] on div "18" at bounding box center [732, 224] width 10 height 10
type input "18/08/2025"
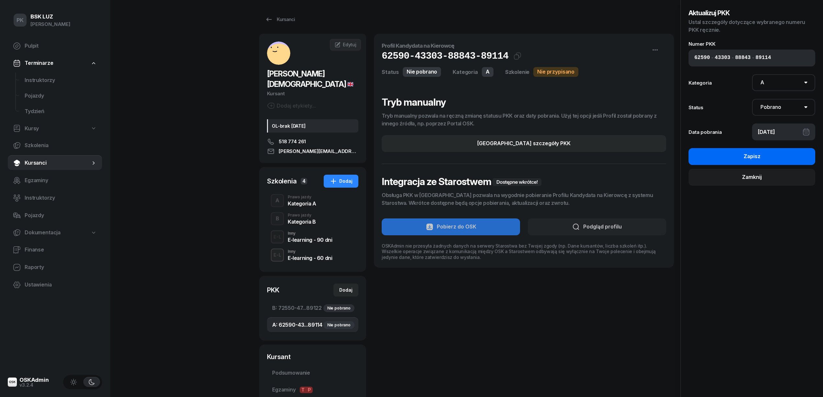
click at [745, 152] on div "Zapisz" at bounding box center [752, 156] width 17 height 8
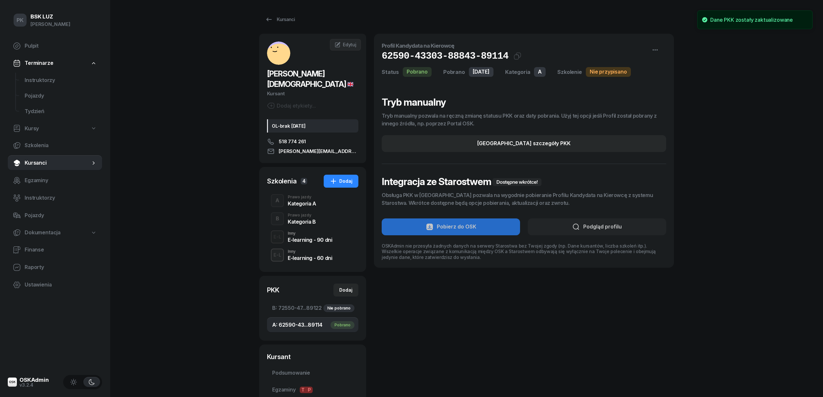
click at [318, 196] on div "A Prawo jazdy Kategoria A" at bounding box center [312, 201] width 91 height 18
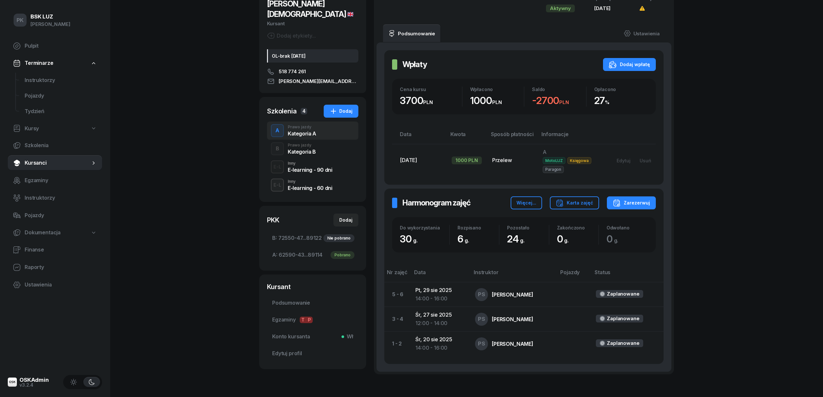
scroll to position [112, 0]
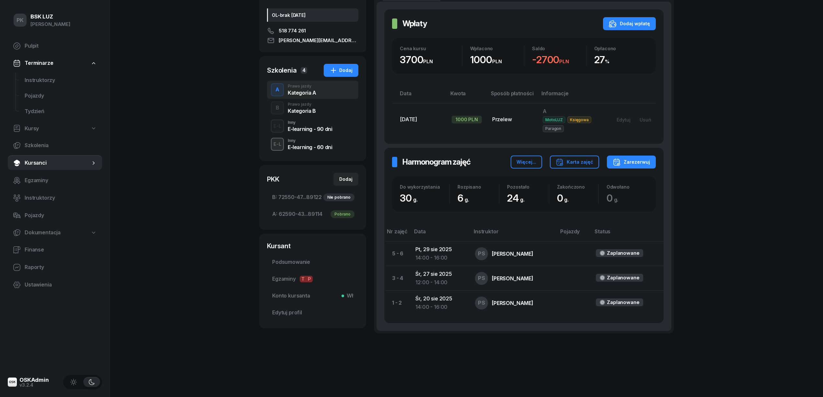
click at [283, 258] on span "Podsumowanie" at bounding box center [312, 262] width 81 height 8
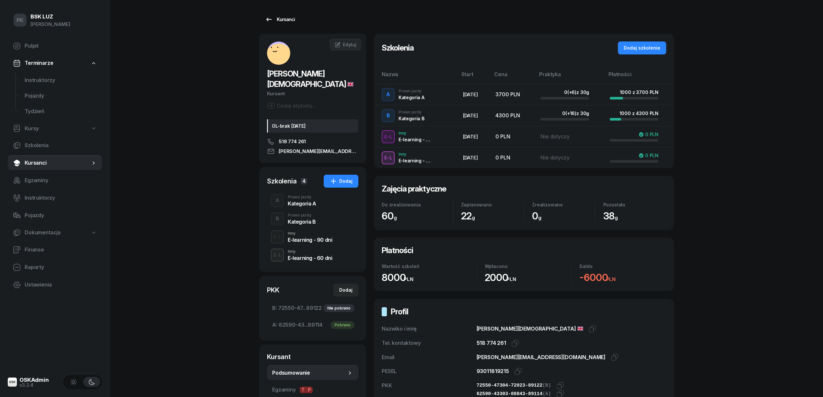
click at [283, 21] on div "Kursanci" at bounding box center [280, 20] width 30 height 8
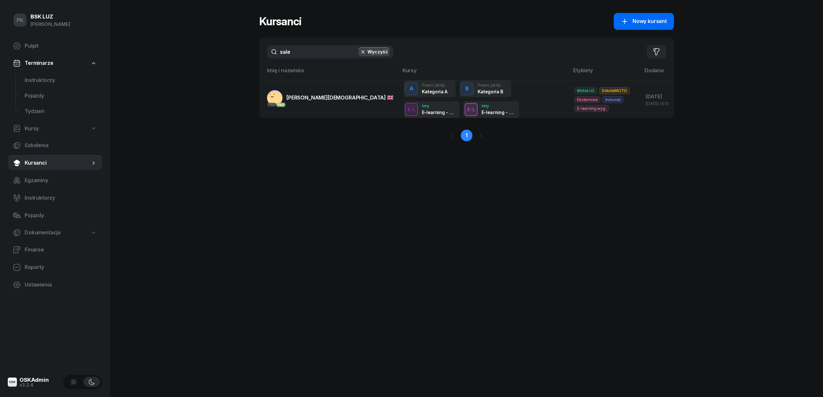
click at [643, 15] on link "Nowy kursant" at bounding box center [644, 21] width 60 height 17
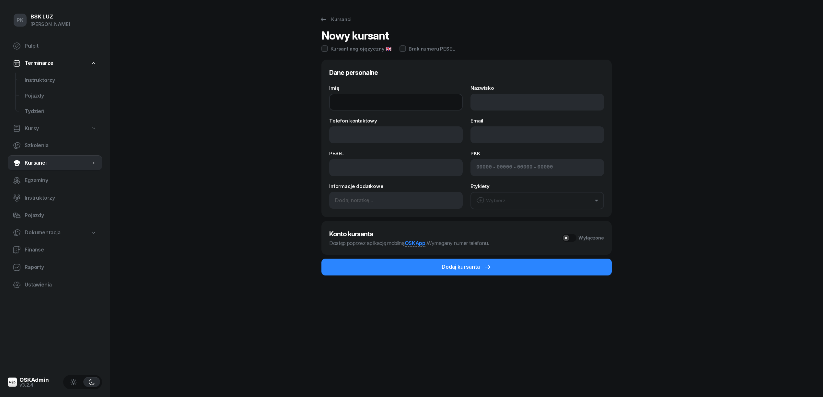
click at [383, 100] on input "Imię" at bounding box center [396, 102] width 134 height 17
paste input "Jagoda"
drag, startPoint x: 315, startPoint y: 104, endPoint x: 273, endPoint y: 104, distance: 42.5
click at [273, 104] on div "Kursanci Nowy kursant Kursant anglojęzyczny 🇬🇧 Brak numeru PESEL Dane personaln…" at bounding box center [466, 198] width 415 height 397
type input "A"
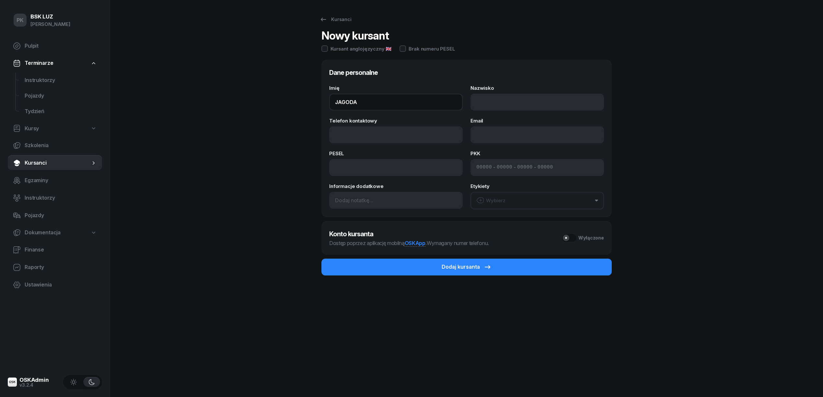
type input "JAGODA"
click at [490, 103] on input "Nazwisko" at bounding box center [538, 102] width 134 height 17
paste input "Szmidt"
click at [480, 103] on input "Szmidt" at bounding box center [538, 102] width 134 height 17
click at [516, 104] on input "SZMIDTzmidt" at bounding box center [538, 102] width 134 height 17
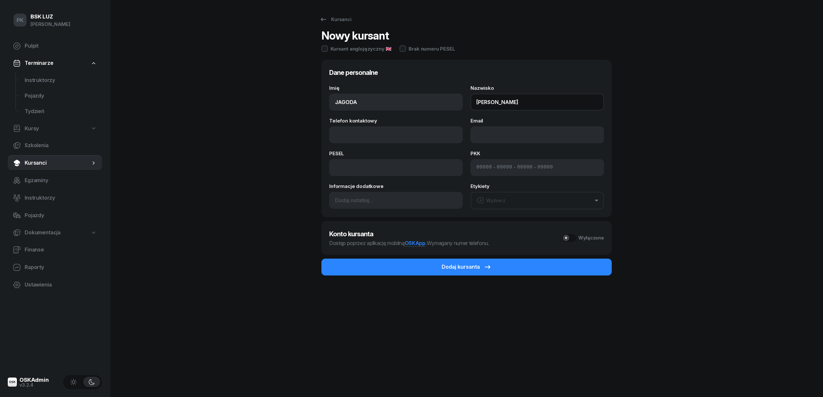
type input "SZMIDT"
click at [372, 136] on input "Telefon kontaktowy" at bounding box center [396, 134] width 134 height 17
paste input "733372006"
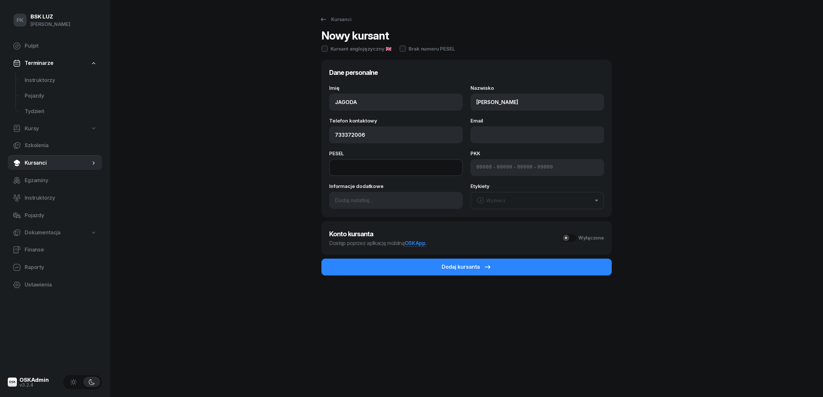
type input "733 372 006"
click at [384, 167] on input at bounding box center [396, 167] width 134 height 17
paste input "06293009348"
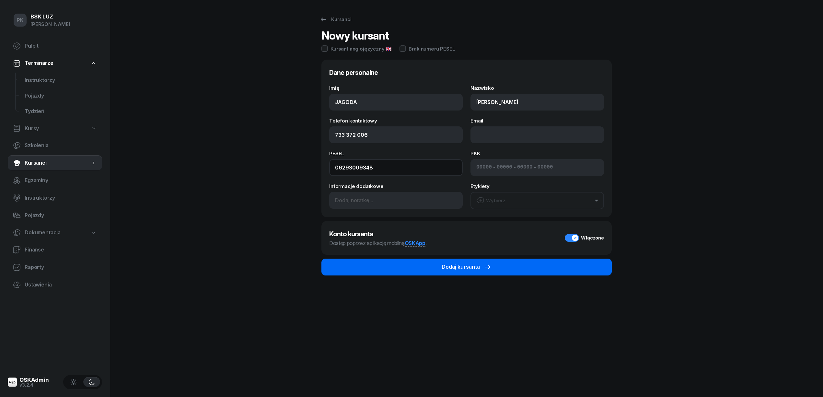
type input "06293009348"
click at [520, 266] on button "Dodaj kursanta" at bounding box center [467, 267] width 290 height 17
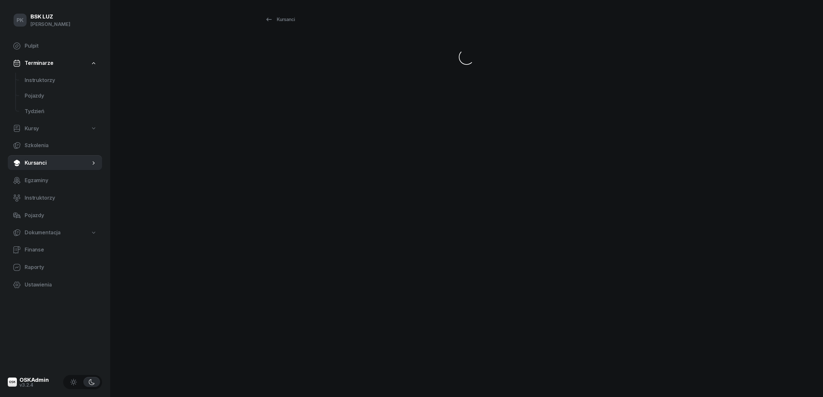
click at [463, 268] on div "Kursanci" at bounding box center [466, 198] width 415 height 397
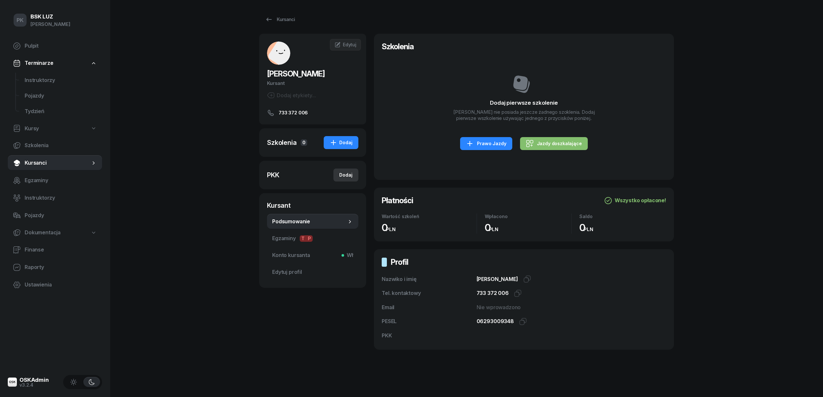
click at [348, 175] on div "Dodaj" at bounding box center [345, 175] width 13 height 8
select select
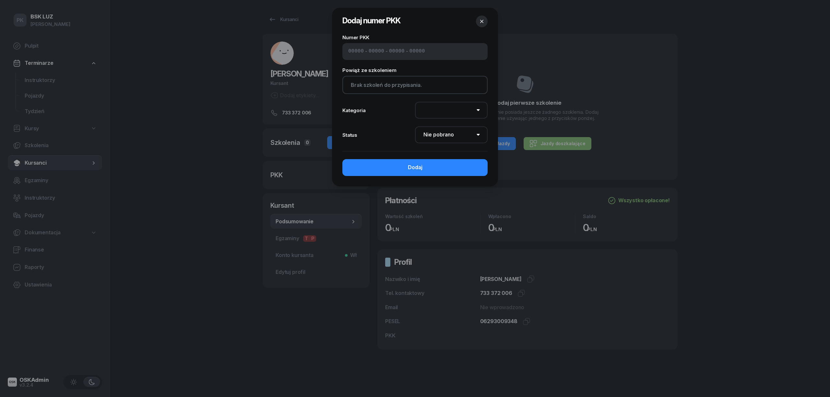
click at [369, 51] on input at bounding box center [377, 51] width 16 height 8
drag, startPoint x: 418, startPoint y: 47, endPoint x: 284, endPoint y: 51, distance: 133.6
click at [284, 49] on div "Dodaj numer PKK Numer PKK - - - Powiąż ze szkoleniem Brak szkoleń do przypisani…" at bounding box center [415, 198] width 830 height 397
click at [329, 50] on div at bounding box center [415, 198] width 830 height 397
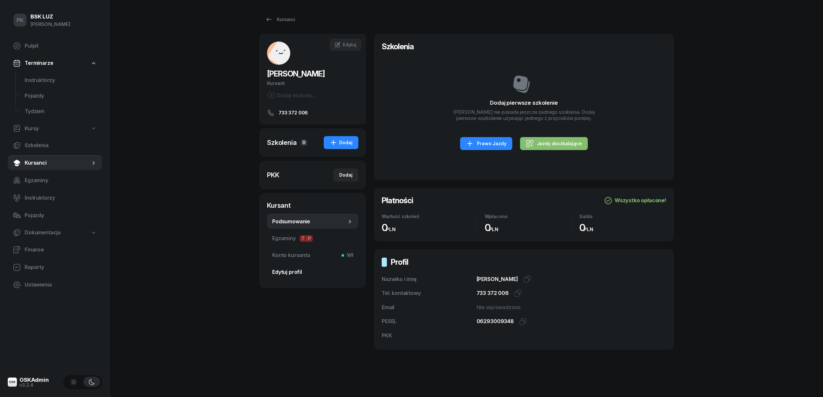
click at [290, 269] on span "Edytuj profil" at bounding box center [312, 272] width 81 height 8
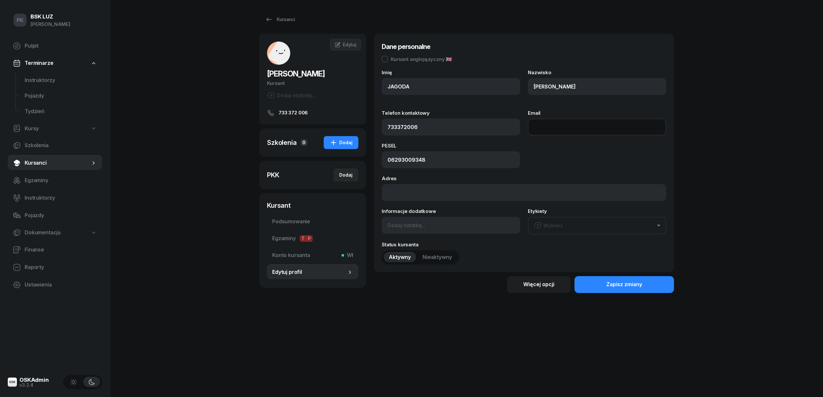
paste input "jagixx2006@icloud.com"
type input "jagixx2006@icloud.com"
click at [604, 279] on button "Zapisz zmiany" at bounding box center [625, 284] width 100 height 17
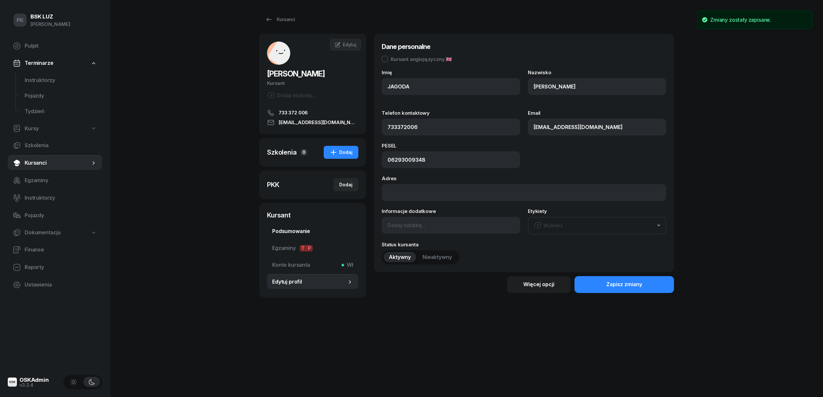
click at [292, 234] on span "Podsumowanie" at bounding box center [312, 231] width 81 height 8
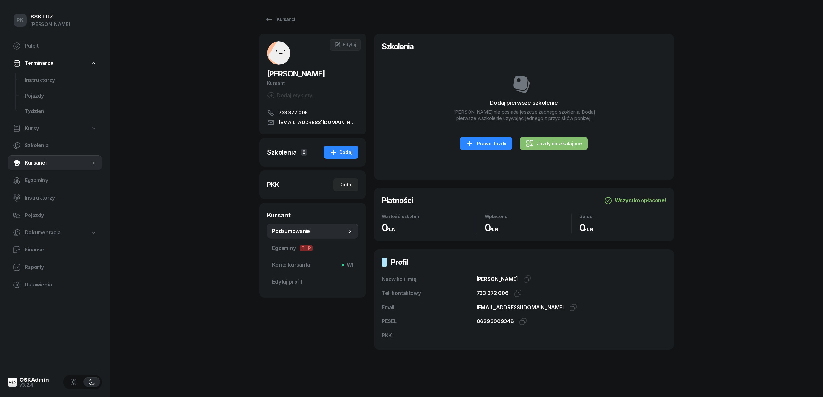
click at [287, 154] on div "Szkolenia" at bounding box center [282, 152] width 30 height 9
click at [538, 141] on div "Jazdy doszkalające" at bounding box center [554, 144] width 56 height 8
select select "B"
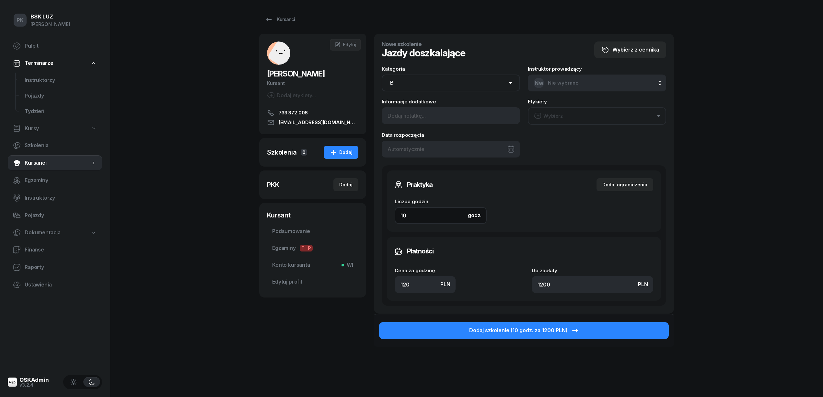
drag, startPoint x: 396, startPoint y: 216, endPoint x: 367, endPoint y: 219, distance: 29.1
click at [372, 218] on div "SZMIDT JAGODA Kursant Dodaj etykiety... 733 372 006 jagixx2006@icloud.com JS JA…" at bounding box center [466, 208] width 415 height 348
type input "2"
type input "240"
type input "2"
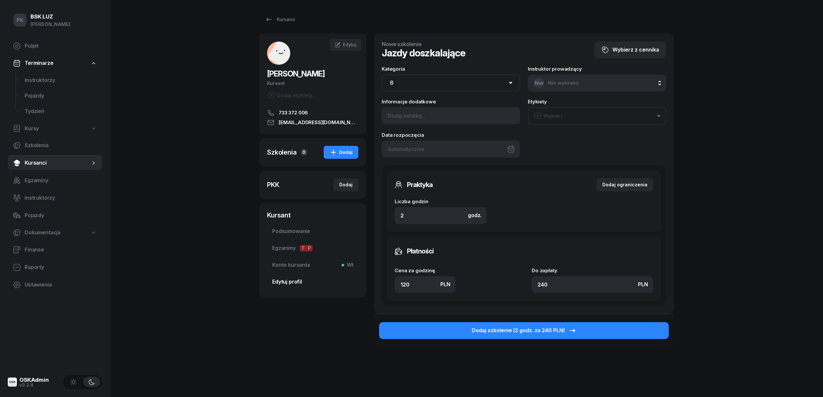
drag, startPoint x: 420, startPoint y: 285, endPoint x: 357, endPoint y: 283, distance: 63.2
click at [357, 283] on div "SZMIDT JAGODA Kursant Dodaj etykiety... 733 372 006 jagixx2006@icloud.com JS JA…" at bounding box center [466, 208] width 415 height 348
type input "1"
type input "2"
type input "13"
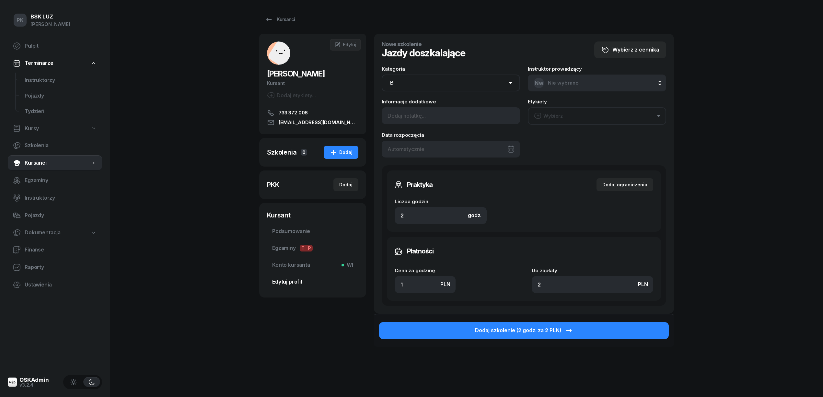
type input "26"
type input "130"
type input "260"
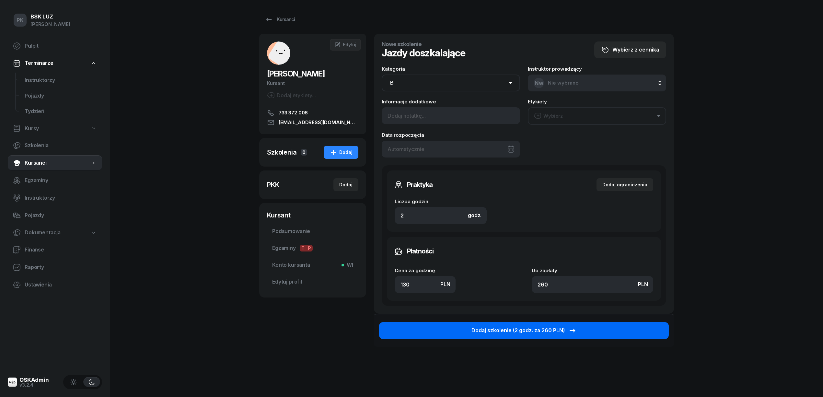
type input "130"
click at [539, 327] on div "Dodaj szkolenie (2 godz. za 260 PLN)" at bounding box center [524, 330] width 105 height 8
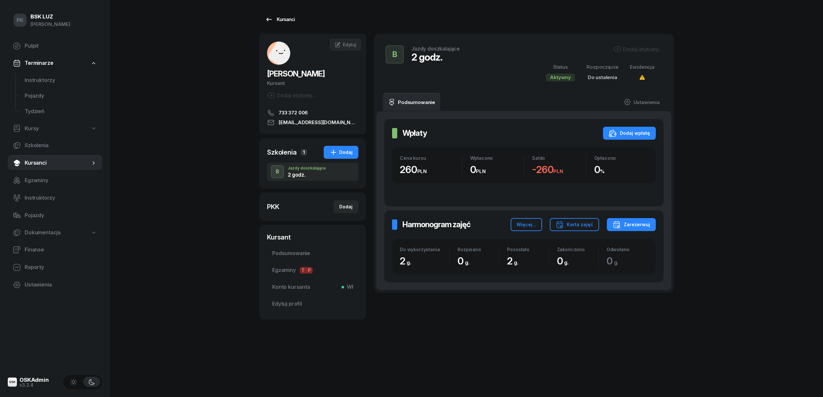
click at [290, 19] on div "Kursanci" at bounding box center [280, 20] width 30 height 8
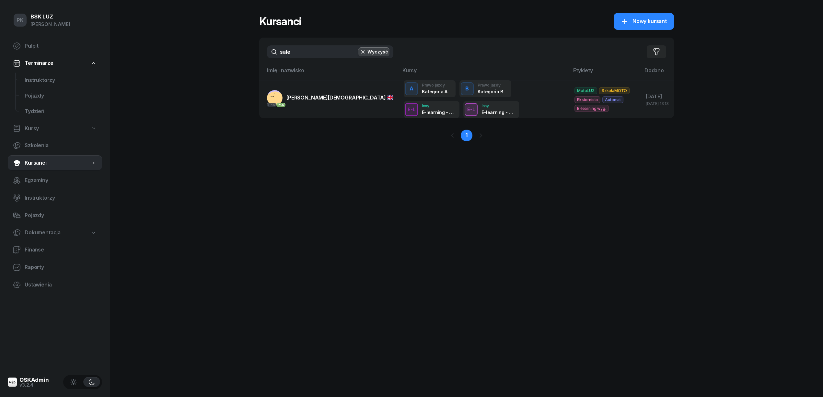
click at [252, 48] on div "PK BSK LUZ Piotr Klimek Pulpit Terminarze Instruktorzy Pojazdy Tydzień Kursy Sz…" at bounding box center [411, 198] width 823 height 397
drag, startPoint x: 311, startPoint y: 54, endPoint x: 252, endPoint y: 53, distance: 59.0
click at [252, 53] on div "PK BSK LUZ Piotr Klimek Pulpit Terminarze Instruktorzy Pojazdy Tydzień Kursy Sz…" at bounding box center [411, 198] width 823 height 397
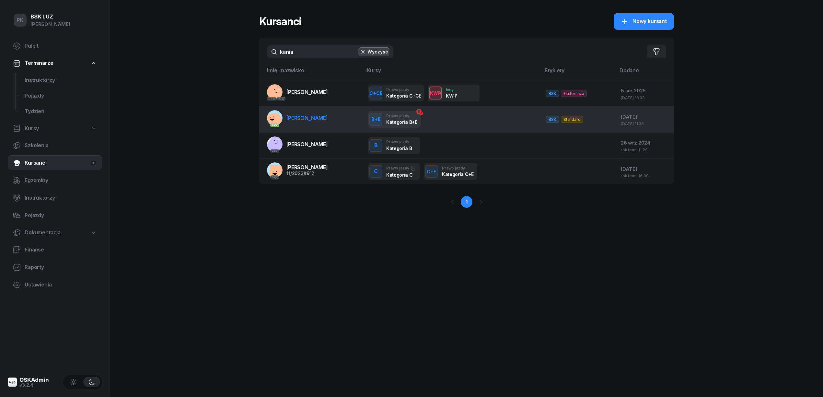
type input "kania"
click at [322, 113] on link "PKK KANIA GRZEGORZ" at bounding box center [297, 118] width 61 height 16
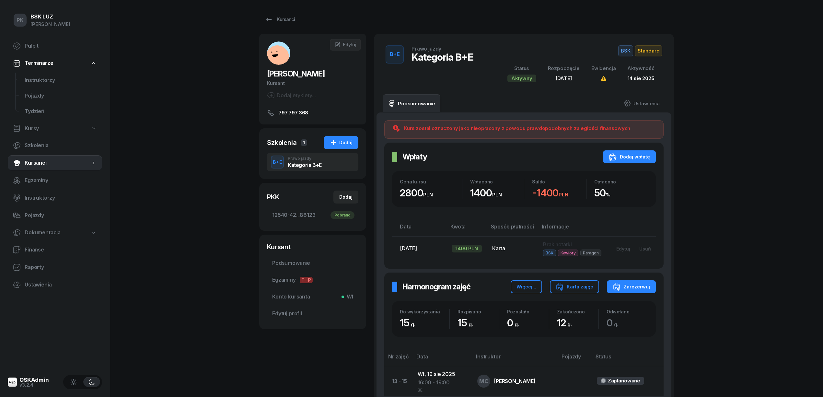
click at [430, 311] on div "Do wykorzystania" at bounding box center [425, 312] width 50 height 6
click at [298, 265] on span "Podsumowanie" at bounding box center [312, 263] width 81 height 8
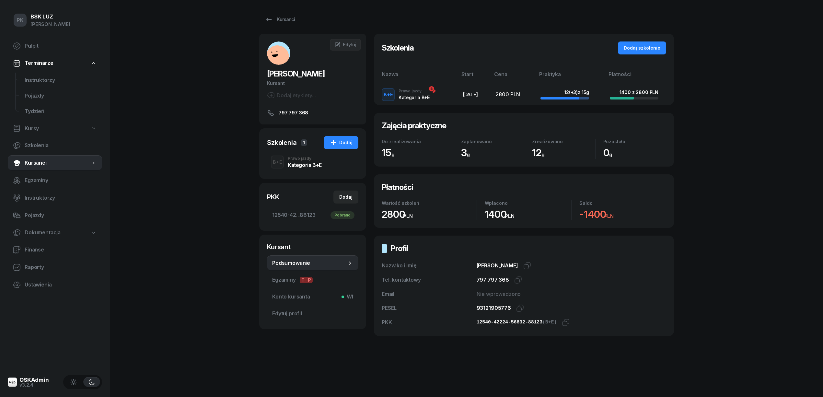
click at [216, 304] on div "PK BSK LUZ Piotr Klimek Pulpit Terminarze Instruktorzy Pojazdy Tydzień Kursy Sz…" at bounding box center [411, 198] width 823 height 397
click at [286, 15] on link "Kursanci" at bounding box center [279, 19] width 41 height 13
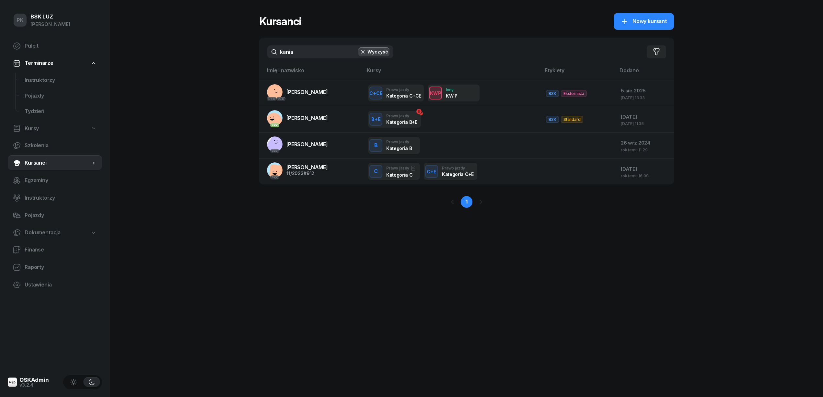
drag, startPoint x: 303, startPoint y: 54, endPoint x: 257, endPoint y: 54, distance: 46.7
click at [257, 54] on div "PK BSK LUZ Piotr Klimek Pulpit Terminarze Instruktorzy Pojazdy Tydzień Kursy Sz…" at bounding box center [411, 198] width 823 height 397
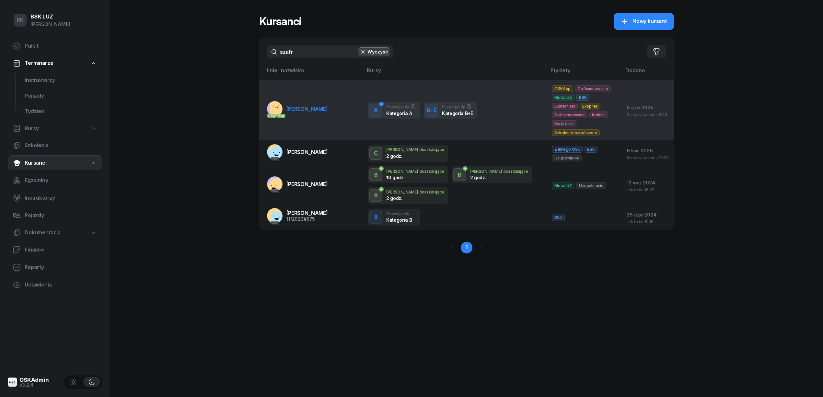
type input "szafr"
click at [307, 106] on span "SZAFRANIAK JAKUB" at bounding box center [307, 109] width 41 height 6
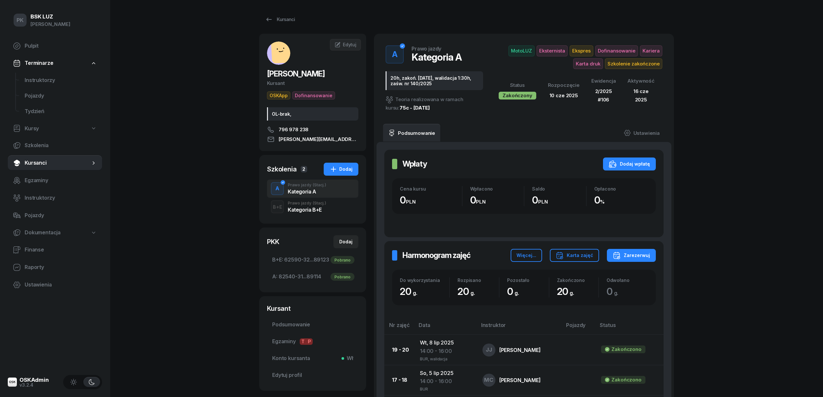
click at [313, 208] on div "Kategoria B+E" at bounding box center [307, 209] width 39 height 5
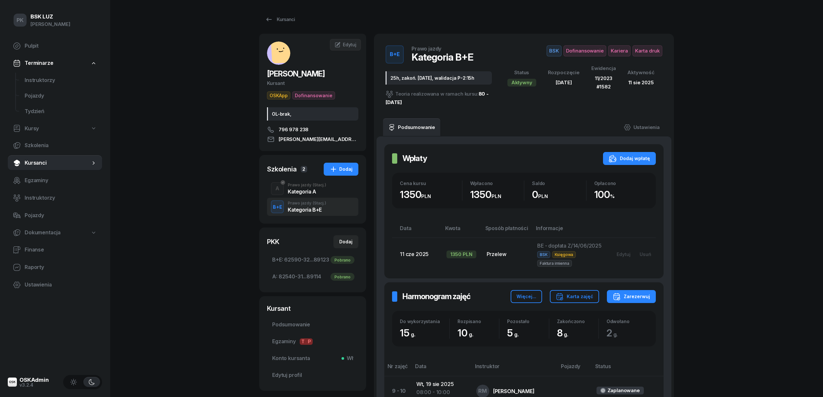
click at [317, 191] on div "Kategoria A" at bounding box center [307, 191] width 39 height 5
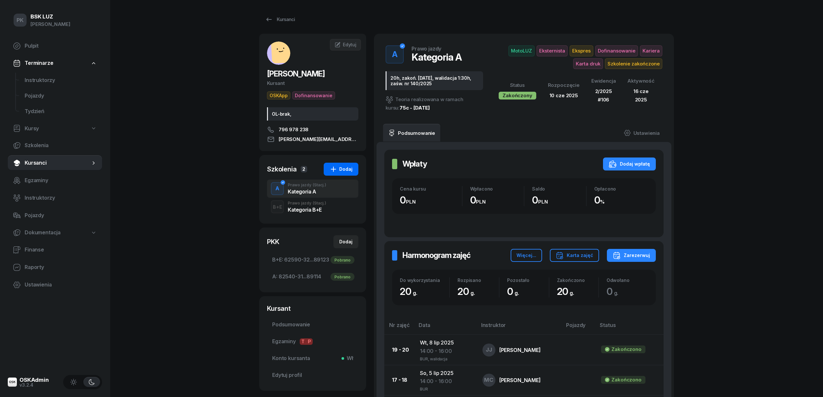
click at [346, 172] on div "Dodaj" at bounding box center [341, 169] width 23 height 8
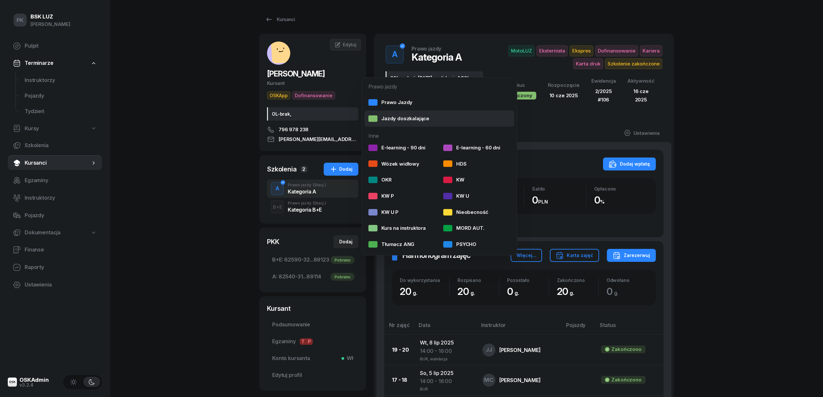
click at [406, 120] on div "Jazdy doszkalające" at bounding box center [399, 118] width 61 height 8
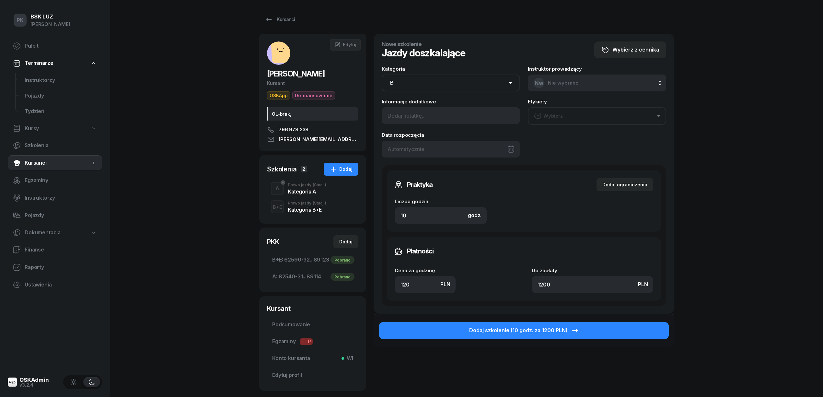
drag, startPoint x: 384, startPoint y: 81, endPoint x: 367, endPoint y: 82, distance: 17.6
click at [367, 82] on div "SZAFRANIAK JAKUB Kursant OSKApp Dofinansowanie OL-brak, 796 978 238 szafraniak.…" at bounding box center [466, 212] width 415 height 357
select select "A"
click at [382, 75] on select "AM A1 A2 A B1 B B+E C1 C1+E C C+E D1 D1+E D D+E T Tram C+CE C+D" at bounding box center [451, 83] width 138 height 17
click at [388, 217] on div "Praktyka Dodaj ograniczenia Liczba godzin godz. 10 Ograniczenia zajęć praktyczn…" at bounding box center [524, 201] width 274 height 61
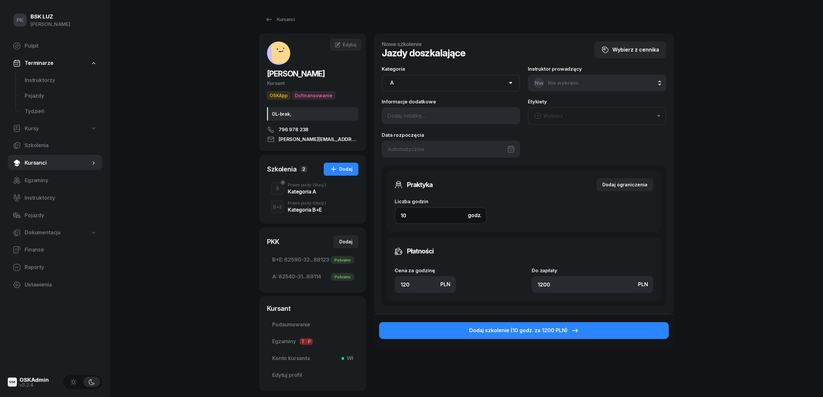
type input "1"
type input "120"
type input "1"
drag, startPoint x: 419, startPoint y: 288, endPoint x: 375, endPoint y: 285, distance: 43.9
click at [375, 285] on div "Nowe szkolenie Jazdy doszkalające Wybierz z cennika Kategoria AM A1 A2 A B1 B B…" at bounding box center [524, 174] width 300 height 280
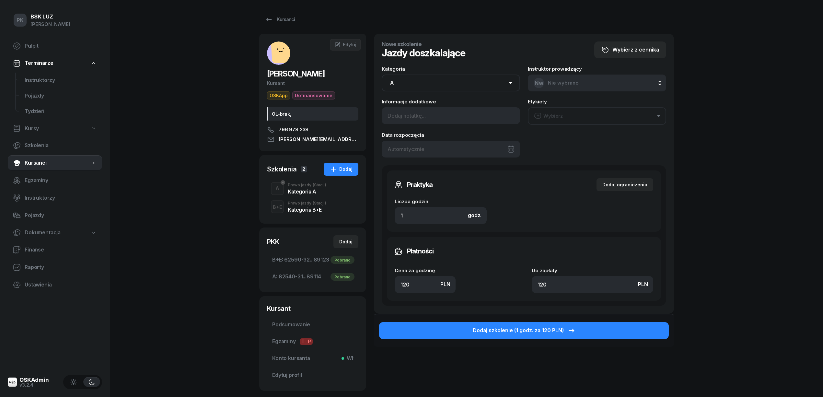
type input "1"
type input "10"
type input "1"
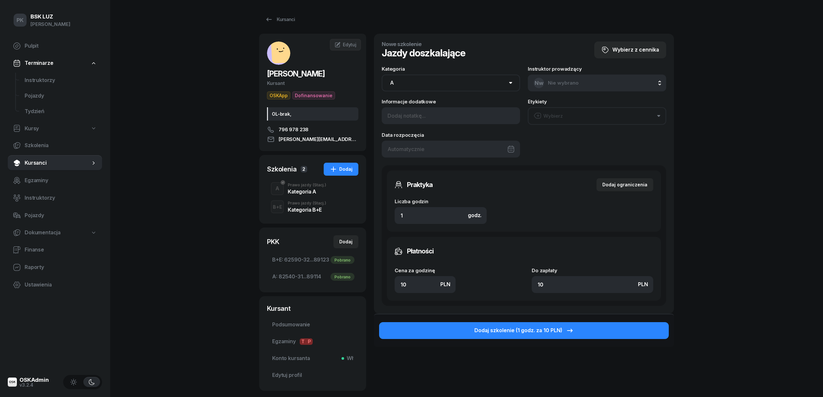
type input "1"
type input "14"
type input "140"
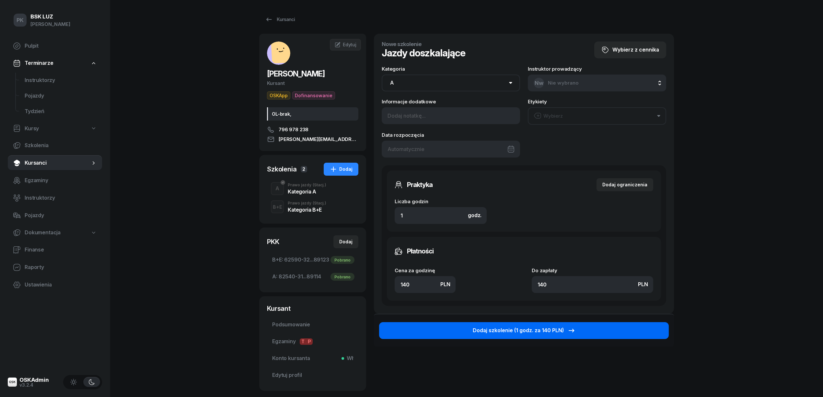
type input "140"
click at [517, 326] on div "Dodaj szkolenie (1 godz. za 140 PLN)" at bounding box center [524, 330] width 103 height 8
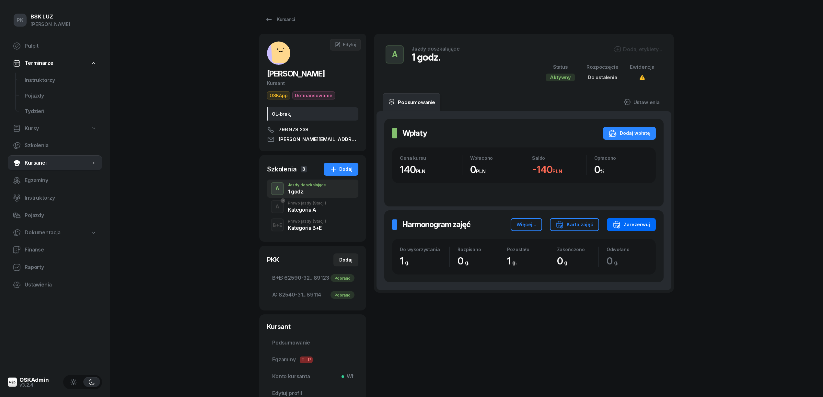
click at [636, 226] on div "Zarezerwuj" at bounding box center [631, 225] width 37 height 8
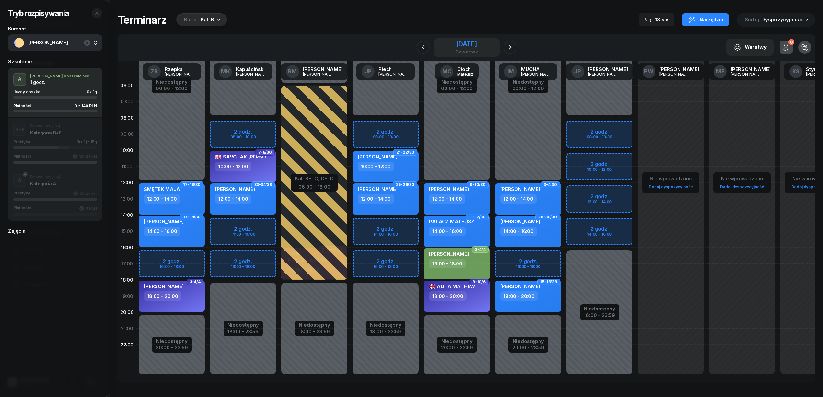
click at [473, 43] on div "11 września 2025" at bounding box center [466, 44] width 23 height 6
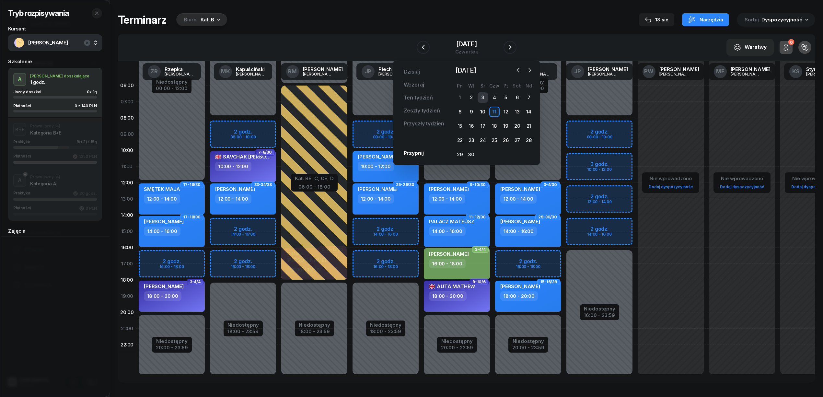
click at [479, 95] on div "3" at bounding box center [483, 97] width 10 height 10
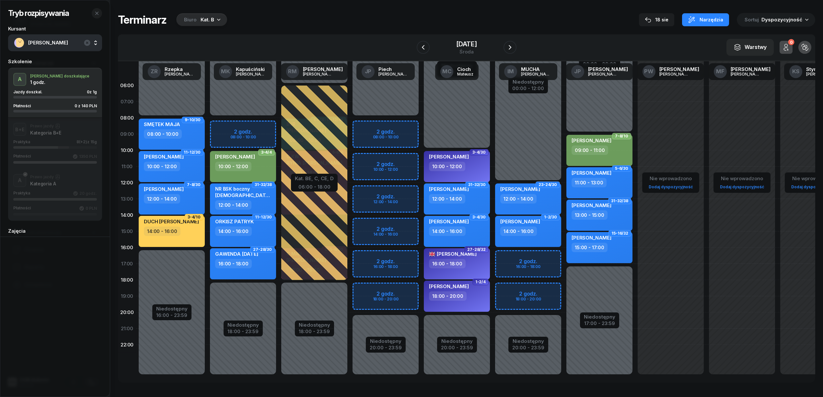
click at [207, 16] on div "Kat. B" at bounding box center [208, 20] width 14 height 8
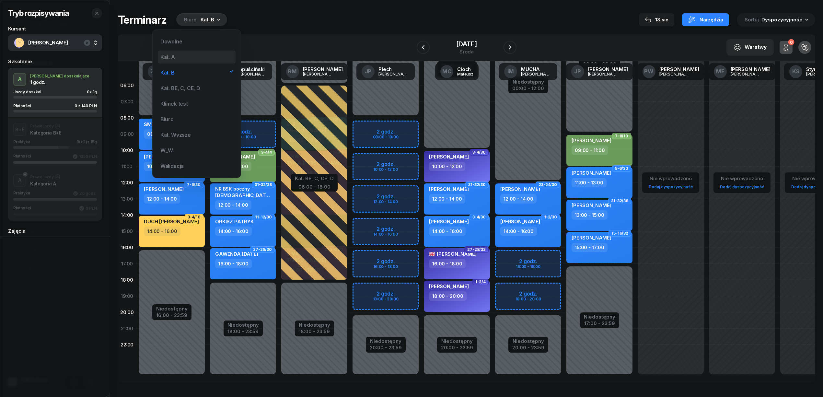
click at [184, 58] on div "Kat. A" at bounding box center [197, 57] width 78 height 13
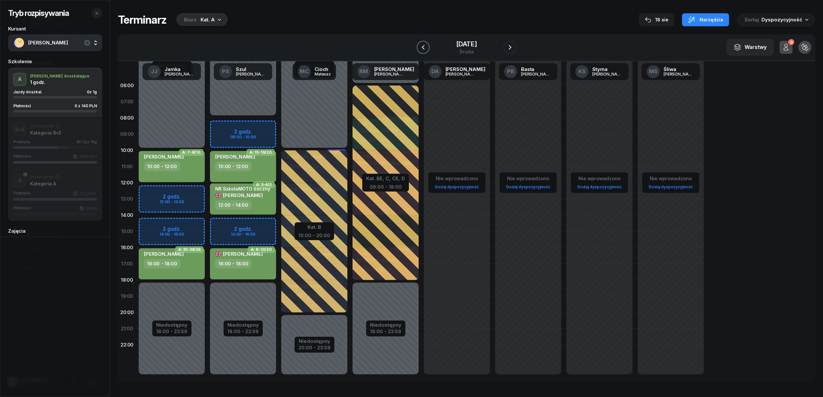
click at [423, 46] on icon "button" at bounding box center [423, 47] width 3 height 5
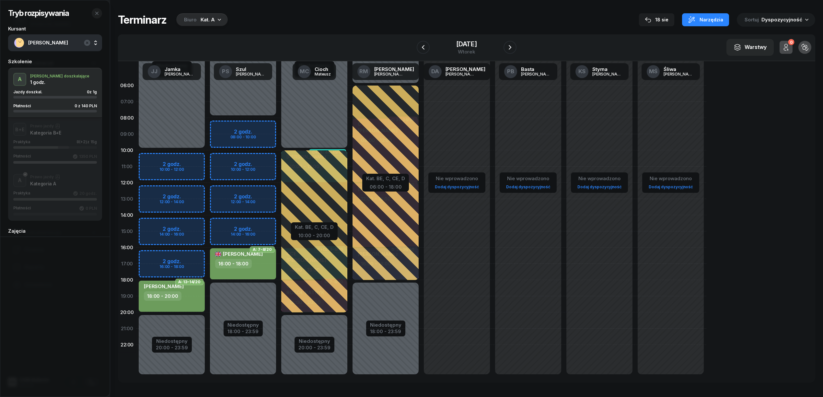
click at [279, 287] on div "Niedostępny 00:00 - 08:00 Niedostępny 18:00 - 23:59 2 godz. 08:00 - 10:00 2 god…" at bounding box center [314, 231] width 71 height 308
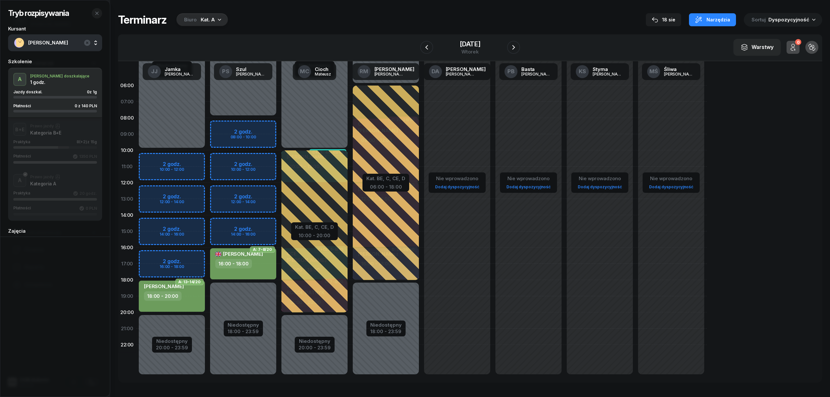
select select "18"
select select "20"
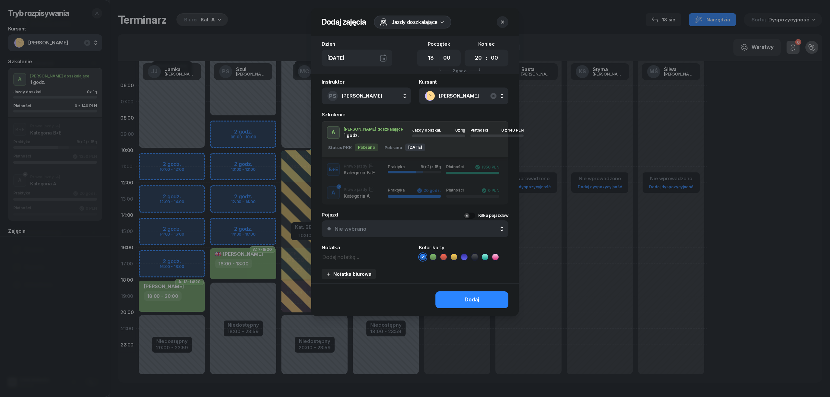
click at [501, 21] on icon "button" at bounding box center [502, 22] width 6 height 6
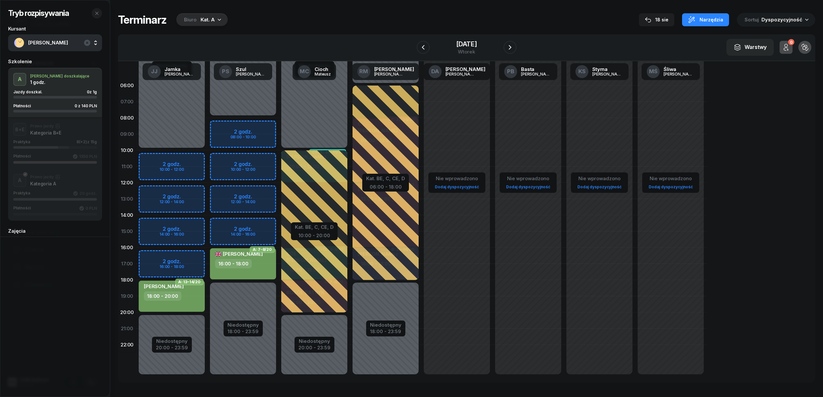
click at [279, 287] on div "Niedostępny 00:00 - 08:00 Niedostępny 18:00 - 23:59 2 godz. 08:00 - 10:00 2 god…" at bounding box center [314, 231] width 71 height 308
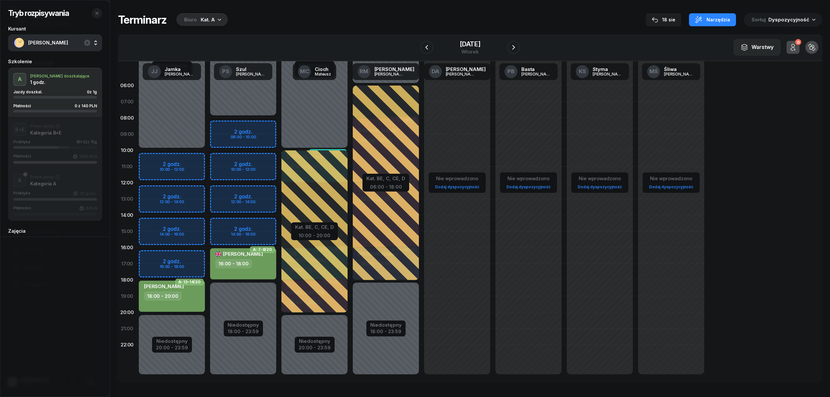
select select "18"
select select "20"
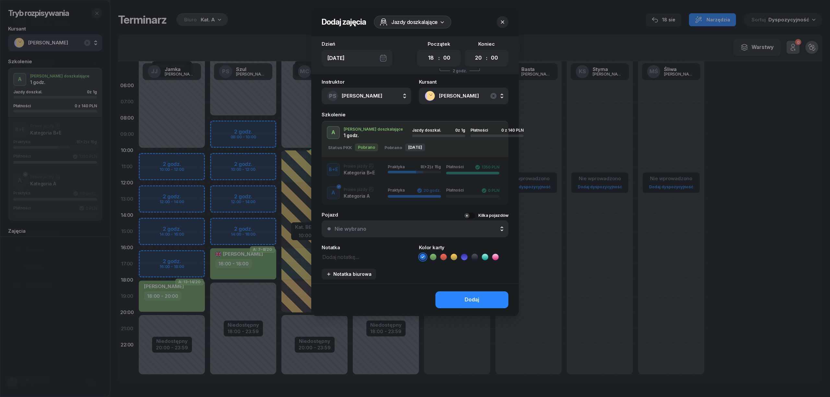
click at [432, 257] on icon at bounding box center [433, 257] width 6 height 6
click at [347, 253] on textarea at bounding box center [366, 257] width 89 height 8
type textarea "Szkolenie o 17:00 do 18:00"
click at [478, 56] on select "00 01 02 03 04 05 06 07 08 09 10 11 12 13 14 15 16 17 18 19 20 21 22 23" at bounding box center [478, 58] width 12 height 14
select select "19"
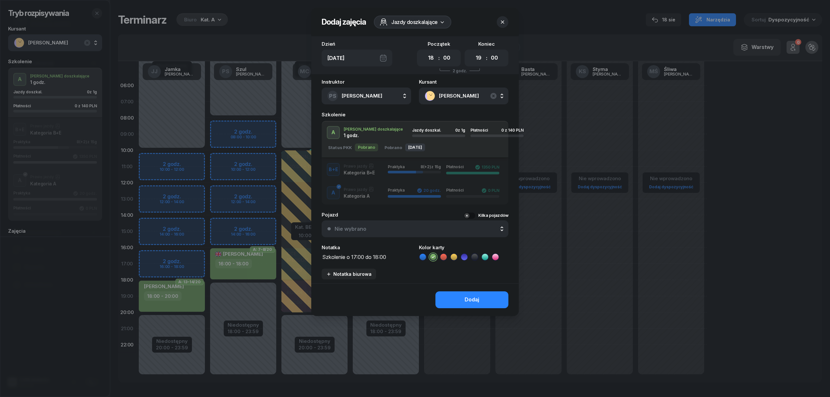
click at [472, 51] on select "00 01 02 03 04 05 06 07 08 09 10 11 12 13 14 15 16 17 18 19 20 21 22 23" at bounding box center [478, 58] width 12 height 14
click at [461, 292] on button "Dodaj" at bounding box center [471, 299] width 73 height 17
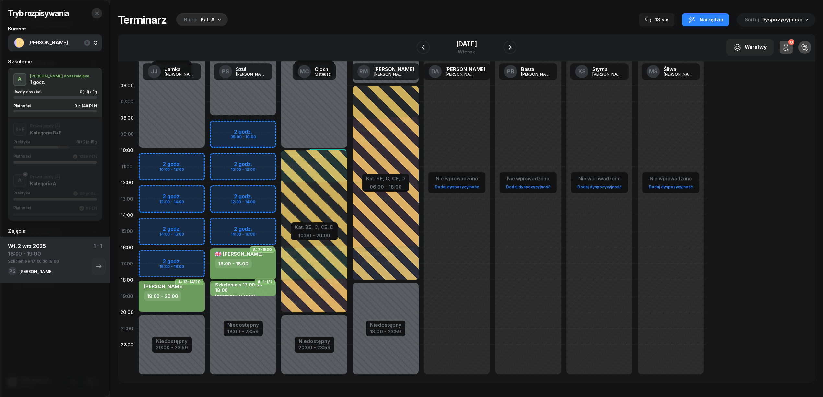
click at [97, 13] on icon "button" at bounding box center [96, 13] width 3 height 3
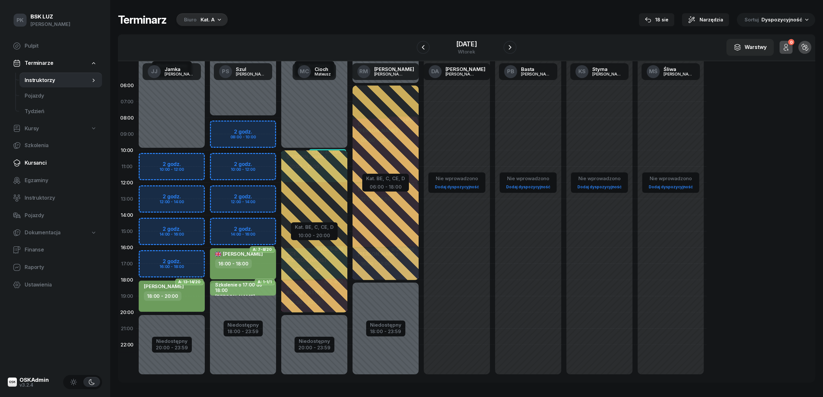
click at [38, 165] on span "Kursanci" at bounding box center [61, 163] width 72 height 8
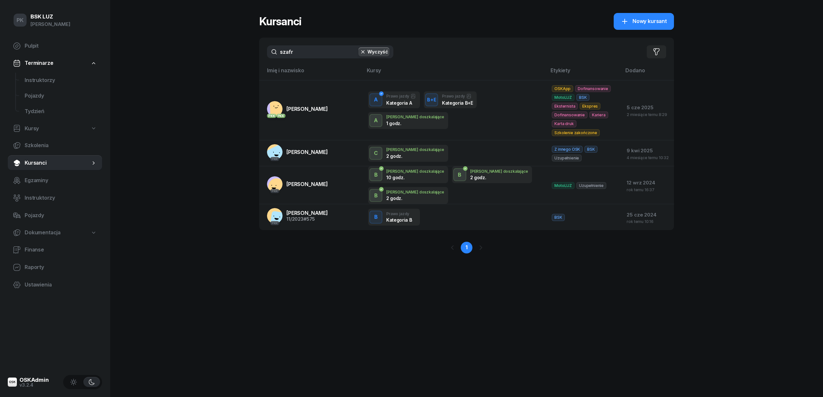
drag, startPoint x: 301, startPoint y: 49, endPoint x: 251, endPoint y: 51, distance: 50.3
click at [251, 51] on div "PK BSK LUZ Piotr Klimek Pulpit Terminarze Instruktorzy Pojazdy Tydzień Kursy Sz…" at bounding box center [411, 198] width 823 height 397
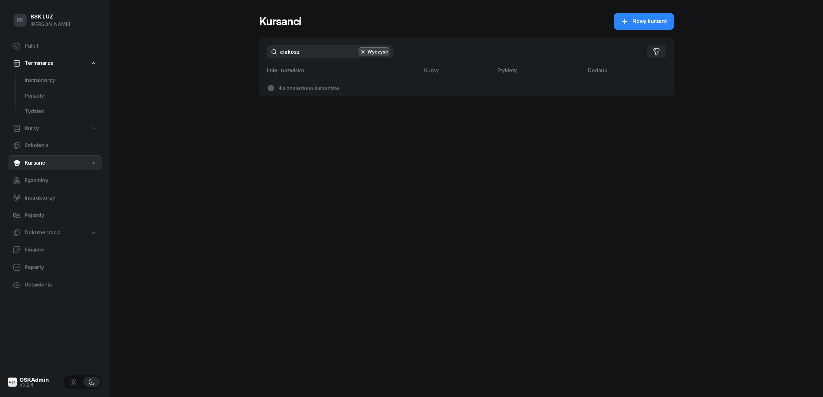
drag, startPoint x: 269, startPoint y: 52, endPoint x: 249, endPoint y: 53, distance: 19.8
click at [249, 53] on div "PK BSK LUZ Piotr Klimek Pulpit Terminarze Instruktorzy Pojazdy Tydzień Kursy Sz…" at bounding box center [411, 198] width 823 height 397
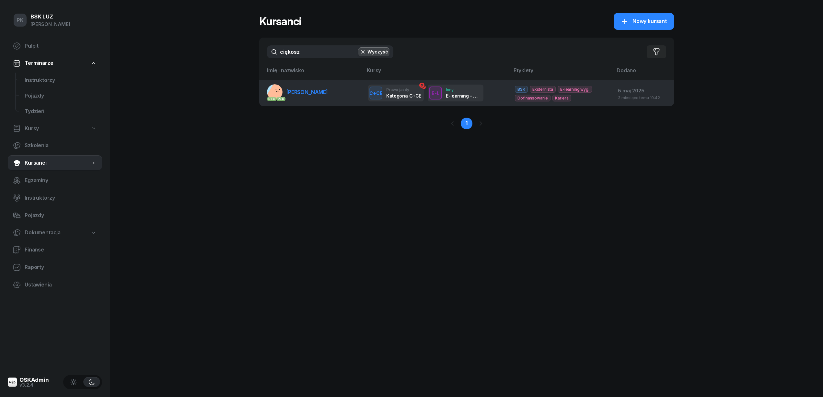
type input "ciękosz"
click at [314, 89] on span "CIĘKOSZ SZYMON" at bounding box center [307, 92] width 41 height 6
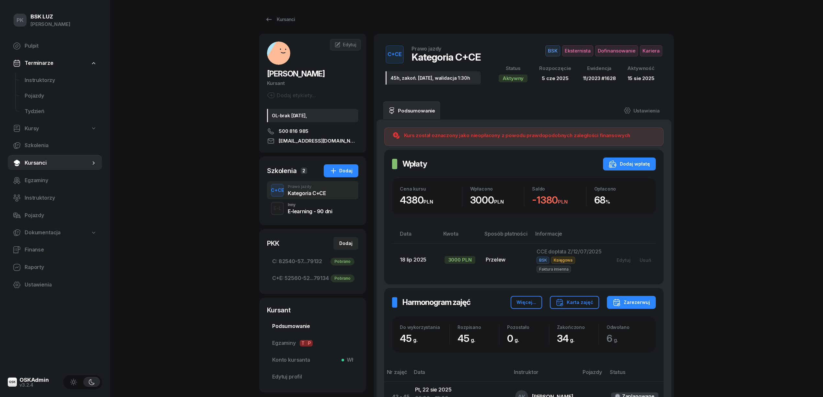
click at [287, 325] on span "Podsumowanie" at bounding box center [312, 326] width 81 height 8
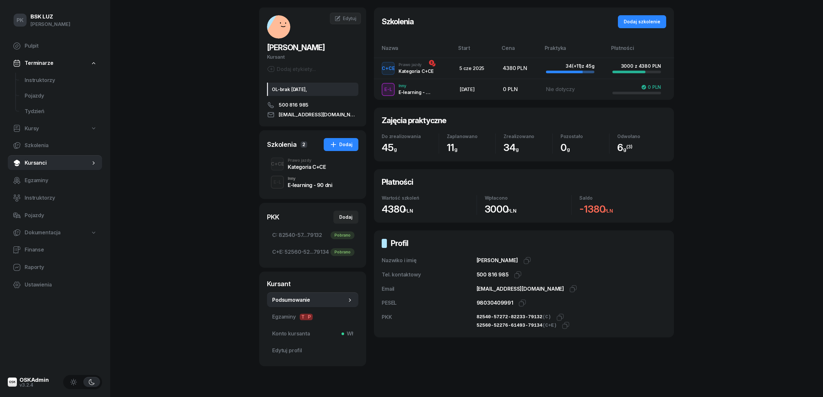
scroll to position [40, 0]
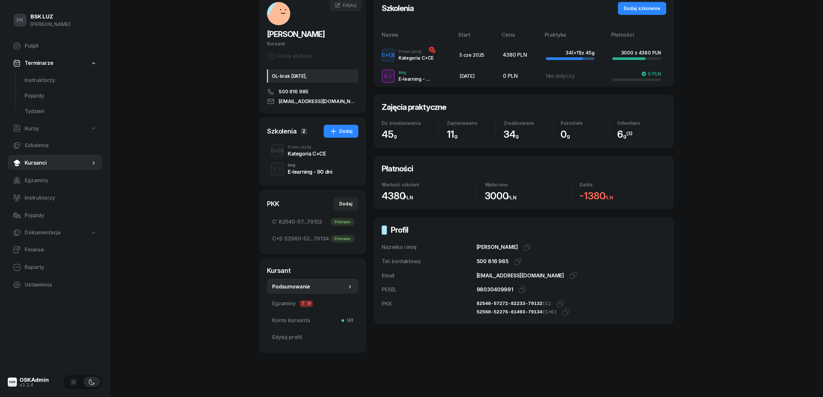
click at [282, 32] on span "CIĘKOSZ SZYMON" at bounding box center [296, 34] width 58 height 9
copy span "CIĘKOSZ"
click at [314, 31] on span "CIĘKOSZ SZYMON" at bounding box center [296, 34] width 58 height 9
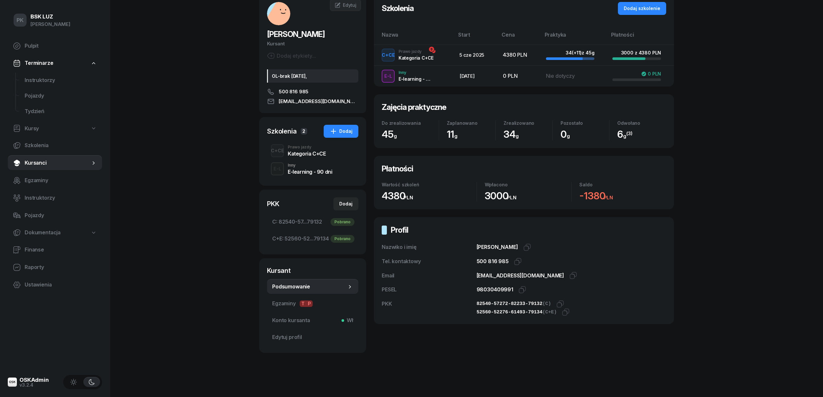
copy span "SZYMON"
click at [519, 290] on icon "button" at bounding box center [521, 291] width 5 height 5
copy span "SZYMON"
click at [524, 288] on icon "button" at bounding box center [523, 289] width 5 height 5
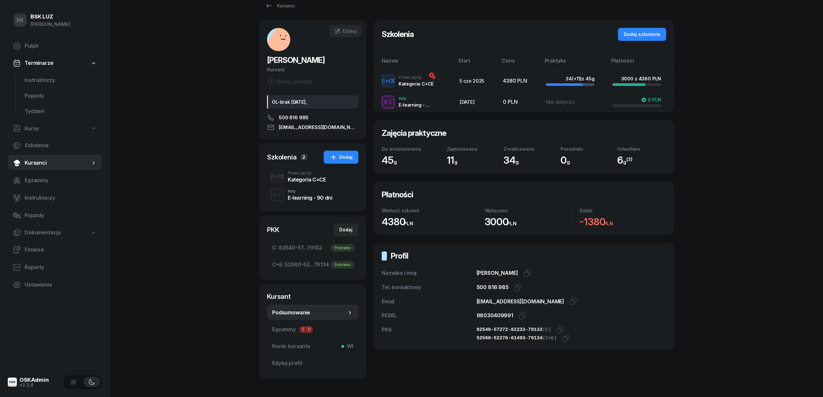
scroll to position [0, 0]
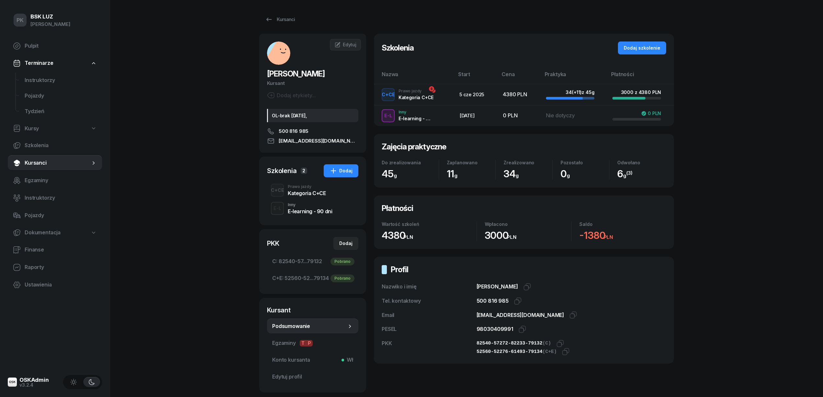
click at [157, 180] on div "PK BSK LUZ Piotr Klimek Pulpit Terminarze Instruktorzy Pojazdy Tydzień Kursy Sz…" at bounding box center [411, 218] width 823 height 437
click at [287, 18] on div "Kursanci" at bounding box center [280, 20] width 30 height 8
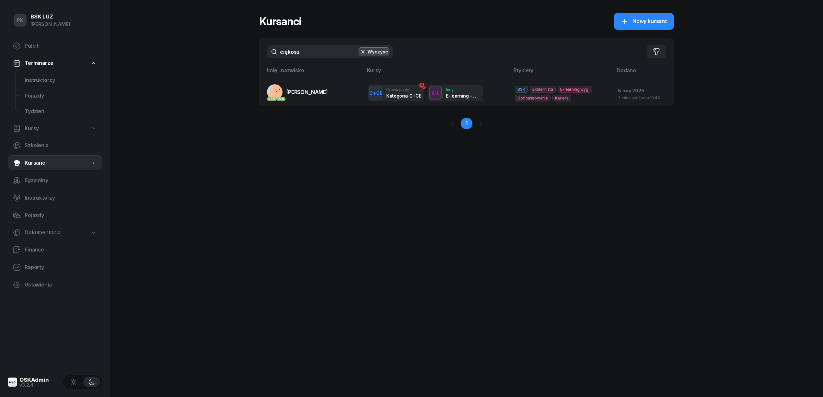
drag, startPoint x: 293, startPoint y: 51, endPoint x: 248, endPoint y: 52, distance: 45.4
click at [248, 52] on div "PK BSK LUZ Piotr Klimek Pulpit Terminarze Instruktorzy Pojazdy Tydzień Kursy Sz…" at bounding box center [411, 198] width 823 height 397
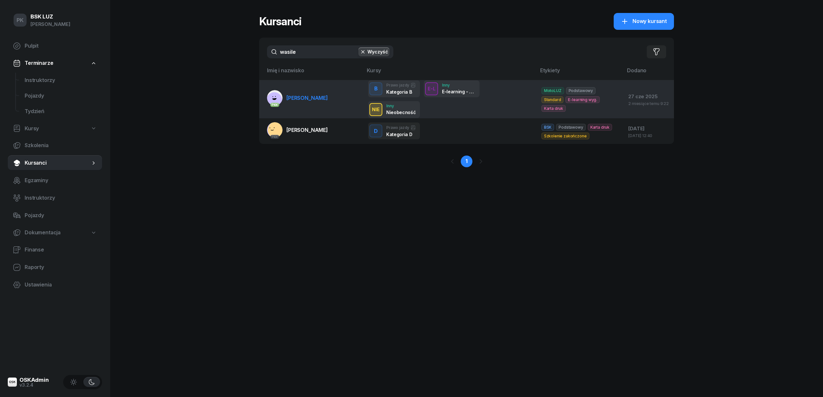
type input "wasile"
click at [317, 102] on link "PKK WASILEWSKI SZYMON" at bounding box center [297, 98] width 61 height 16
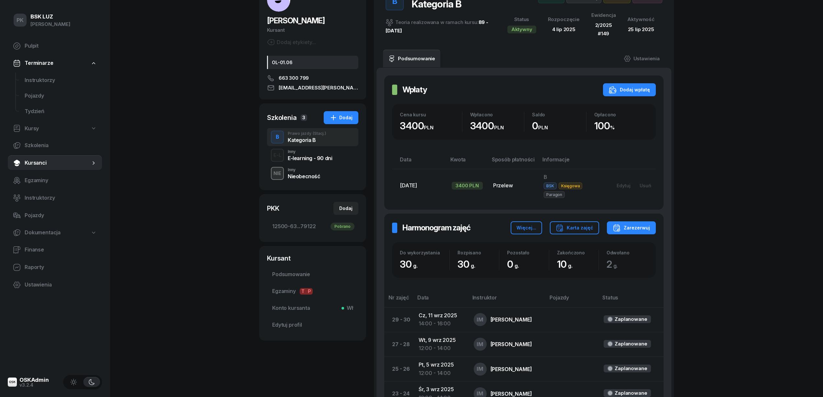
scroll to position [43, 0]
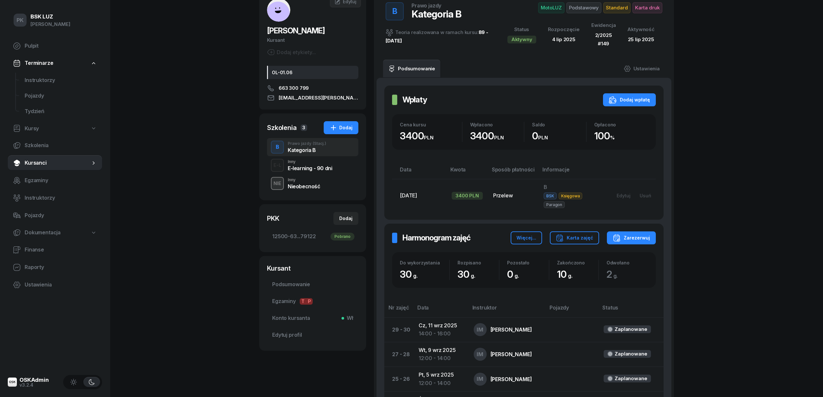
click at [315, 187] on div "Nieobecność" at bounding box center [304, 186] width 33 height 5
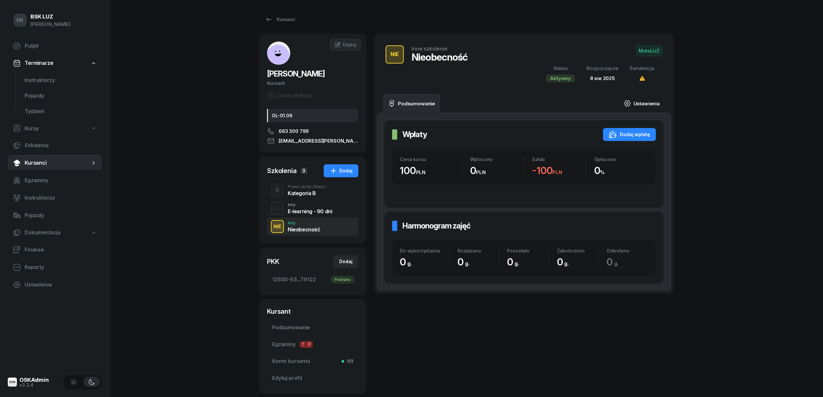
click at [649, 105] on link "Ustawienia" at bounding box center [642, 103] width 46 height 18
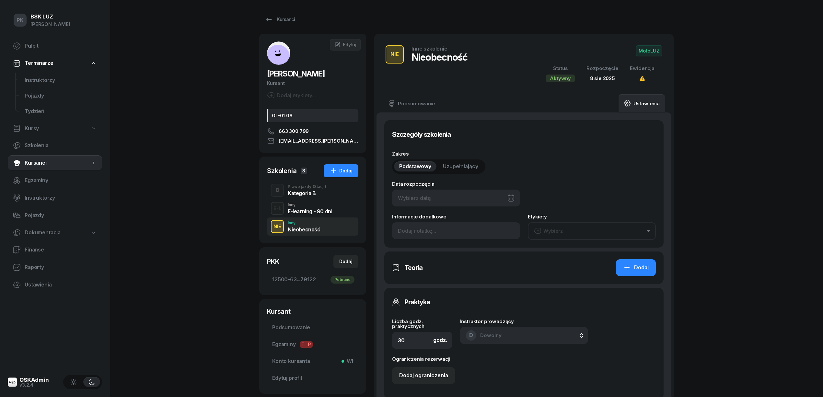
type input "08/08/2025"
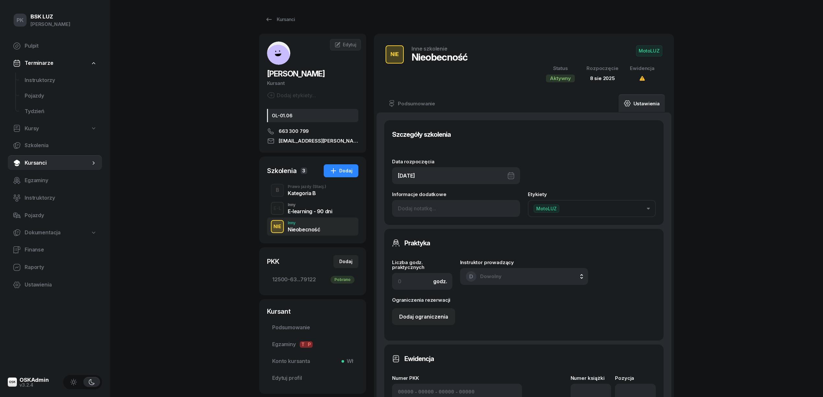
click at [294, 191] on div "Kategoria B" at bounding box center [307, 193] width 39 height 5
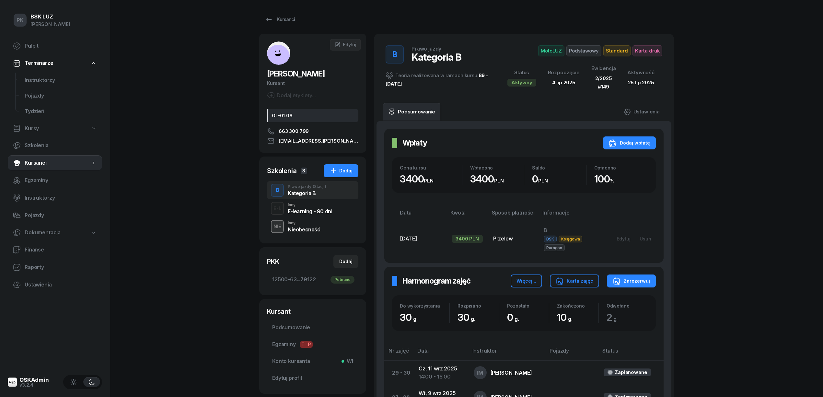
click at [305, 230] on div "Nieobecność" at bounding box center [304, 229] width 33 height 5
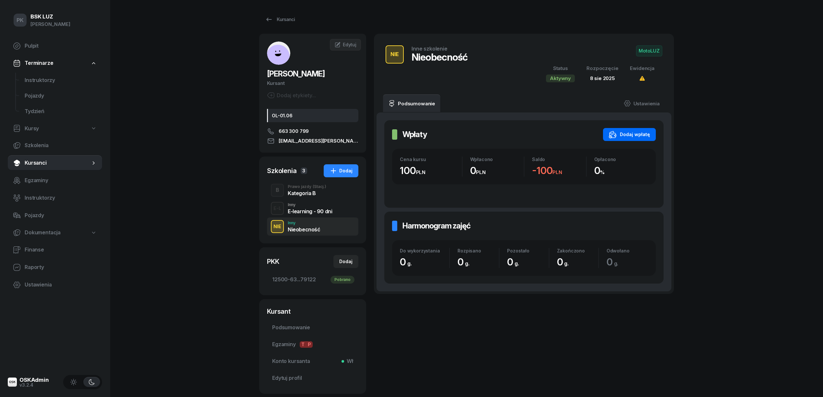
click at [643, 137] on div "Dodaj wpłatę" at bounding box center [629, 135] width 41 height 8
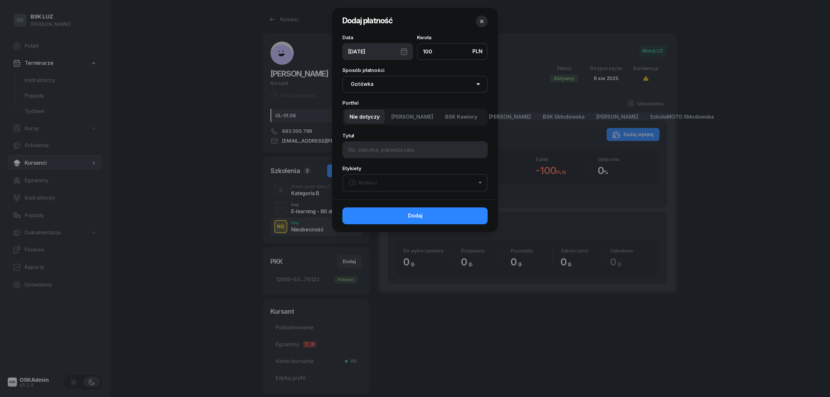
type input "100"
click at [425, 80] on select "Gotówka Karta Przelew Płatności online BLIK" at bounding box center [414, 84] width 145 height 17
click at [422, 82] on select "Gotówka Karta Przelew Płatności online BLIK" at bounding box center [414, 84] width 145 height 17
click at [415, 120] on span "MotoLUZ Kawiory" at bounding box center [412, 117] width 42 height 8
click at [379, 188] on button "Wybierz" at bounding box center [414, 183] width 145 height 18
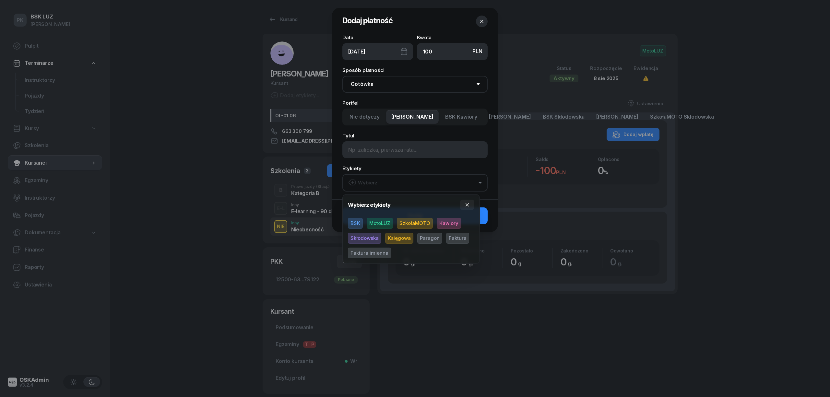
click at [383, 224] on span "MotoLUZ" at bounding box center [380, 223] width 26 height 11
click at [441, 225] on span "Kawiory" at bounding box center [449, 223] width 24 height 11
click at [456, 182] on button "MotoLUZ Kawiory" at bounding box center [414, 182] width 145 height 17
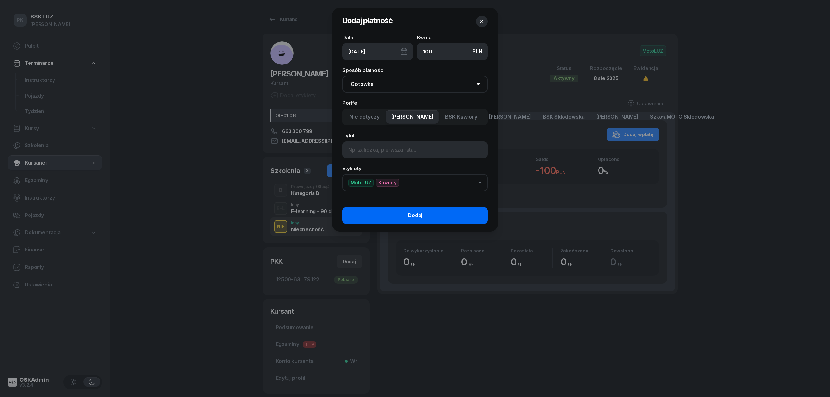
click at [445, 219] on button "Dodaj" at bounding box center [414, 215] width 145 height 17
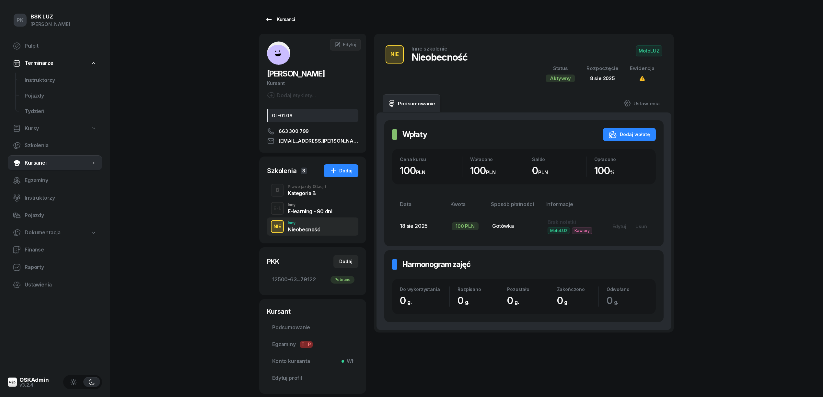
click at [280, 19] on div "Kursanci" at bounding box center [280, 20] width 30 height 8
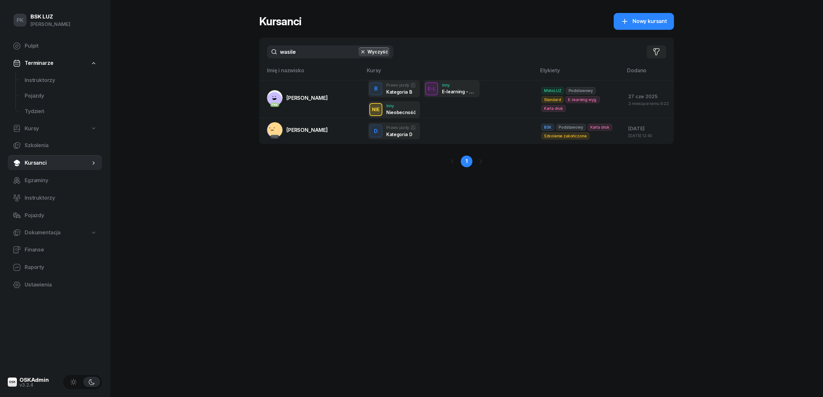
click at [372, 52] on button "Wyczyść" at bounding box center [374, 51] width 31 height 9
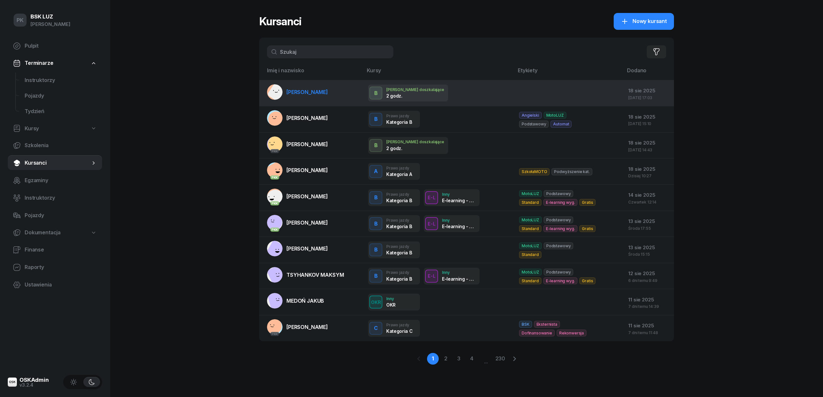
click at [319, 89] on span "SZMIDT JAGODA" at bounding box center [307, 92] width 41 height 6
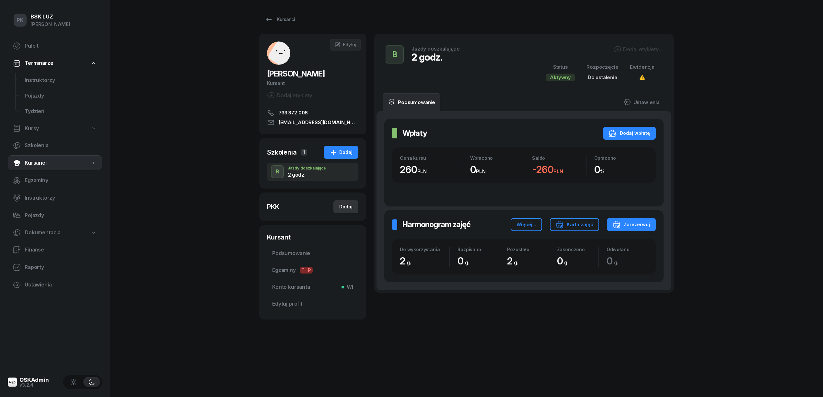
click at [344, 206] on div "Dodaj" at bounding box center [345, 207] width 13 height 8
select select
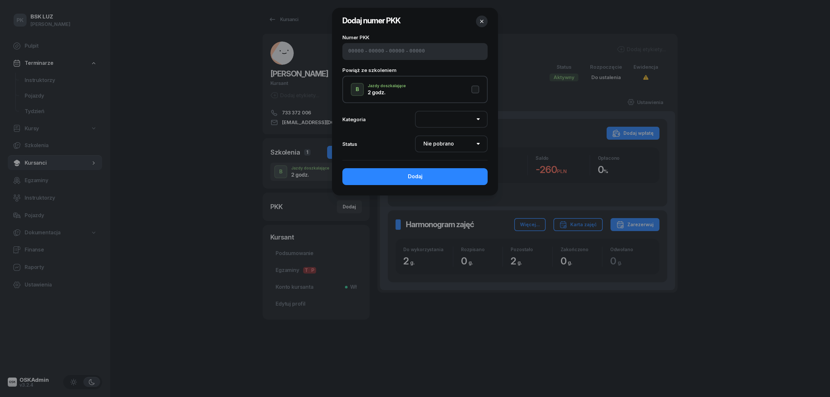
click at [369, 50] on input at bounding box center [377, 51] width 16 height 8
paste input "62510"
type input "62510"
type input "13295"
type input "14933"
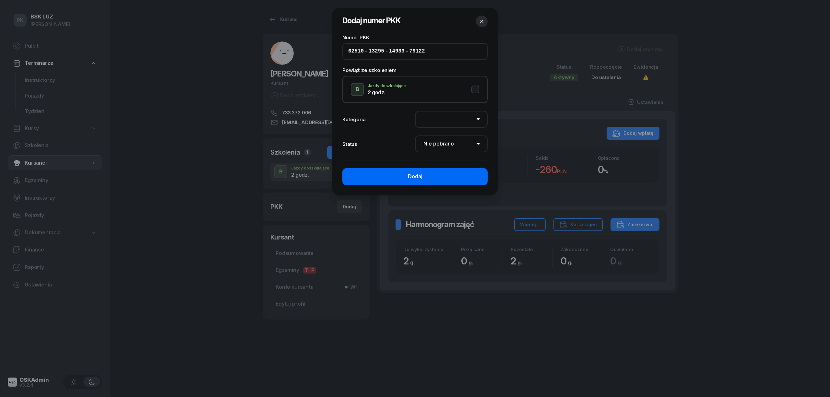
click at [415, 176] on div "Dodaj" at bounding box center [415, 176] width 15 height 8
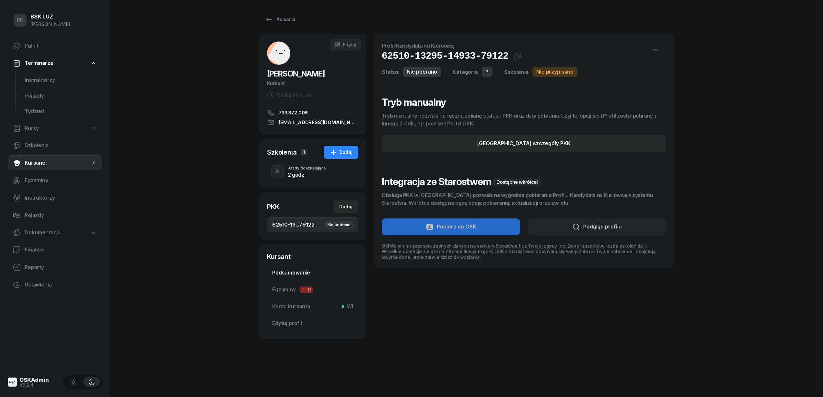
click at [296, 271] on span "Podsumowanie" at bounding box center [312, 273] width 81 height 8
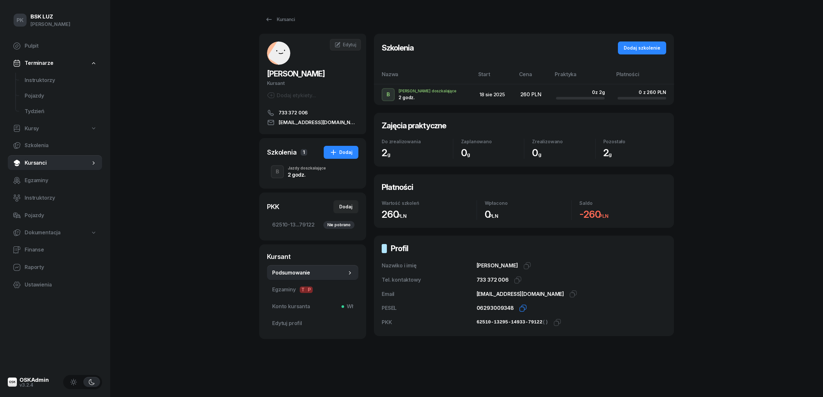
click at [519, 306] on icon "button" at bounding box center [523, 308] width 8 height 8
click at [554, 322] on icon "button" at bounding box center [558, 323] width 8 height 8
click at [335, 226] on div "Nie pobrano" at bounding box center [339, 225] width 31 height 8
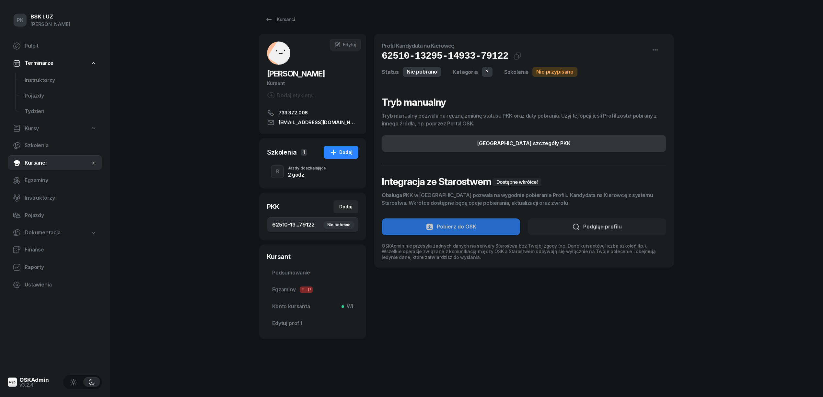
click at [527, 141] on div "Edytuj szczegóły PKK" at bounding box center [524, 143] width 93 height 8
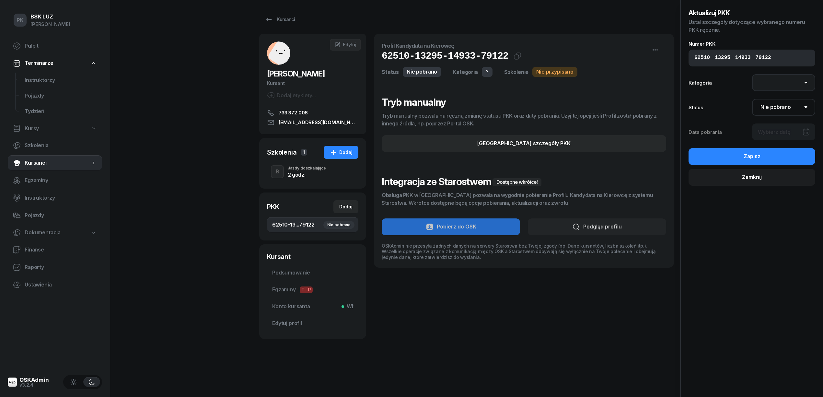
click at [784, 84] on select "AM A1 A2 A B1 B B+E C1 C1+E C C+E D1 D1+E D D+E T Tram C+CE C+D" at bounding box center [784, 82] width 64 height 17
click at [752, 74] on select "AM A1 A2 A B1 B B+E C1 C1+E C C+E D1 D1+E D D+E T Tram C+CE C+D" at bounding box center [784, 82] width 64 height 17
click at [803, 110] on select "Nie pobrano Pobrano Zwrócono Zaktualizowano" at bounding box center [784, 107] width 64 height 17
click at [752, 99] on select "Nie pobrano Pobrano Zwrócono Zaktualizowano" at bounding box center [784, 107] width 64 height 17
click at [792, 134] on div at bounding box center [784, 132] width 64 height 17
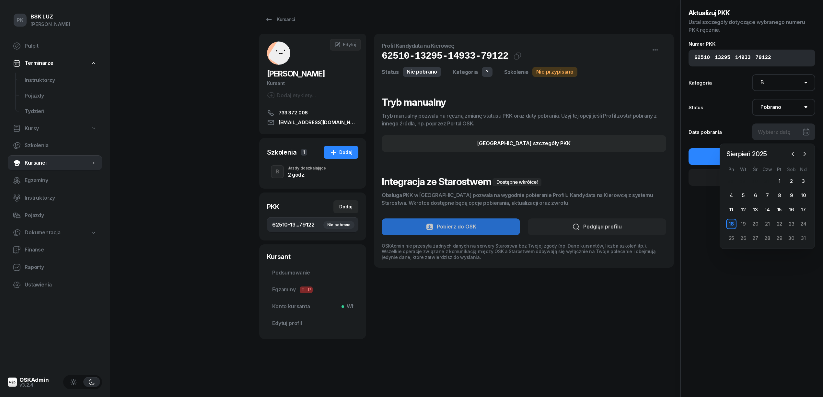
drag, startPoint x: 730, startPoint y: 226, endPoint x: 732, endPoint y: 222, distance: 4.4
click at [730, 226] on div "18" at bounding box center [732, 224] width 10 height 10
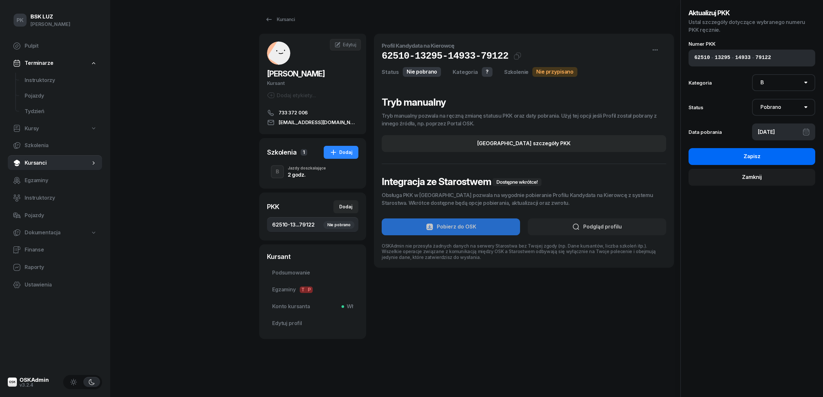
click at [744, 159] on div "Zapisz" at bounding box center [752, 156] width 17 height 8
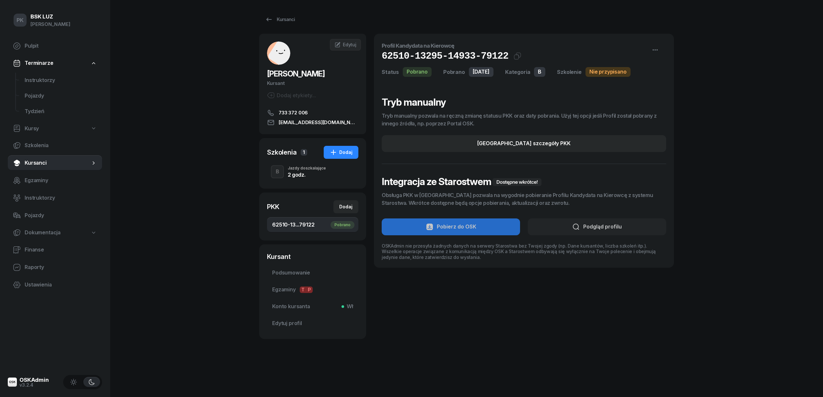
click at [303, 167] on div "Jazdy doszkalające" at bounding box center [307, 168] width 38 height 4
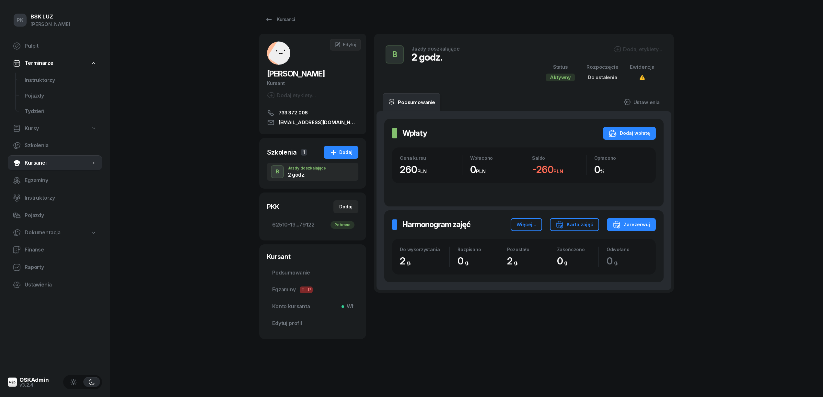
click at [636, 48] on div "Dodaj etykiety..." at bounding box center [638, 49] width 49 height 8
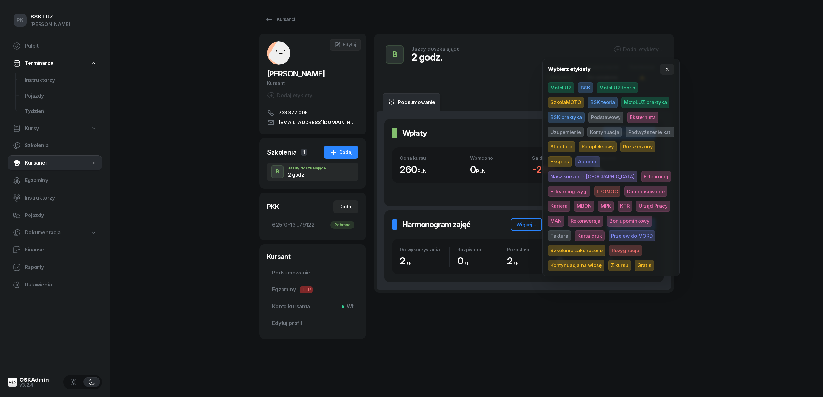
click at [568, 87] on span "MotoLUZ" at bounding box center [561, 87] width 26 height 11
click at [584, 130] on div "MotoLUZ BSK MotoLUZ teoria SzkołaMOTO BSK teoria MotoLUZ praktyka BSK praktyka …" at bounding box center [611, 177] width 126 height 189
click at [735, 101] on div "PK BSK LUZ Piotr Klimek Pulpit Terminarze Instruktorzy Pojazdy Tydzień Kursy Sz…" at bounding box center [411, 198] width 823 height 397
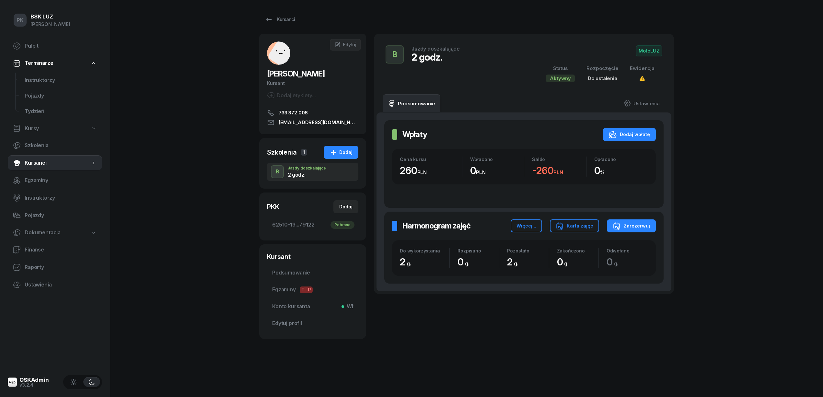
click at [641, 50] on span "MotoLUZ" at bounding box center [649, 50] width 26 height 11
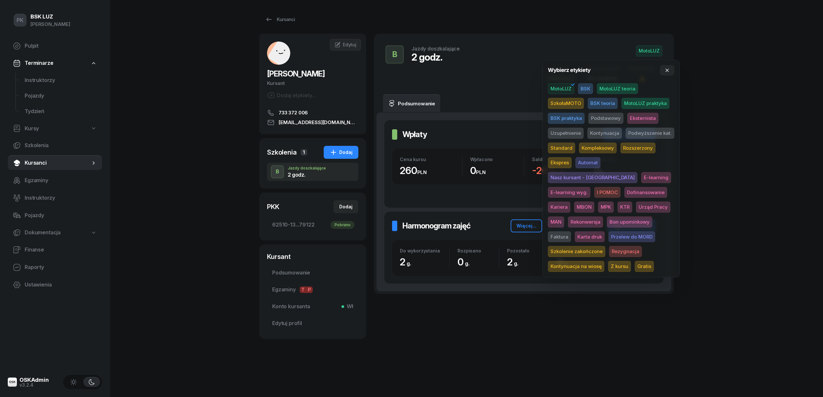
click at [569, 132] on span "Uzupełnienie" at bounding box center [566, 133] width 36 height 11
click at [748, 114] on div "PK BSK LUZ Piotr Klimek Pulpit Terminarze Instruktorzy Pojazdy Tydzień Kursy Sz…" at bounding box center [411, 198] width 823 height 397
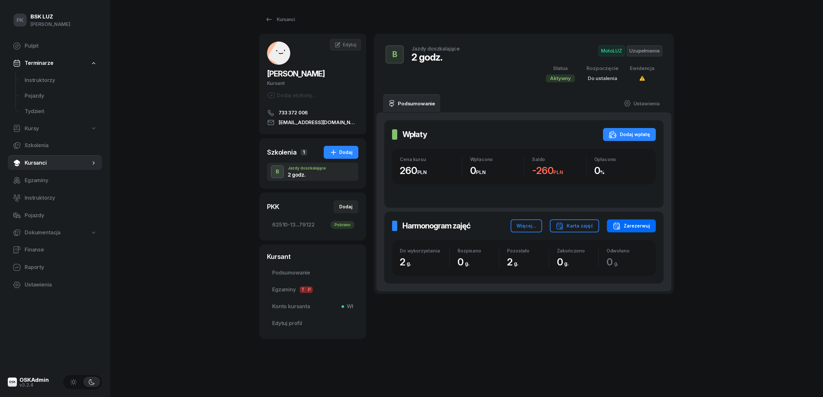
click at [641, 224] on div "Zarezerwuj" at bounding box center [631, 226] width 37 height 8
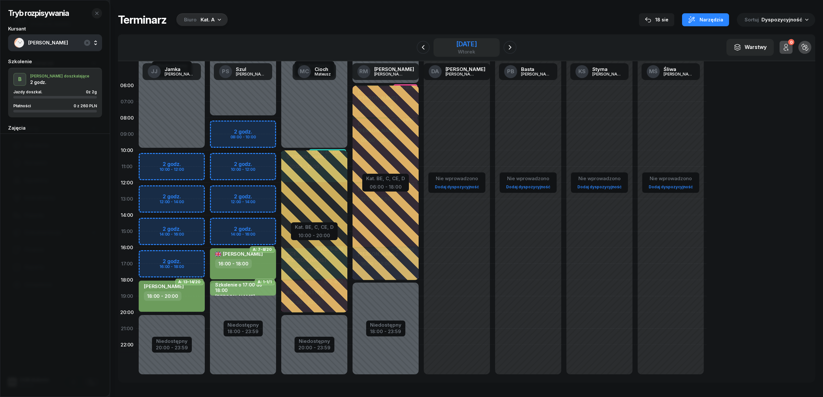
click at [462, 44] on div "2 września 2025" at bounding box center [466, 44] width 21 height 6
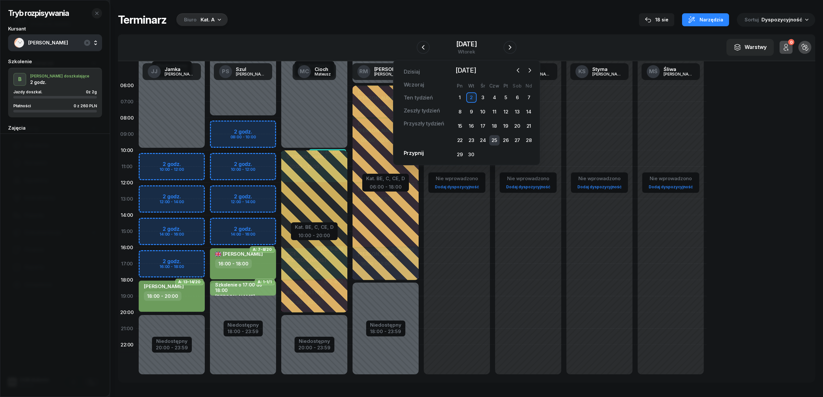
click at [495, 139] on div "25" at bounding box center [495, 140] width 10 height 10
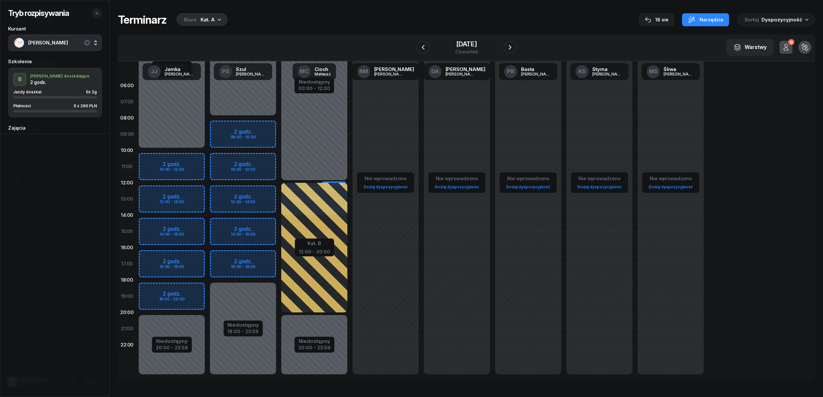
click at [198, 17] on div "Biuro Kat. A" at bounding box center [202, 19] width 52 height 13
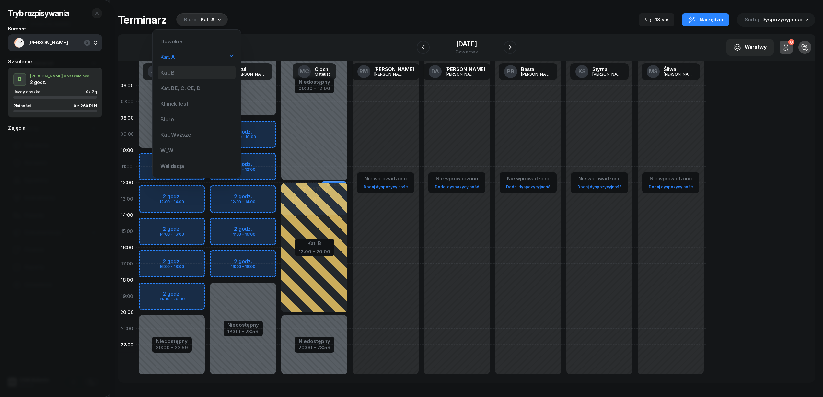
click at [204, 71] on div "Kat. B" at bounding box center [197, 72] width 78 height 13
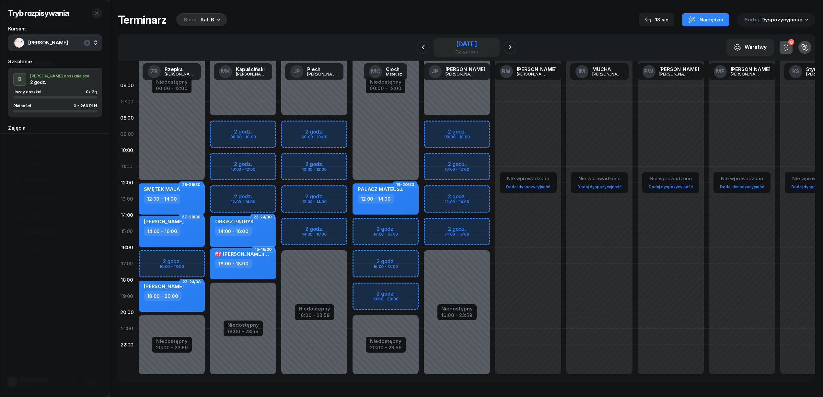
click at [478, 45] on div "25 września 2025" at bounding box center [466, 44] width 23 height 6
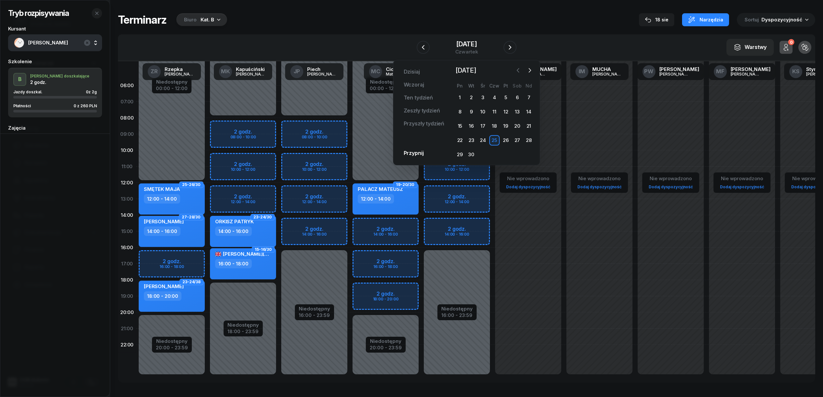
click at [514, 69] on button "button" at bounding box center [519, 70] width 10 height 10
click at [495, 154] on div "28" at bounding box center [495, 154] width 10 height 10
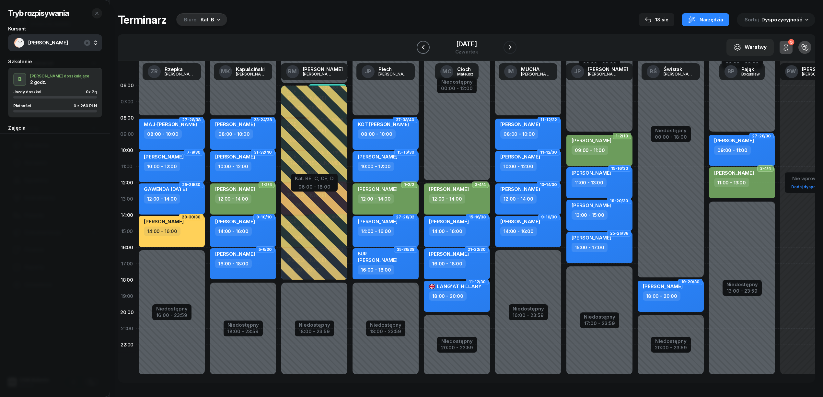
click at [429, 46] on button "button" at bounding box center [423, 47] width 13 height 13
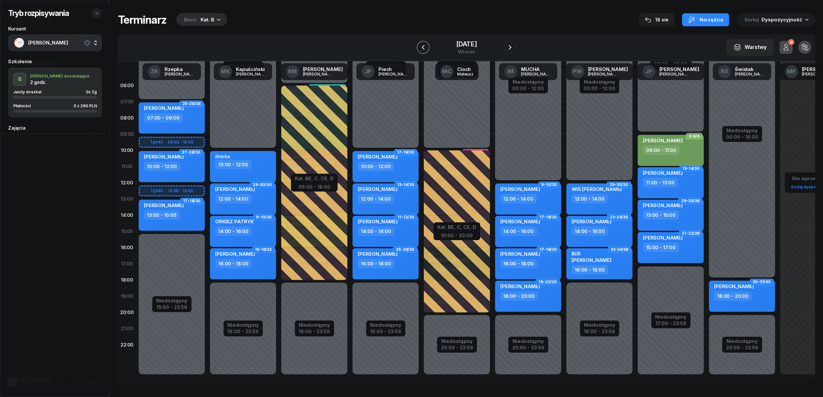
click at [429, 46] on button "button" at bounding box center [423, 47] width 13 height 13
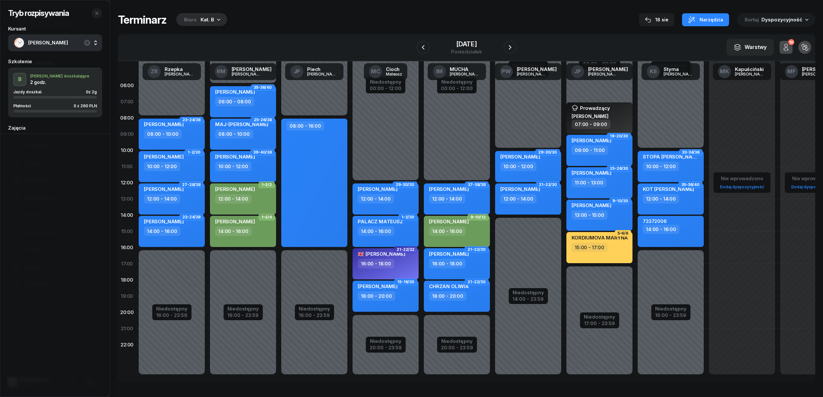
click at [689, 225] on div "14:00 - 16:00" at bounding box center [671, 229] width 57 height 9
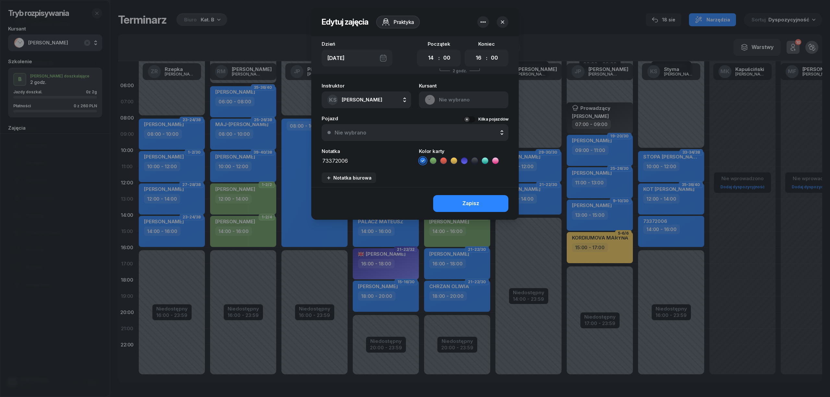
click at [483, 20] on icon "button" at bounding box center [483, 22] width 8 height 8
click at [462, 40] on div "Usuń" at bounding box center [459, 42] width 12 height 8
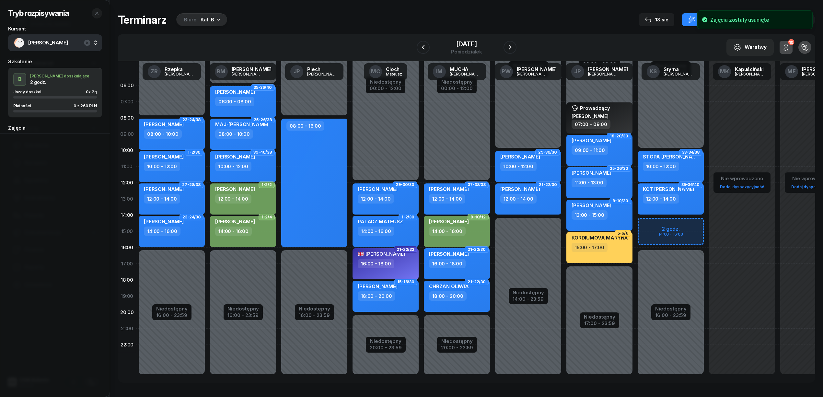
click at [707, 224] on div "Niedostępny 00:00 - 10:00 Niedostępny 16:00 - 23:59 33-34/38 STOPA PIOTR 10:00 …" at bounding box center [742, 231] width 71 height 308
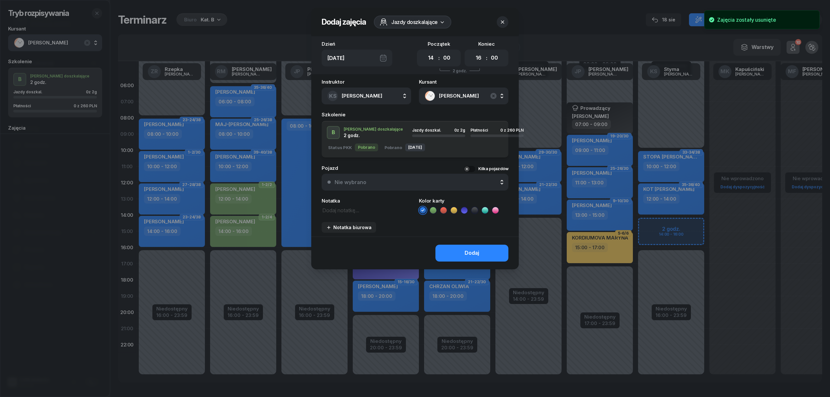
click at [434, 209] on icon at bounding box center [433, 210] width 6 height 6
click at [459, 256] on button "Dodaj" at bounding box center [471, 253] width 73 height 17
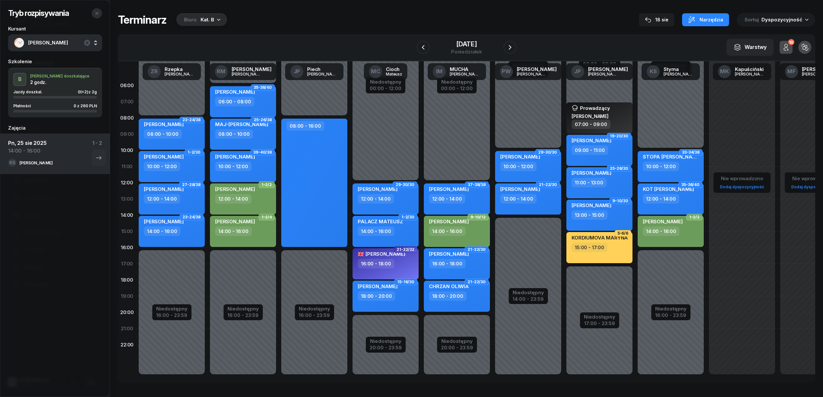
click at [92, 12] on button "button" at bounding box center [97, 13] width 10 height 10
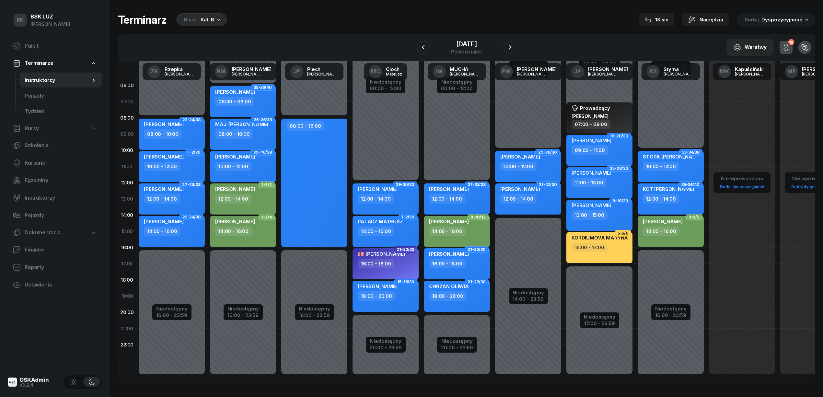
click at [37, 130] on span "Kursy" at bounding box center [32, 128] width 14 height 8
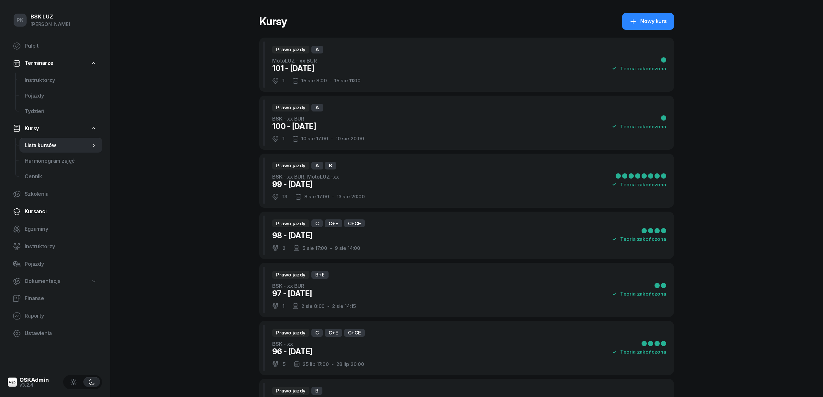
click at [36, 208] on span "Kursanci" at bounding box center [61, 211] width 72 height 8
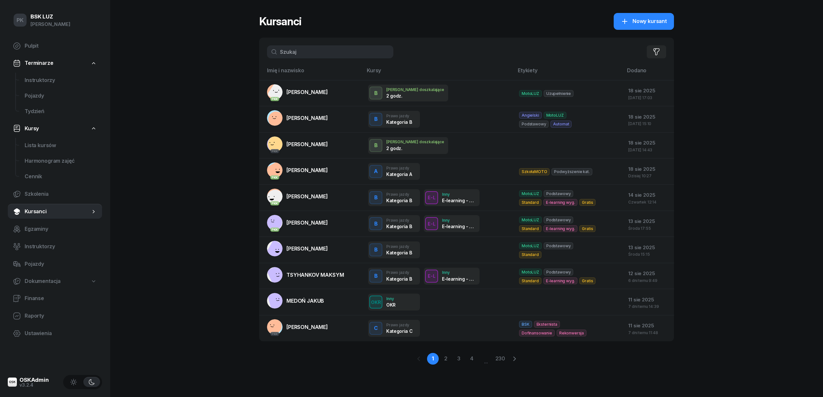
click at [303, 56] on input "text" at bounding box center [330, 51] width 126 height 13
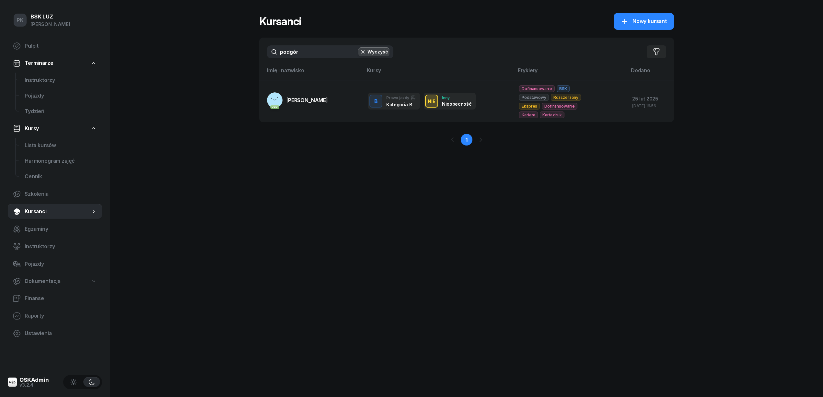
click at [328, 97] on span "PODGÓRSKI JAROSŁAW" at bounding box center [307, 100] width 41 height 6
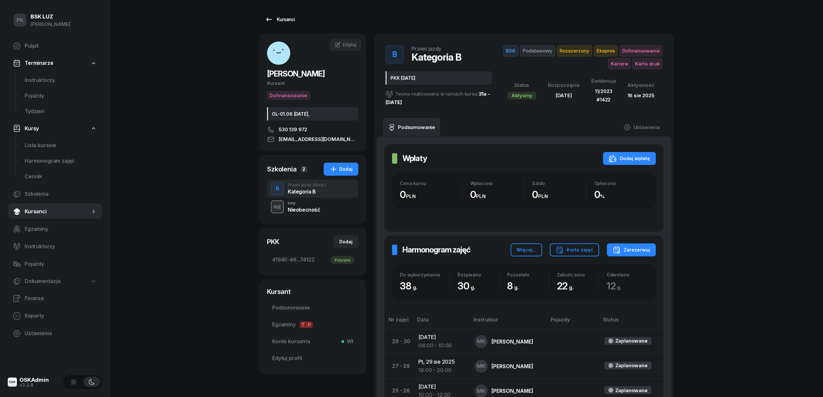
click at [270, 17] on icon at bounding box center [269, 20] width 8 height 8
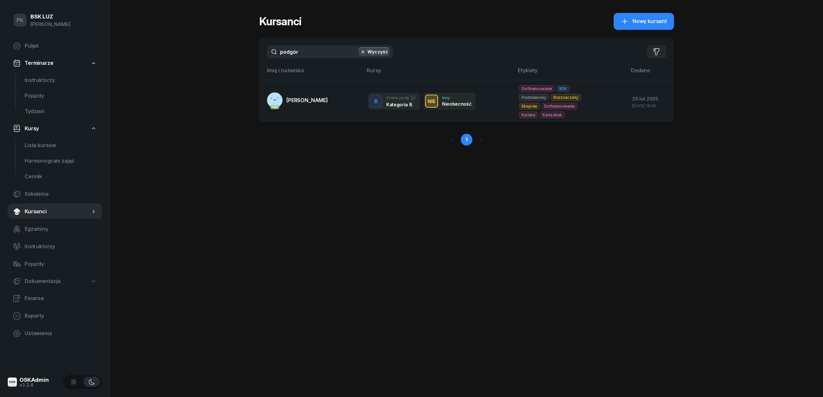
drag, startPoint x: 308, startPoint y: 52, endPoint x: 250, endPoint y: 49, distance: 58.4
click at [250, 49] on div "PK BSK LUZ Piotr Klimek Pulpit Terminarze Instruktorzy Pojazdy Tydzień Kursy Li…" at bounding box center [411, 198] width 823 height 397
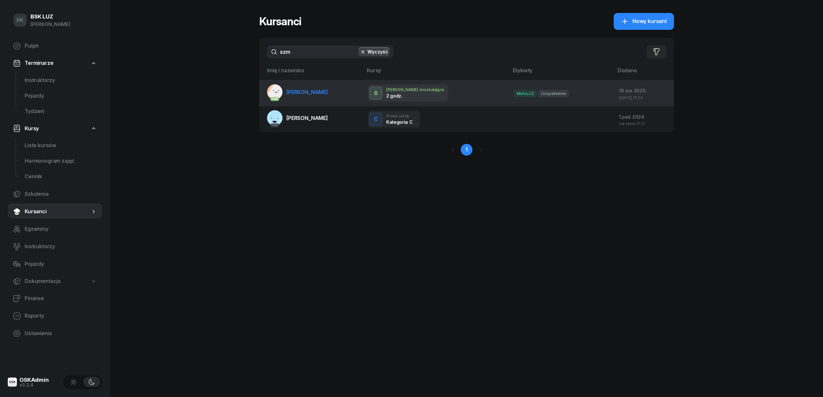
click at [287, 89] on span "SZMIDT JAGODA" at bounding box center [307, 92] width 41 height 6
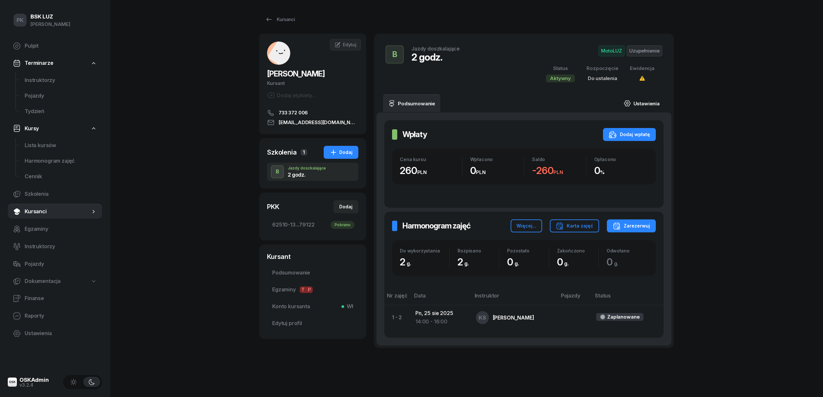
click at [643, 106] on link "Ustawienia" at bounding box center [642, 103] width 46 height 18
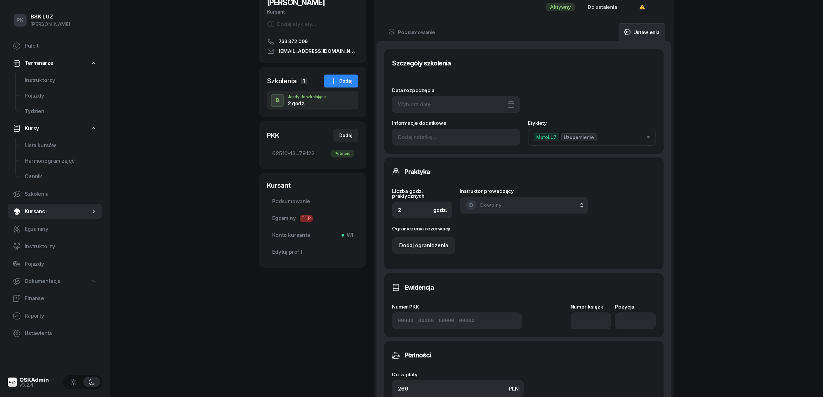
scroll to position [130, 0]
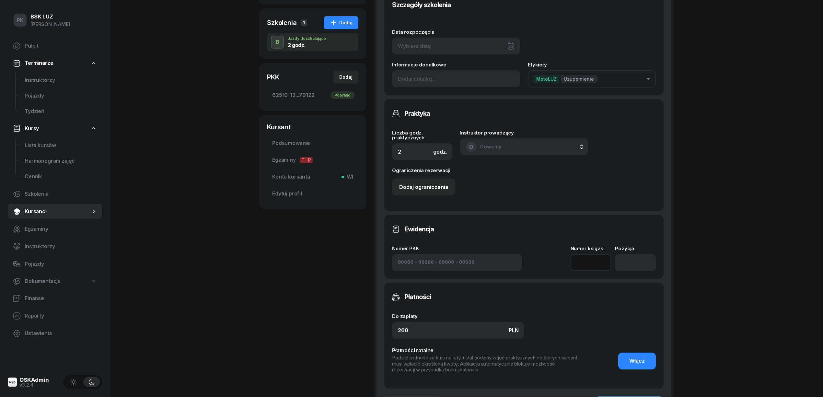
click at [584, 263] on input at bounding box center [591, 262] width 41 height 17
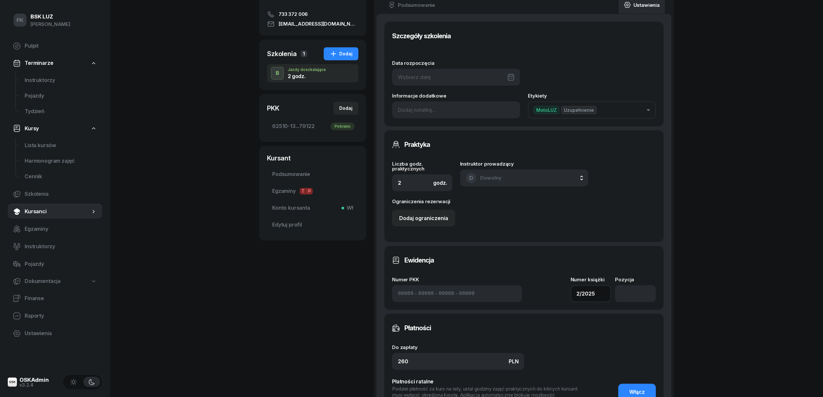
scroll to position [0, 0]
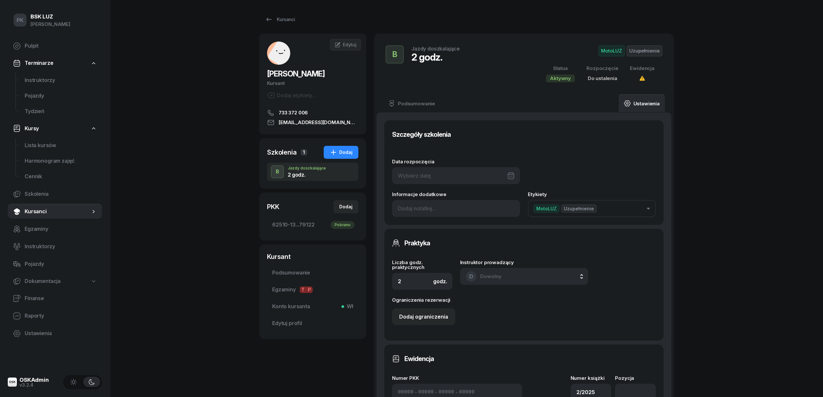
click at [486, 174] on div at bounding box center [456, 175] width 128 height 17
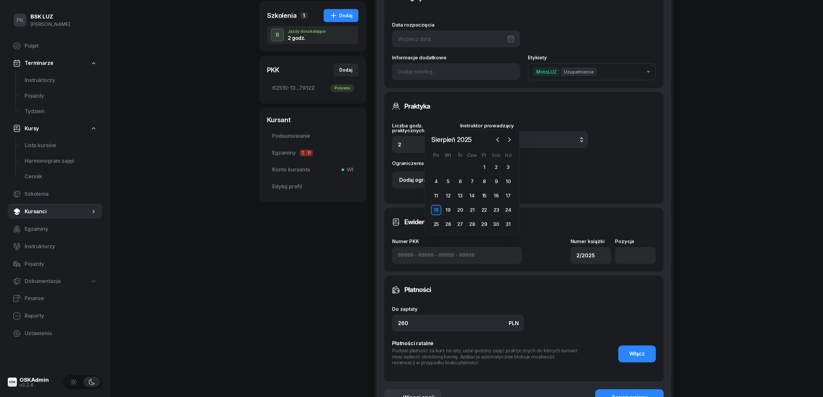
scroll to position [173, 0]
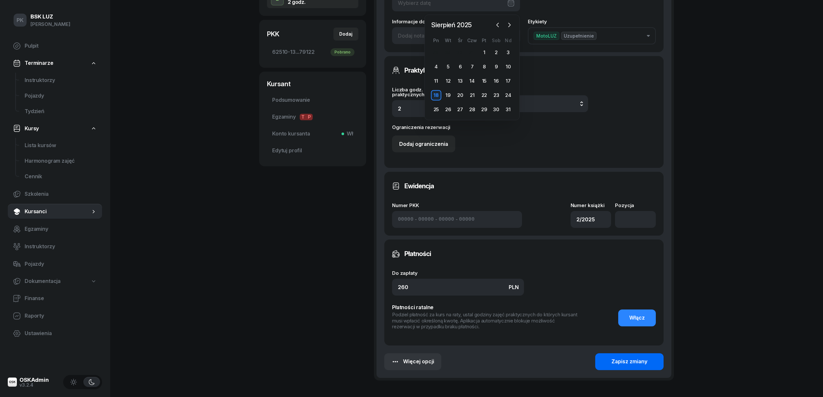
click at [641, 358] on div "Zapisz zmiany" at bounding box center [630, 362] width 36 height 8
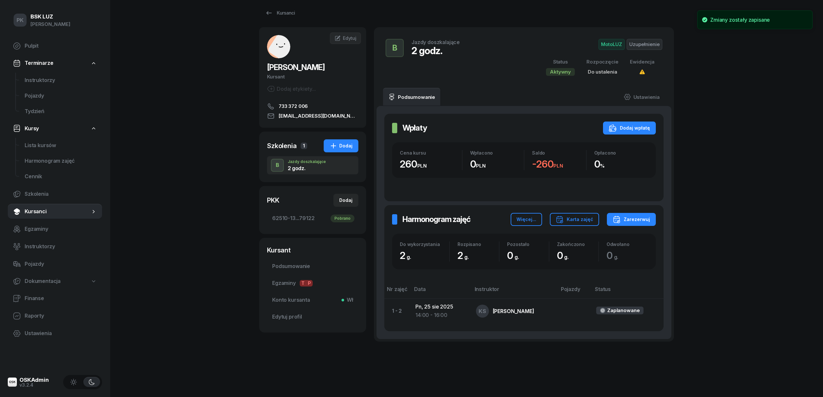
scroll to position [0, 0]
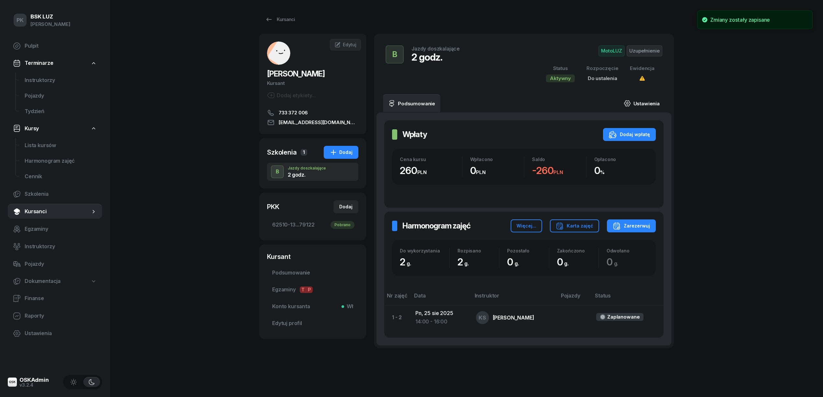
click at [654, 104] on link "Ustawienia" at bounding box center [642, 103] width 46 height 18
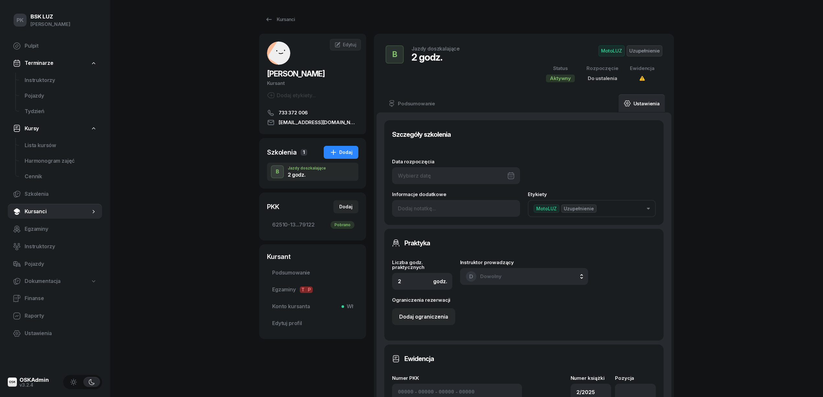
click at [442, 174] on div at bounding box center [456, 175] width 128 height 17
click at [434, 282] on div "25" at bounding box center [436, 282] width 10 height 10
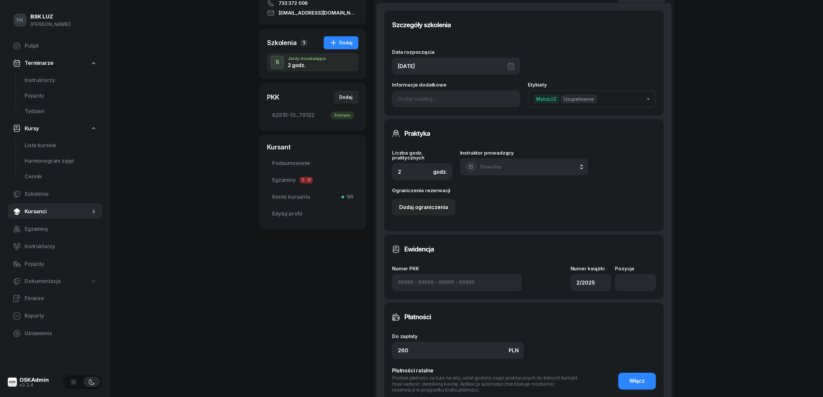
scroll to position [173, 0]
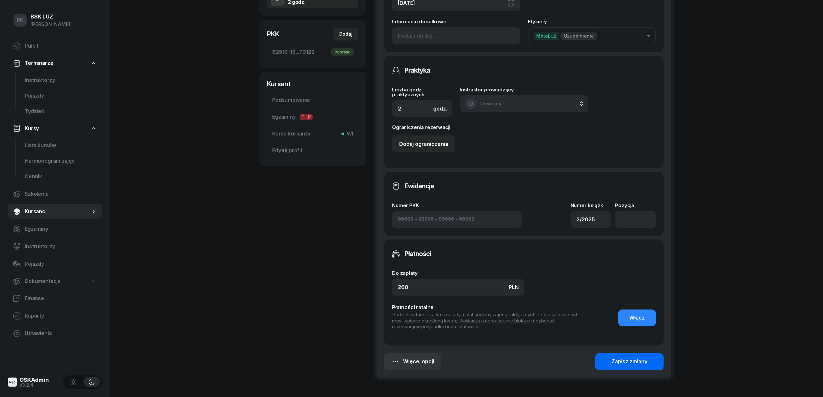
click at [612, 358] on div "Zapisz zmiany" at bounding box center [630, 362] width 36 height 8
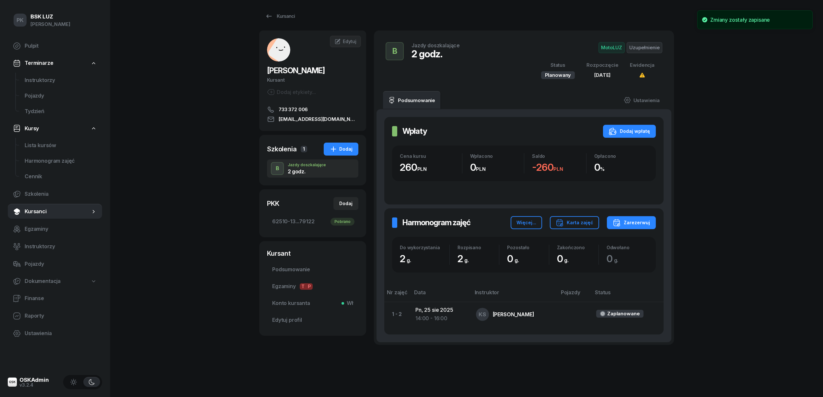
scroll to position [0, 0]
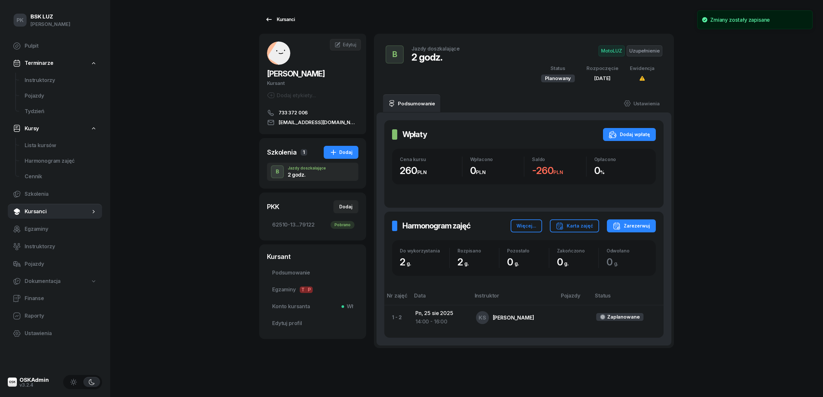
click at [283, 20] on div "Kursanci" at bounding box center [280, 20] width 30 height 8
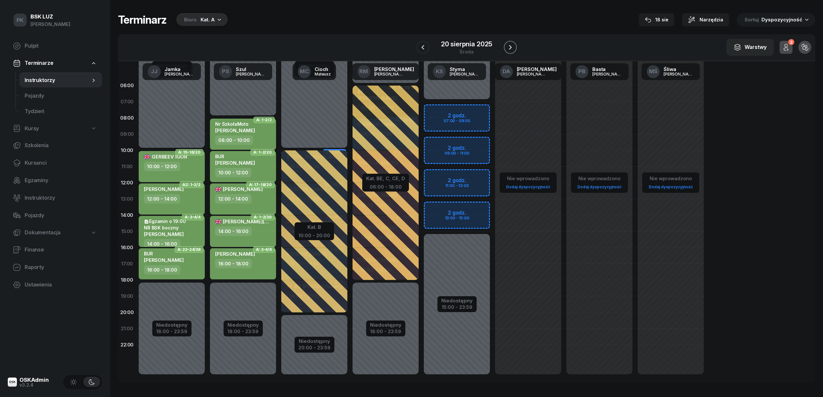
click at [512, 45] on icon "button" at bounding box center [511, 47] width 8 height 8
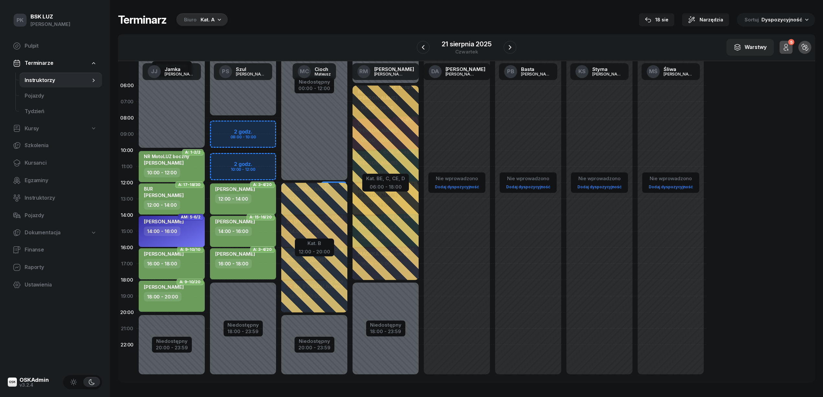
click at [192, 232] on div "14:00 - 16:00" at bounding box center [172, 231] width 57 height 9
select select "14"
select select "16"
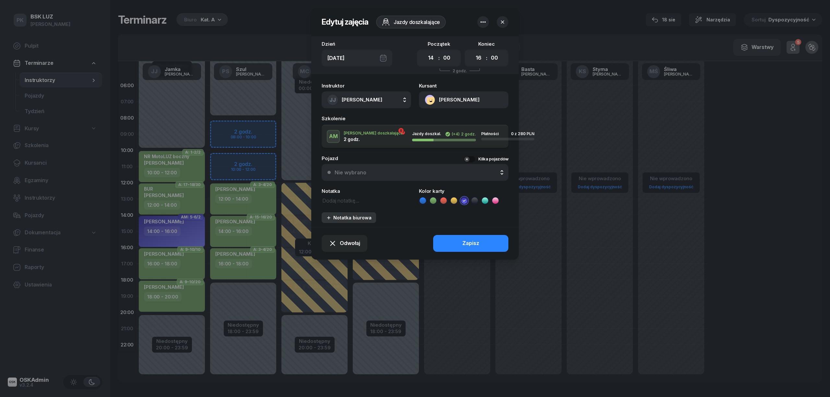
click at [357, 218] on div "Notatka biurowa" at bounding box center [348, 218] width 45 height 6
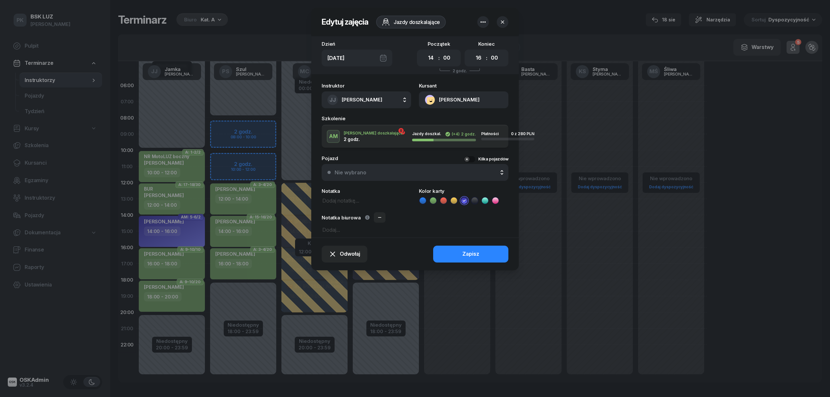
click at [337, 262] on div "Odwołaj Zapisz" at bounding box center [414, 254] width 207 height 33
click at [337, 256] on div "Odwołaj" at bounding box center [344, 254] width 31 height 8
click at [340, 213] on div "Kursant odwołał" at bounding box center [333, 214] width 38 height 8
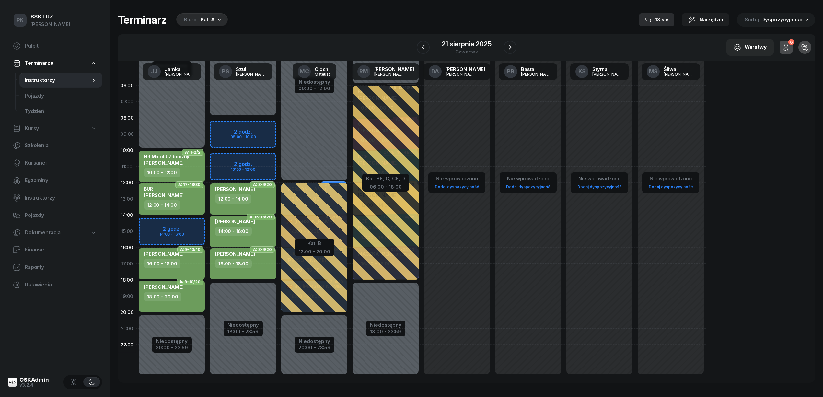
click at [665, 13] on button "18 sie" at bounding box center [656, 19] width 35 height 13
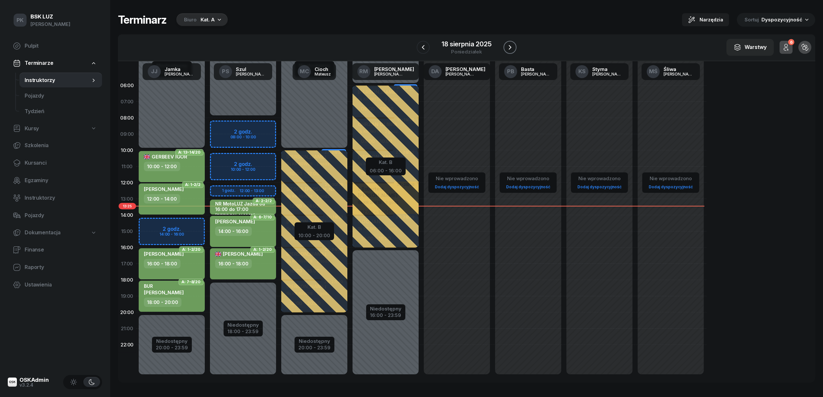
click at [506, 45] on button "button" at bounding box center [510, 47] width 13 height 13
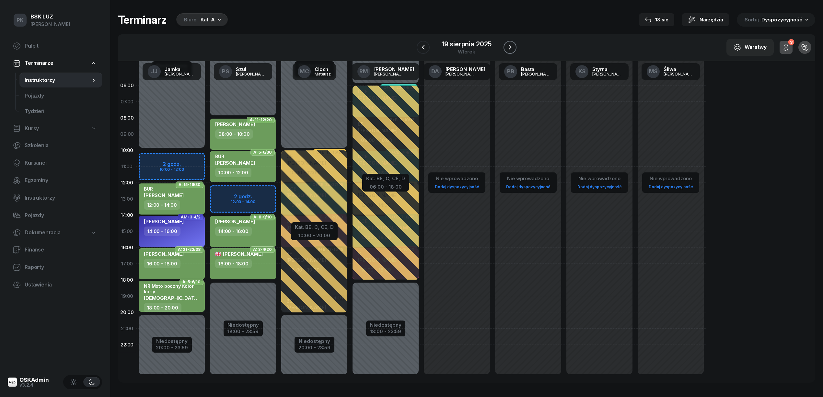
click at [509, 48] on icon "button" at bounding box center [510, 47] width 8 height 8
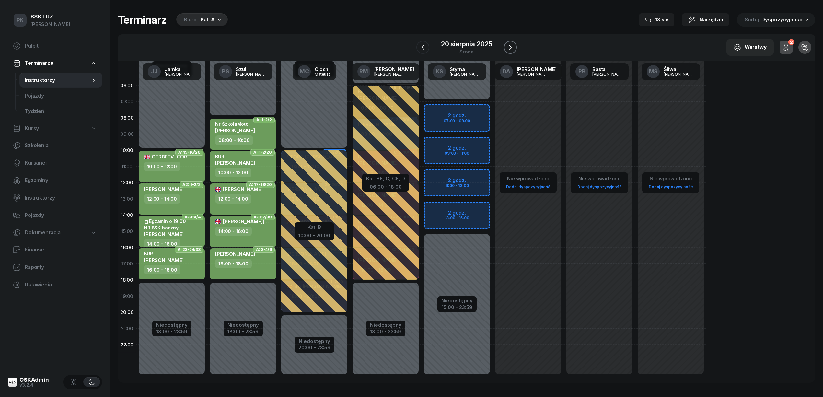
click at [509, 48] on icon "button" at bounding box center [511, 47] width 8 height 8
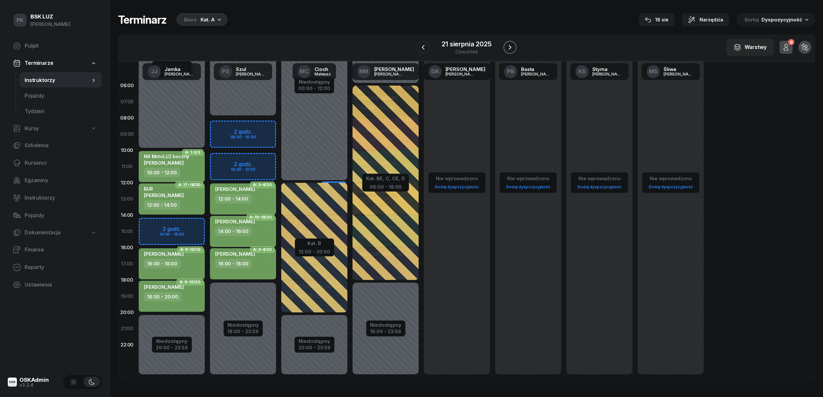
click at [509, 48] on icon "button" at bounding box center [510, 47] width 8 height 8
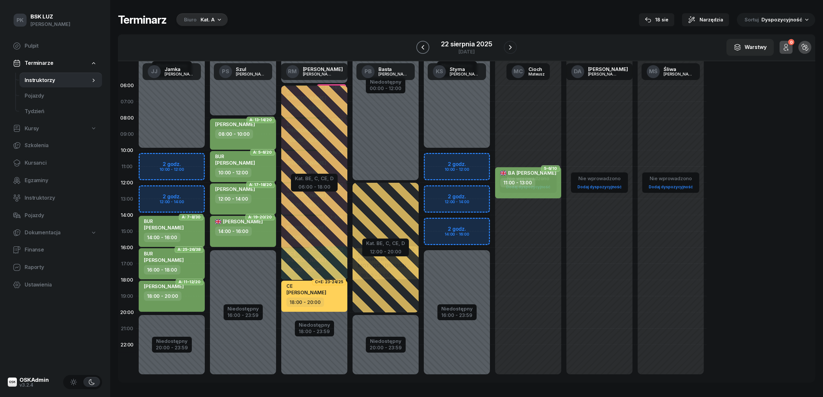
click at [425, 50] on icon "button" at bounding box center [423, 47] width 8 height 8
click at [425, 50] on icon "button" at bounding box center [424, 47] width 8 height 8
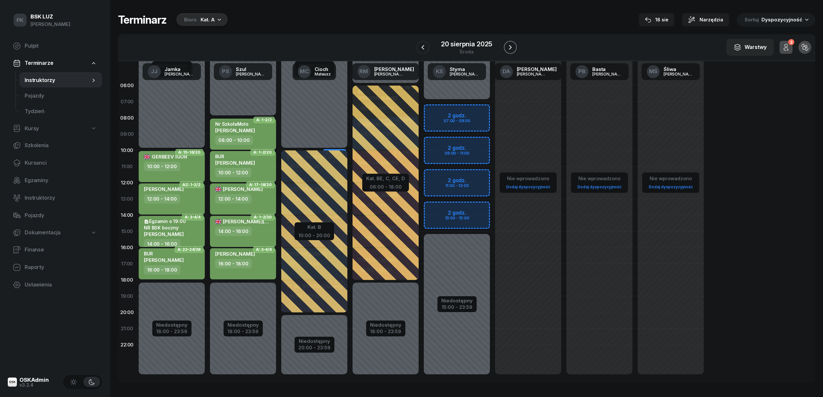
click at [511, 50] on icon "button" at bounding box center [511, 47] width 8 height 8
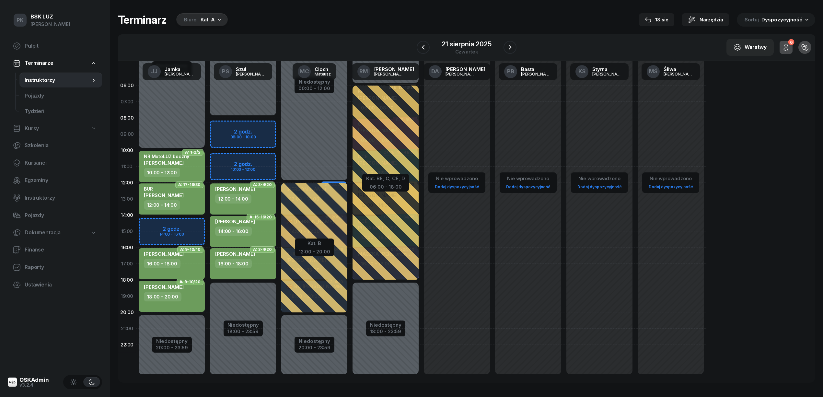
click at [430, 51] on div "21 sierpnia 2025 czwartek" at bounding box center [467, 47] width 100 height 18
click at [427, 51] on icon "button" at bounding box center [424, 47] width 8 height 8
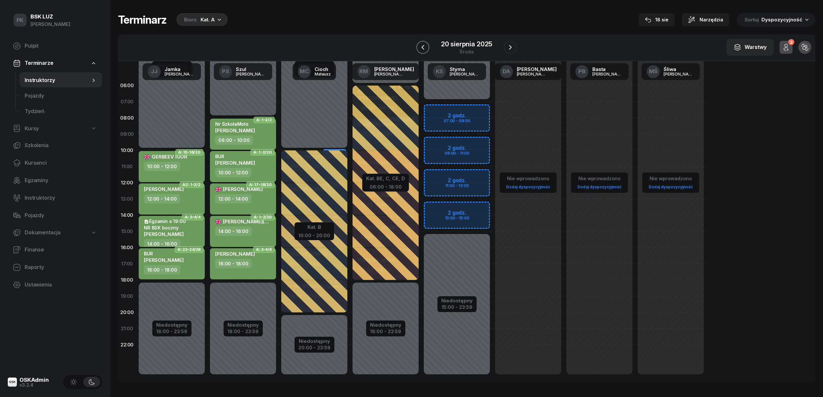
click at [419, 49] on icon "button" at bounding box center [423, 47] width 8 height 8
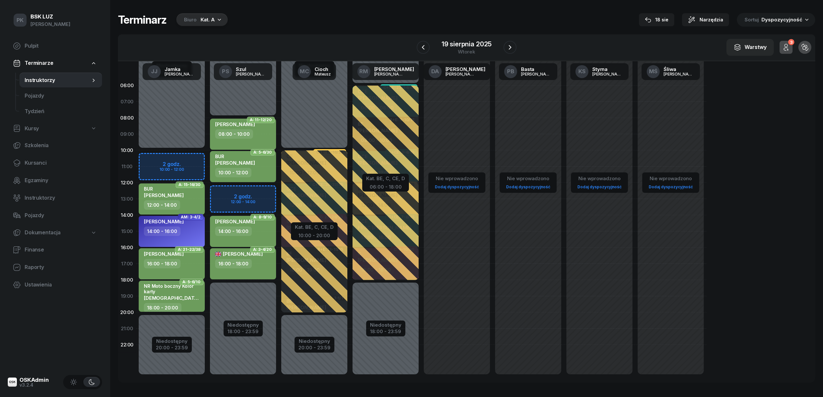
click at [522, 44] on div "W Wybierz AK Koryciński Artur BP Pająk Bogusław DA Arendarczyk Damian DP Pawłow…" at bounding box center [467, 47] width 698 height 27
click at [514, 46] on button "button" at bounding box center [510, 47] width 13 height 13
click at [514, 46] on icon "button" at bounding box center [511, 47] width 8 height 8
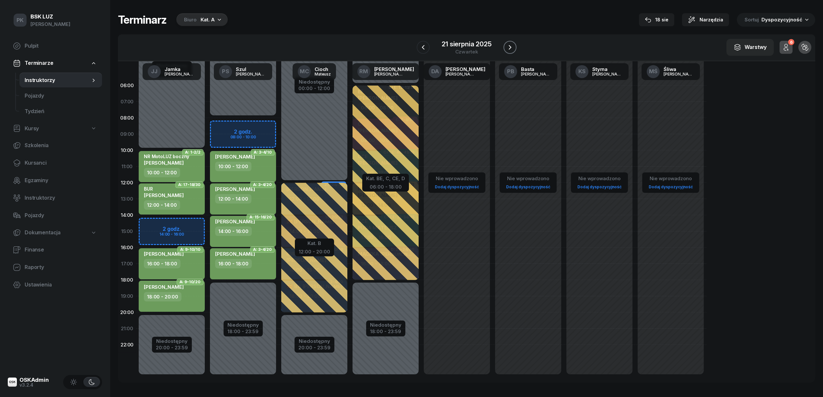
click at [514, 46] on button "button" at bounding box center [510, 47] width 13 height 13
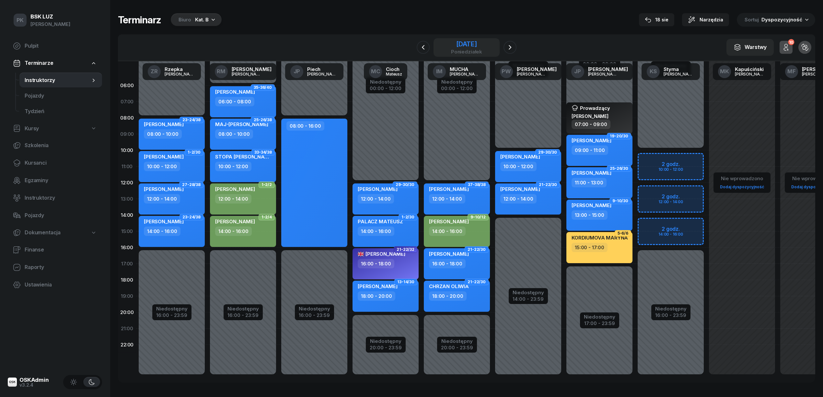
scroll to position [9, 0]
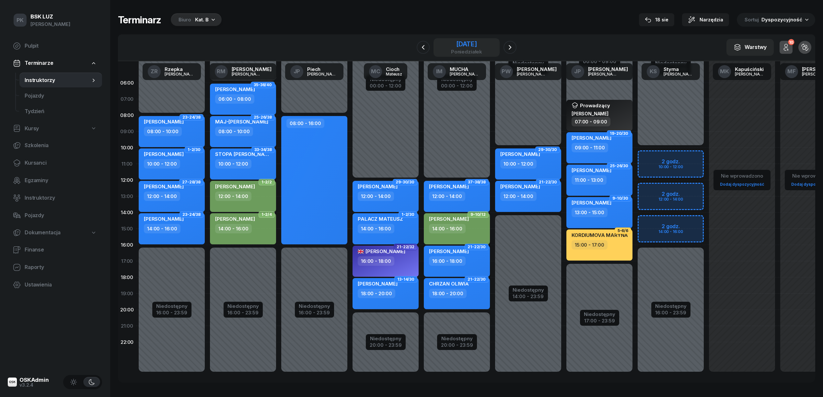
click at [478, 44] on div "[DATE]" at bounding box center [466, 44] width 31 height 6
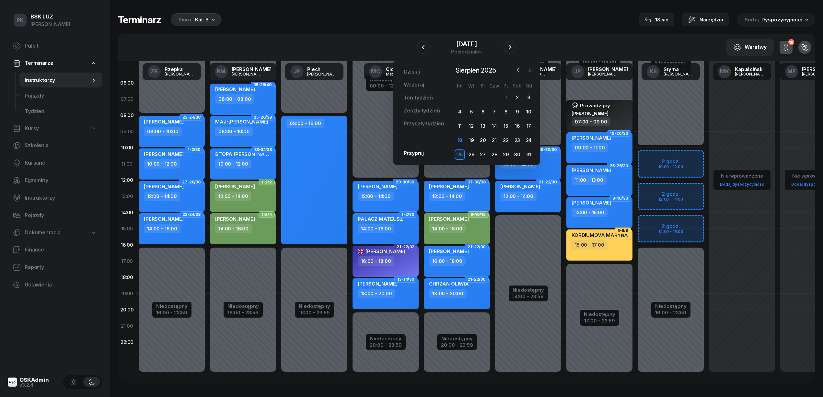
click at [531, 69] on icon "button" at bounding box center [530, 70] width 6 height 6
click at [462, 97] on div "1" at bounding box center [460, 97] width 10 height 10
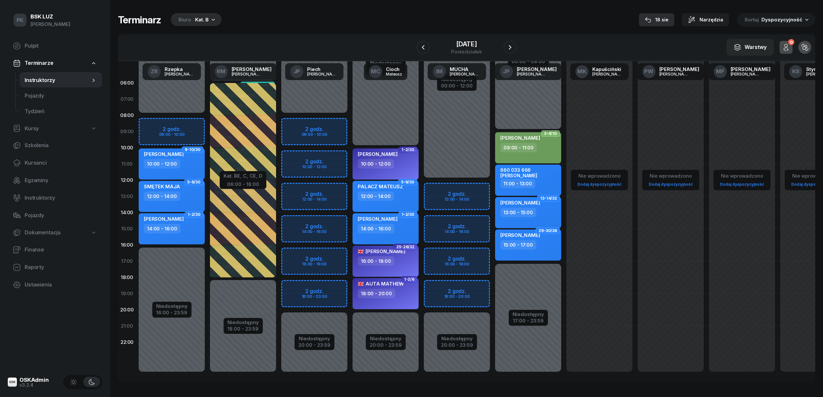
click at [668, 18] on div "18 sie" at bounding box center [657, 20] width 24 height 8
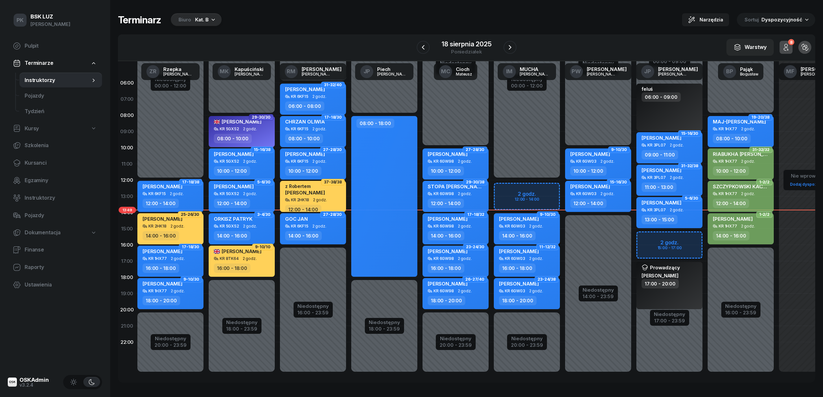
scroll to position [9, 3]
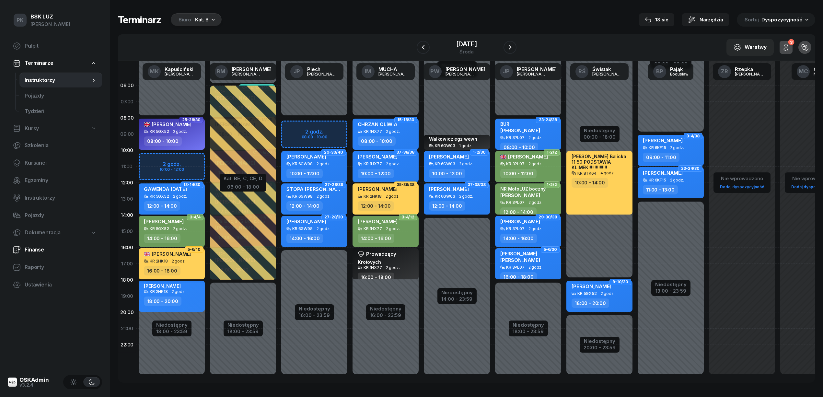
click at [34, 251] on span "Finanse" at bounding box center [61, 250] width 72 height 8
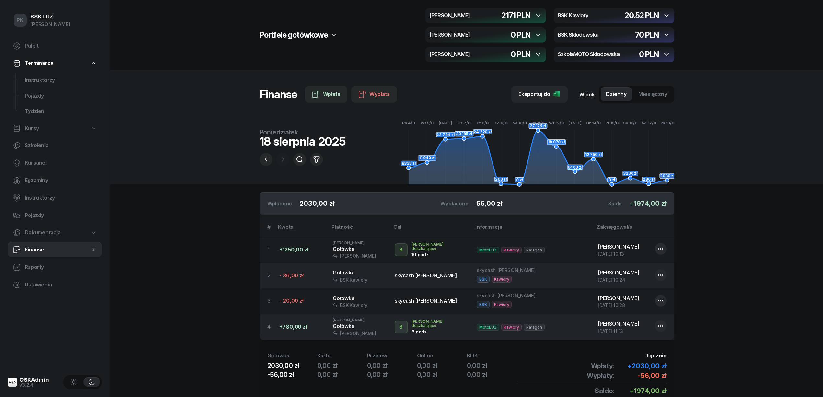
click at [667, 17] on icon "button" at bounding box center [667, 16] width 8 height 8
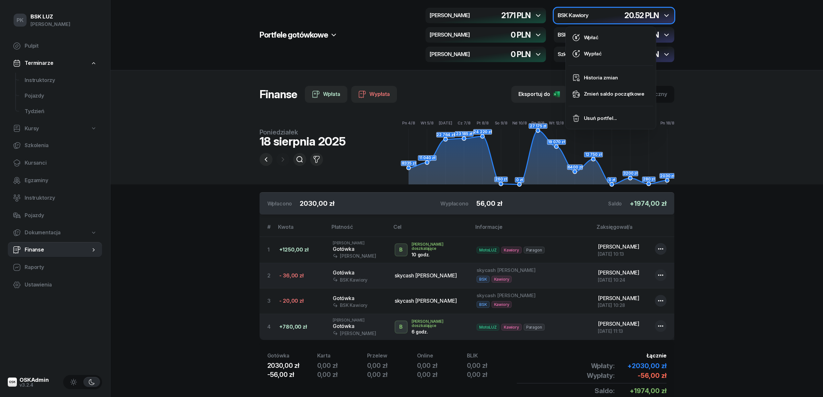
click at [671, 15] on div "button" at bounding box center [614, 16] width 121 height 16
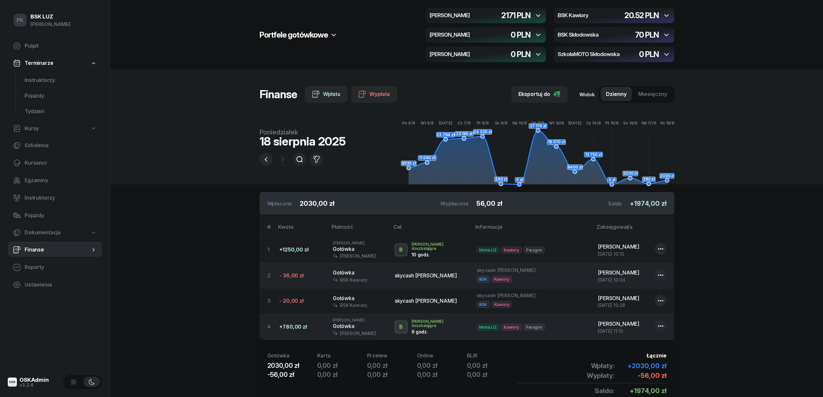
click at [666, 13] on icon "button" at bounding box center [667, 16] width 8 height 8
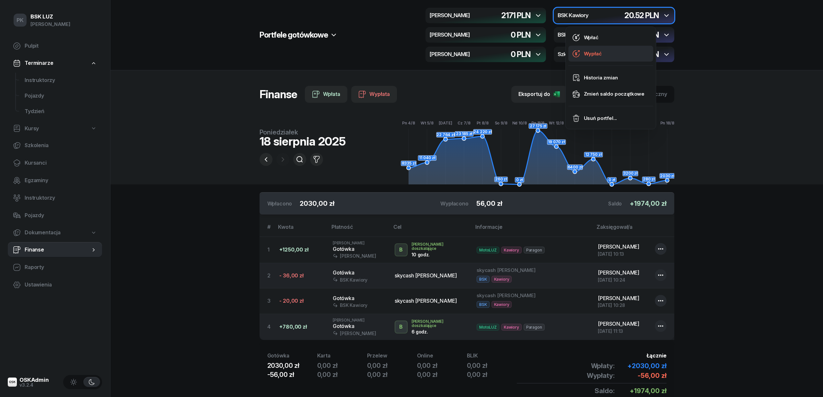
click at [601, 53] on div "Wypłać" at bounding box center [593, 54] width 18 height 8
select select "13"
select select "08"
select select "67eba016d336f44fb15f644d"
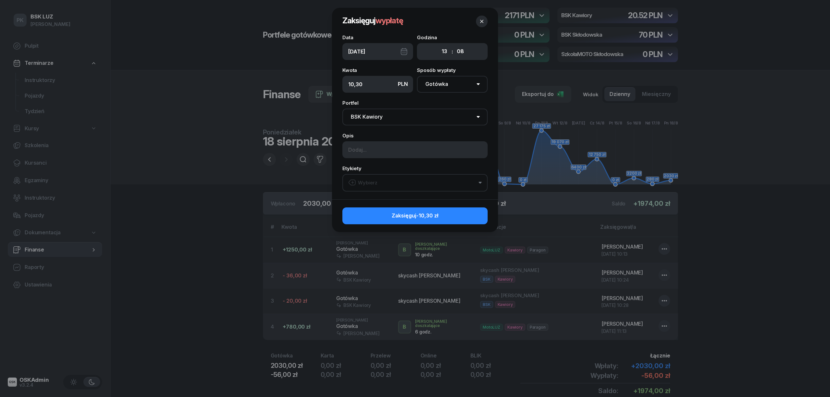
type input "10,30"
click at [385, 119] on select "Pomiń MotoLUZ Kawiory BSK Kawiory MotoLUZ Skłodowska BSK Skłodowska SzkołaMOTO …" at bounding box center [414, 117] width 145 height 17
click at [342, 109] on select "Pomiń MotoLUZ Kawiory BSK Kawiory MotoLUZ Skłodowska BSK Skłodowska SzkołaMOTO …" at bounding box center [414, 117] width 145 height 17
click at [388, 155] on input at bounding box center [414, 149] width 145 height 17
click at [380, 185] on button "Wybierz" at bounding box center [414, 183] width 145 height 18
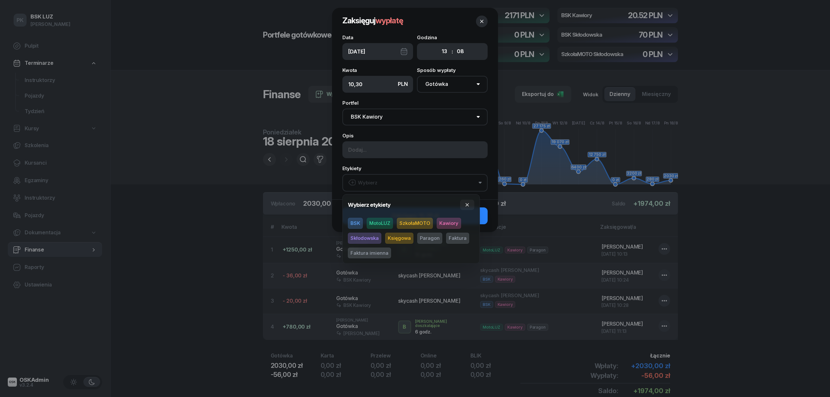
click at [357, 223] on span "BSK" at bounding box center [355, 223] width 15 height 11
click at [464, 238] on span "Faktura" at bounding box center [457, 238] width 23 height 11
click at [418, 165] on div "Data 18/08/2025 Godzina 00 01 02 03 04 05 06 07 08 09 10 11 12 13 14 15 16 17 1…" at bounding box center [415, 117] width 166 height 164
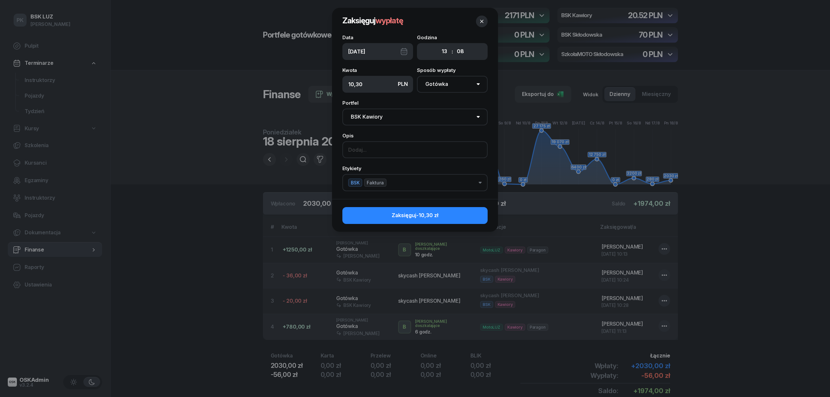
click at [415, 149] on input at bounding box center [414, 149] width 145 height 17
type input "Poczta F00107G082500948087P"
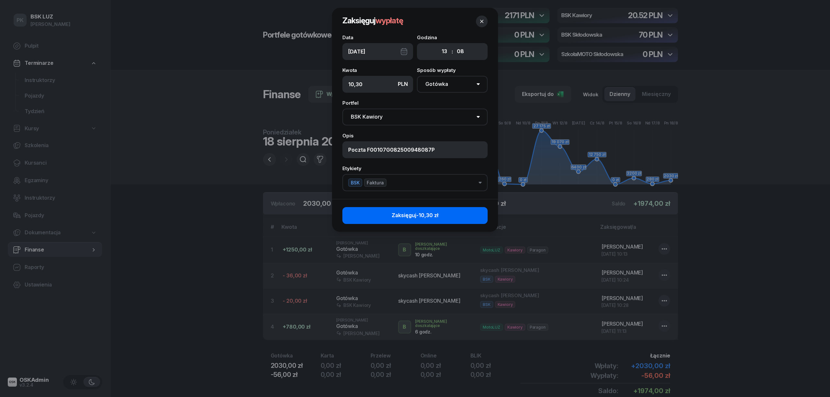
click at [445, 215] on button "Zaksięguj -10,30 zł" at bounding box center [414, 215] width 145 height 17
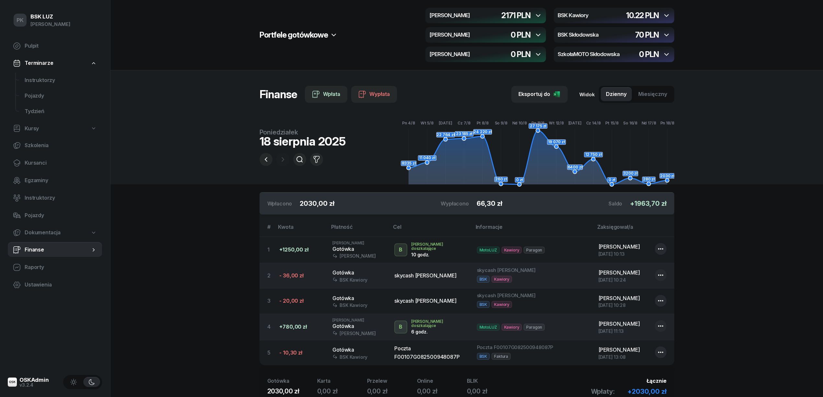
scroll to position [43, 0]
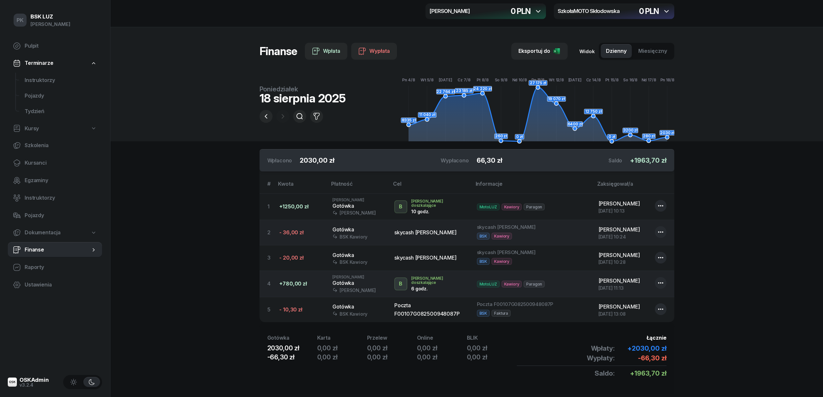
click at [162, 375] on section "Portfele gotówkowe MotoLUZ Kawiory 2171 PLN BSK Kawiory 10.22 PLN MotoLUZ Skłod…" at bounding box center [467, 185] width 713 height 456
drag, startPoint x: 173, startPoint y: 386, endPoint x: 177, endPoint y: 393, distance: 7.6
click at [176, 390] on section "Portfele gotówkowe MotoLUZ Kawiory 2171 PLN BSK Kawiory 10.22 PLN MotoLUZ Skłod…" at bounding box center [467, 185] width 713 height 456
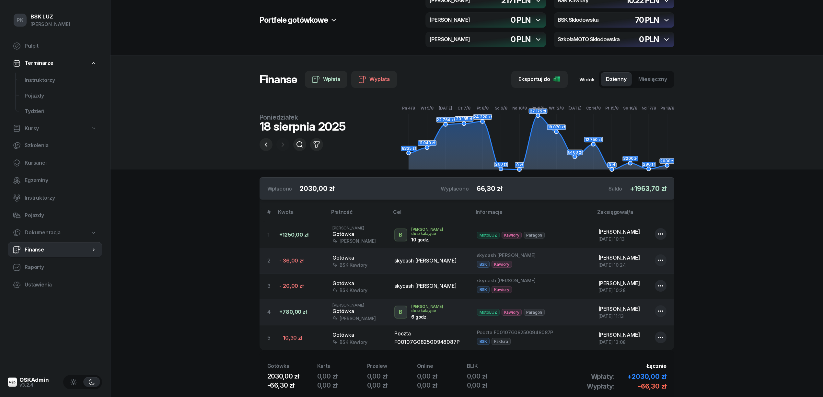
scroll to position [0, 0]
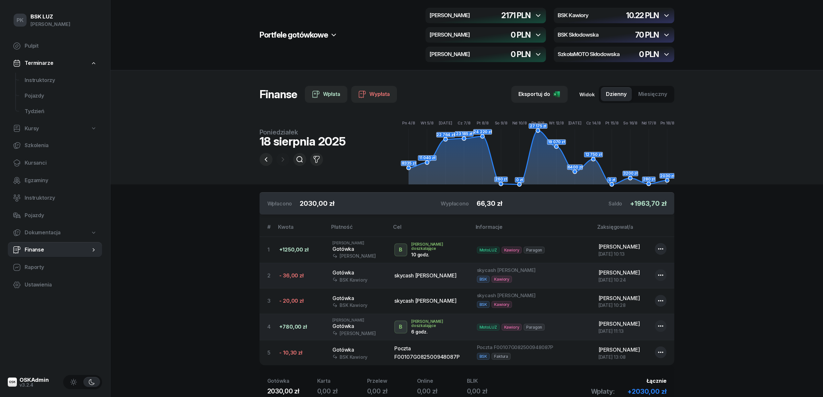
click at [195, 196] on section "Portfele gotówkowe MotoLUZ Kawiory 2171 PLN BSK Kawiory 10.22 PLN MotoLUZ Skłod…" at bounding box center [467, 228] width 713 height 456
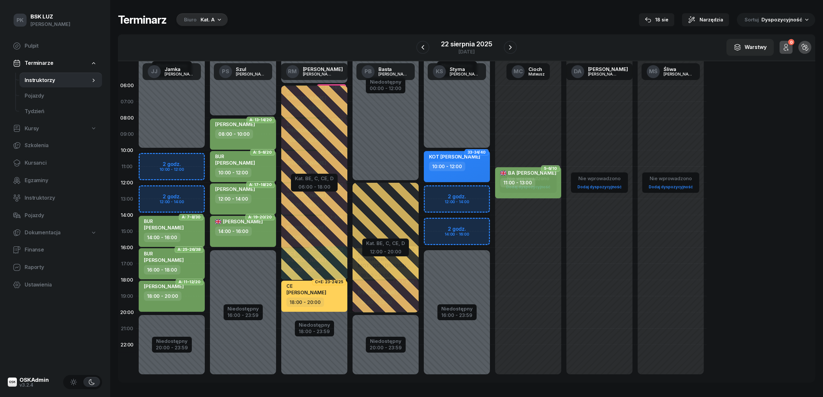
click at [209, 17] on div "Kat. A" at bounding box center [208, 20] width 14 height 8
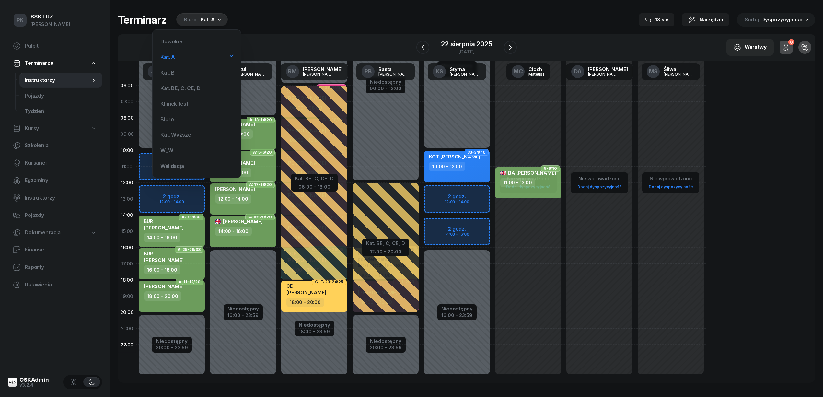
click at [477, 27] on div "Terminarz Biuro Kat. A 18 sie Narzędzia Sortuj Dyspozycyjność W Wybierz AK Kory…" at bounding box center [467, 198] width 698 height 396
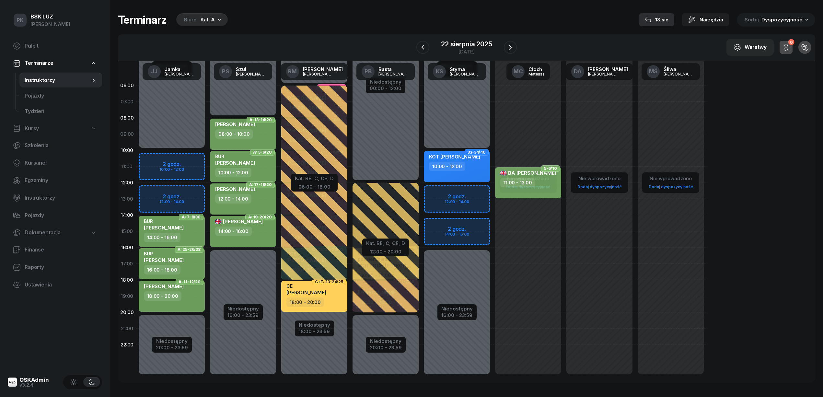
click at [650, 21] on icon "button" at bounding box center [648, 20] width 6 height 6
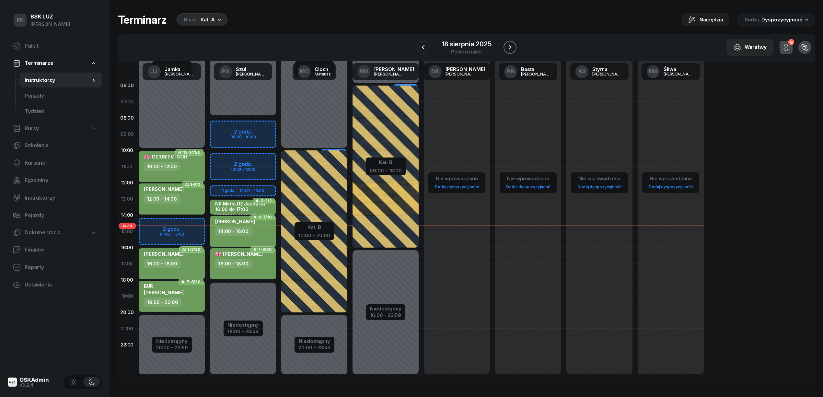
click at [509, 46] on icon "button" at bounding box center [510, 47] width 8 height 8
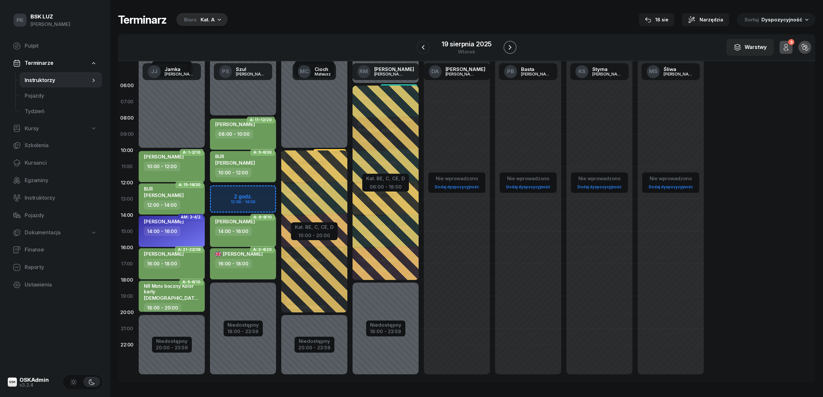
click at [509, 46] on icon "button" at bounding box center [510, 47] width 8 height 8
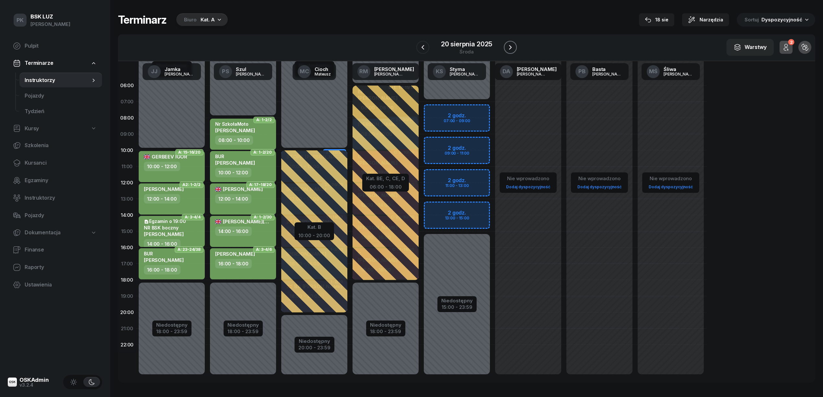
click at [509, 46] on icon "button" at bounding box center [511, 47] width 8 height 8
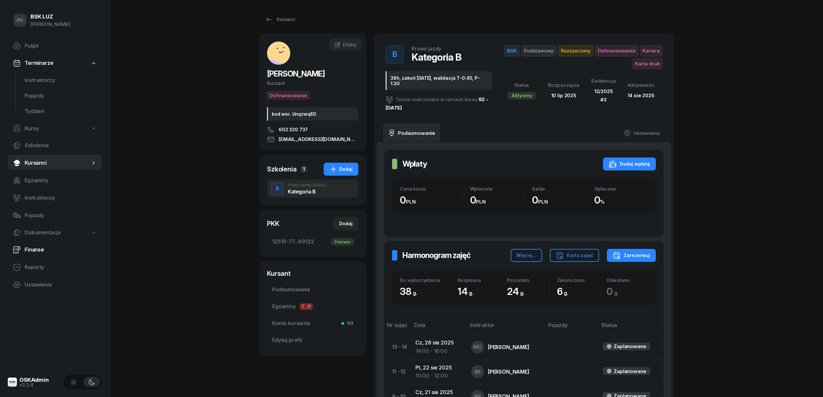
click at [35, 244] on link "Finanse" at bounding box center [55, 250] width 94 height 16
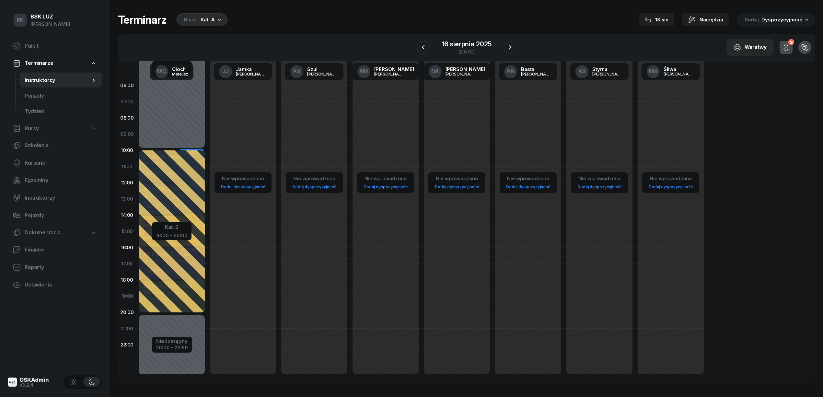
click at [193, 15] on div "Biuro Kat. A" at bounding box center [202, 19] width 52 height 13
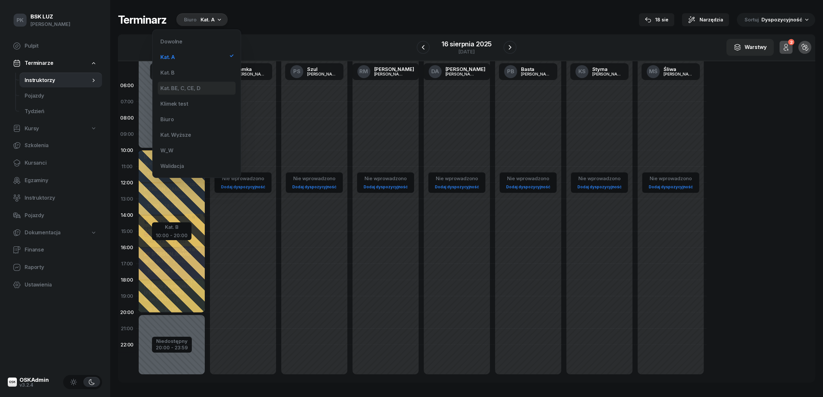
click at [196, 87] on div "Kat. BE, C, CE, D" at bounding box center [180, 88] width 40 height 5
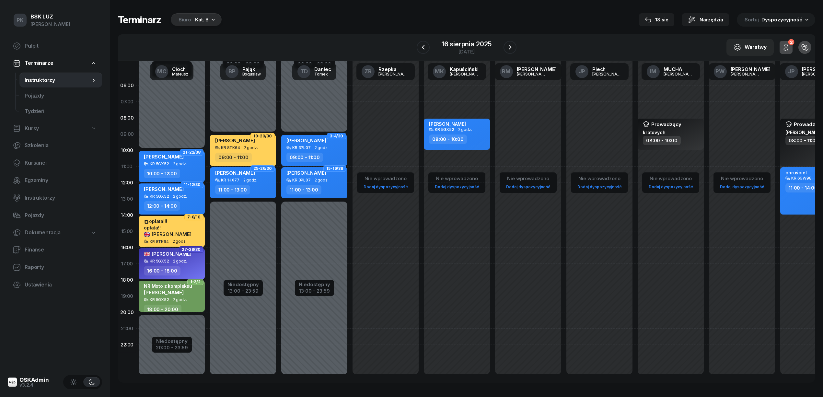
click at [191, 15] on div "Biuro Kat. B" at bounding box center [196, 19] width 51 height 13
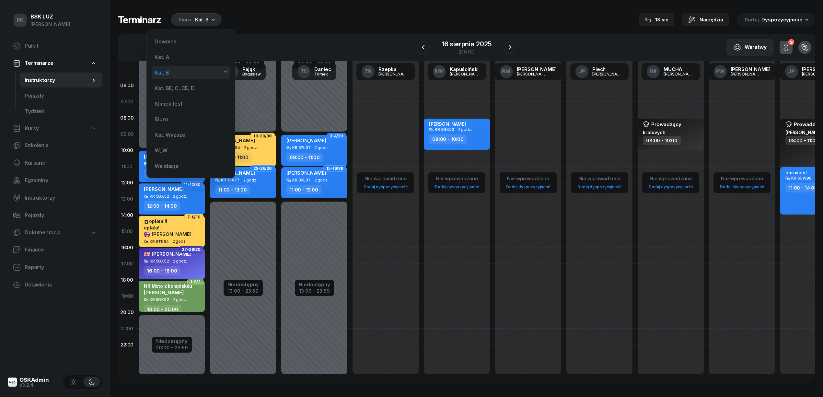
click at [192, 74] on div "Kat. B" at bounding box center [191, 72] width 78 height 13
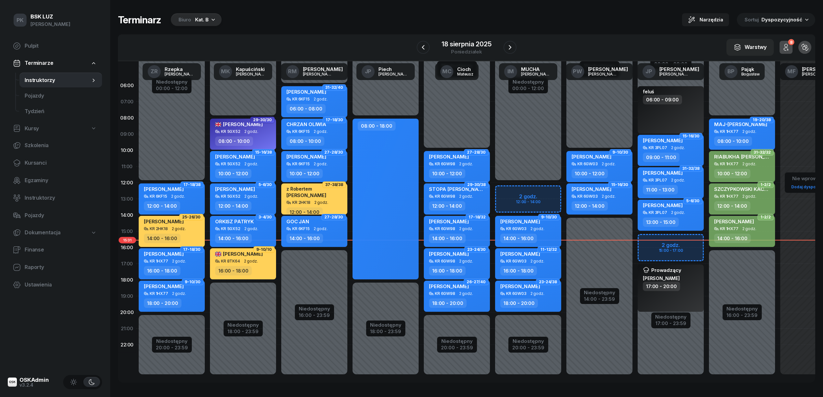
scroll to position [9, 3]
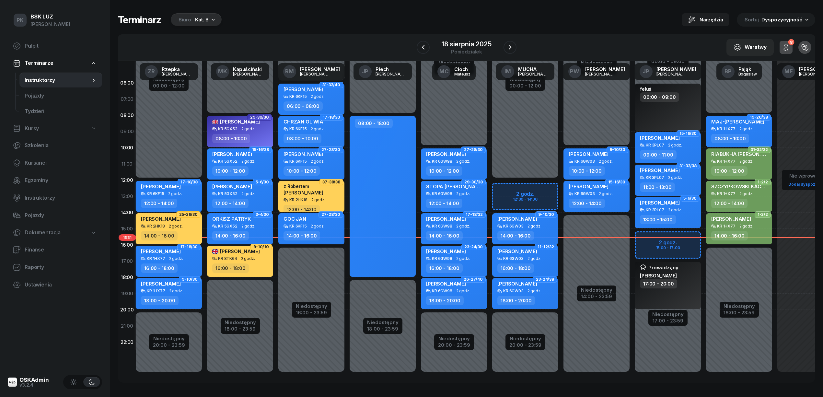
click at [193, 25] on div "Biuro Kat. B" at bounding box center [196, 19] width 51 height 13
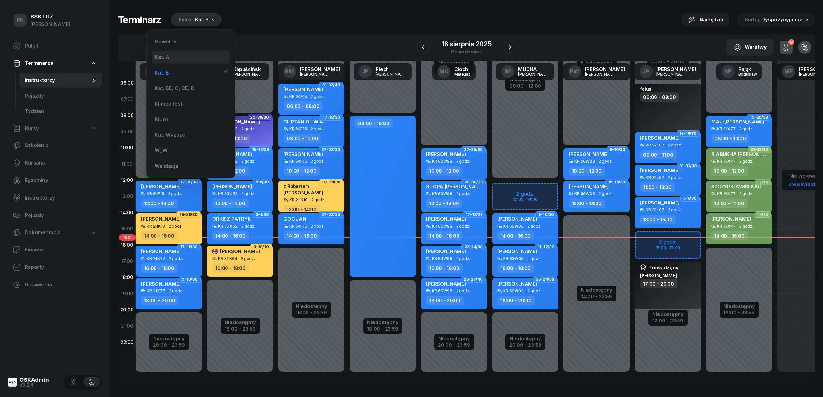
click at [196, 56] on div "Kat. A" at bounding box center [191, 57] width 78 height 13
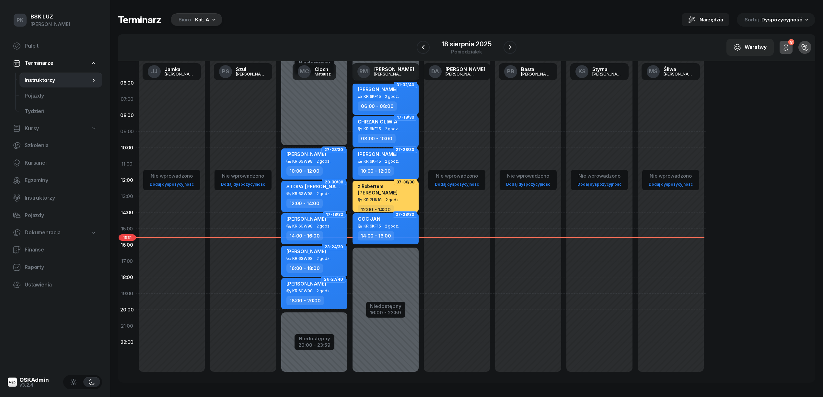
scroll to position [3, 0]
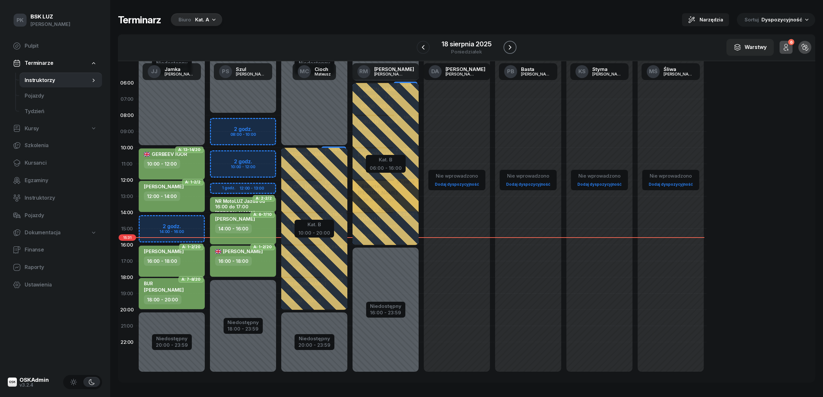
click at [510, 50] on icon "button" at bounding box center [510, 47] width 8 height 8
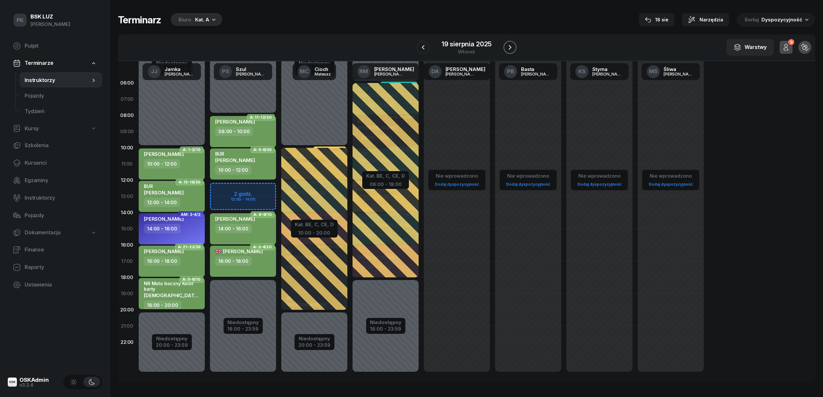
click at [511, 48] on icon "button" at bounding box center [510, 47] width 8 height 8
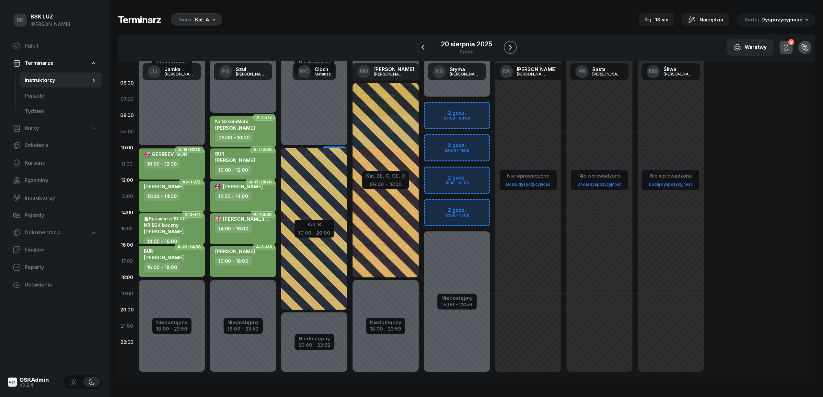
click at [511, 48] on icon "button" at bounding box center [511, 47] width 8 height 8
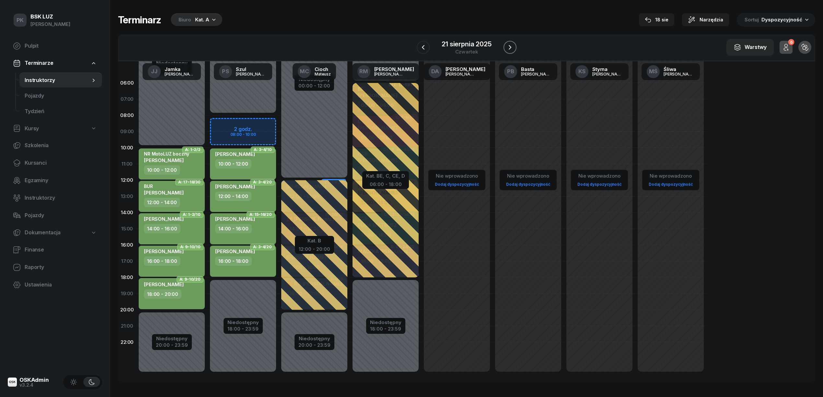
click at [511, 48] on icon "button" at bounding box center [510, 47] width 8 height 8
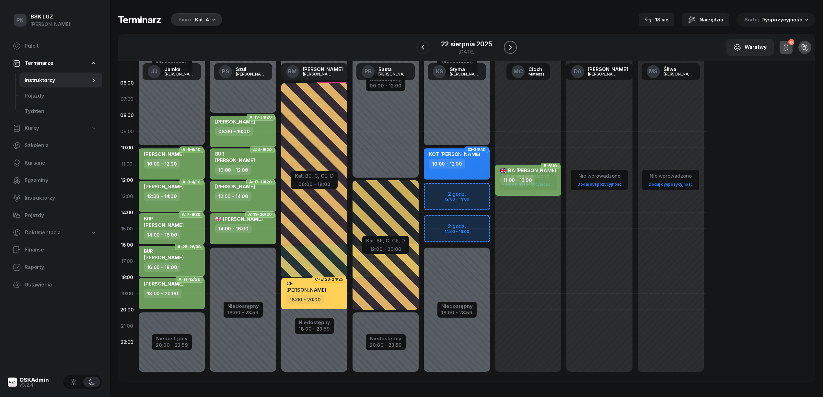
click at [511, 48] on icon "button" at bounding box center [511, 47] width 8 height 8
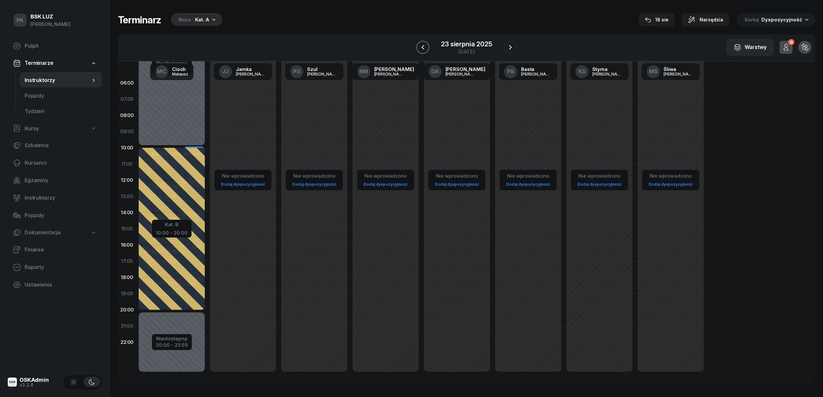
click at [422, 43] on icon "button" at bounding box center [423, 47] width 8 height 8
click at [422, 44] on icon "button" at bounding box center [423, 47] width 8 height 8
click at [422, 44] on icon "button" at bounding box center [424, 47] width 8 height 8
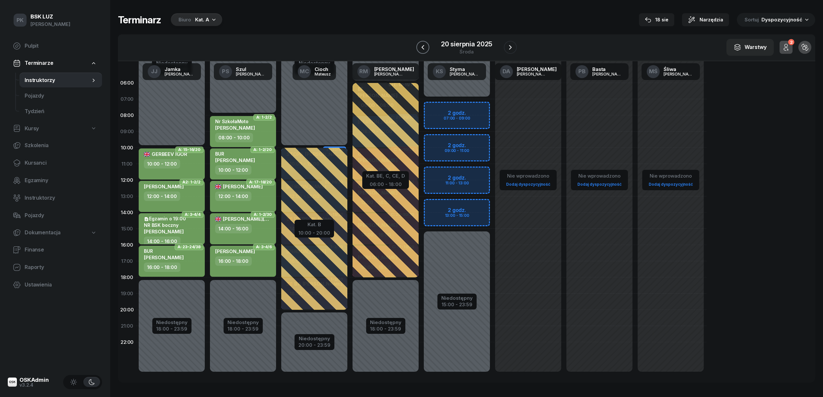
click at [422, 44] on icon "button" at bounding box center [423, 47] width 8 height 8
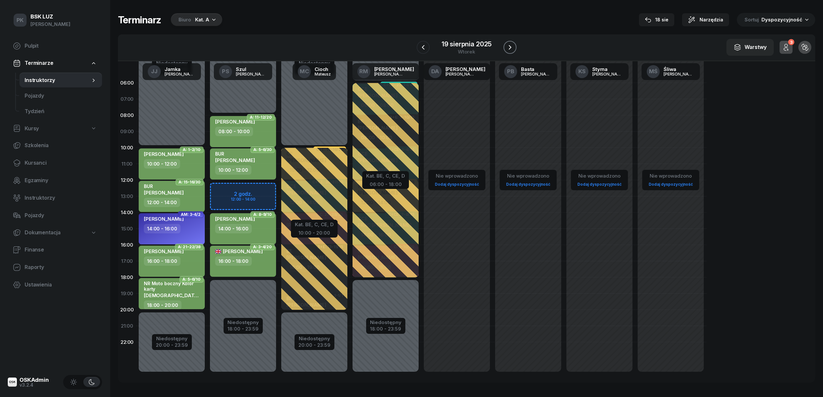
click at [507, 47] on icon "button" at bounding box center [510, 47] width 8 height 8
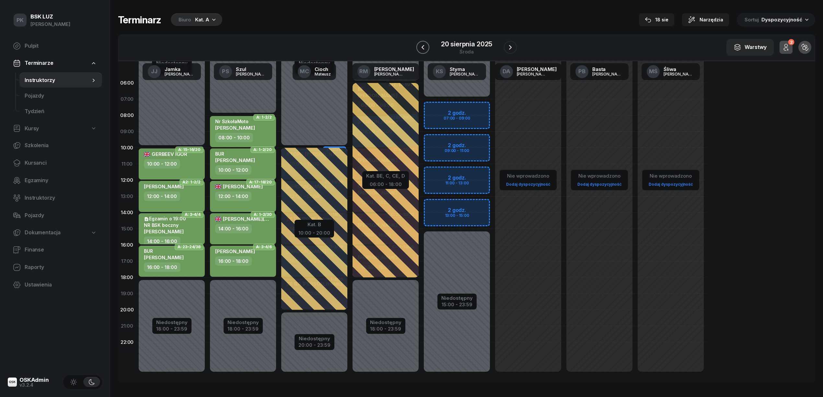
click at [424, 45] on icon "button" at bounding box center [423, 47] width 8 height 8
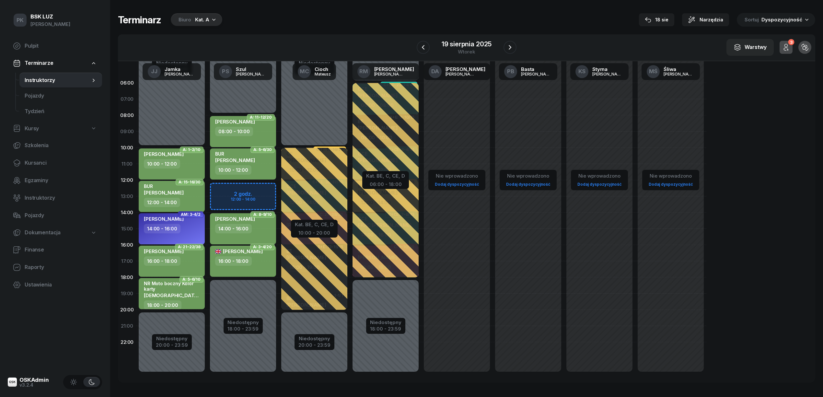
click at [773, 137] on div "06:00 07:00 08:00 09:00 10:00 11:00 12:00 13:00 14:00 15:00 16:00 17:00 18:00 1…" at bounding box center [467, 222] width 698 height 322
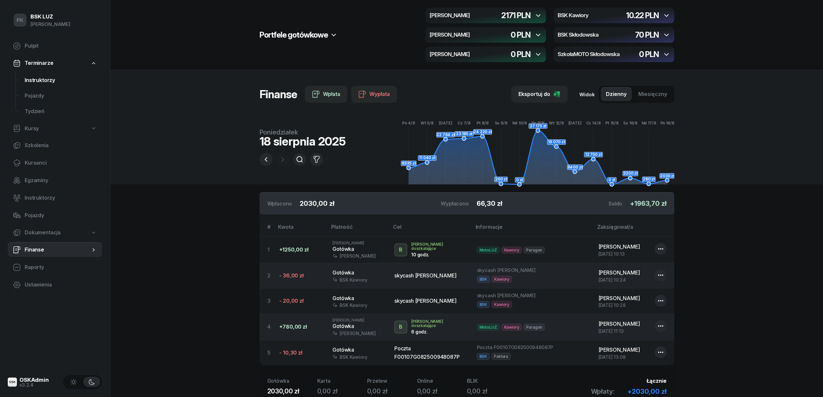
click at [41, 80] on span "Instruktorzy" at bounding box center [61, 80] width 72 height 8
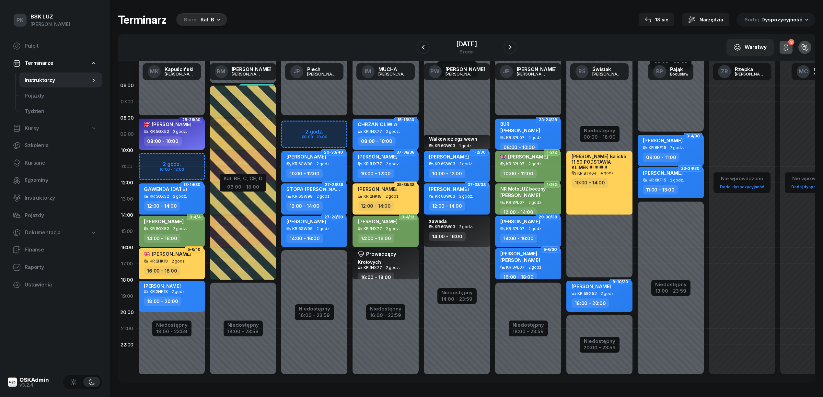
click at [202, 22] on div "Kat. B" at bounding box center [208, 20] width 14 height 8
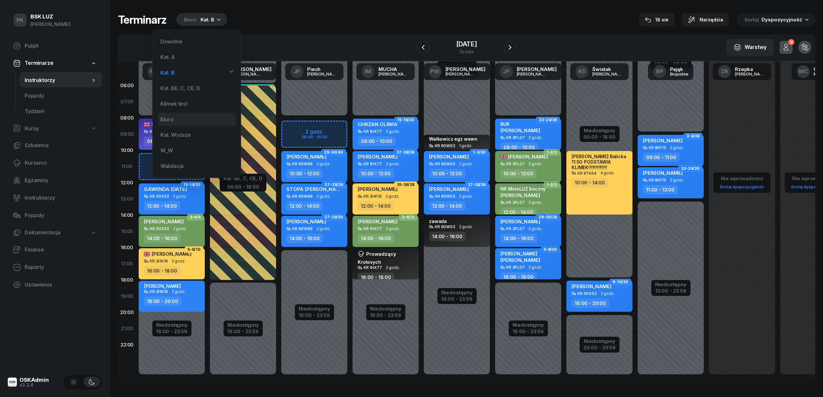
click at [180, 116] on div "Biuro" at bounding box center [197, 119] width 78 height 13
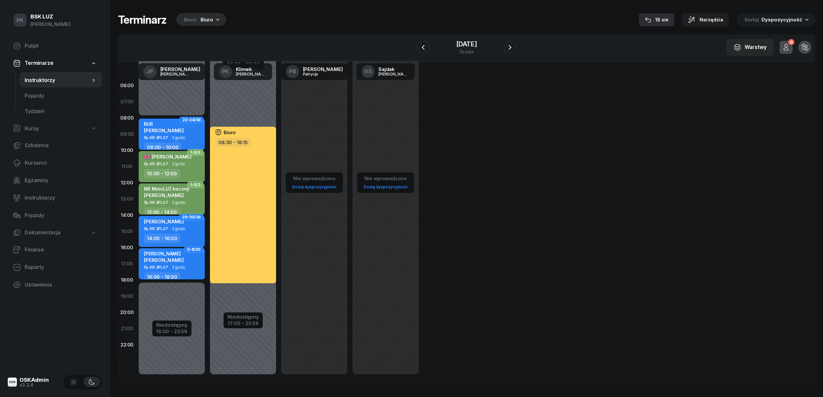
click at [660, 17] on div "18 sie" at bounding box center [657, 20] width 24 height 8
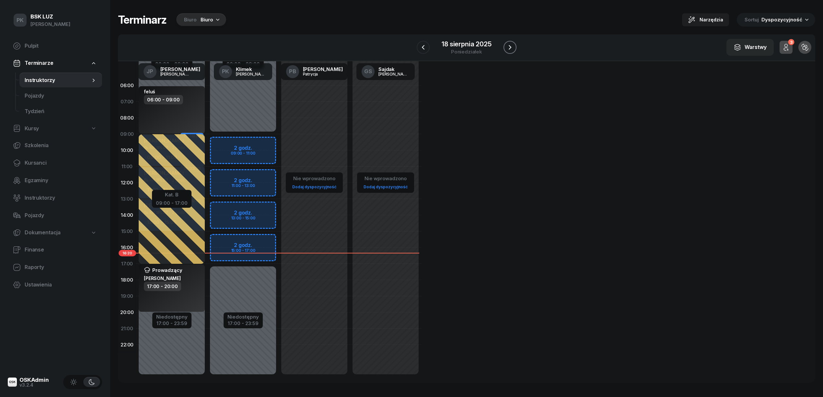
click at [510, 44] on icon "button" at bounding box center [510, 47] width 8 height 8
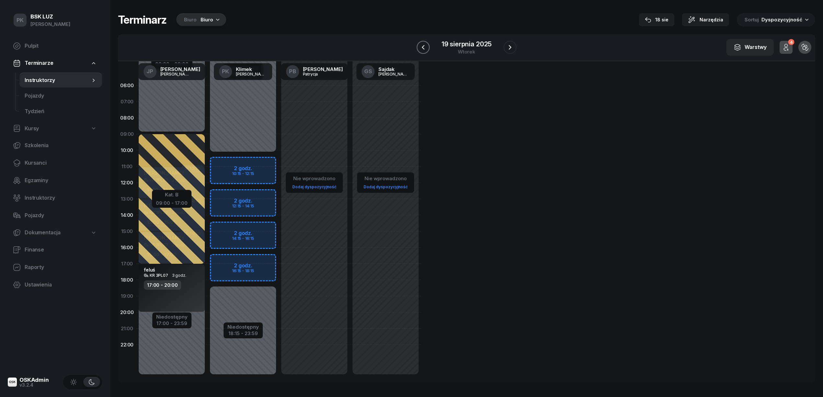
click at [424, 47] on icon "button" at bounding box center [424, 47] width 8 height 8
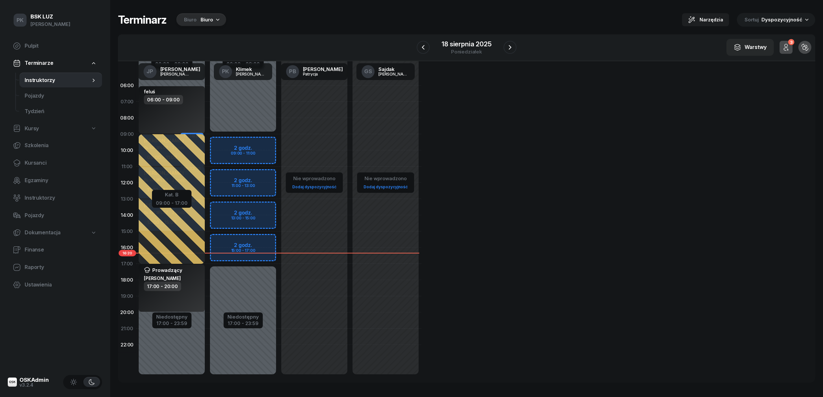
click at [279, 144] on div "Niedostępny 00:00 - 09:00 Niedostępny 17:00 - 23:59 2 godz. 09:00 - 11:00 2 god…" at bounding box center [314, 231] width 71 height 308
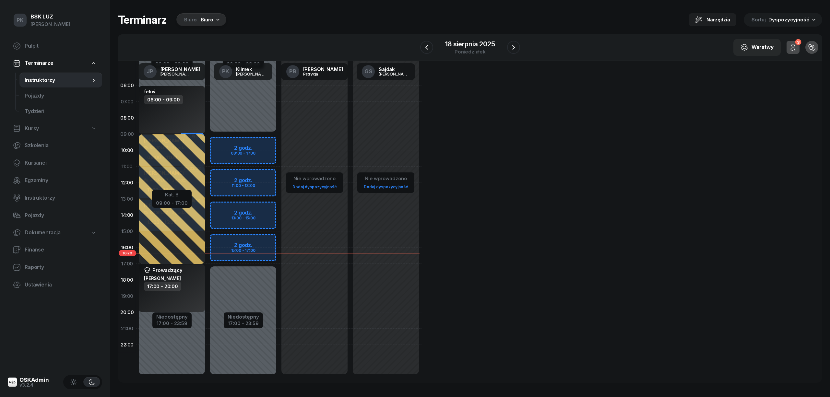
select select "09"
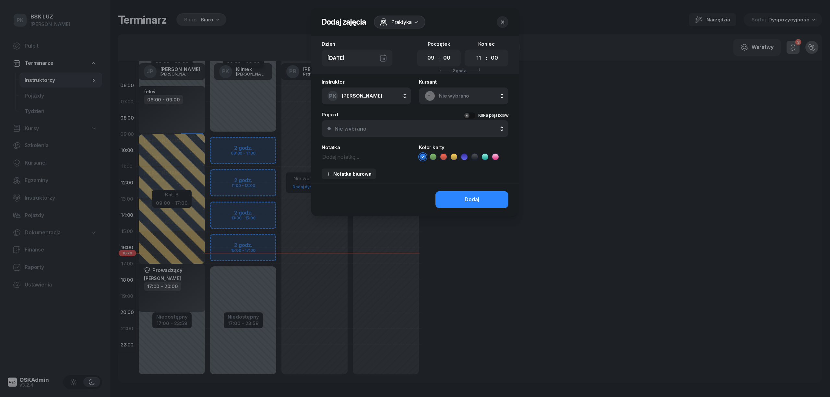
click at [391, 21] on div "Praktyka" at bounding box center [396, 22] width 32 height 8
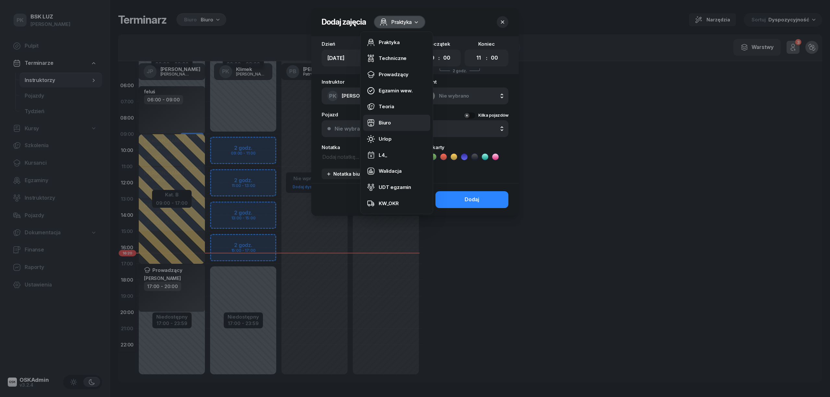
click at [384, 123] on div "Biuro" at bounding box center [385, 123] width 12 height 8
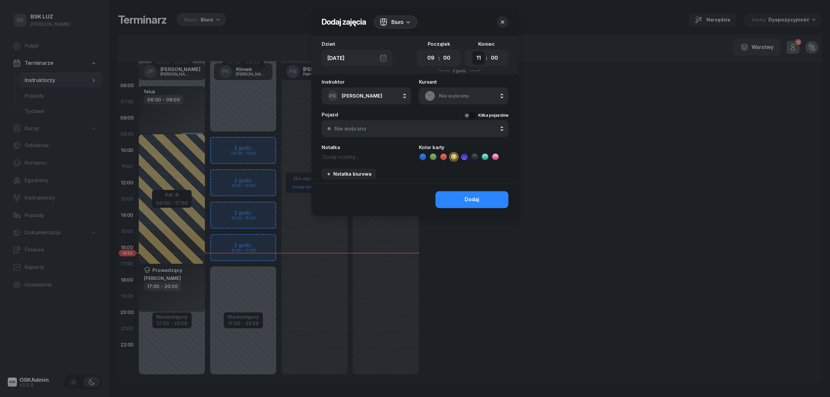
click at [479, 59] on select "00 01 02 03 04 05 06 07 08 09 10 11 12 13 14 15 16 17 18 19 20 21 22 23" at bounding box center [478, 58] width 12 height 14
select select "17"
click at [472, 51] on select "00 01 02 03 04 05 06 07 08 09 10 11 12 13 14 15 16 17 18 19 20 21 22 23" at bounding box center [478, 58] width 12 height 14
click at [471, 202] on div "Dodaj" at bounding box center [472, 199] width 15 height 8
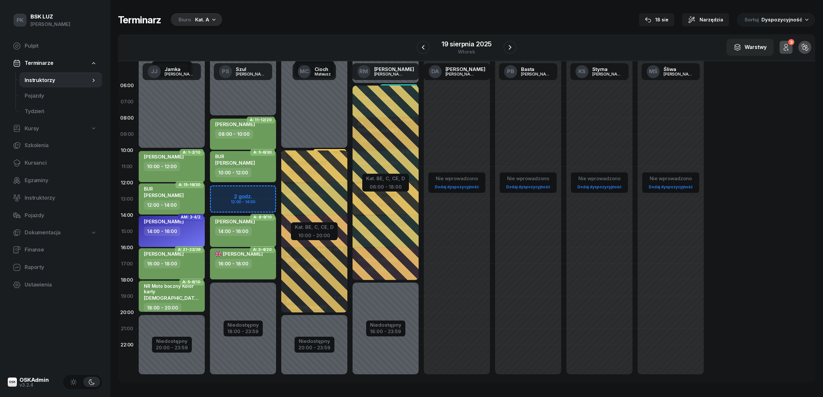
scroll to position [3, 0]
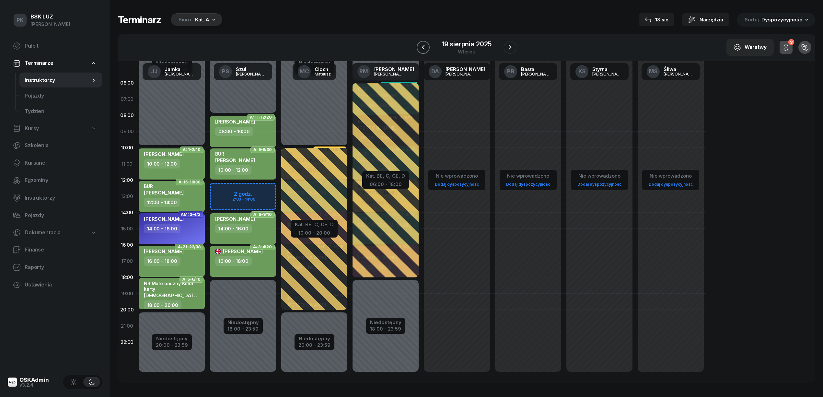
click at [425, 45] on icon "button" at bounding box center [424, 47] width 8 height 8
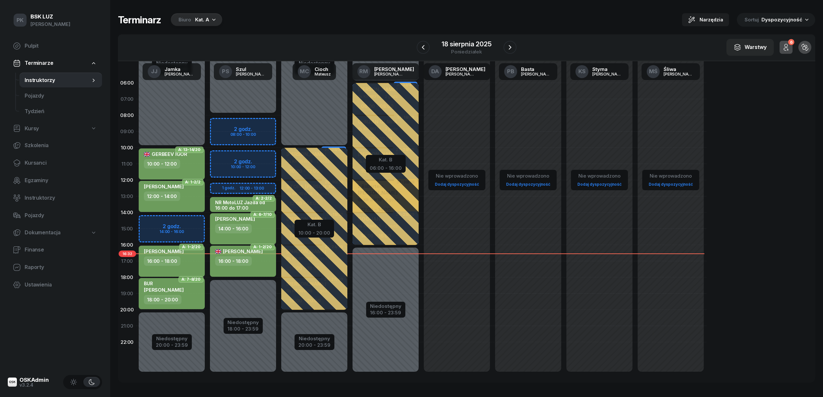
click at [254, 270] on div "KOSTADINOV VASIL 16:00 - 18:00" at bounding box center [243, 261] width 66 height 31
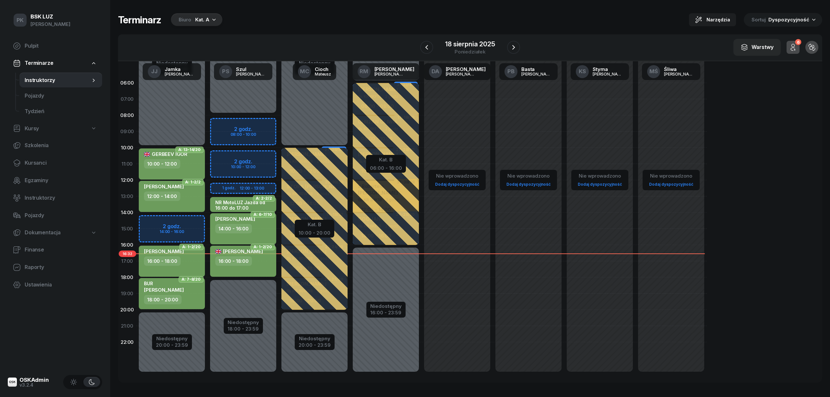
select select "16"
select select "18"
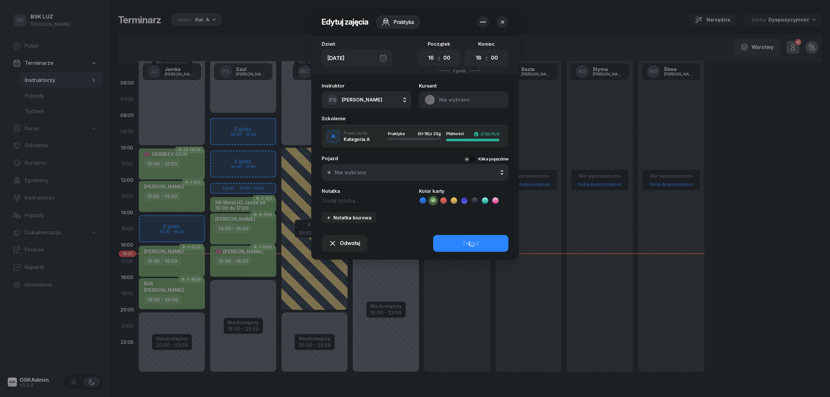
click at [254, 270] on div at bounding box center [415, 198] width 830 height 397
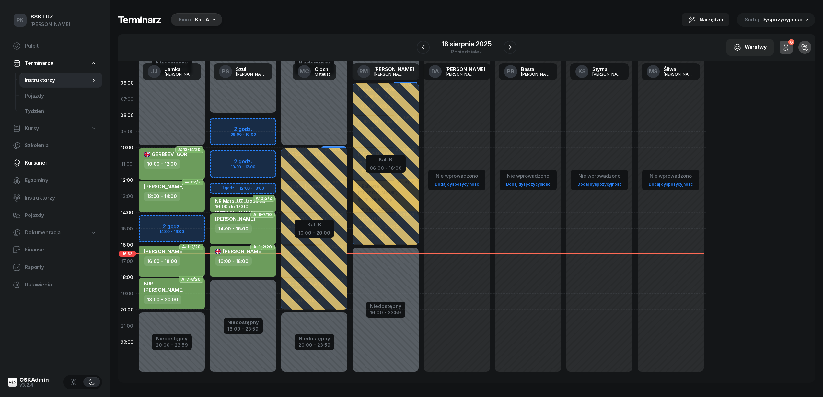
click at [38, 160] on span "Kursanci" at bounding box center [61, 163] width 72 height 8
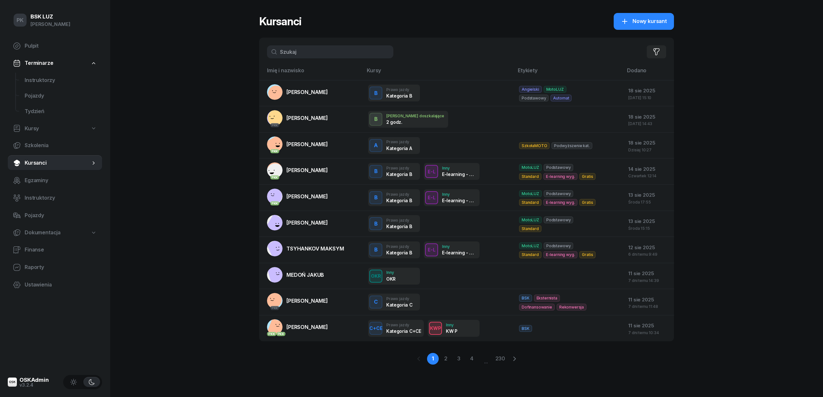
click at [293, 50] on input "text" at bounding box center [330, 51] width 126 height 13
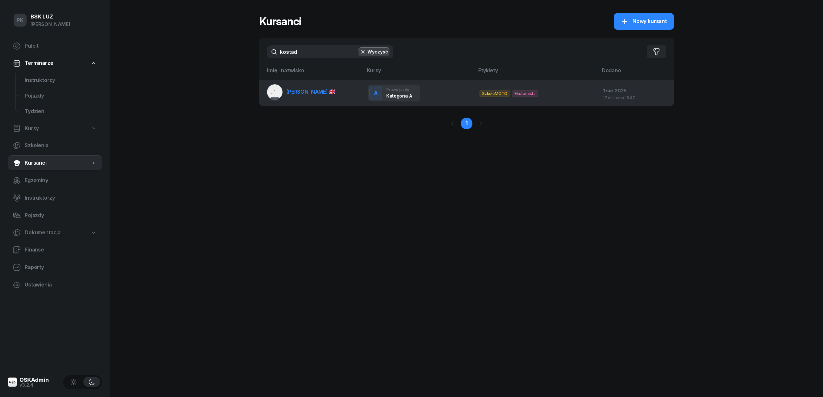
type input "kostad"
click at [330, 90] on span "KOSTADINOV VASIL" at bounding box center [311, 92] width 49 height 6
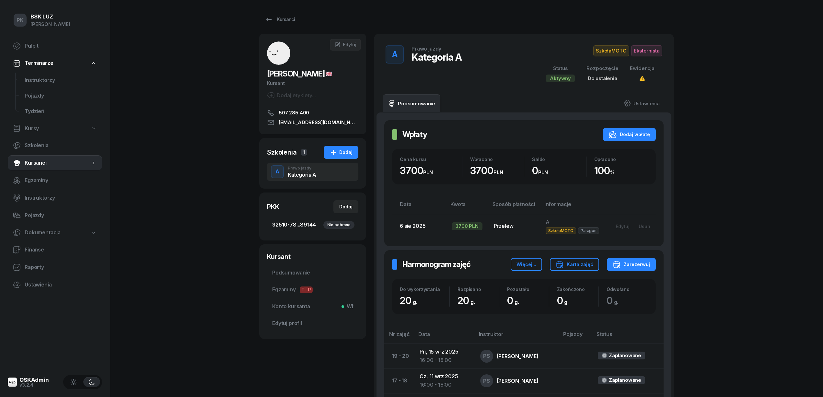
click at [301, 228] on span "32510-78...89144 Nie pobrano" at bounding box center [312, 225] width 81 height 8
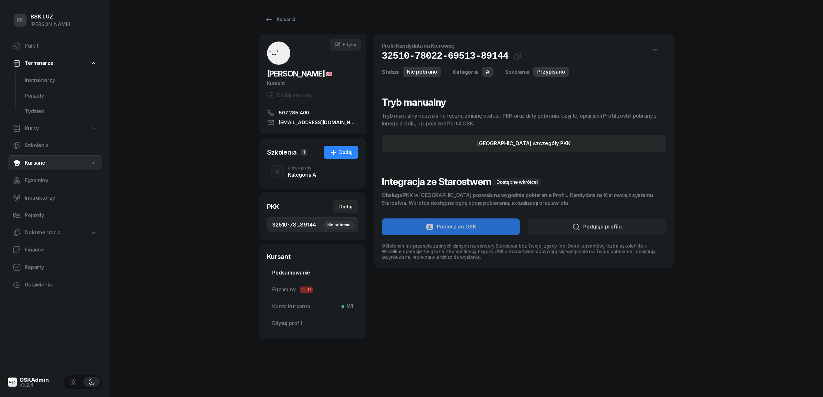
click at [295, 273] on span "Podsumowanie" at bounding box center [312, 273] width 81 height 8
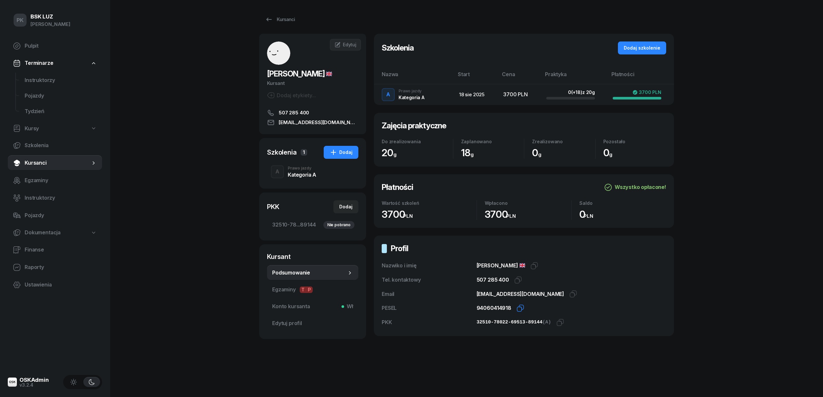
click at [519, 307] on icon "button" at bounding box center [521, 307] width 5 height 5
click at [557, 323] on icon "button" at bounding box center [559, 323] width 5 height 5
click at [301, 226] on span "32510-78...89144 Nie pobrano" at bounding box center [312, 225] width 81 height 8
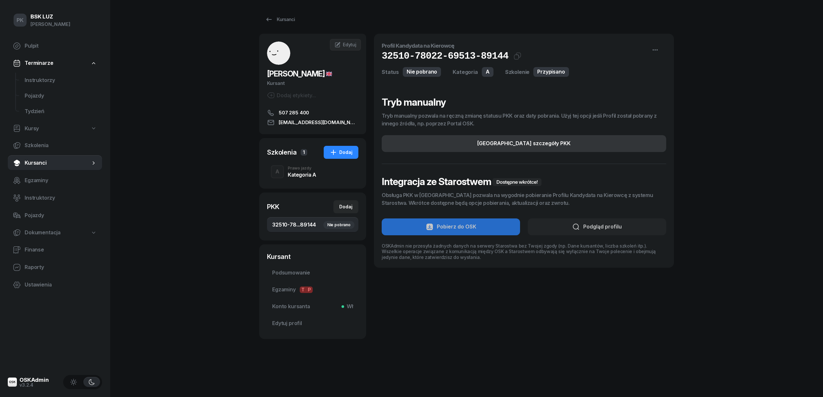
click at [575, 145] on button "Edytuj szczegóły PKK" at bounding box center [524, 143] width 285 height 17
select select "A"
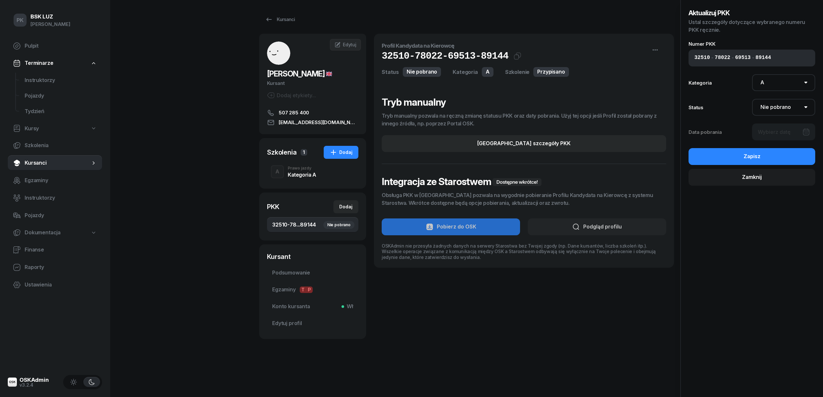
click at [756, 59] on input "89144" at bounding box center [764, 58] width 16 height 8
click at [783, 106] on select "Nie pobrano Pobrano Zwrócono Zaktualizowano" at bounding box center [784, 107] width 64 height 17
select select "Get"
click at [752, 99] on select "Nie pobrano Pobrano Zwrócono Zaktualizowano" at bounding box center [784, 107] width 64 height 17
click at [783, 130] on div at bounding box center [784, 132] width 64 height 17
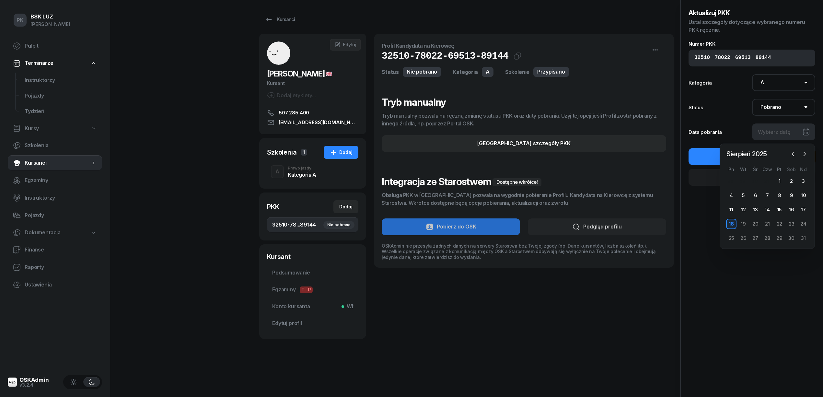
click at [732, 226] on div "18" at bounding box center [732, 224] width 10 height 10
type input "18/08/2025"
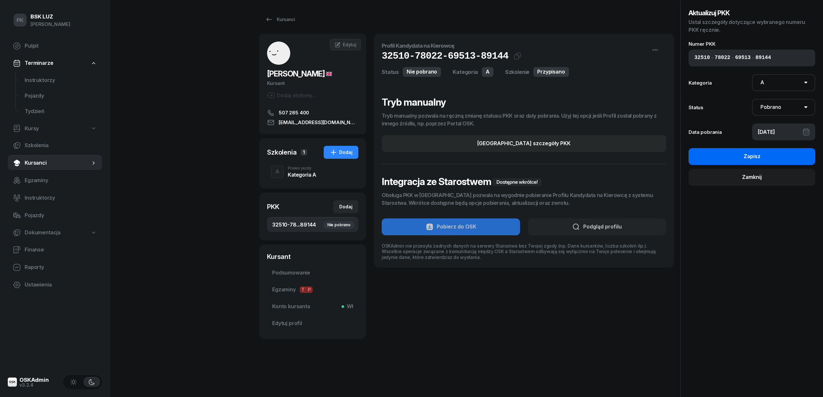
click at [721, 159] on button "Zapisz" at bounding box center [752, 156] width 127 height 17
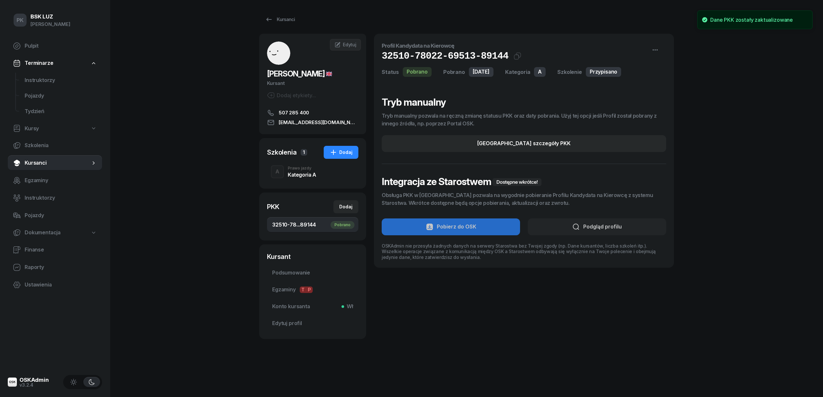
click at [306, 174] on div "Kategoria A" at bounding box center [302, 174] width 29 height 5
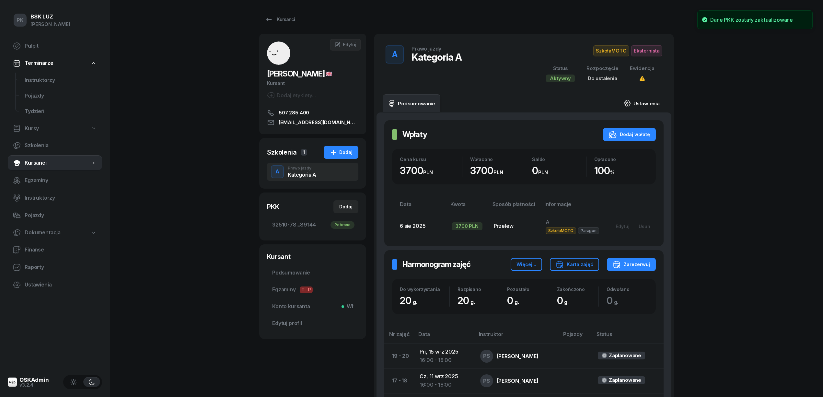
click at [654, 102] on link "Ustawienia" at bounding box center [642, 103] width 46 height 18
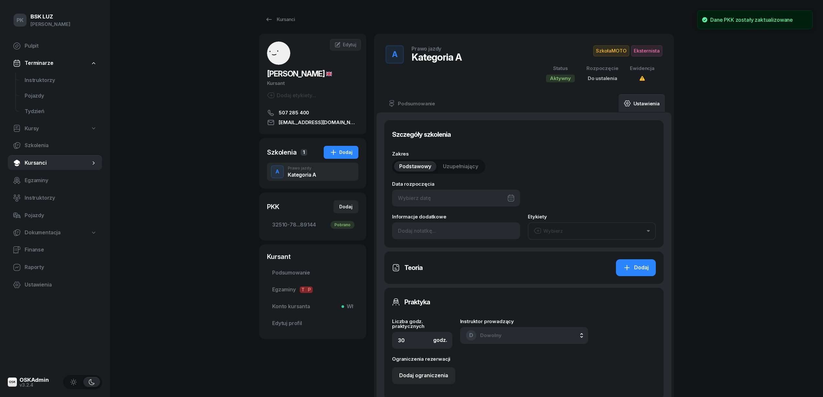
type input "20"
type input "32510"
type input "78022"
type input "69513"
type input "89144"
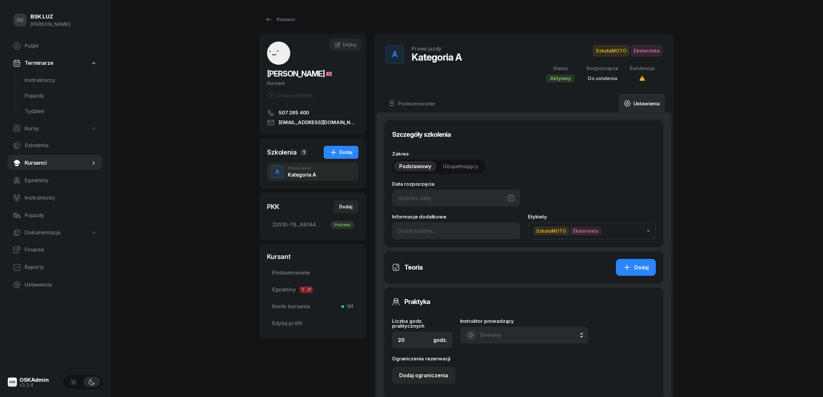
scroll to position [173, 0]
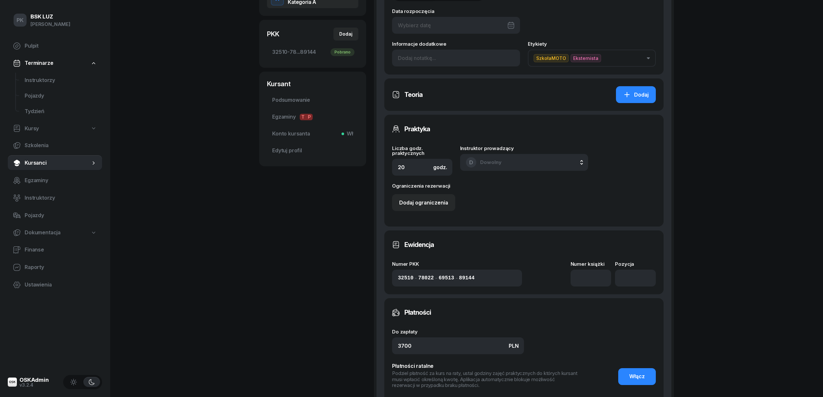
click at [462, 23] on div at bounding box center [456, 25] width 128 height 17
click at [433, 118] on div "18" at bounding box center [436, 117] width 10 height 10
type input "18/08/2025"
click at [578, 274] on input at bounding box center [591, 278] width 41 height 17
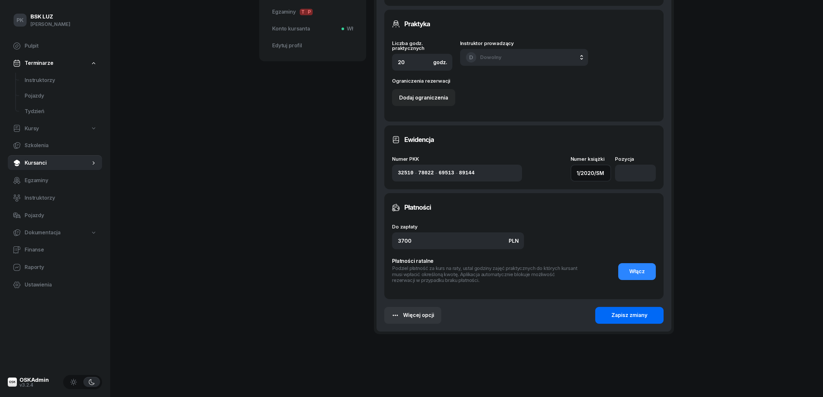
type input "1/2020/SM"
click at [650, 312] on button "Zapisz zmiany" at bounding box center [630, 315] width 68 height 17
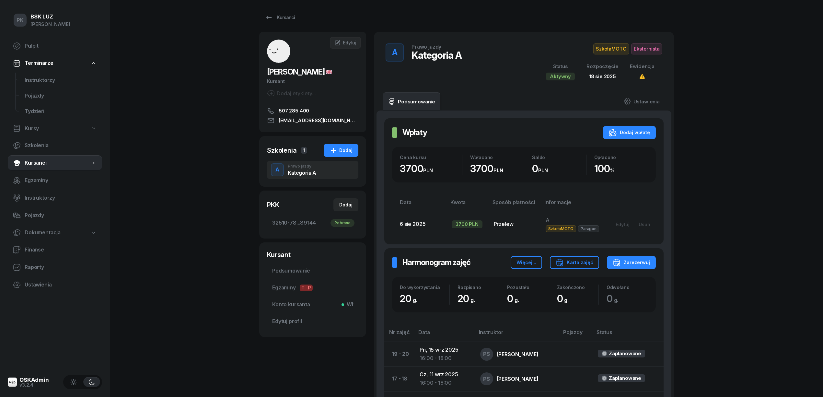
scroll to position [0, 0]
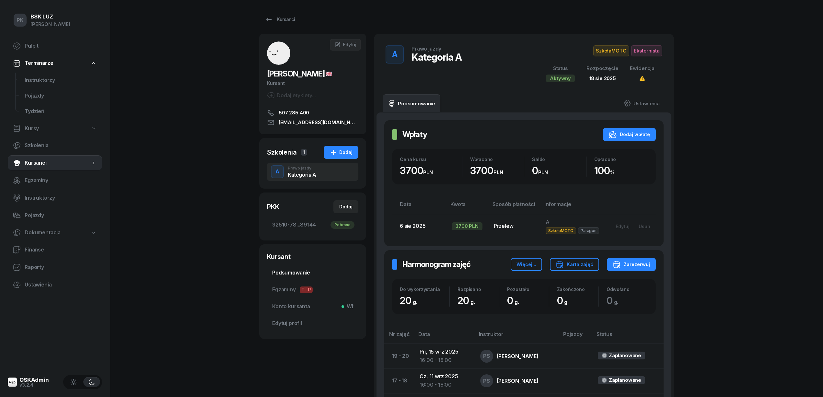
click at [291, 270] on span "Podsumowanie" at bounding box center [312, 273] width 81 height 8
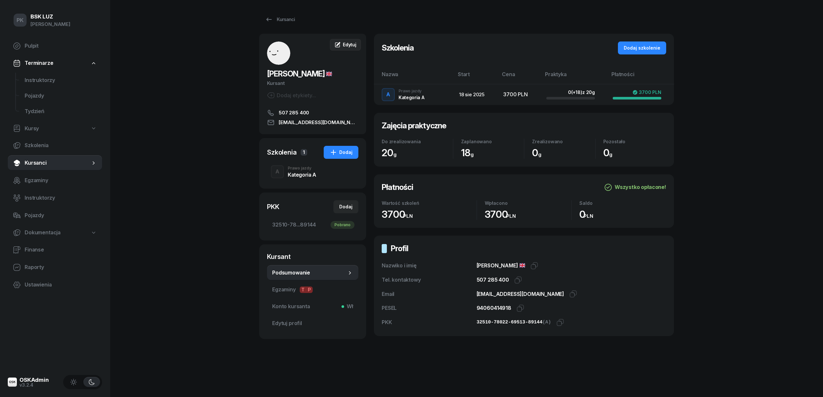
click at [344, 42] on span "Edytuj" at bounding box center [350, 45] width 14 height 6
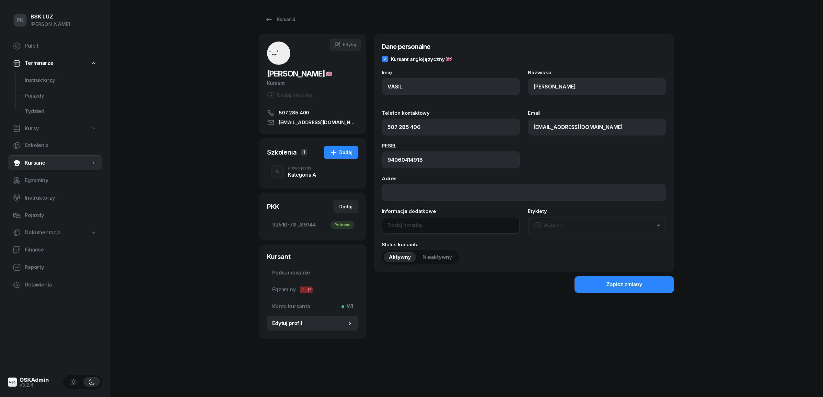
click at [417, 225] on input at bounding box center [451, 225] width 138 height 17
paste input "01.06"
paste input "2035-07-02"
click at [422, 226] on input "OL- 01.06, 2035-07-02" at bounding box center [451, 225] width 138 height 17
click at [419, 226] on input "OL- 01.06, 2035-07-02" at bounding box center [451, 225] width 138 height 17
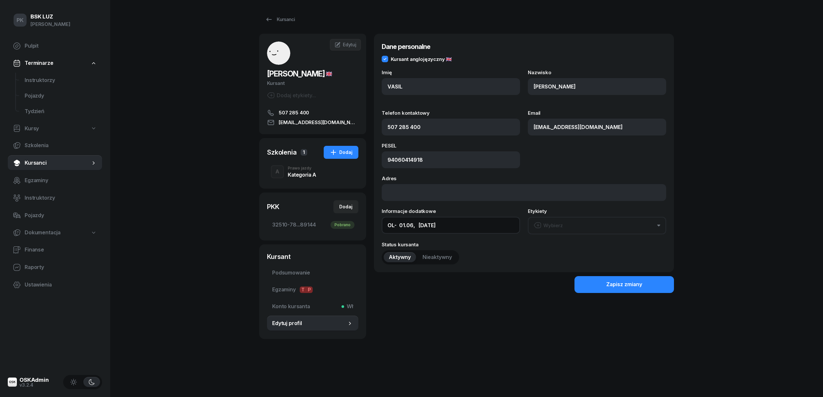
click at [420, 227] on input "OL- 01.06, 2035-07-02" at bounding box center [451, 225] width 138 height 17
click at [458, 230] on input "OL- 01.06 2035-07-02" at bounding box center [451, 225] width 138 height 17
type input "OL- 01.06 2035-07-02,"
click at [599, 286] on button "Zapisz zmiany" at bounding box center [625, 284] width 100 height 17
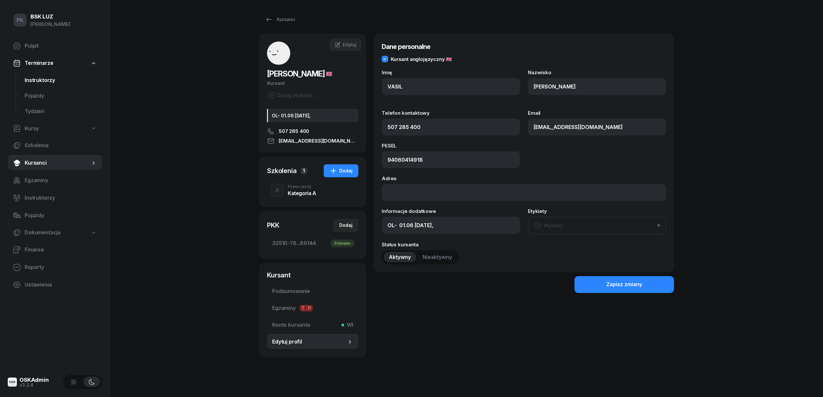
click at [44, 77] on span "Instruktorzy" at bounding box center [61, 80] width 72 height 8
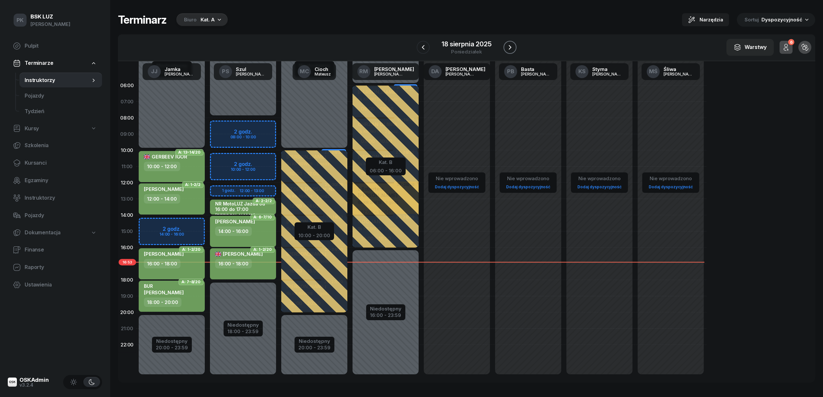
click at [506, 46] on icon "button" at bounding box center [510, 47] width 8 height 8
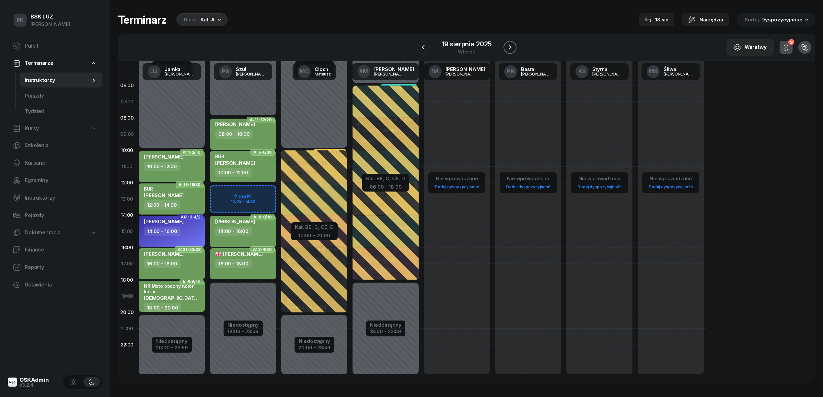
click at [513, 45] on icon "button" at bounding box center [510, 47] width 8 height 8
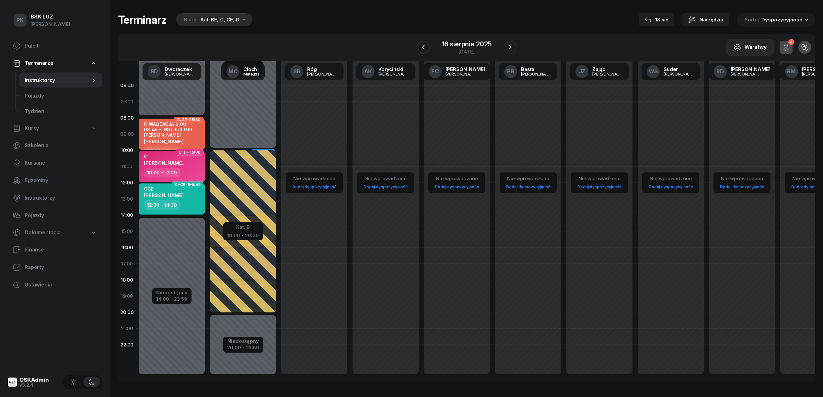
click at [221, 18] on div "Kat. BE, C, CE, D" at bounding box center [220, 20] width 39 height 8
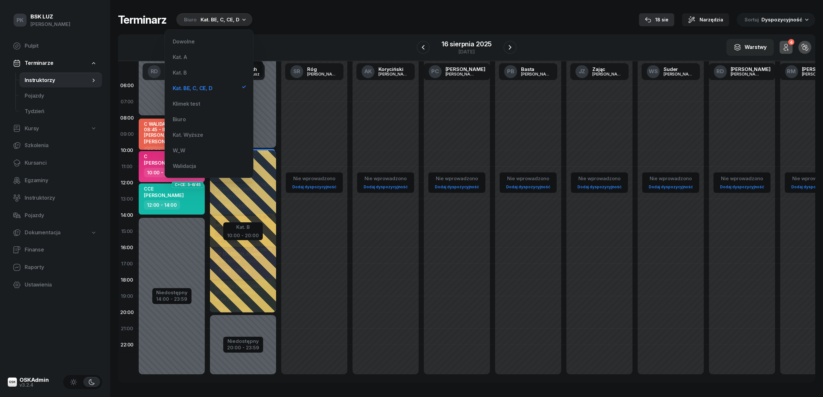
click at [668, 22] on div "18 sie" at bounding box center [657, 20] width 24 height 8
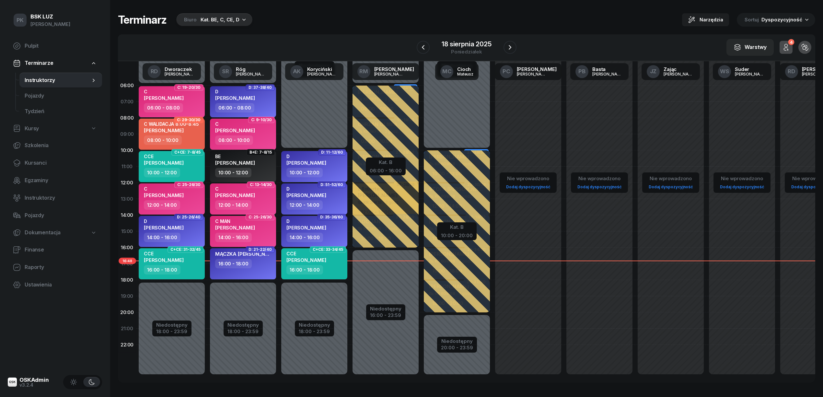
click at [225, 20] on div "Kat. BE, C, CE, D" at bounding box center [220, 20] width 39 height 8
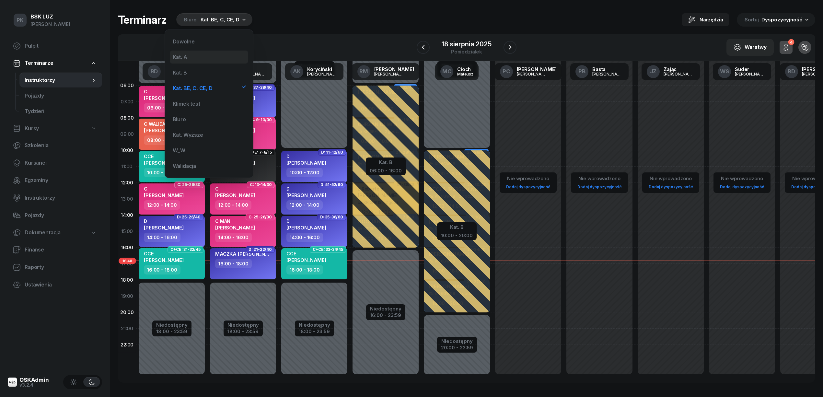
click at [198, 55] on div "Kat. A" at bounding box center [209, 57] width 78 height 13
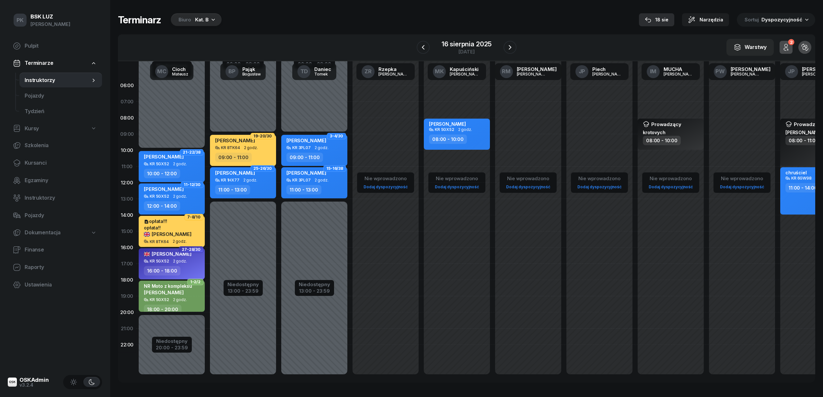
click at [669, 20] on div "18 sie" at bounding box center [657, 20] width 24 height 8
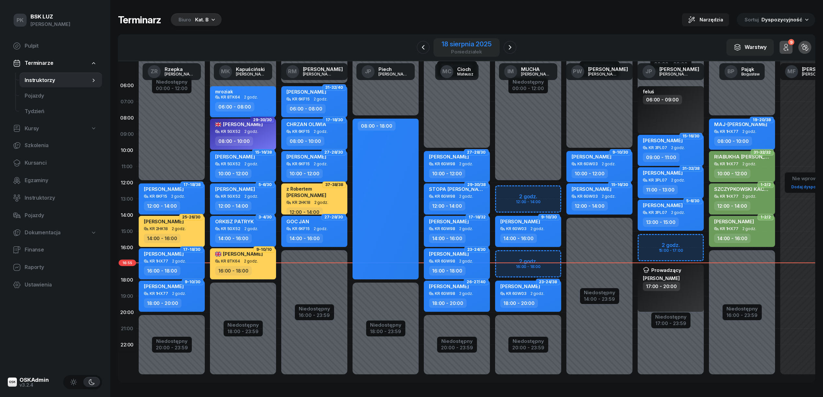
click at [479, 39] on div "[DATE]" at bounding box center [467, 47] width 66 height 18
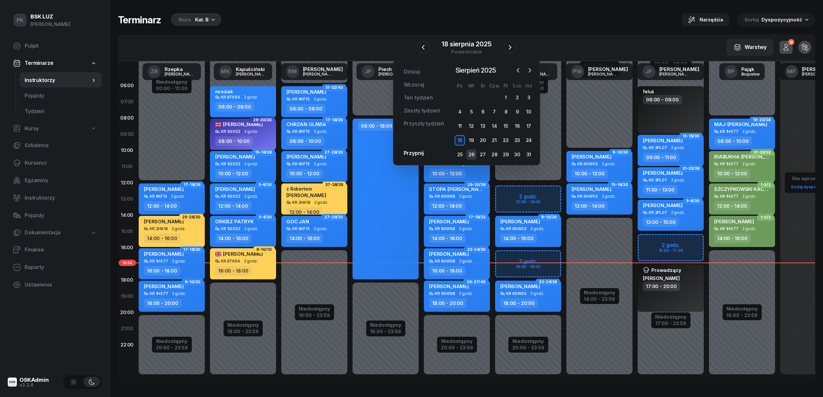
click at [472, 154] on div "26" at bounding box center [472, 154] width 10 height 10
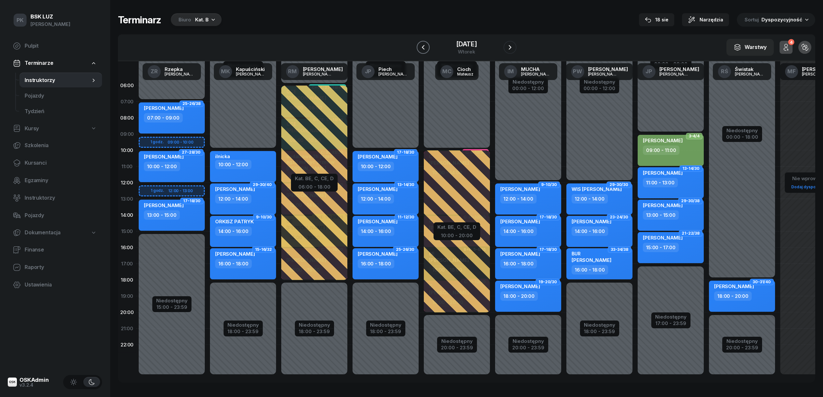
click at [428, 47] on button "button" at bounding box center [423, 47] width 13 height 13
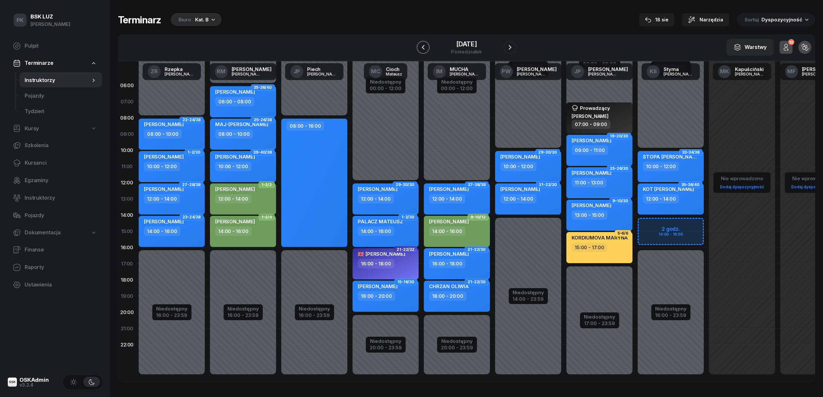
click at [428, 47] on button "button" at bounding box center [423, 47] width 13 height 13
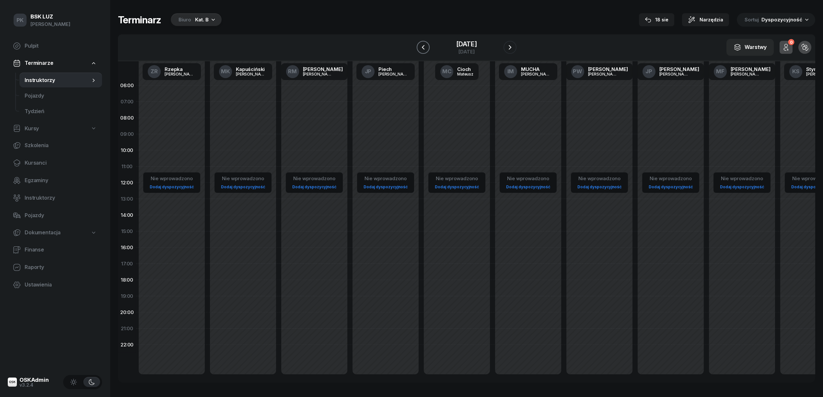
click at [428, 47] on button "button" at bounding box center [423, 47] width 13 height 13
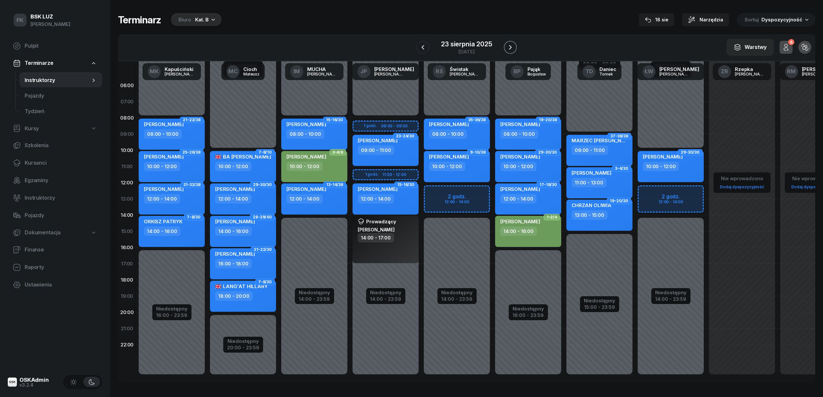
click at [511, 47] on icon "button" at bounding box center [511, 47] width 8 height 8
click at [511, 47] on icon "button" at bounding box center [510, 47] width 8 height 8
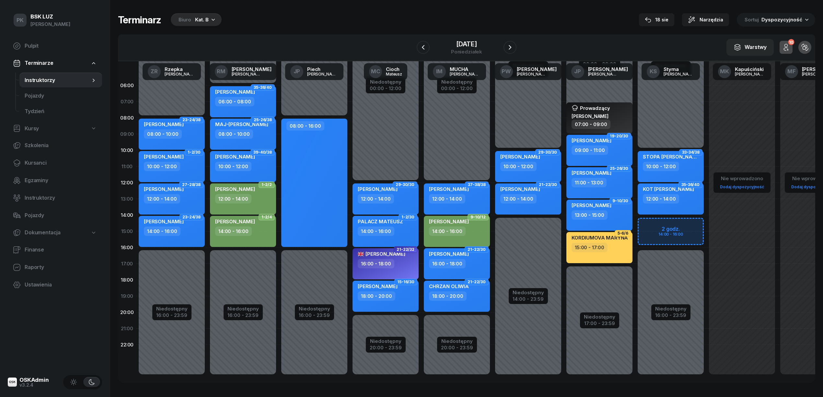
click at [707, 217] on div "Niedostępny 00:00 - 10:00 Niedostępny 16:00 - 23:59 2 godz. 14:00 - 16:00 33-34…" at bounding box center [742, 231] width 71 height 308
select select "14"
select select "16"
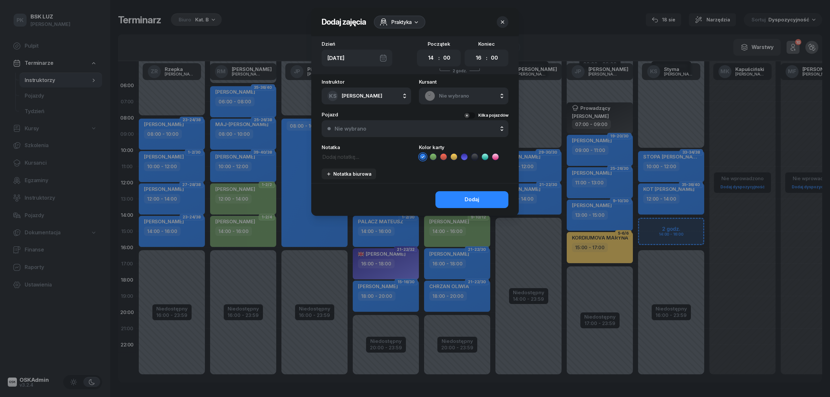
click at [342, 153] on textarea at bounding box center [366, 156] width 89 height 8
click at [292, 21] on div at bounding box center [415, 198] width 830 height 397
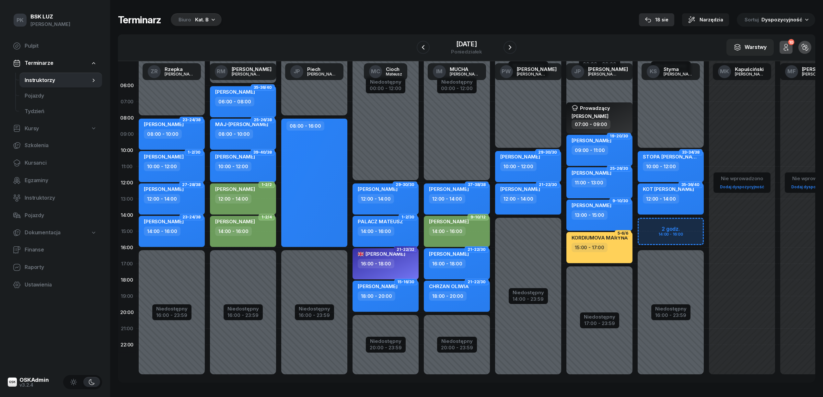
click at [659, 19] on div "18 sie" at bounding box center [657, 20] width 24 height 8
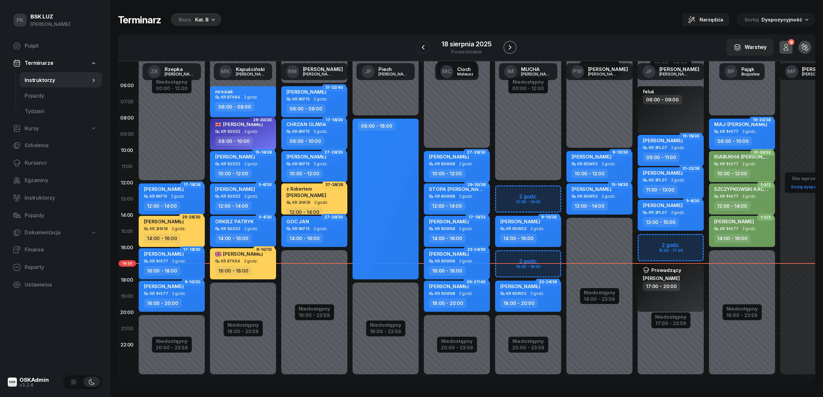
click at [511, 46] on icon "button" at bounding box center [510, 47] width 8 height 8
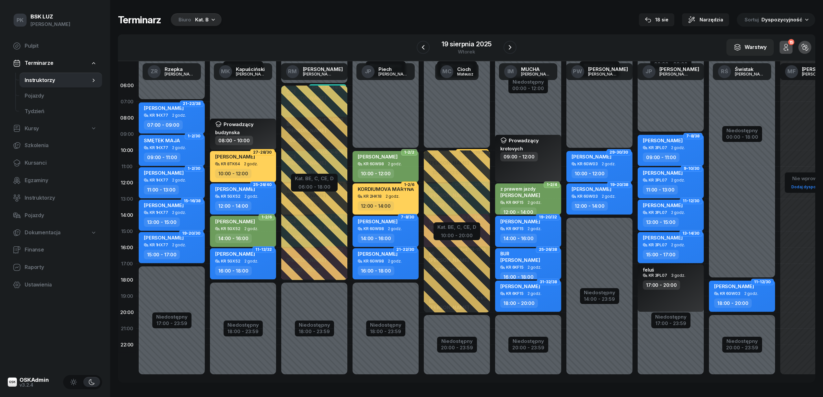
click at [269, 257] on div "[PERSON_NAME]" at bounding box center [243, 255] width 57 height 8
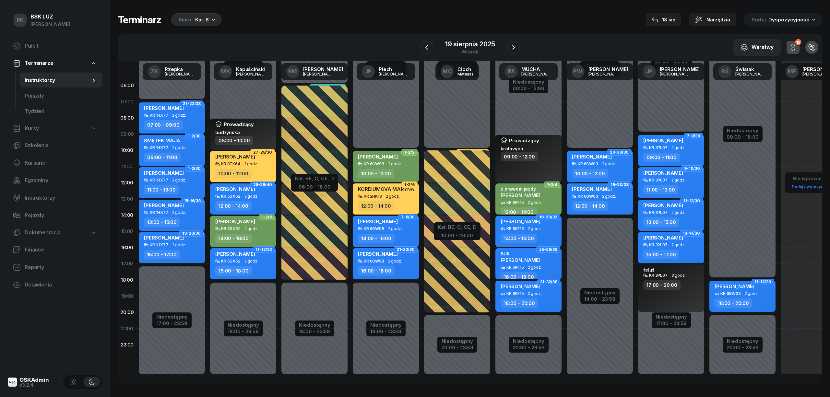
select select "16"
select select "18"
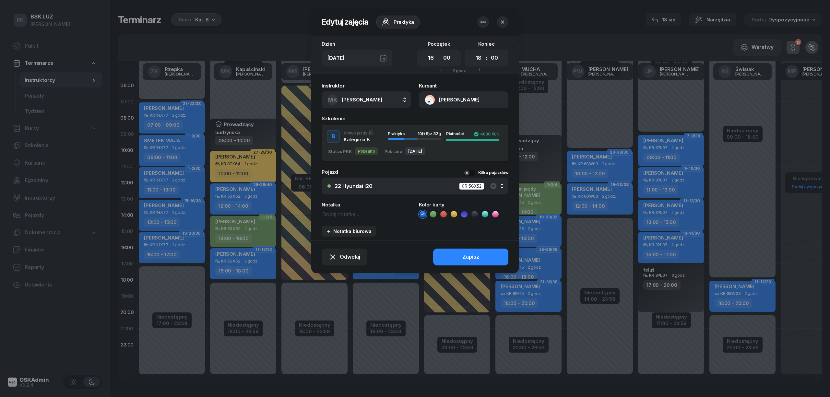
click at [334, 214] on textarea at bounding box center [366, 214] width 89 height 8
click at [349, 211] on textarea "Obser. [GEOGRAPHIC_DATA]" at bounding box center [366, 214] width 89 height 8
type textarea "Obser. [GEOGRAPHIC_DATA]"
click at [456, 262] on button "Zapisz" at bounding box center [470, 257] width 75 height 17
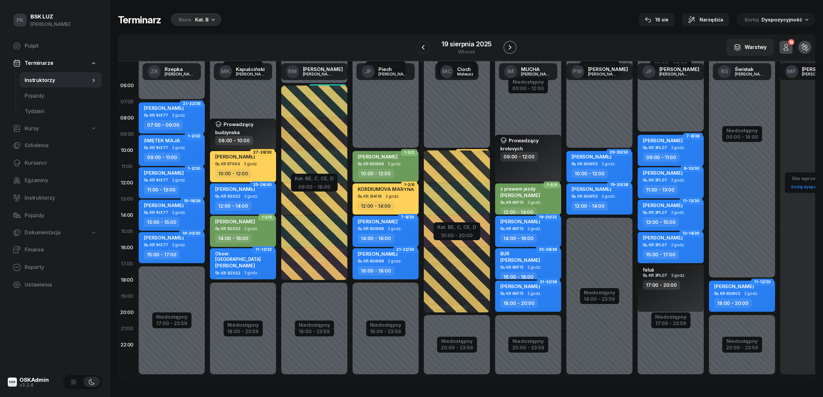
click at [510, 46] on icon "button" at bounding box center [510, 47] width 3 height 5
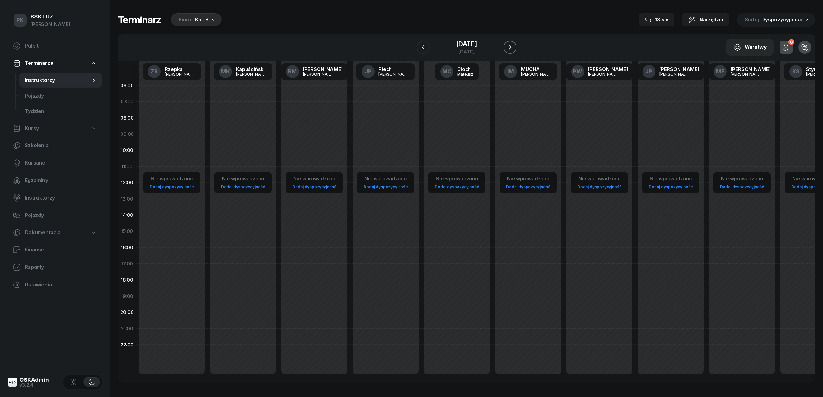
click at [510, 46] on icon "button" at bounding box center [510, 47] width 3 height 5
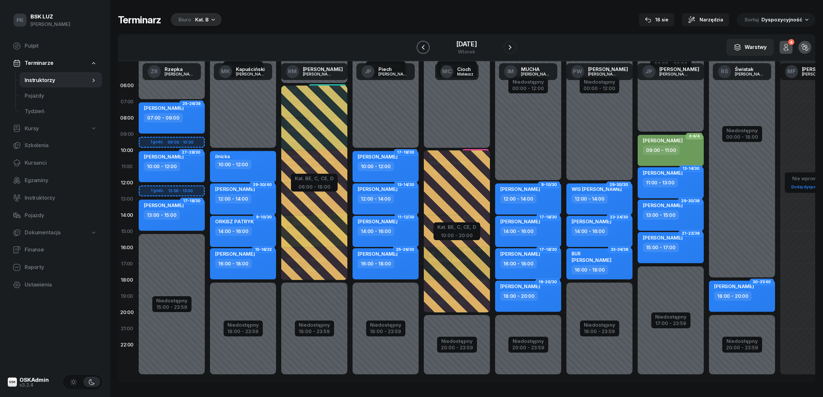
click at [426, 47] on icon "button" at bounding box center [424, 47] width 8 height 8
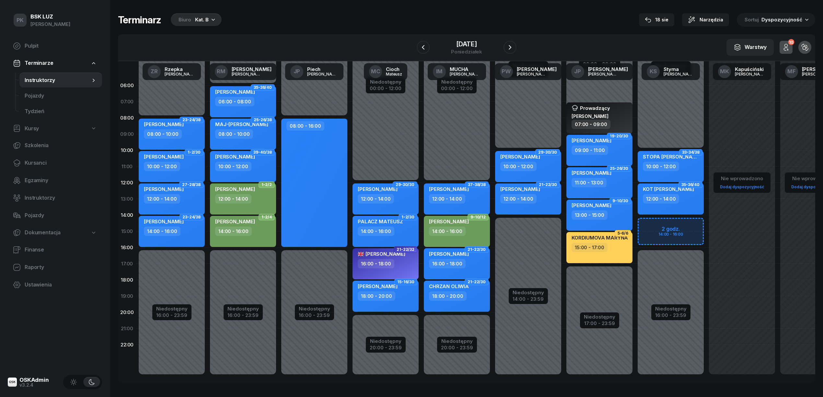
click at [707, 225] on div "Niedostępny 00:00 - 10:00 Niedostępny 16:00 - 23:59 2 godz. 14:00 - 16:00 33-34…" at bounding box center [742, 231] width 71 height 308
select select "14"
select select "16"
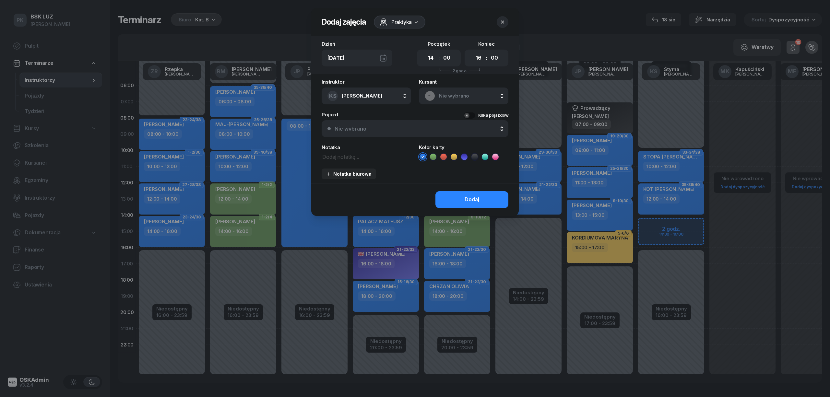
click at [348, 155] on textarea at bounding box center [366, 156] width 89 height 8
type textarea "73372006"
click at [461, 198] on button "Dodaj" at bounding box center [471, 199] width 73 height 17
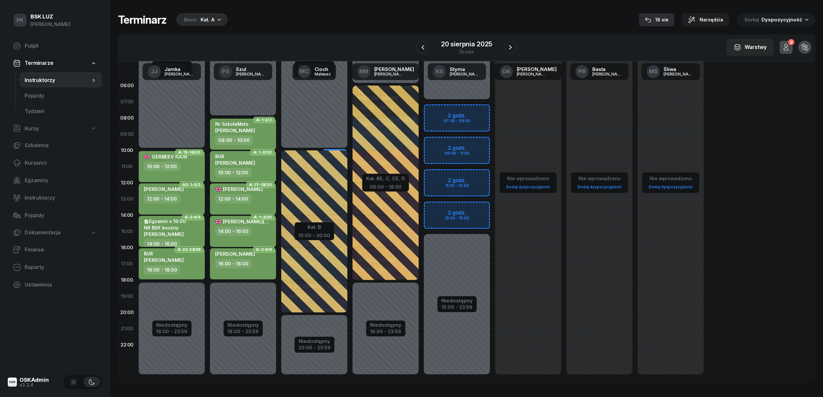
click at [658, 19] on div "18 sie" at bounding box center [657, 20] width 24 height 8
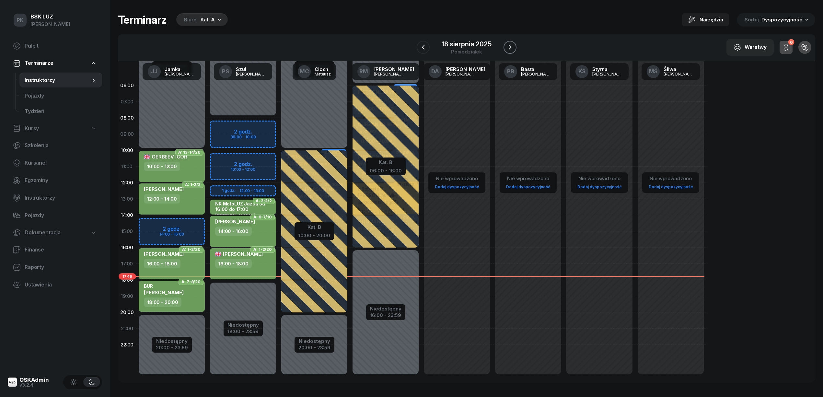
click at [512, 48] on icon "button" at bounding box center [510, 47] width 8 height 8
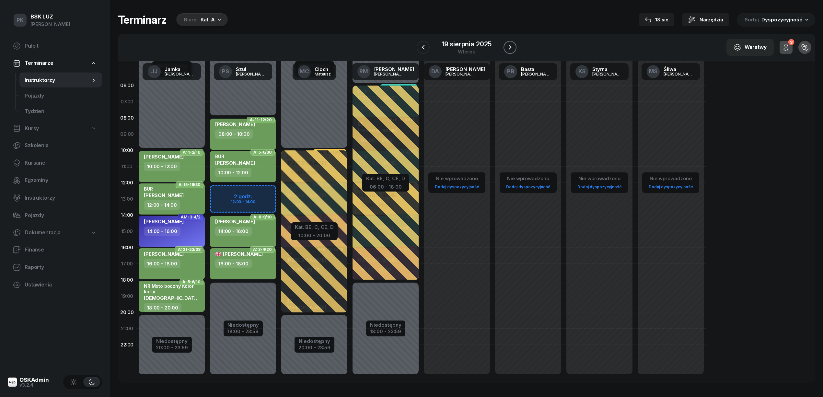
click at [510, 49] on icon "button" at bounding box center [510, 47] width 3 height 5
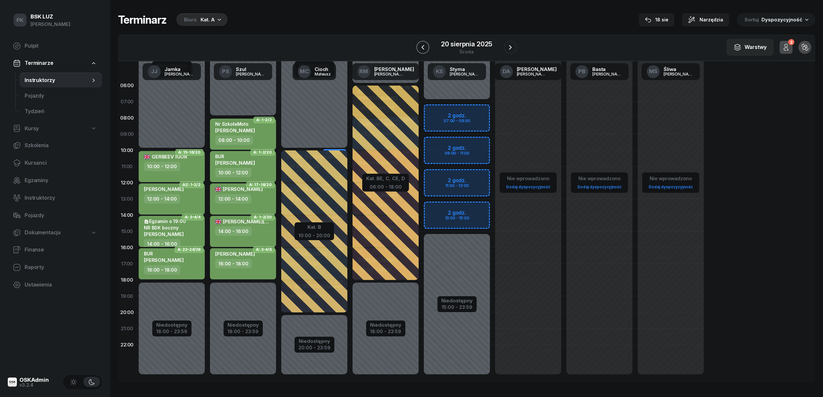
click at [420, 47] on icon "button" at bounding box center [423, 47] width 8 height 8
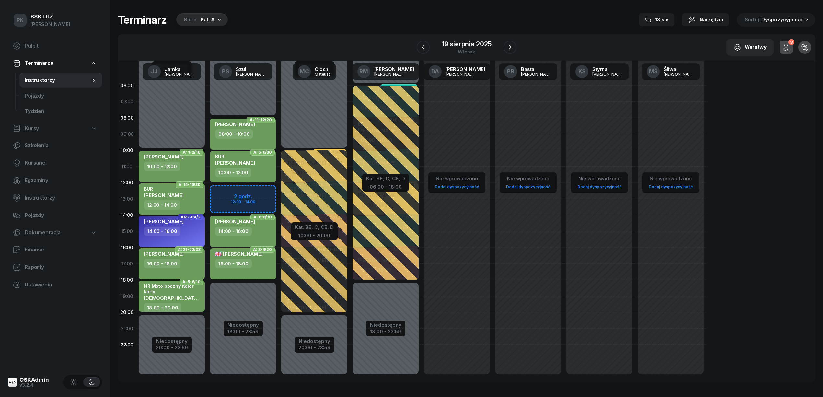
click at [431, 46] on div "19 sierpnia 2025 wtorek" at bounding box center [467, 47] width 100 height 18
click at [192, 170] on div "10:00 - 12:00" at bounding box center [172, 166] width 57 height 9
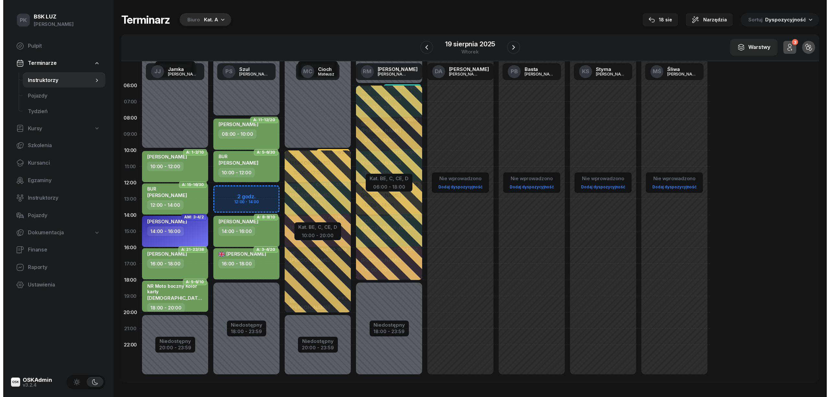
select select "10"
select select "12"
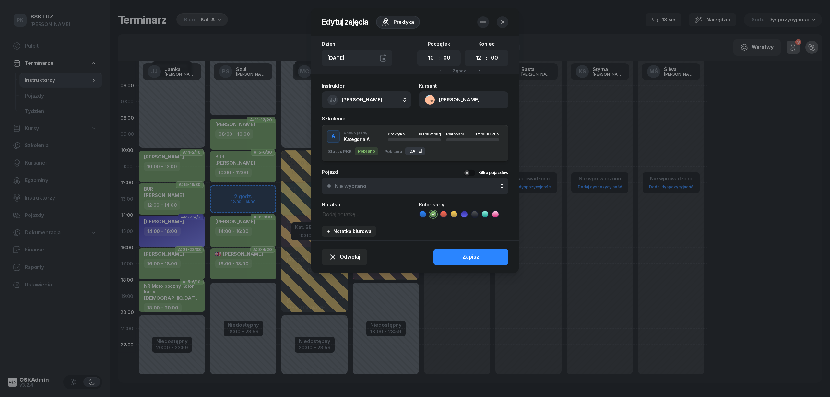
click at [343, 216] on textarea at bounding box center [366, 214] width 89 height 8
type textarea "NR SzkołaMOTO"
click at [454, 252] on button "Zapisz" at bounding box center [470, 257] width 75 height 17
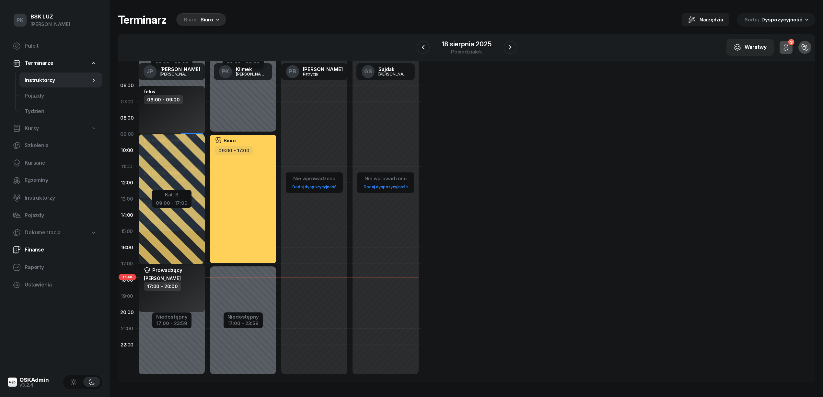
click at [38, 248] on span "Finanse" at bounding box center [61, 250] width 72 height 8
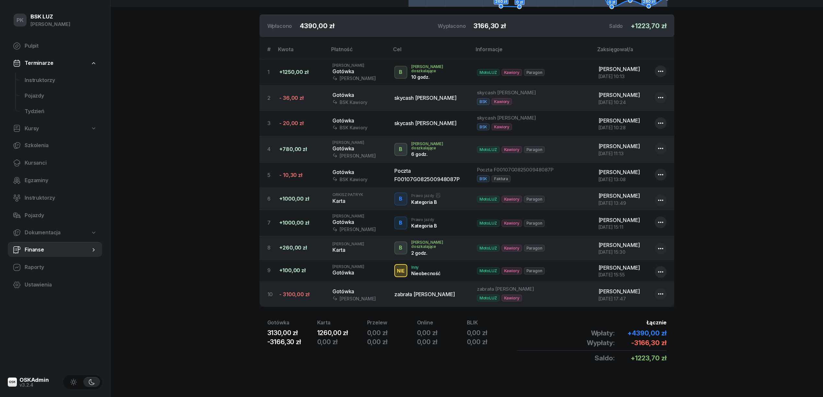
scroll to position [179, 0]
click at [658, 267] on icon "button" at bounding box center [661, 271] width 8 height 8
click at [624, 291] on div "Edytuj" at bounding box center [626, 291] width 15 height 8
select select "15"
select select "54"
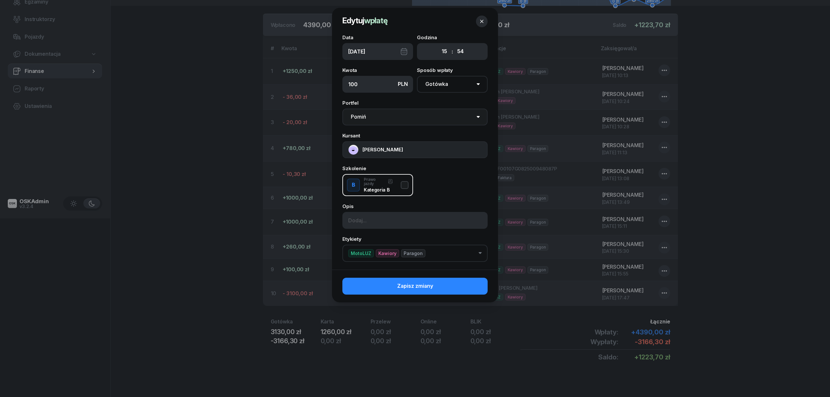
click at [411, 115] on select "Pomiń MotoLUZ Kawiory BSK Kawiory MotoLUZ Skłodowska BSK Skłodowska SzkołaMOTO …" at bounding box center [414, 117] width 145 height 17
select select "67eb9ff40a04ba7908a5e502"
click at [342, 109] on select "Pomiń MotoLUZ Kawiory BSK Kawiory MotoLUZ Skłodowska BSK Skłodowska SzkołaMOTO …" at bounding box center [414, 117] width 145 height 17
click at [458, 284] on button "Zapisz zmiany" at bounding box center [414, 286] width 145 height 17
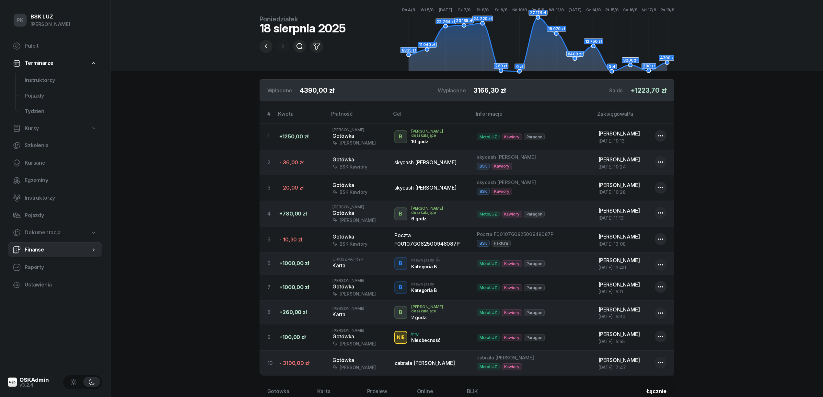
scroll to position [0, 0]
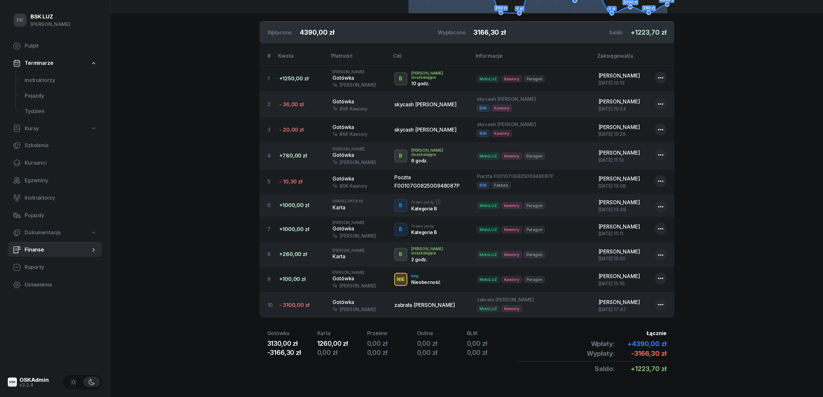
scroll to position [183, 0]
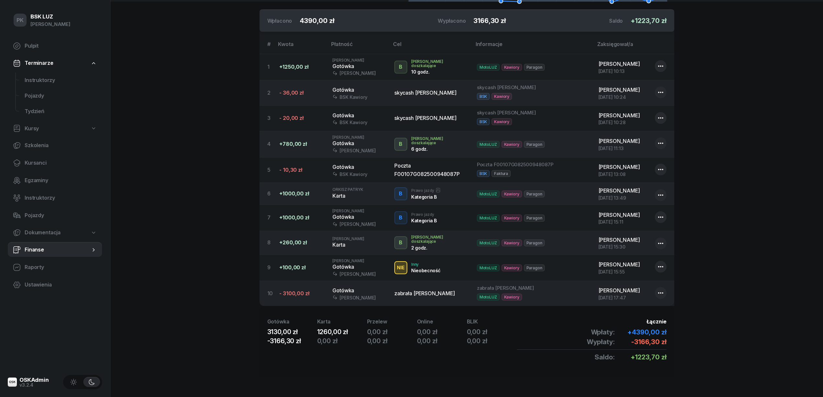
click at [660, 266] on icon "button" at bounding box center [661, 267] width 8 height 8
click at [635, 302] on div "Usuń..." at bounding box center [627, 303] width 16 height 8
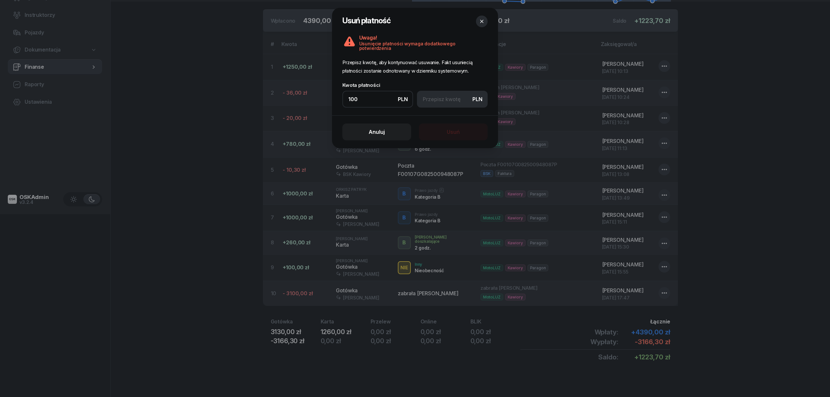
click at [454, 95] on input at bounding box center [452, 99] width 71 height 17
type input "100"
click at [444, 131] on button "Usuń" at bounding box center [453, 132] width 69 height 17
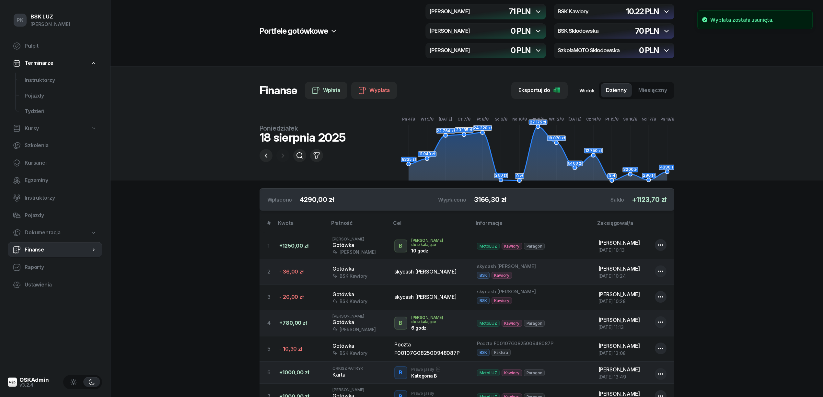
scroll to position [0, 0]
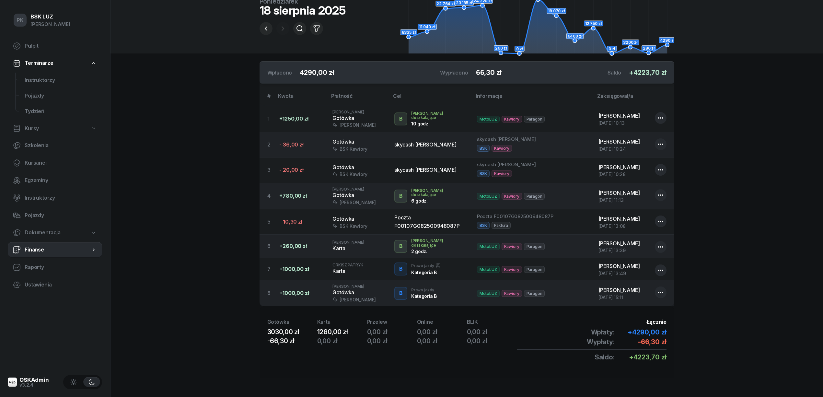
scroll to position [131, 0]
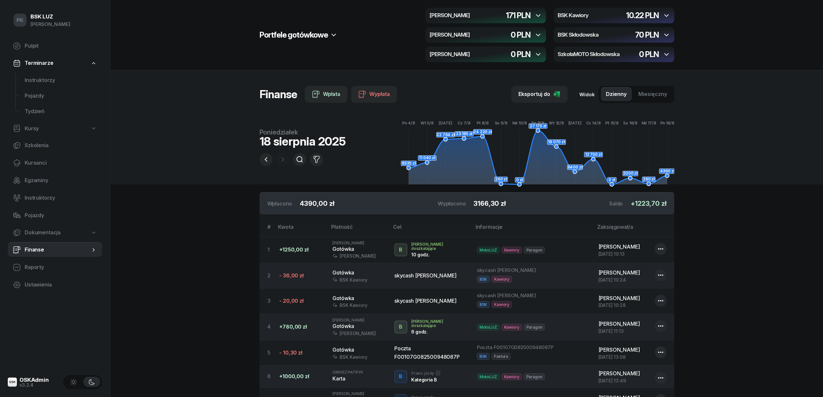
click at [186, 216] on section "Portfele gotówkowe MotoLUZ Kawiory 171 PLN BSK Kawiory 10.22 PLN MotoLUZ Skłodo…" at bounding box center [467, 290] width 713 height 580
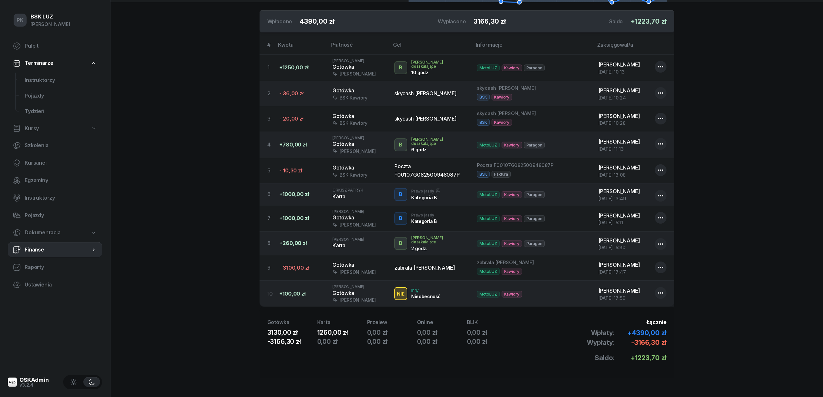
scroll to position [183, 0]
click at [659, 291] on icon "button" at bounding box center [661, 293] width 8 height 8
click at [646, 309] on link "Edytuj" at bounding box center [657, 312] width 85 height 16
select select "17"
select select "50"
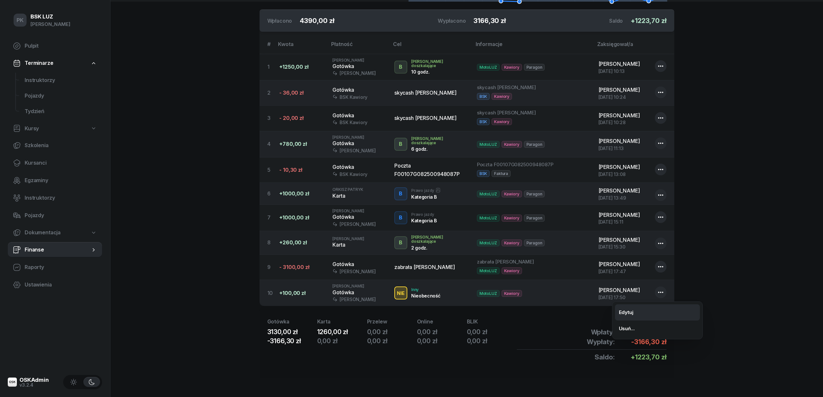
select select "67eb9ff40a04ba7908a5e502"
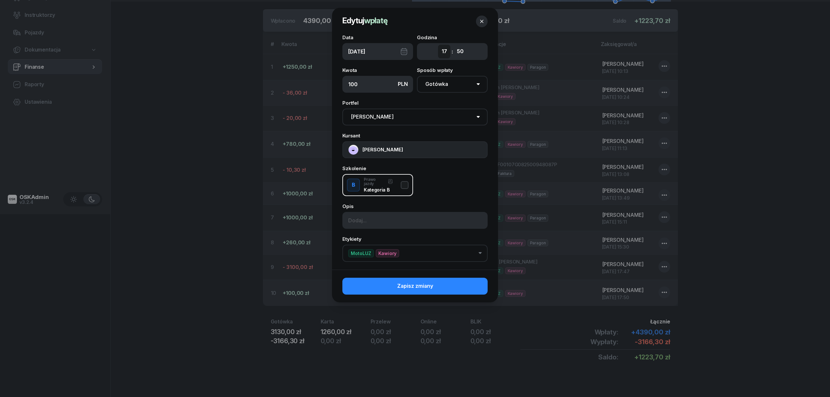
click at [443, 53] on select "00 01 02 03 04 05 06 07 08 09 10 11 12 13 14 15 16 17 18 19 20 21 22 23" at bounding box center [444, 52] width 12 height 14
click at [438, 45] on select "00 01 02 03 04 05 06 07 08 09 10 11 12 13 14 15 16 17 18 19 20 21 22 23" at bounding box center [444, 52] width 12 height 14
click at [441, 52] on select "00 01 02 03 04 05 06 07 08 09 10 11 12 13 14 15 16 17 18 19 20 21 22 23" at bounding box center [444, 52] width 12 height 14
select select "15"
click at [438, 45] on select "00 01 02 03 04 05 06 07 08 09 10 11 12 13 14 15 16 17 18 19 20 21 22 23" at bounding box center [444, 52] width 12 height 14
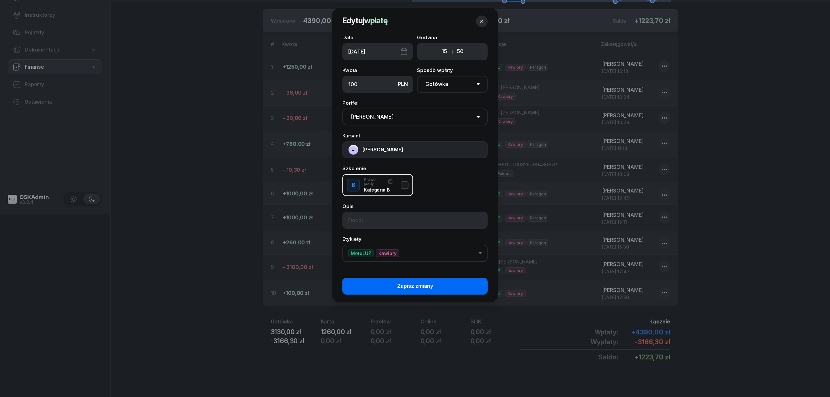
click at [461, 281] on button "Zapisz zmiany" at bounding box center [414, 286] width 145 height 17
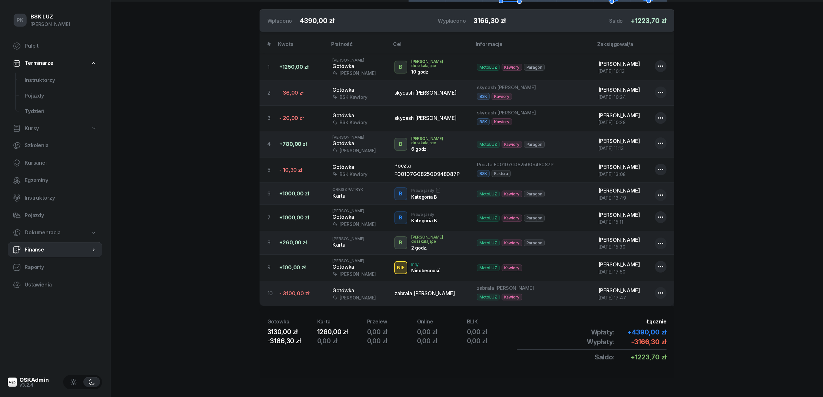
scroll to position [183, 0]
click at [208, 227] on section "Portfele gotówkowe MotoLUZ Kawiory 171 PLN BSK Kawiory 10.22 PLN MotoLUZ Skłodo…" at bounding box center [467, 107] width 713 height 580
click at [212, 222] on section "Portfele gotówkowe MotoLUZ Kawiory 171 PLN BSK Kawiory 10.22 PLN MotoLUZ Skłodo…" at bounding box center [467, 107] width 713 height 580
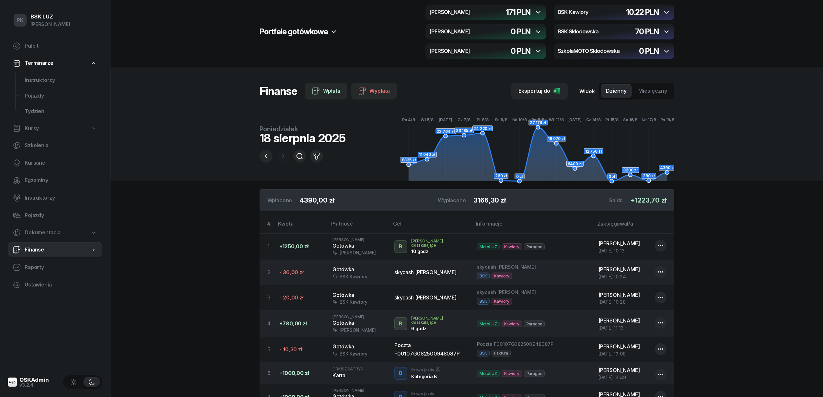
scroll to position [0, 0]
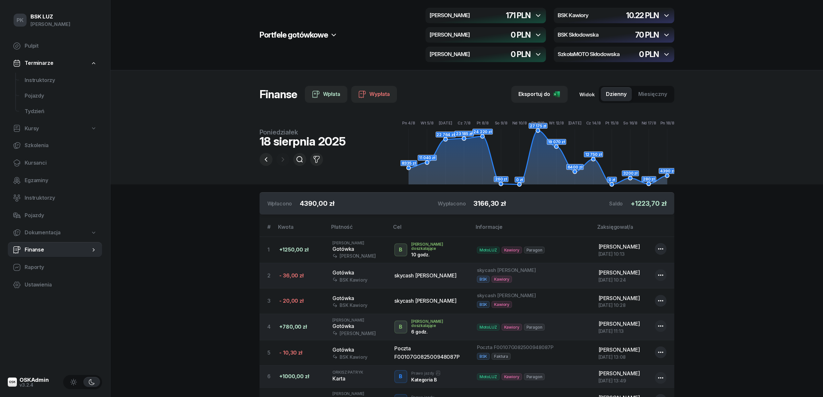
click at [40, 251] on span "Finanse" at bounding box center [58, 250] width 66 height 8
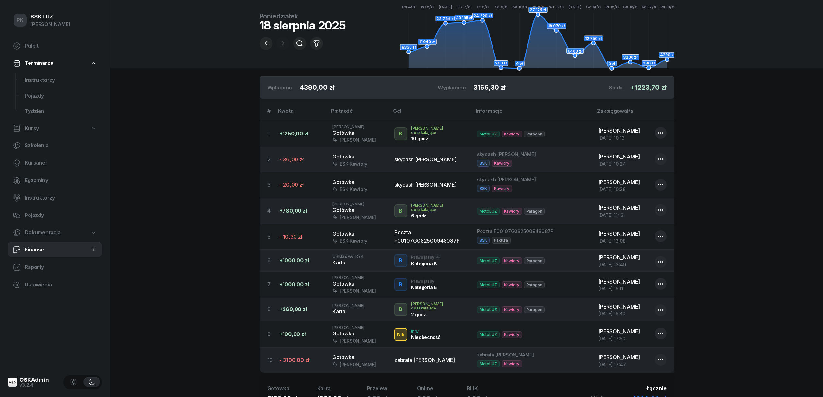
scroll to position [86, 0]
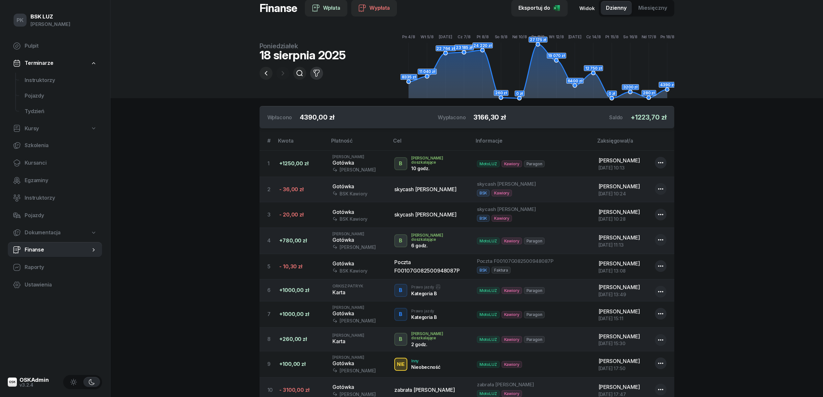
click at [316, 73] on icon "button" at bounding box center [317, 73] width 8 height 8
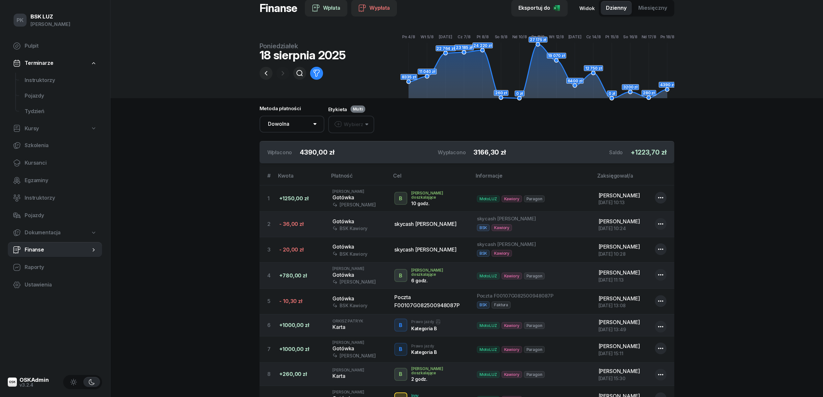
click at [351, 124] on div "Wybierz" at bounding box center [348, 124] width 29 height 8
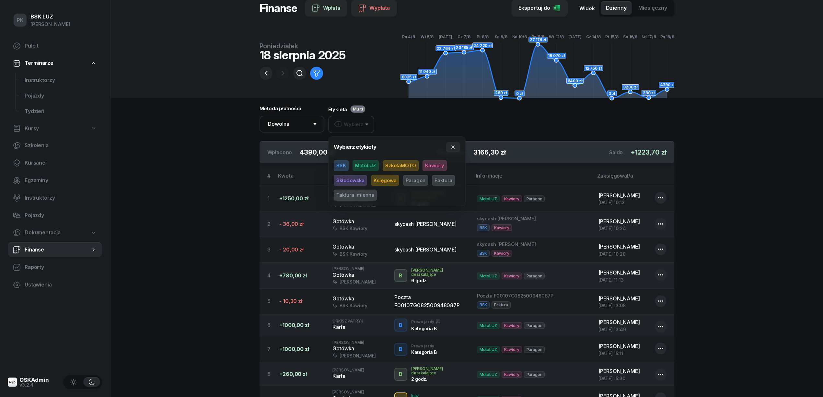
click at [345, 166] on span "BSK" at bounding box center [341, 165] width 15 height 11
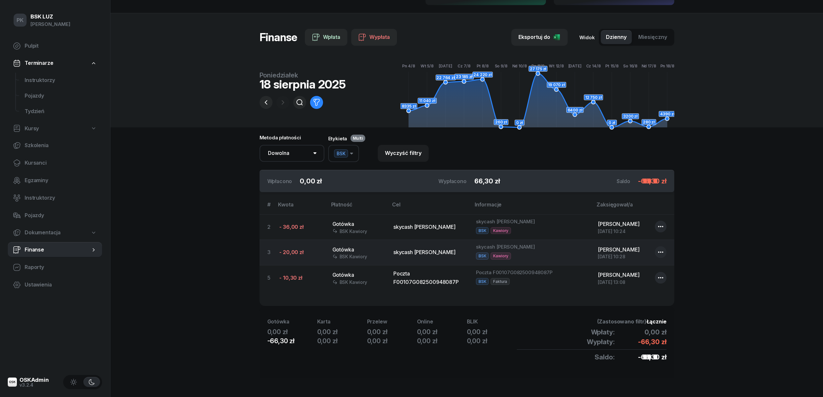
scroll to position [57, 0]
click at [345, 153] on span "BSK" at bounding box center [341, 153] width 14 height 8
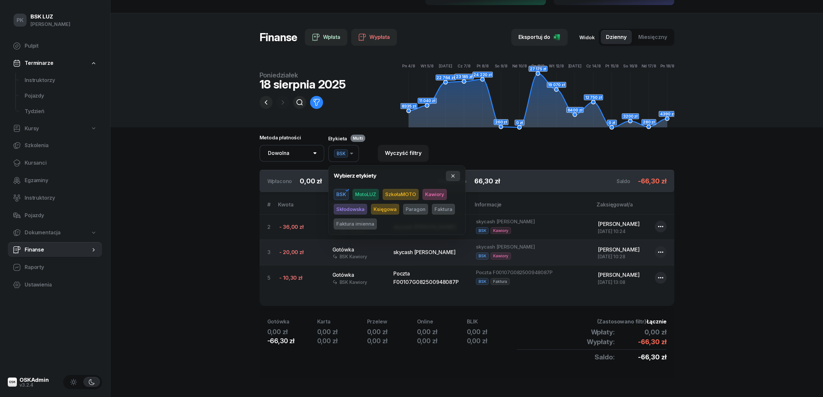
click at [454, 175] on icon "button" at bounding box center [453, 175] width 5 height 5
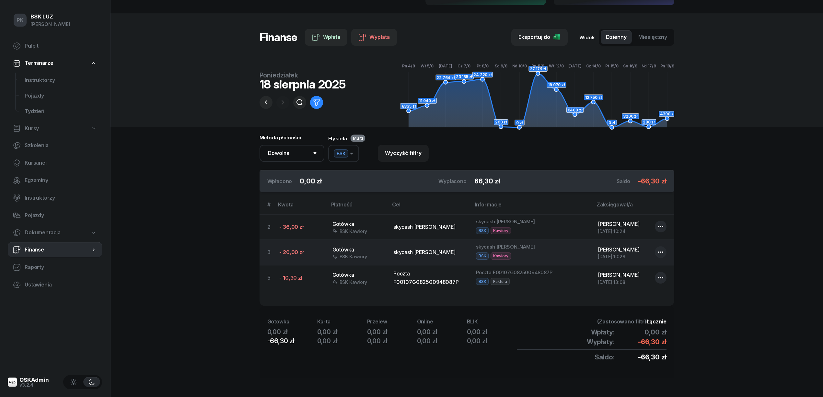
click at [348, 153] on span "BSK" at bounding box center [341, 153] width 14 height 8
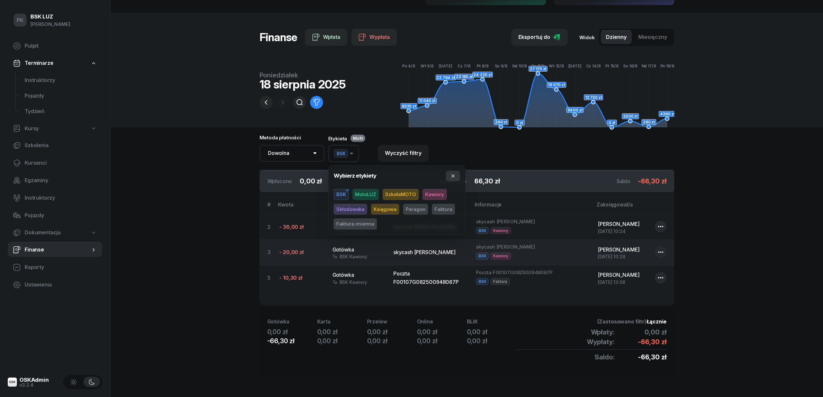
click at [457, 175] on button "button" at bounding box center [453, 176] width 14 height 10
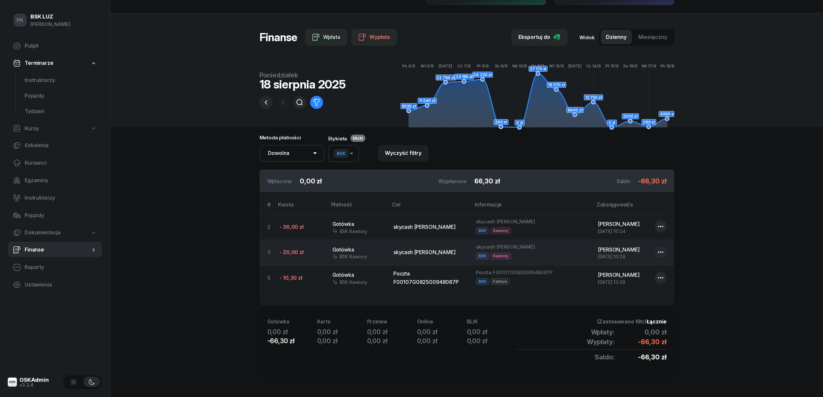
click at [353, 151] on button "BSK" at bounding box center [343, 153] width 31 height 17
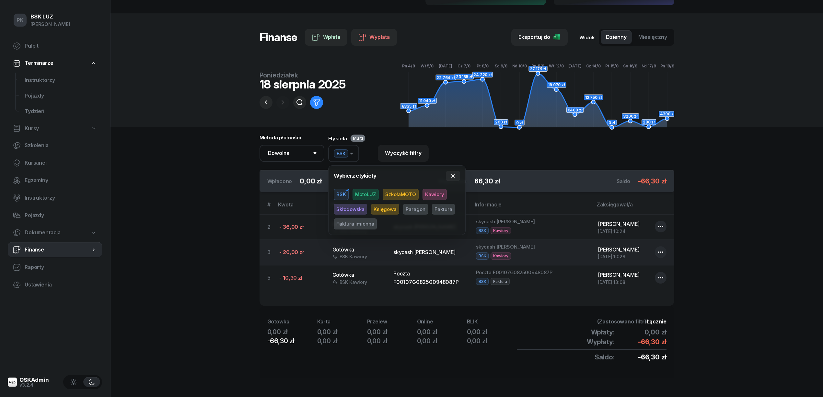
click at [342, 193] on span "BSK" at bounding box center [341, 194] width 15 height 11
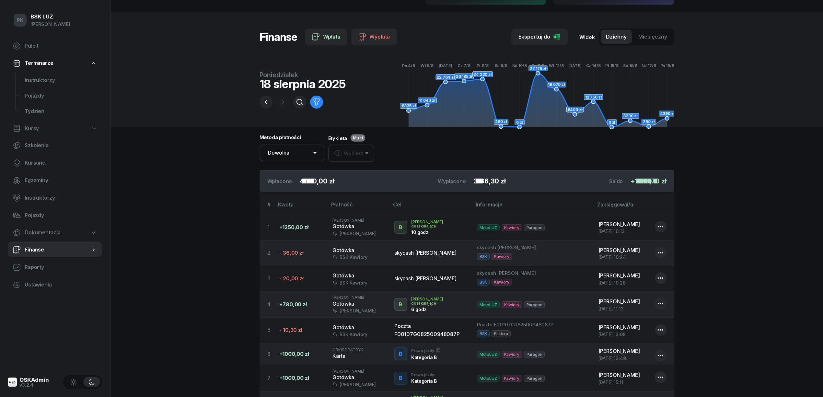
click at [229, 180] on section "Portfele gotówkowe MotoLUZ Kawiory 171 PLN BSK Kawiory 10.22 PLN MotoLUZ Skłodo…" at bounding box center [467, 250] width 713 height 615
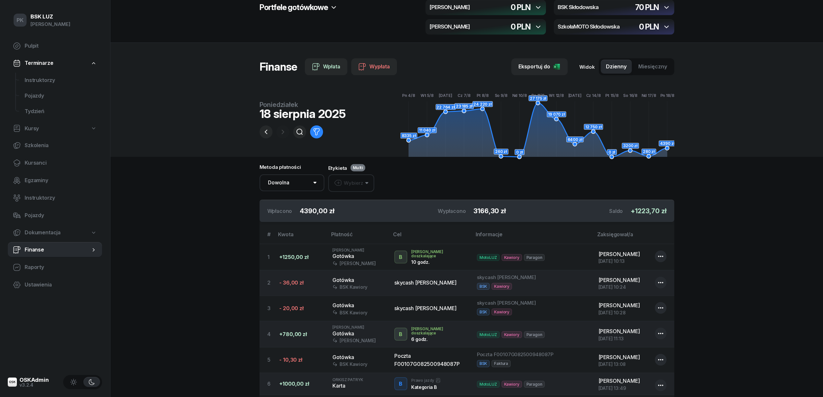
scroll to position [0, 0]
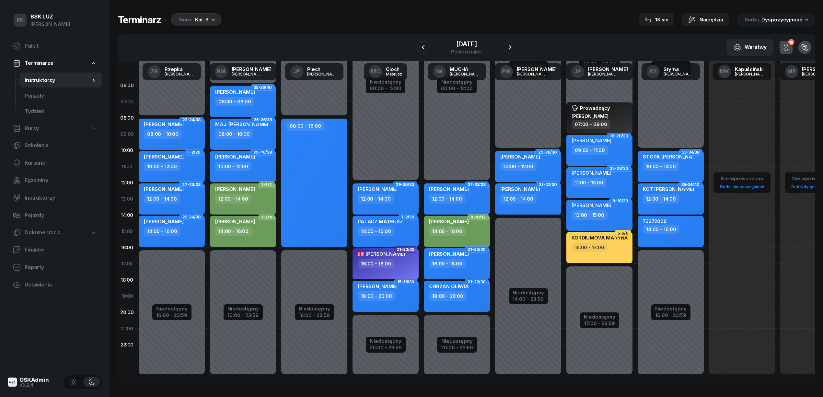
click at [426, 47] on icon "button" at bounding box center [424, 47] width 8 height 8
click at [426, 47] on icon "button" at bounding box center [423, 47] width 8 height 8
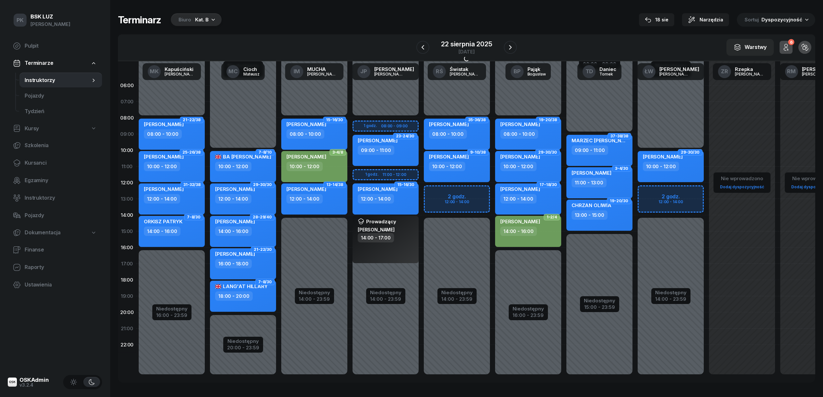
click at [426, 47] on icon "button" at bounding box center [423, 47] width 8 height 8
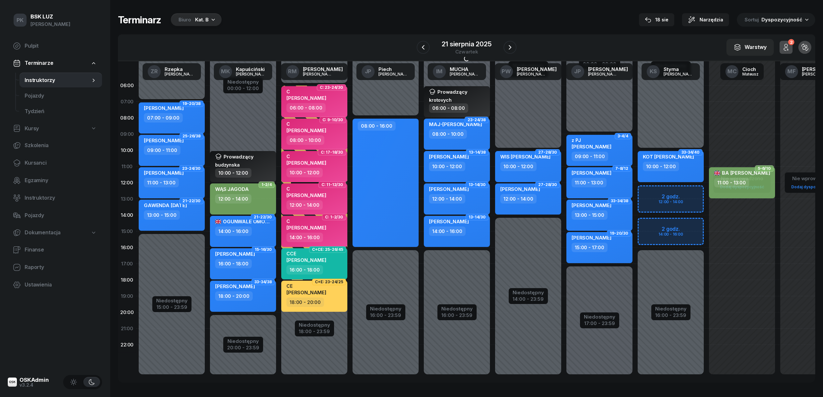
click at [426, 47] on icon "button" at bounding box center [424, 47] width 8 height 8
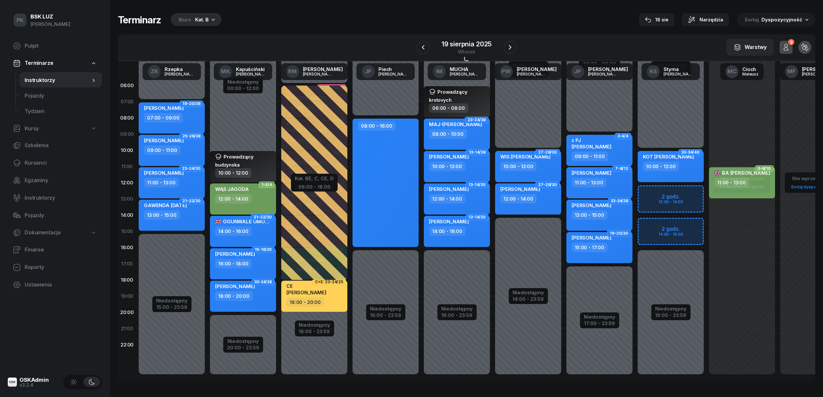
click at [426, 47] on icon "button" at bounding box center [424, 47] width 8 height 8
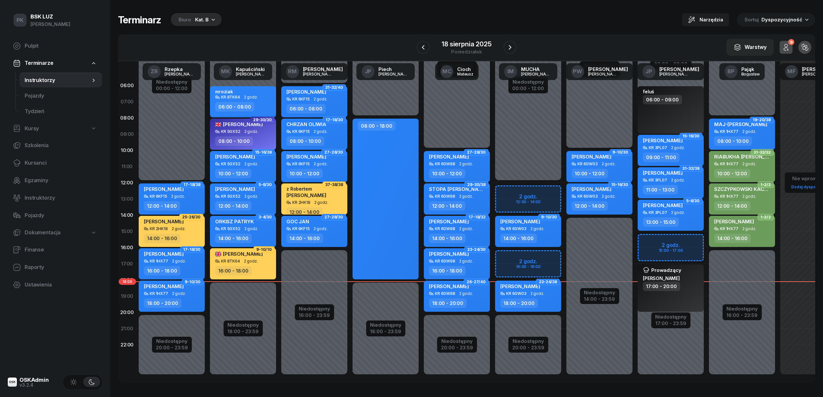
click at [426, 47] on icon "button" at bounding box center [424, 47] width 8 height 8
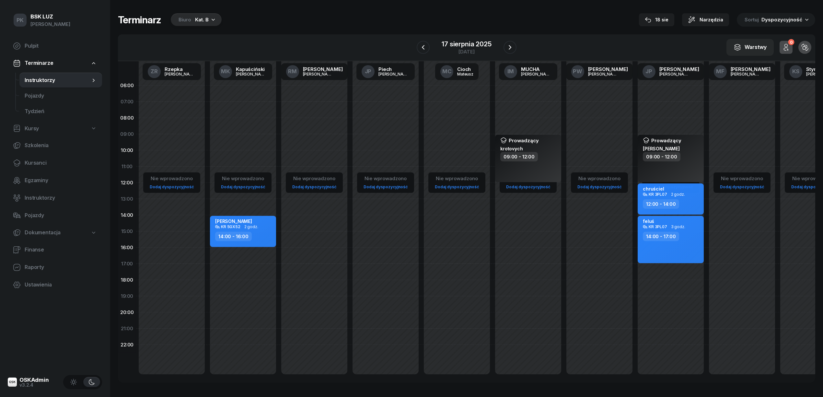
click at [426, 47] on icon "button" at bounding box center [424, 47] width 8 height 8
